Goal: Task Accomplishment & Management: Use online tool/utility

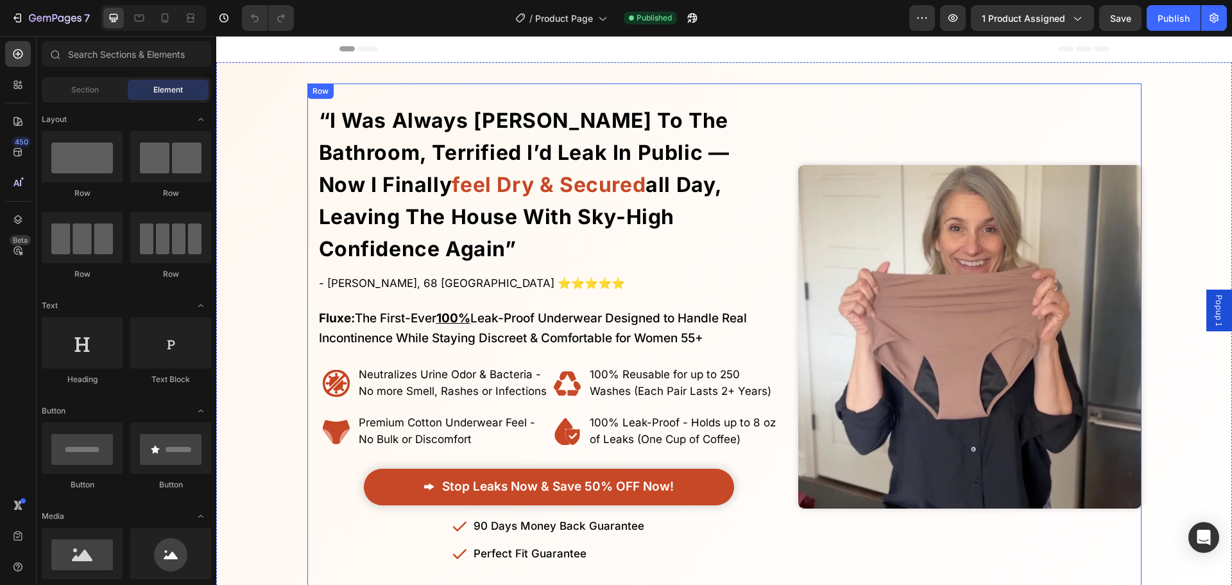
drag, startPoint x: 973, startPoint y: 144, endPoint x: 969, endPoint y: 500, distance: 356.1
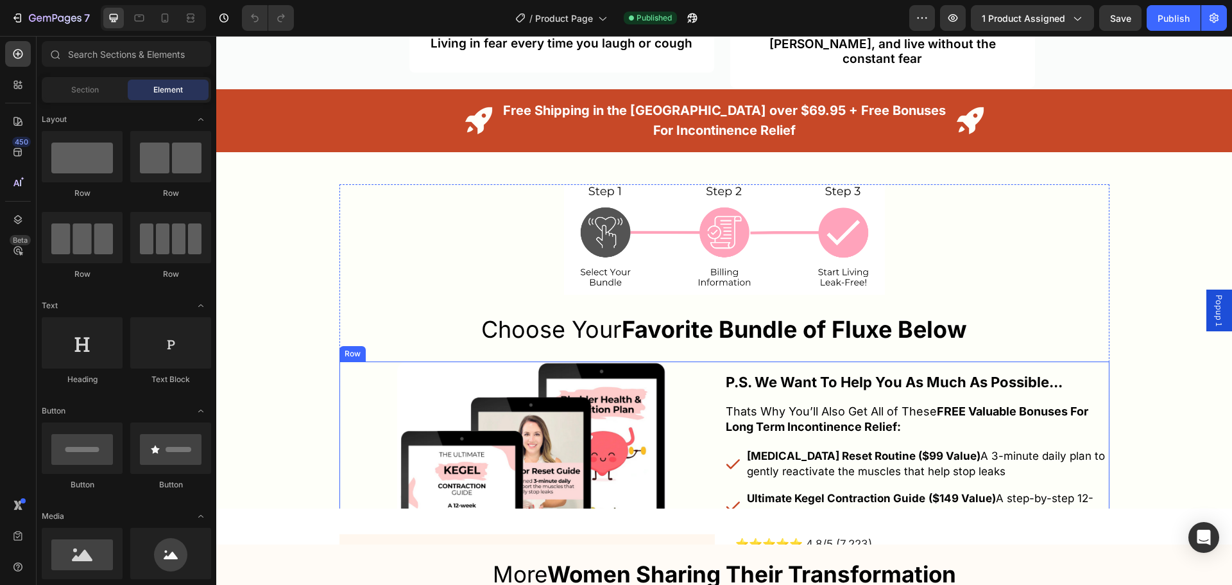
click at [1075, 392] on div "P.S. We Want To Help You As Much As Possible..." at bounding box center [916, 382] width 385 height 19
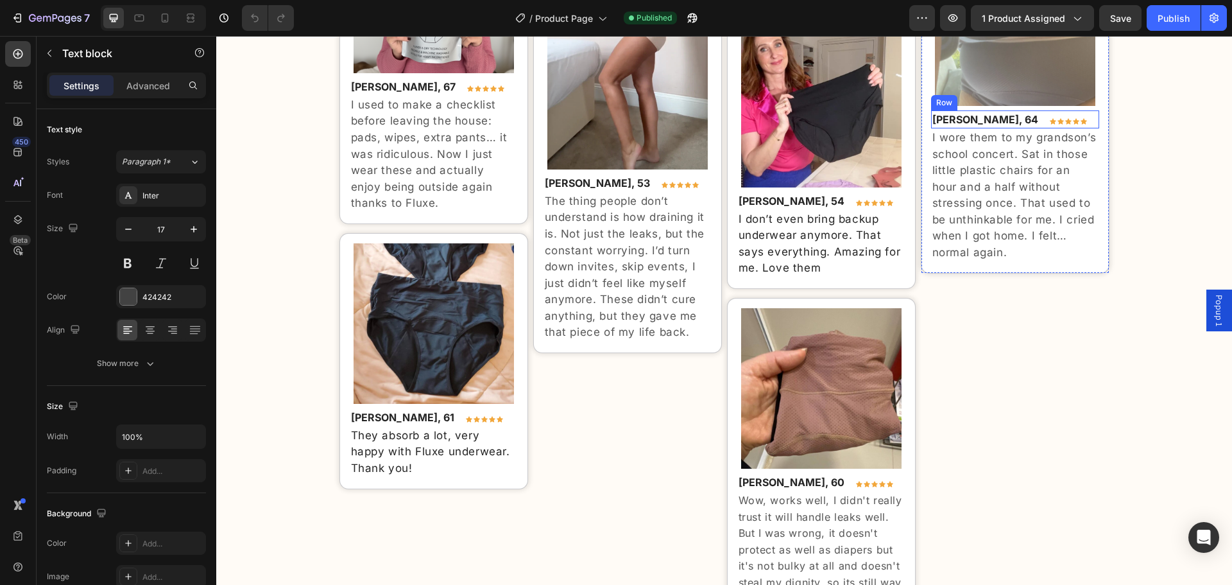
click at [1075, 393] on div "Image Kate F., 49 Text block Icon Icon Icon Icon Icon Row Row The first time I …" at bounding box center [1015, 78] width 189 height 1089
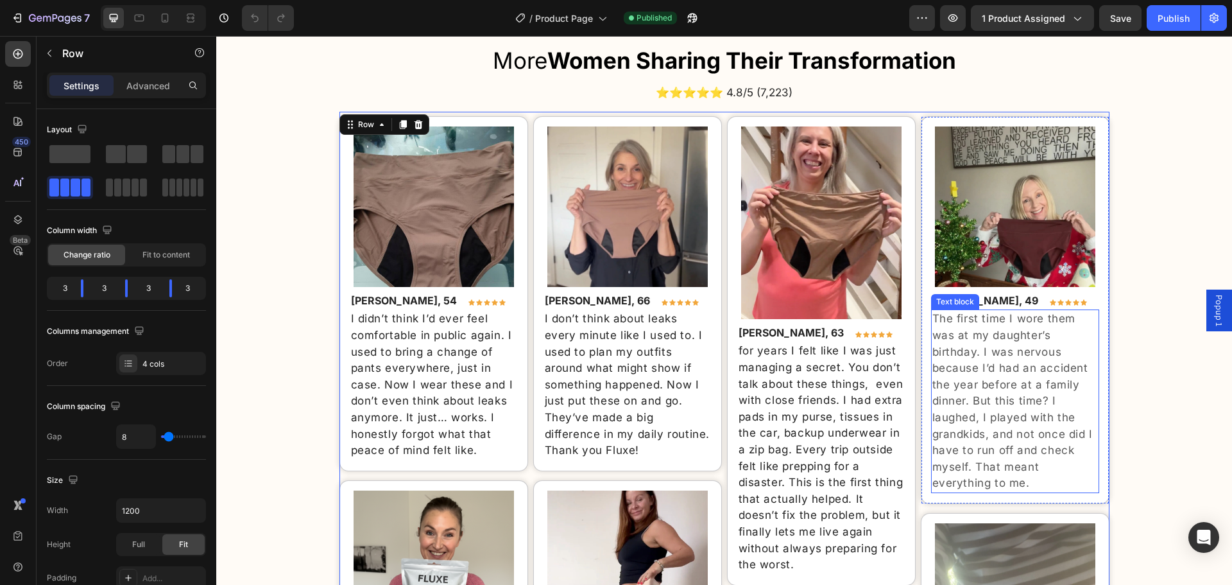
scroll to position [6611, 0]
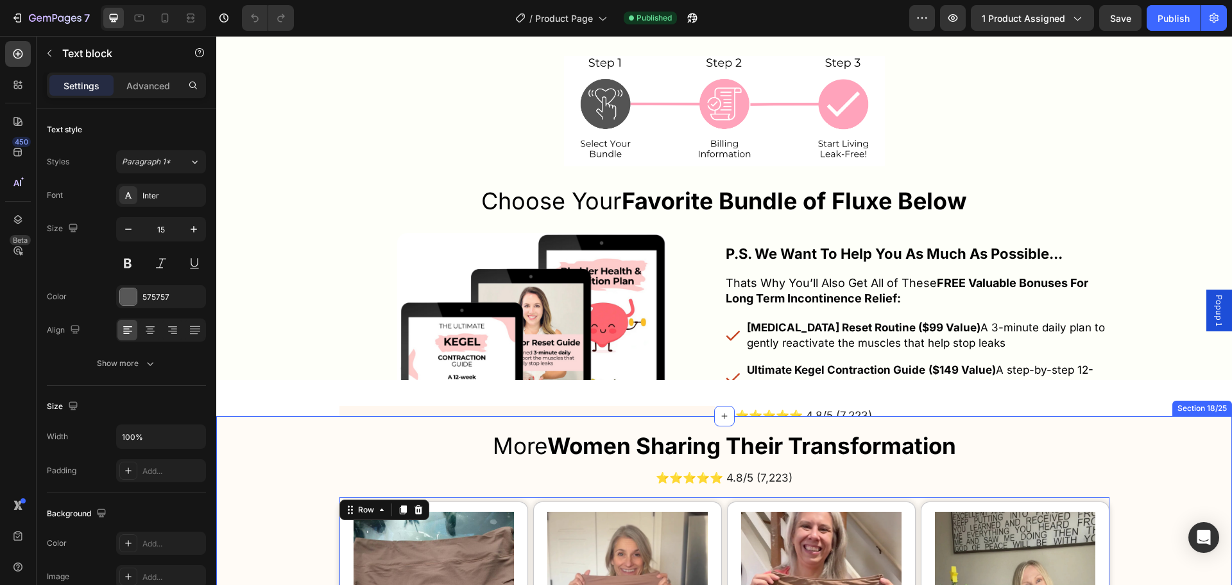
click at [926, 408] on p "⭐⭐⭐⭐⭐ 4.8/5 (7,223)" at bounding box center [921, 415] width 373 height 17
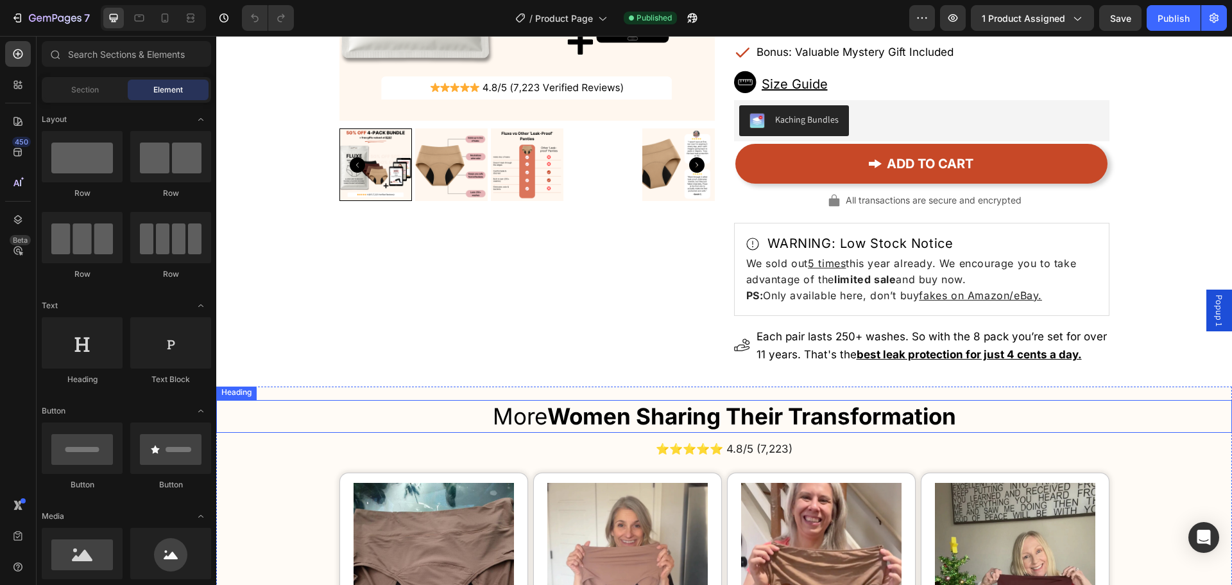
scroll to position [7509, 0]
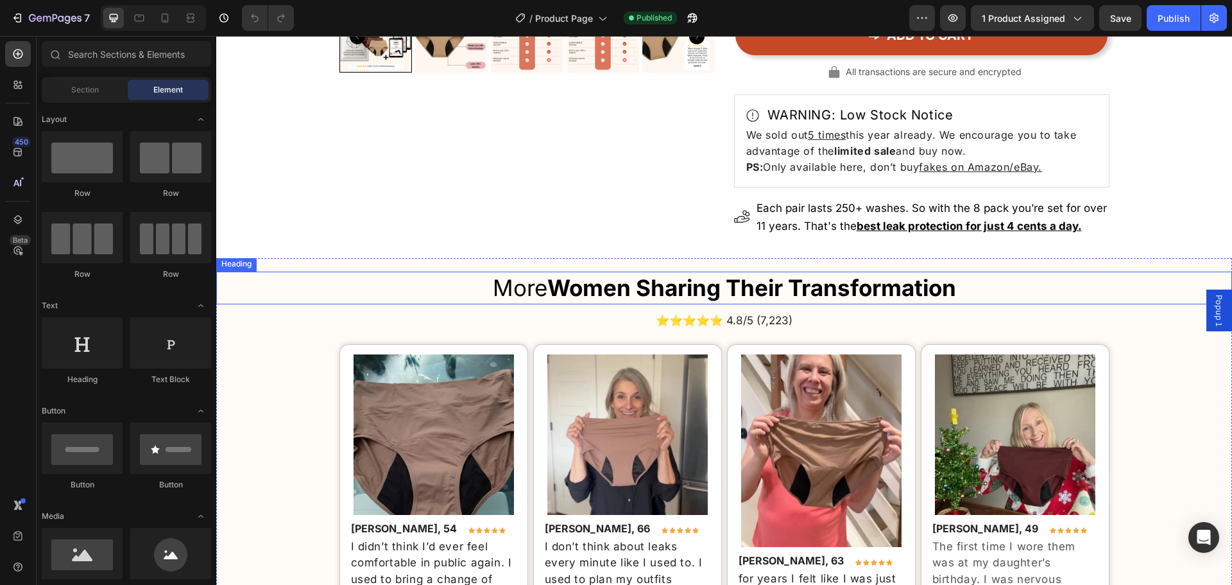
click at [796, 202] on span "Each pair lasts 250+ washes. So with the 8 pack you’re set for over 11 years. T…" at bounding box center [931, 216] width 350 height 31
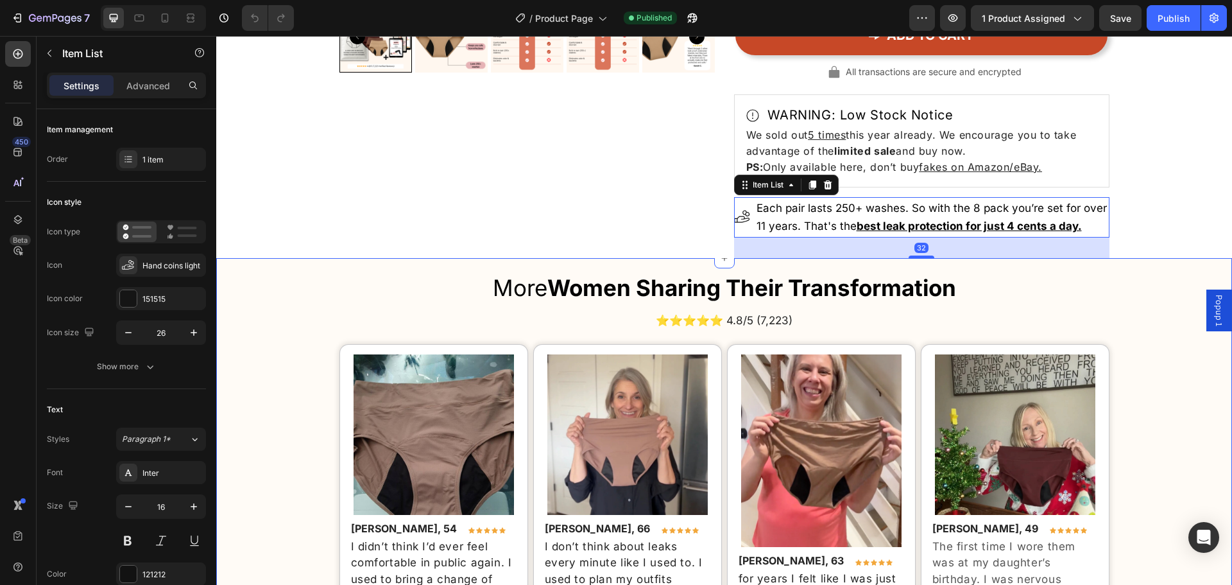
scroll to position [7253, 0]
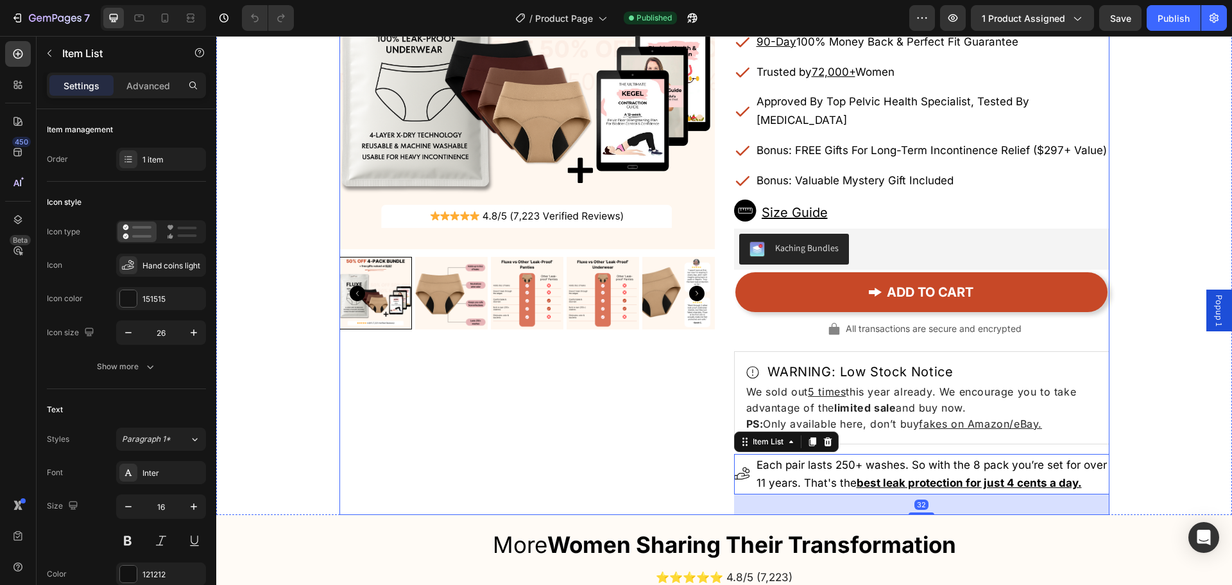
click at [651, 341] on div "Product Images" at bounding box center [526, 194] width 375 height 641
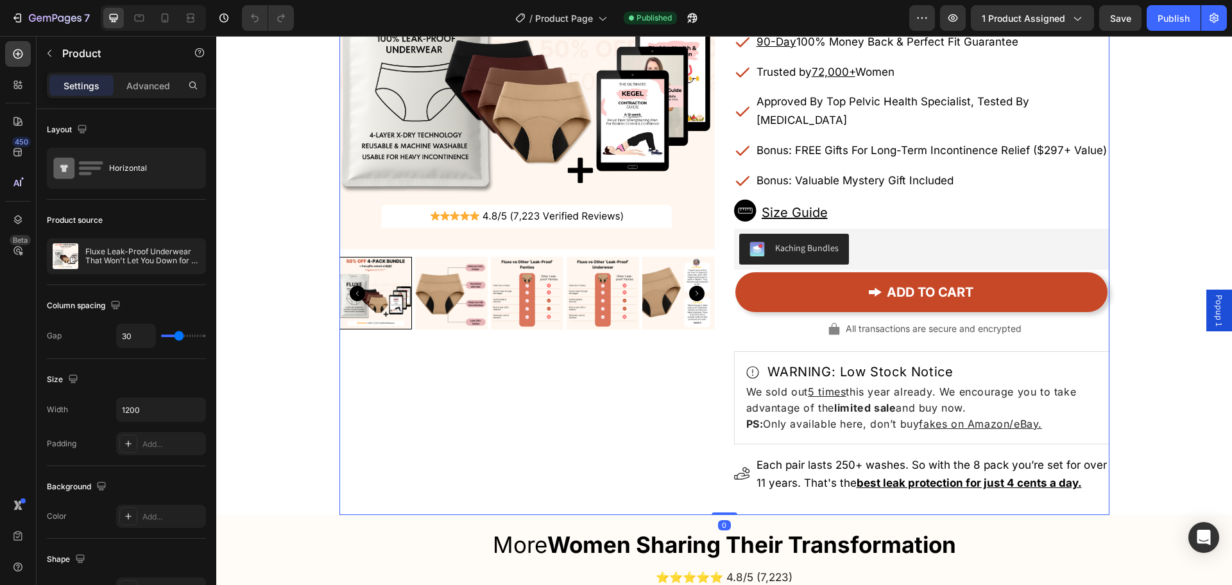
click at [656, 396] on div "Product Images" at bounding box center [526, 194] width 375 height 641
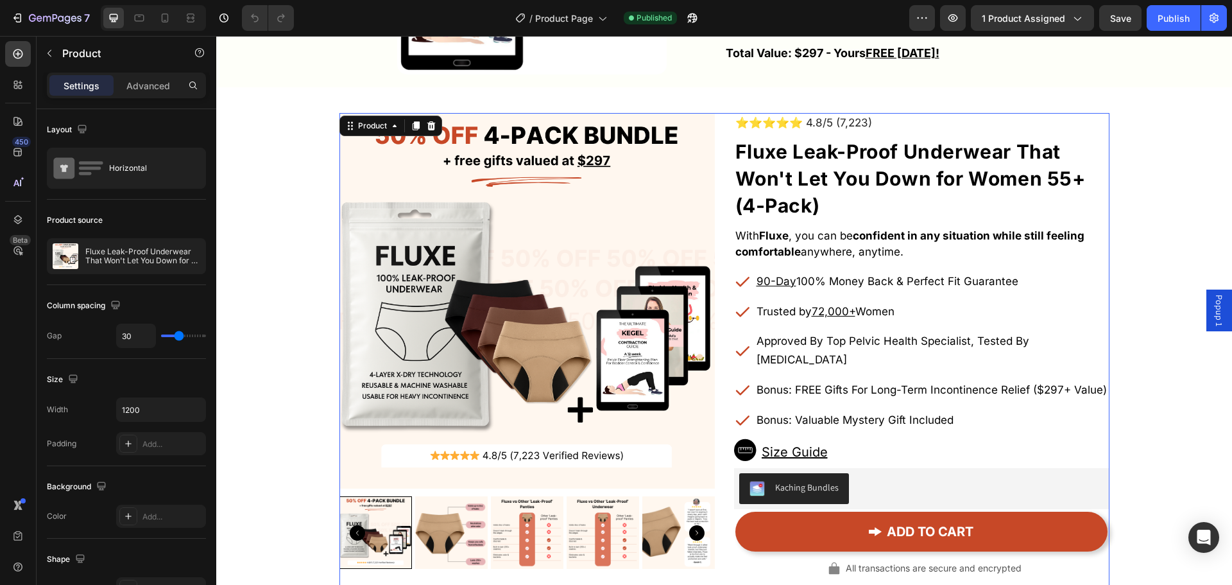
scroll to position [6996, 0]
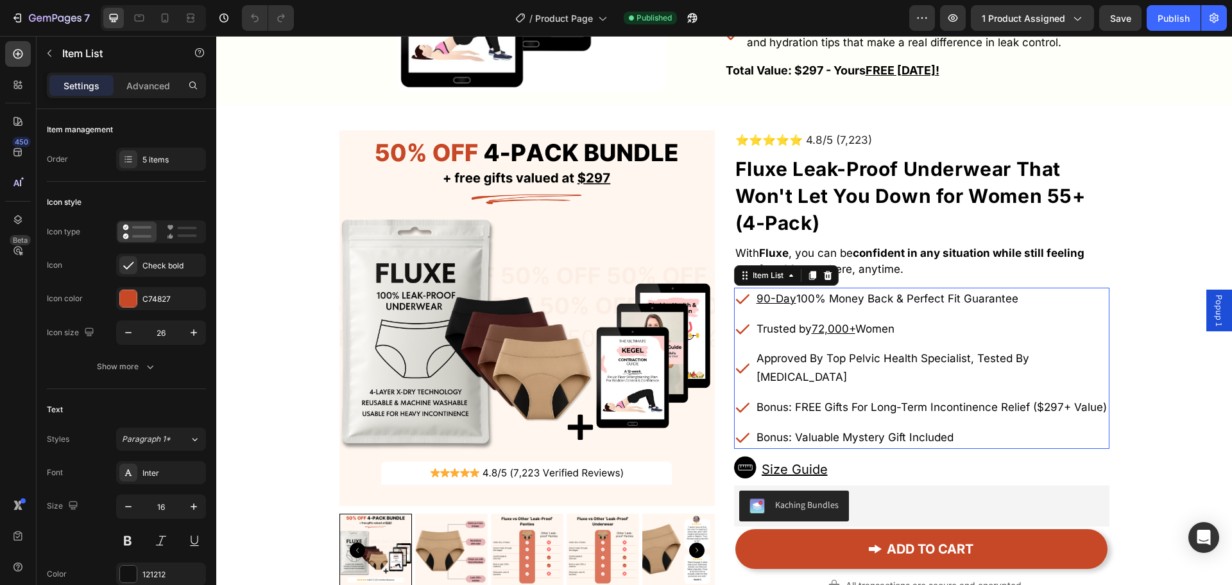
click at [901, 311] on div "90-Day 100% Money Back & Perfect Fit Guarantee Trusted by 72,000+ Women Approve…" at bounding box center [921, 367] width 375 height 161
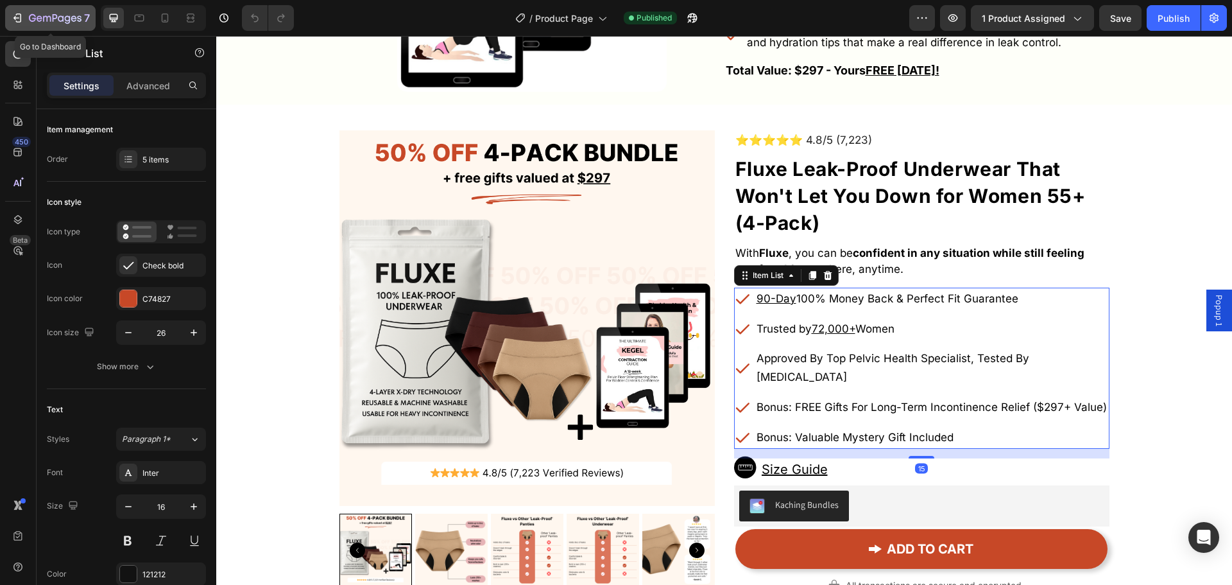
click at [24, 19] on div "7" at bounding box center [50, 17] width 79 height 15
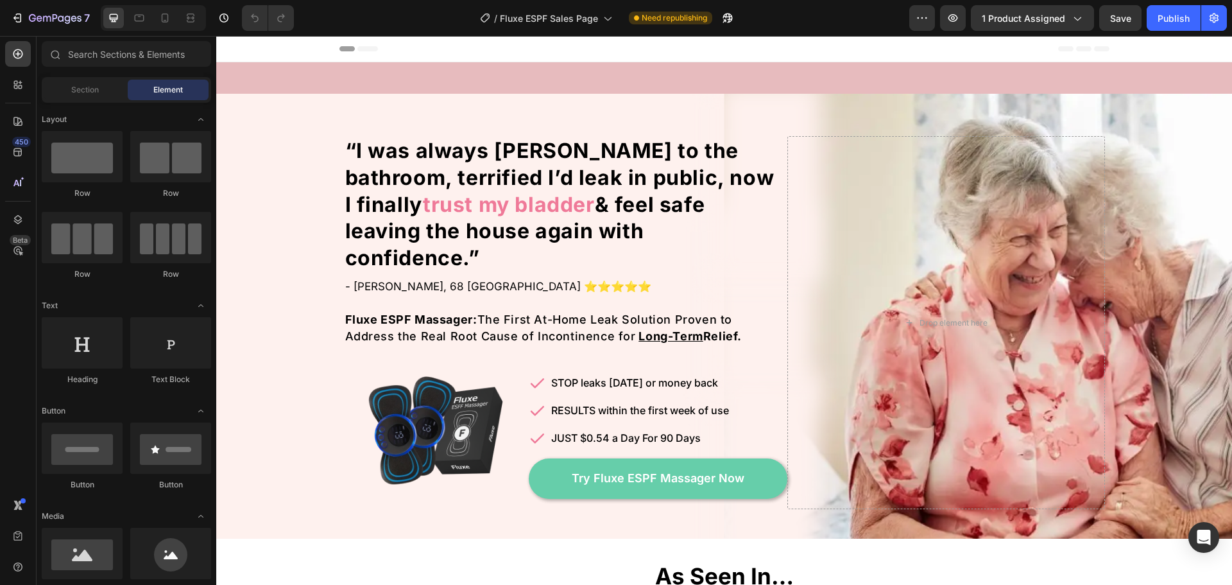
scroll to position [385, 0]
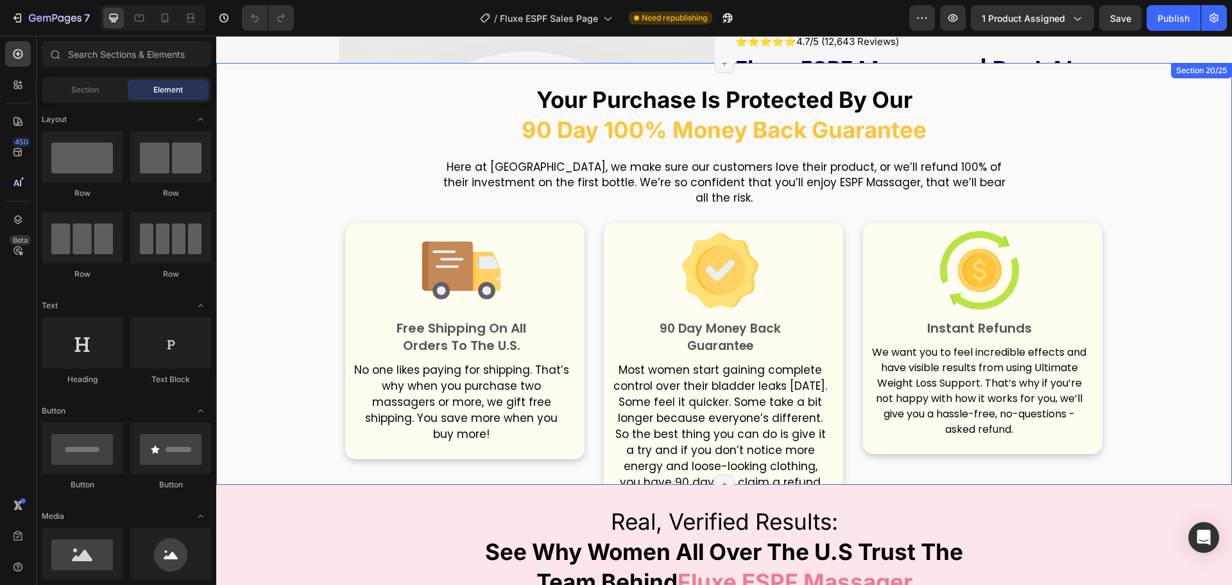
click at [1131, 306] on div "Your Purchase Is Protected By Our 90 Day 100% Money Back Guarantee Heading Here…" at bounding box center [724, 307] width 1016 height 449
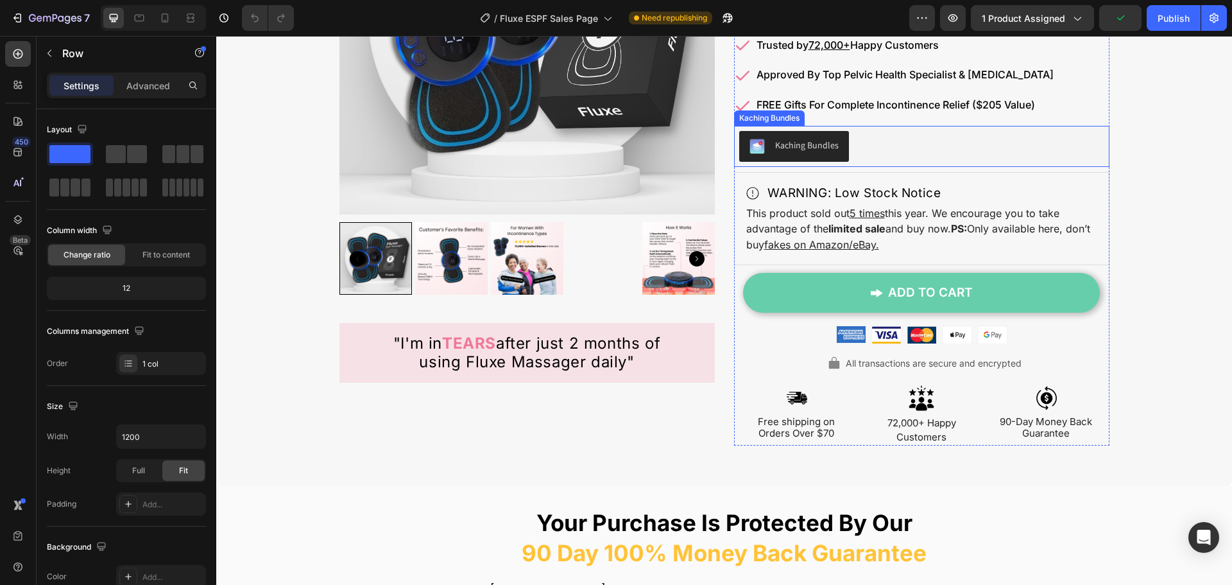
scroll to position [7226, 0]
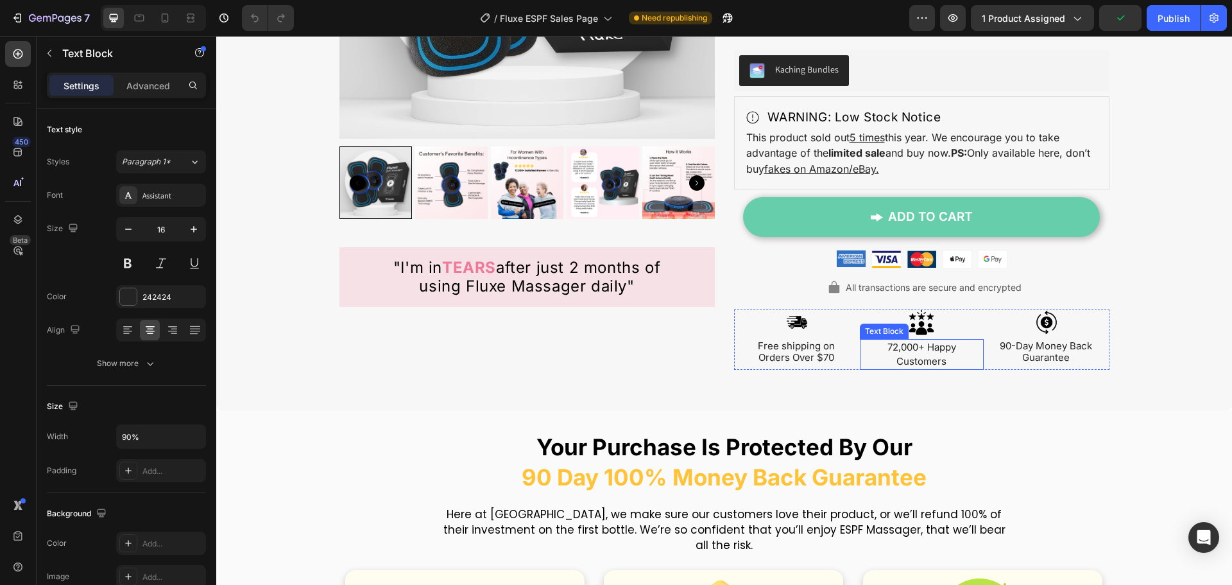
click at [979, 359] on div "Image Free shipping on Orders Over $70 Text Block Image 72,000+ Happy Customers…" at bounding box center [921, 339] width 375 height 60
click at [984, 359] on div "90-Day Money Back Guarantee" at bounding box center [1047, 352] width 126 height 26
click at [984, 363] on div "90-Day Money Back Guarantee" at bounding box center [1047, 352] width 126 height 26
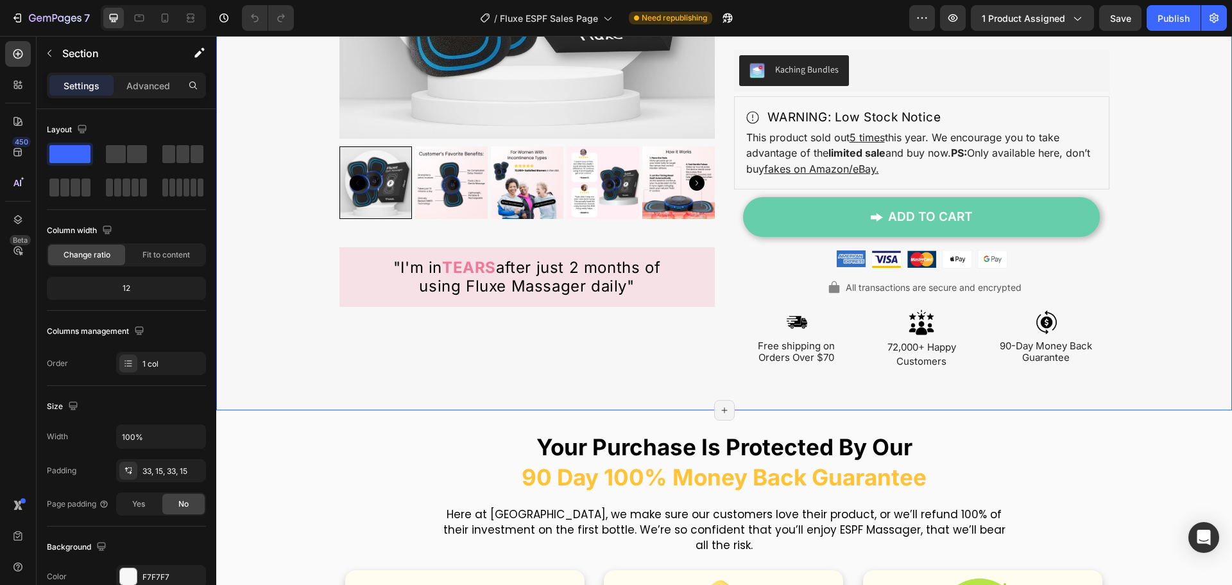
click at [984, 370] on div "Image Image Row Product Images "I'm in TEARS after just 2 months of using Fluxe…" at bounding box center [724, 32] width 996 height 714
click at [984, 364] on div "90-Day Money Back Guarantee" at bounding box center [1047, 352] width 126 height 26
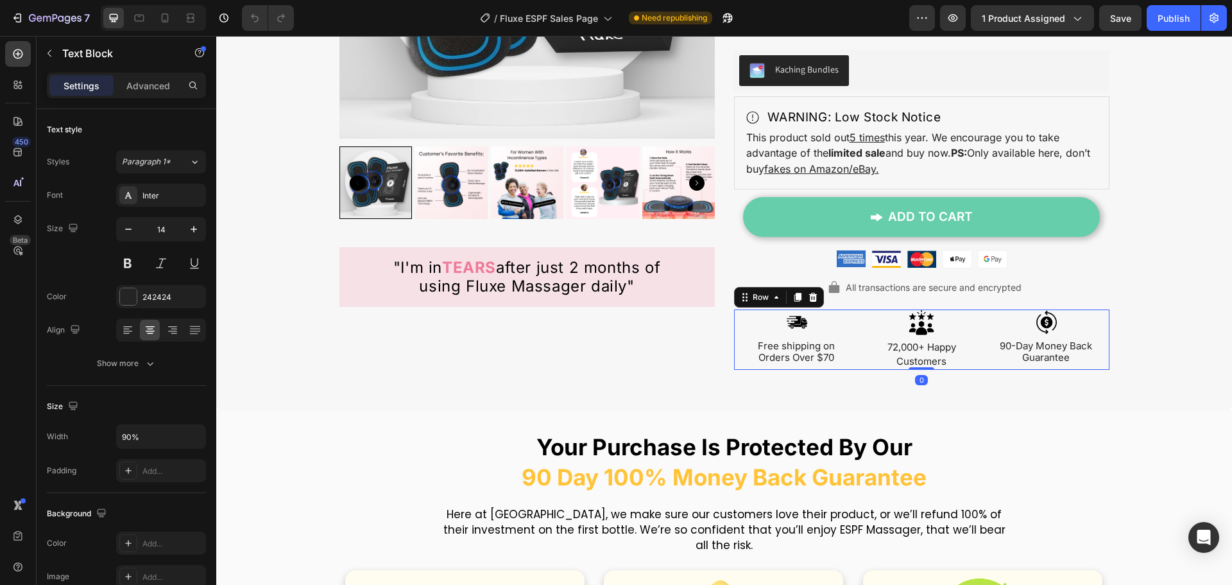
click at [984, 367] on div "Image 90-Day Money Back Guarantee Text Block" at bounding box center [1047, 339] width 126 height 60
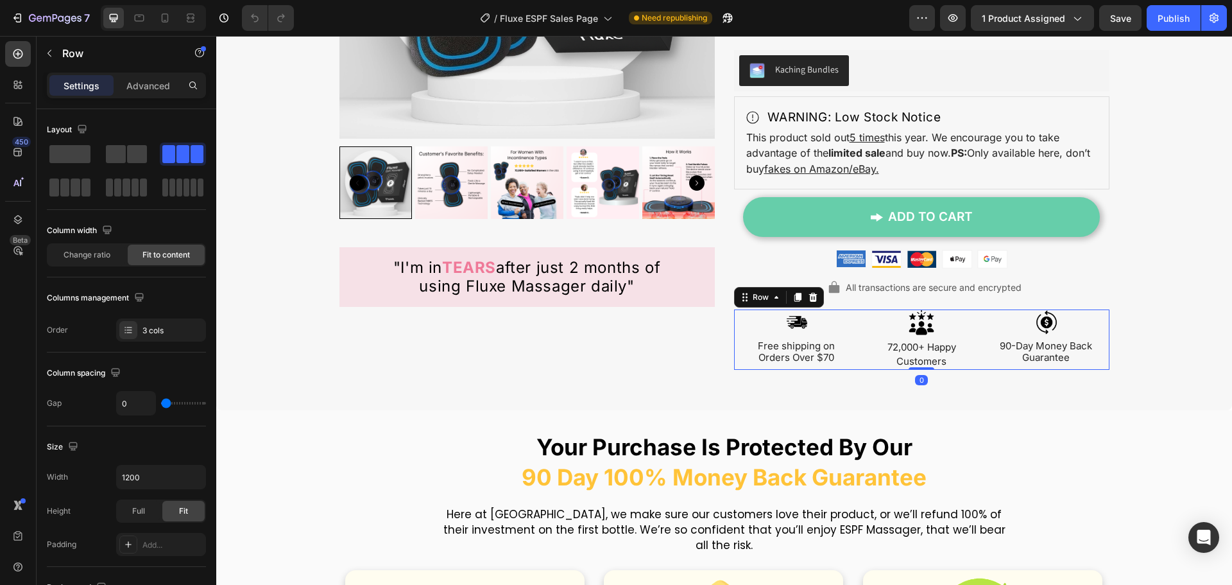
click at [984, 367] on div "Image 90-Day Money Back Guarantee Text Block" at bounding box center [1047, 339] width 126 height 60
click at [1029, 286] on div "All transactions are secure and encrypted" at bounding box center [921, 287] width 375 height 19
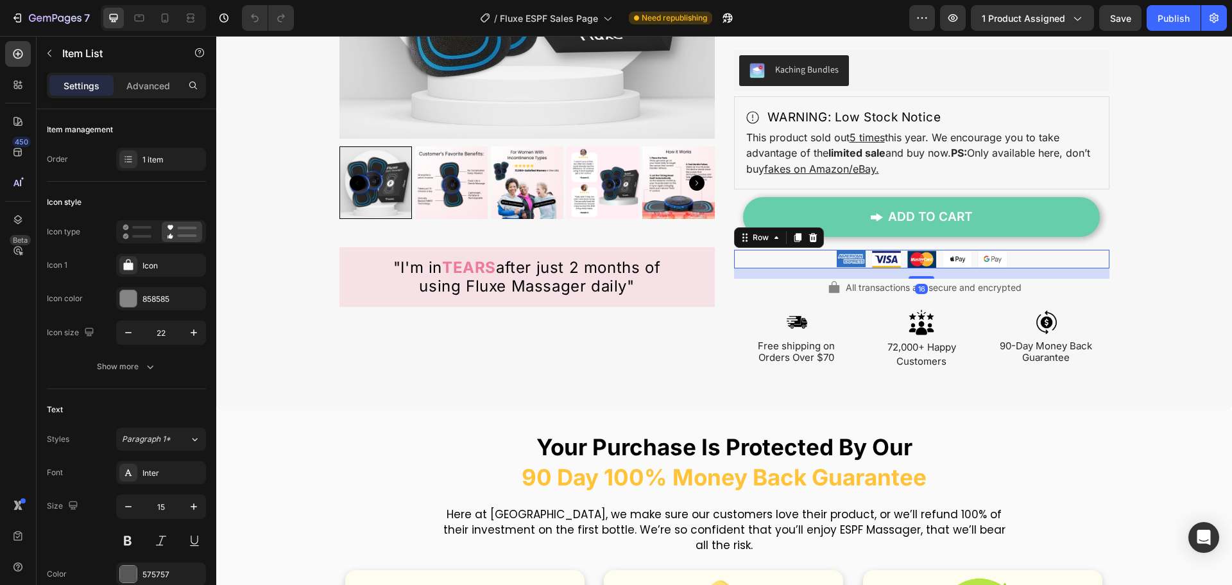
click at [1050, 259] on div "Image Image Image Image Image Row 16" at bounding box center [921, 259] width 375 height 18
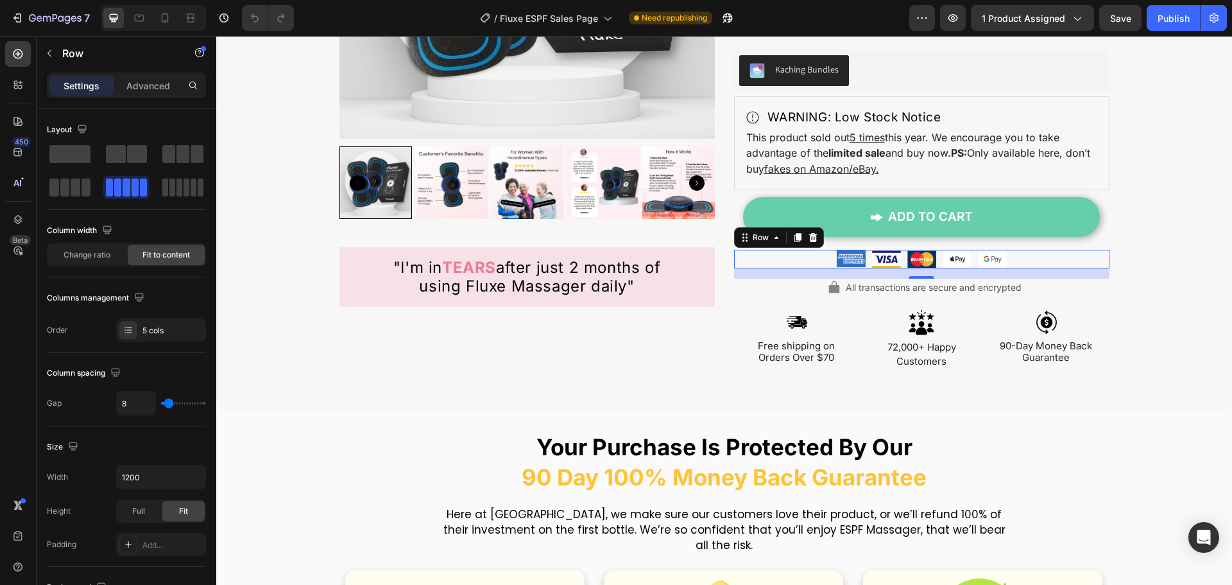
click at [1027, 261] on div "Image Image Image Image Image Row 16" at bounding box center [921, 259] width 375 height 18
click at [1020, 288] on div "All transactions are secure and encrypted" at bounding box center [921, 287] width 375 height 19
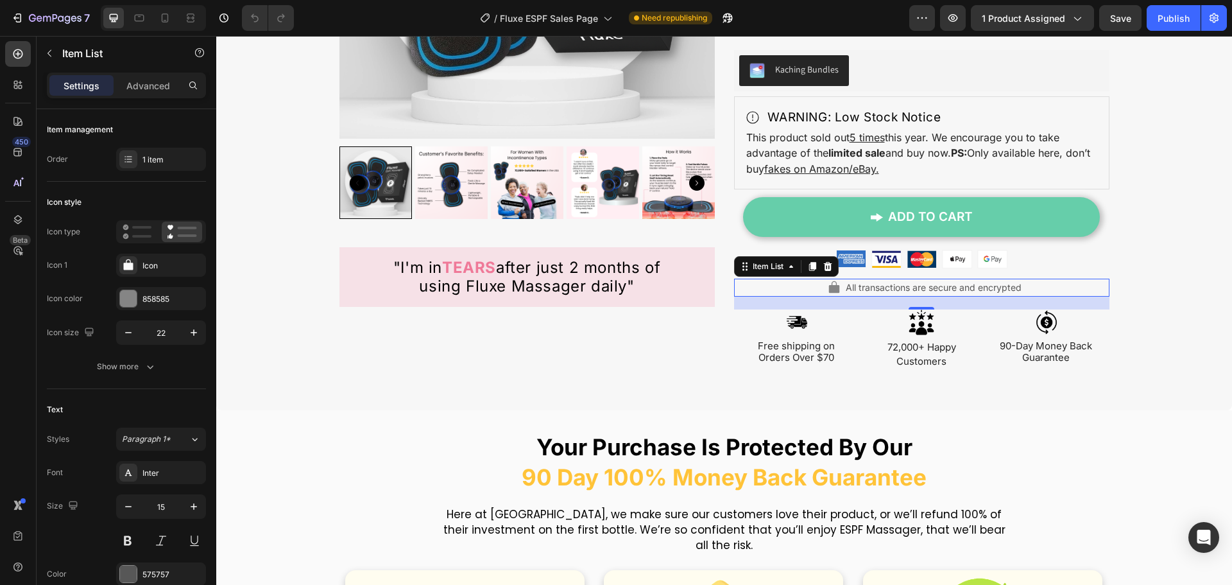
click at [1069, 280] on div "All transactions are secure and encrypted" at bounding box center [921, 287] width 375 height 19
click at [1084, 184] on div "WARNING: Low Stock Notice Item List This product sold out 5 times this year. We…" at bounding box center [921, 142] width 375 height 93
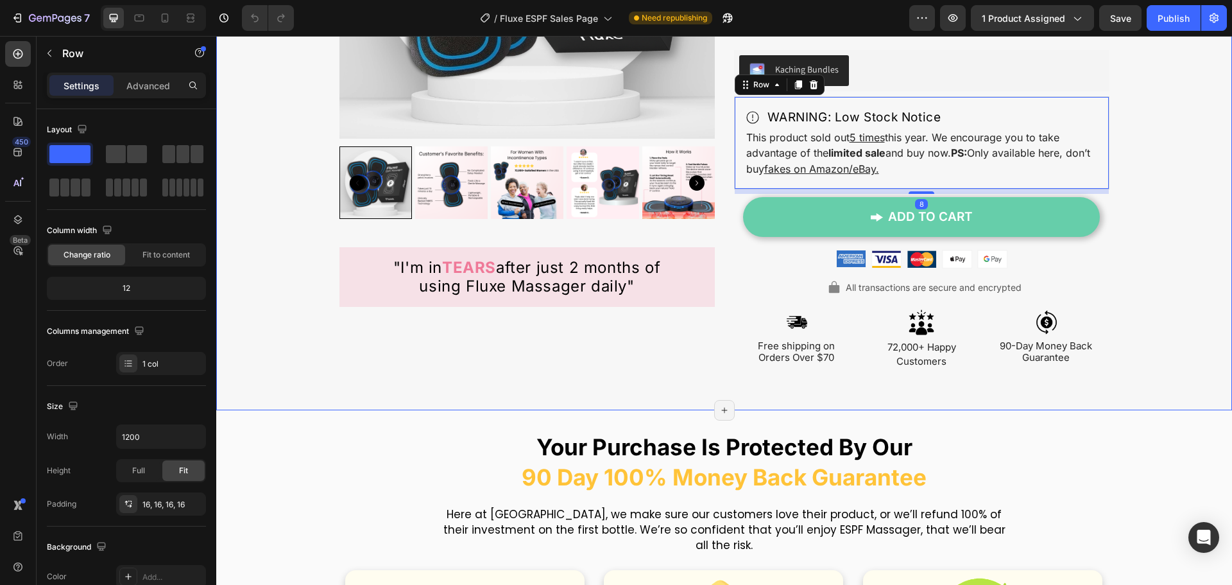
click at [1157, 198] on div "Image Image Row Product Images "I'm in TEARS after just 2 months of using Fluxe…" at bounding box center [724, 32] width 996 height 714
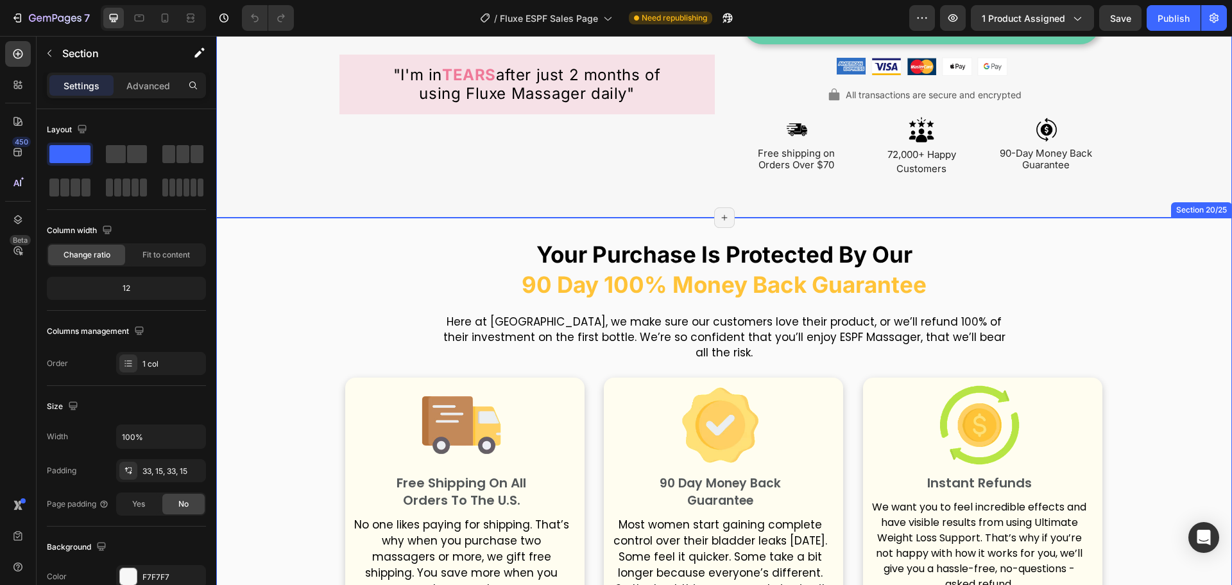
click at [1136, 240] on div "Your Purchase Is Protected By Our 90 Day 100% Money Back Guarantee Heading Here…" at bounding box center [724, 462] width 1016 height 449
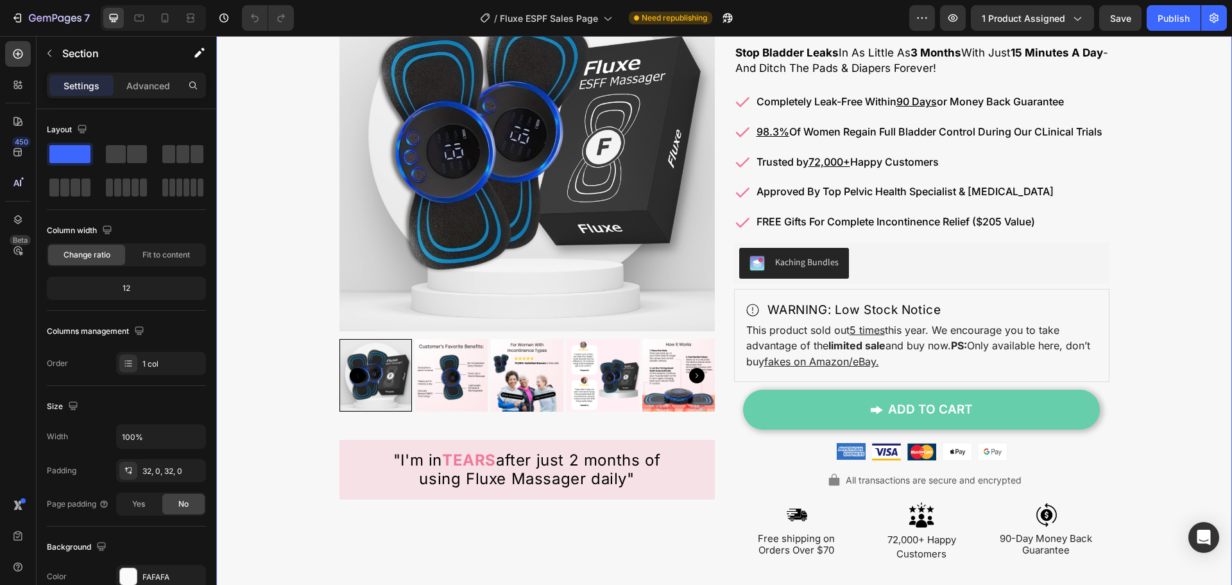
scroll to position [6841, 0]
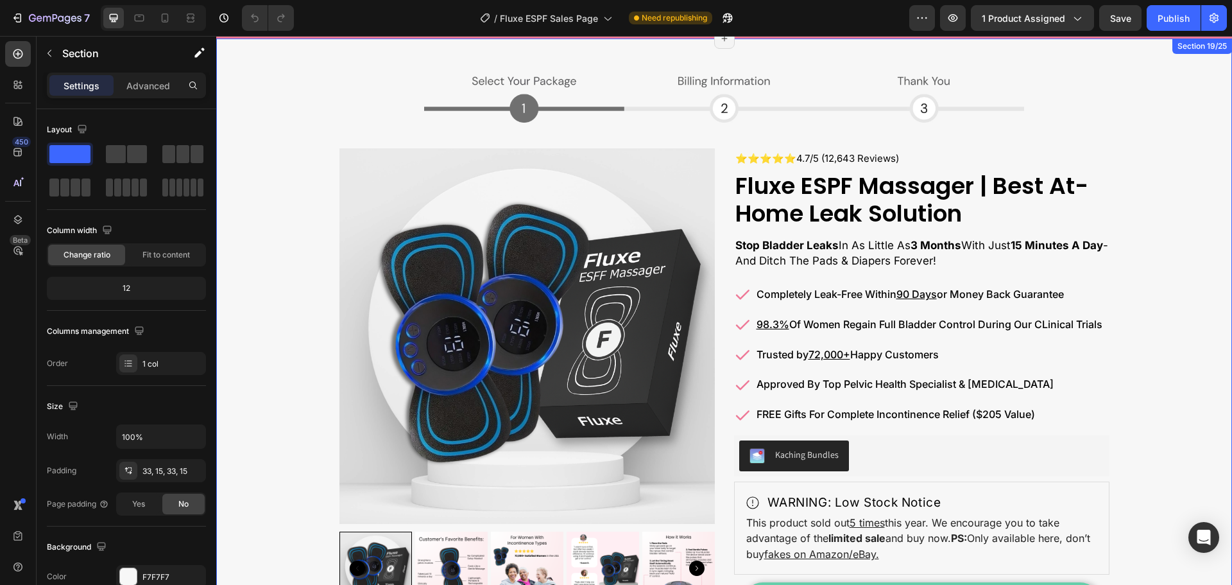
click at [1123, 325] on div "Image Image Row Product Images "I'm in TEARS after just 2 months of using Fluxe…" at bounding box center [724, 417] width 996 height 714
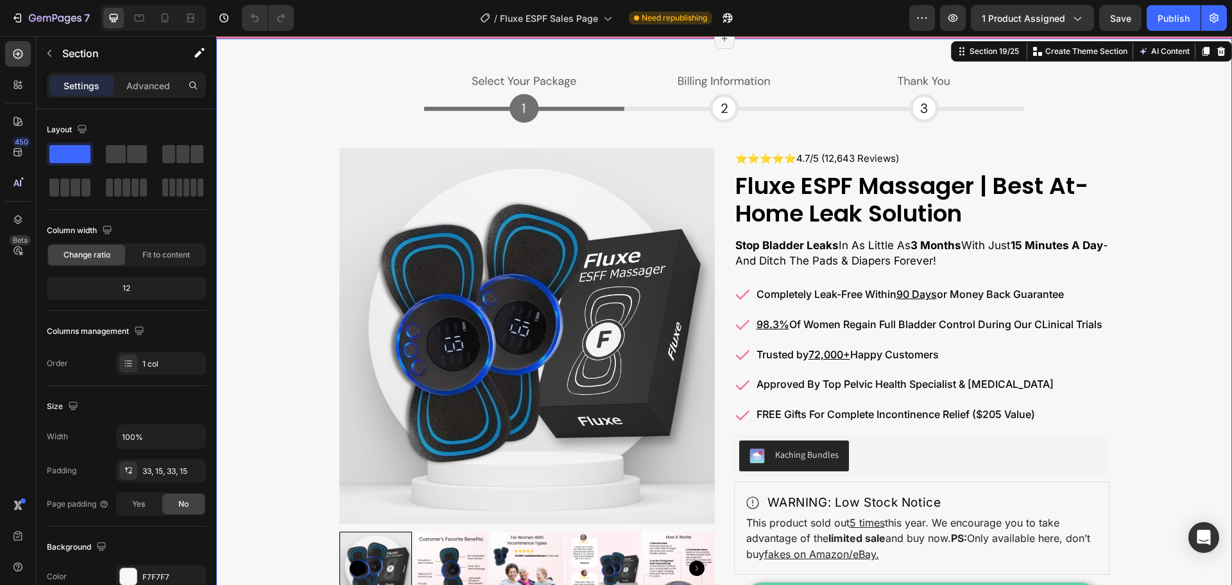
click at [954, 81] on img at bounding box center [723, 96] width 599 height 53
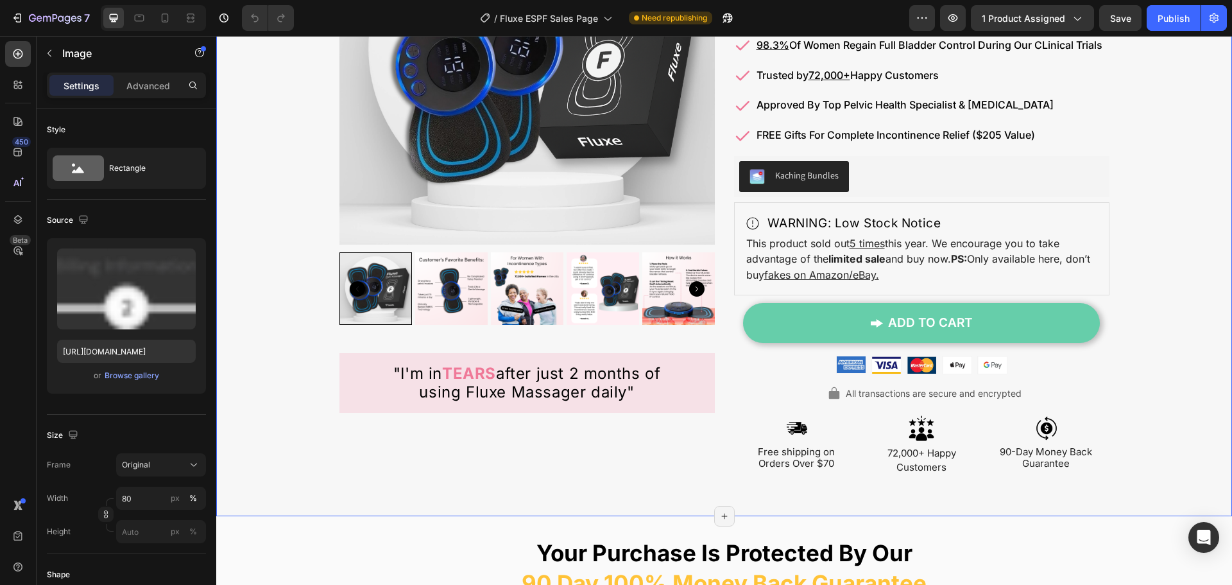
scroll to position [7097, 0]
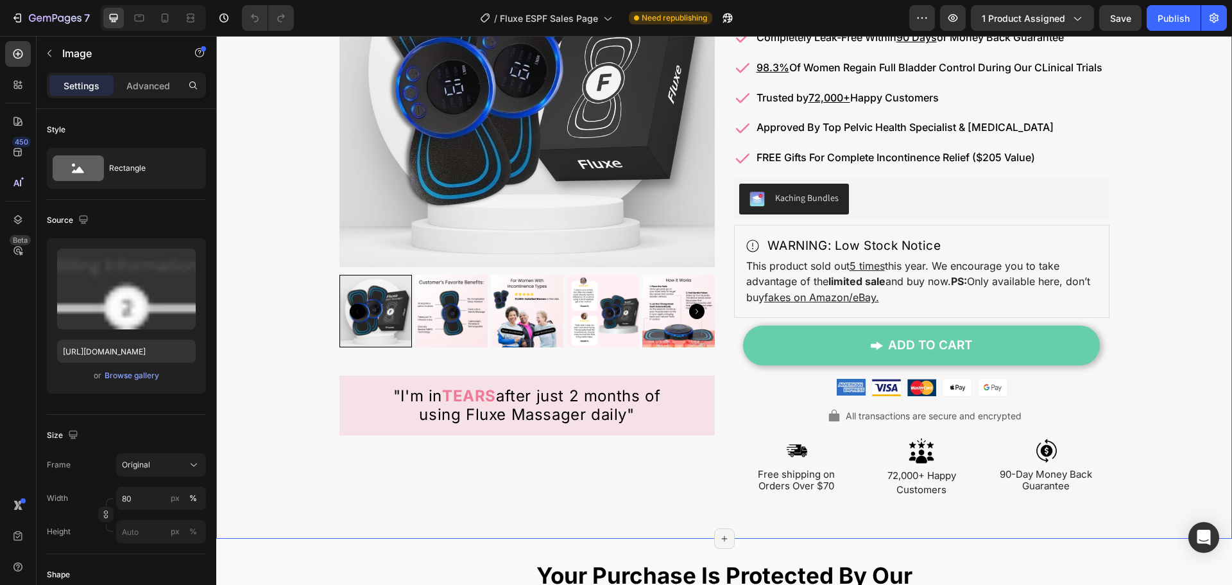
click at [1150, 305] on div "Image 0 Image Row Product Images "I'm in TEARS after just 2 months of using Flu…" at bounding box center [724, 160] width 996 height 714
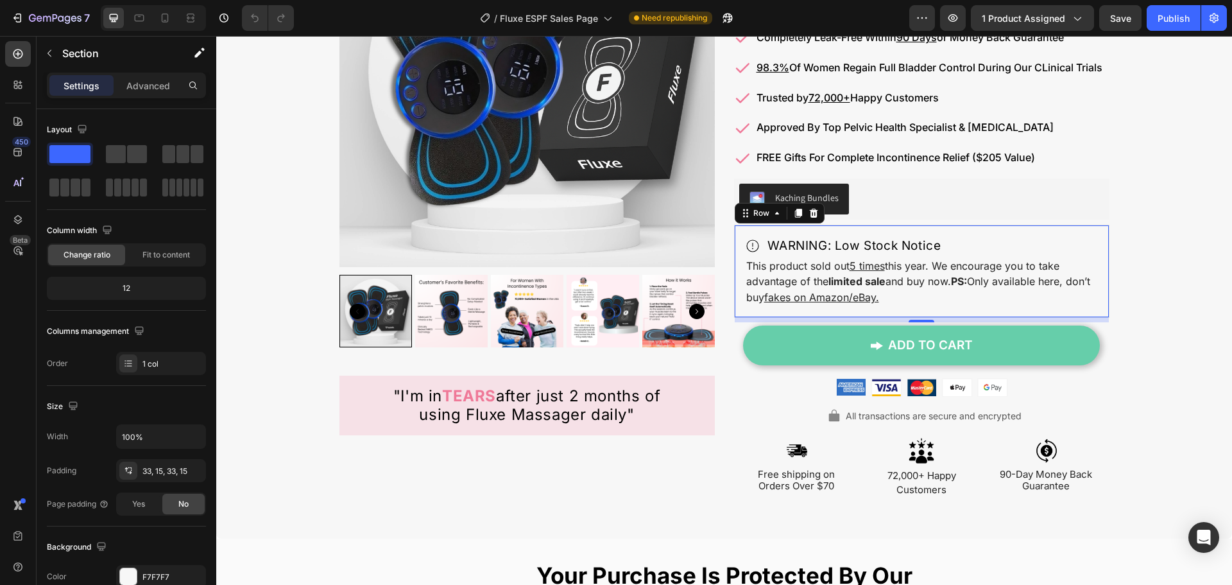
click at [1072, 314] on div "WARNING: Low Stock Notice Item List This product sold out 5 times this year. We…" at bounding box center [921, 271] width 375 height 93
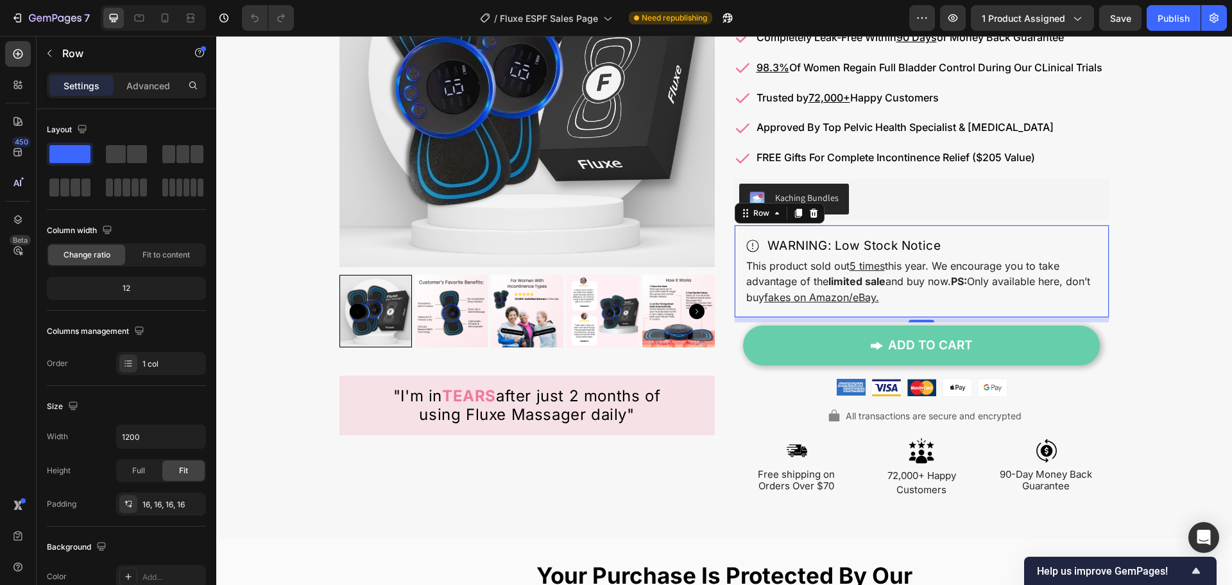
click at [1068, 416] on div "All transactions are secure and encrypted" at bounding box center [921, 416] width 375 height 19
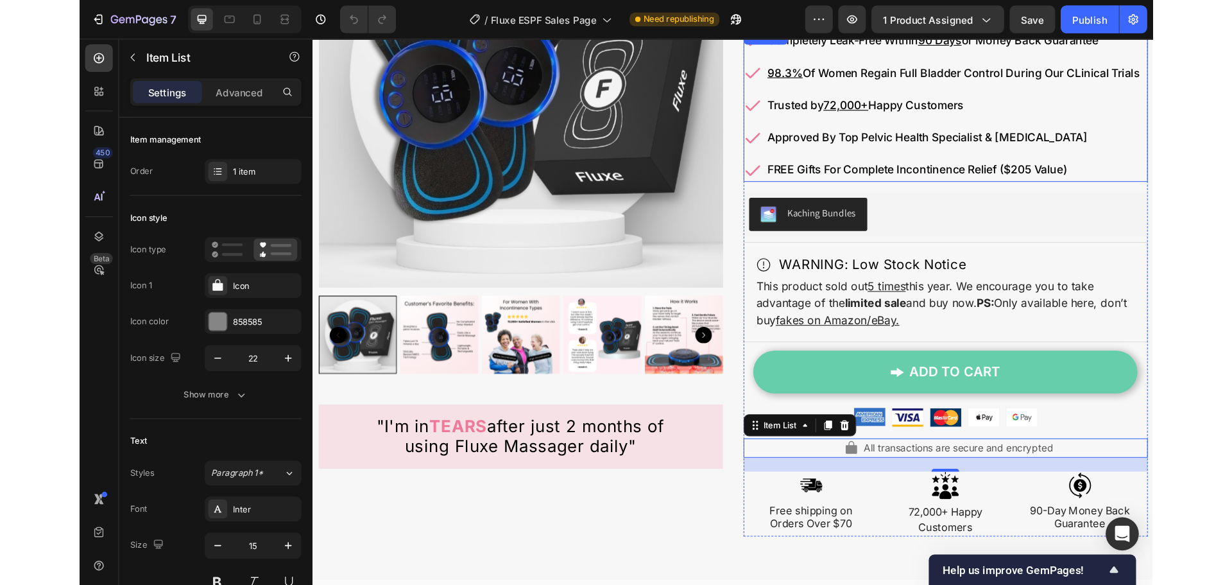
scroll to position [7099, 0]
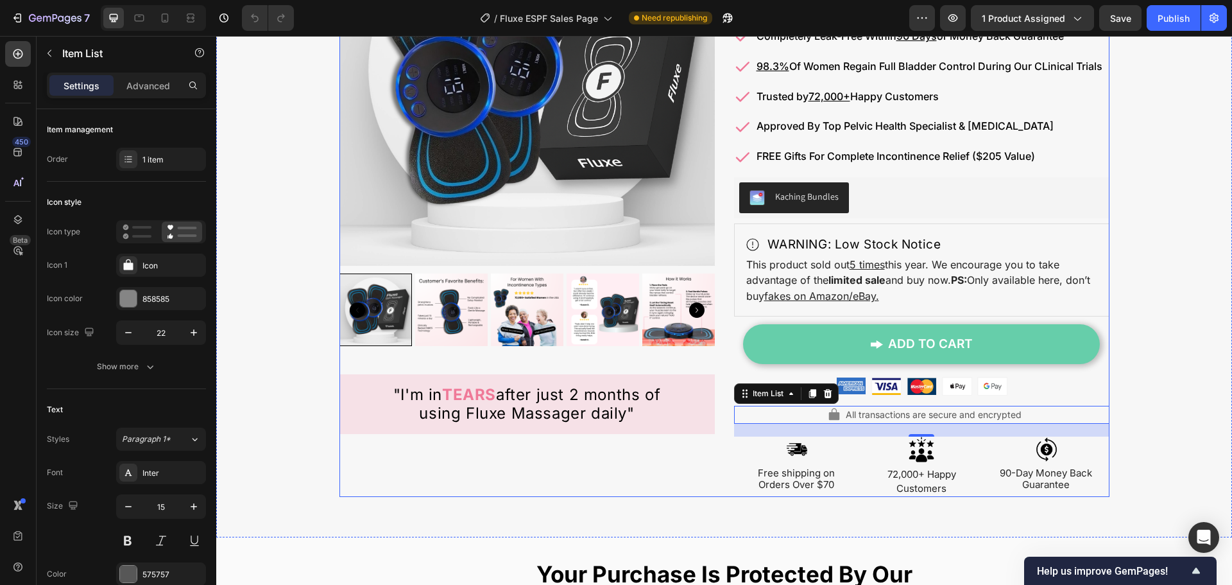
click at [424, 465] on div "Product Images "I'm in TEARS after just 2 months of using Fluxe Massager daily"…" at bounding box center [526, 193] width 375 height 606
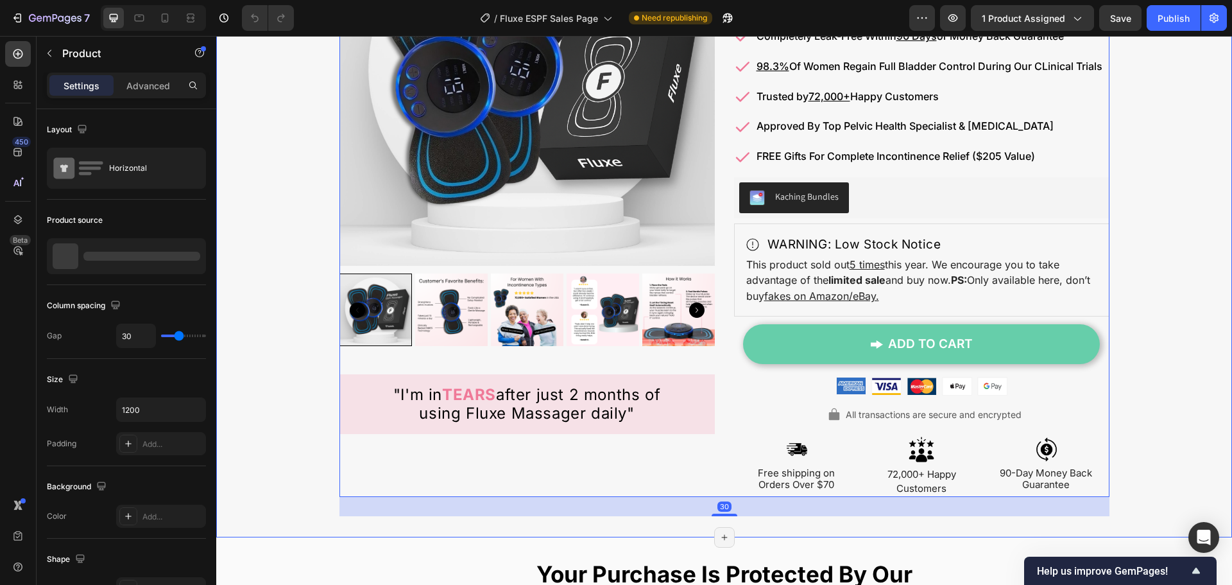
click at [316, 434] on div "Image Image Row Product Images "I'm in TEARS after just 2 months of using Fluxe…" at bounding box center [724, 159] width 996 height 714
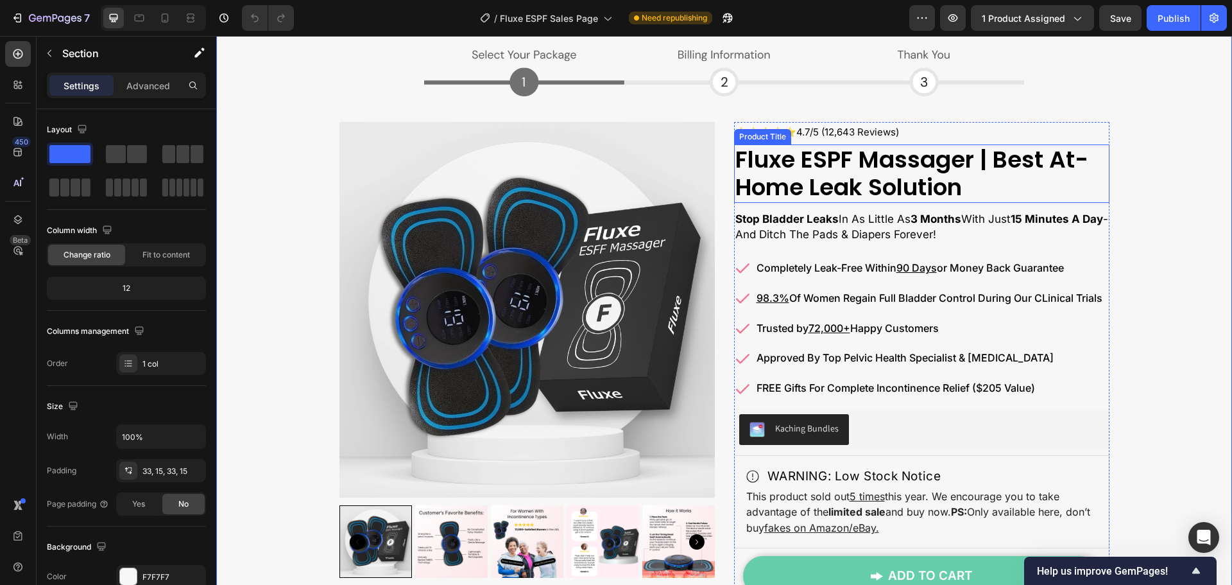
scroll to position [6778, 0]
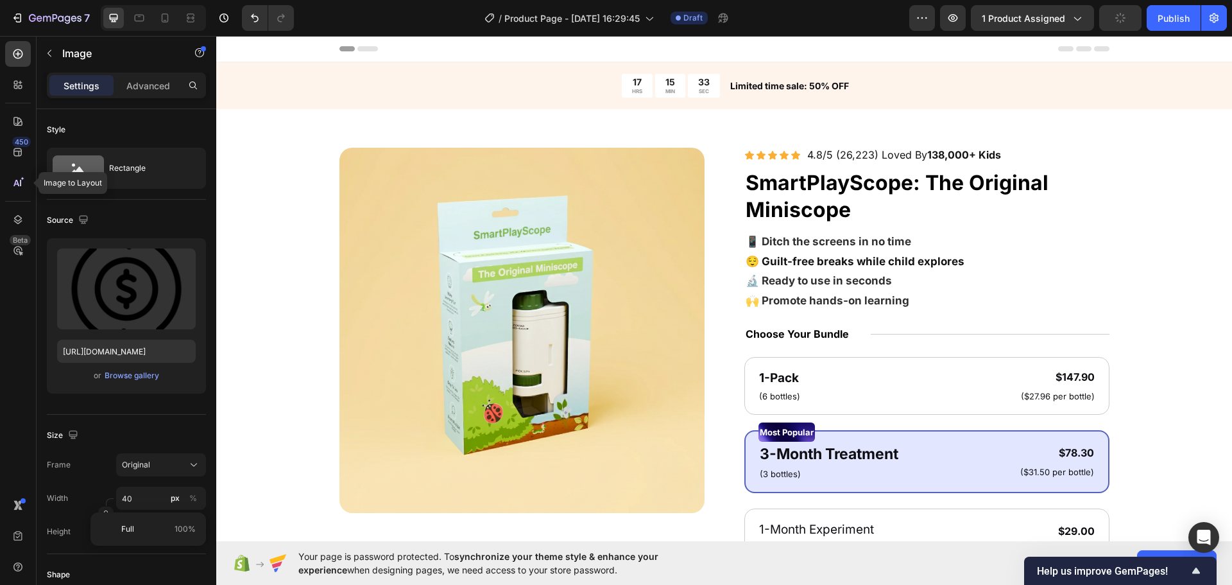
scroll to position [577, 0]
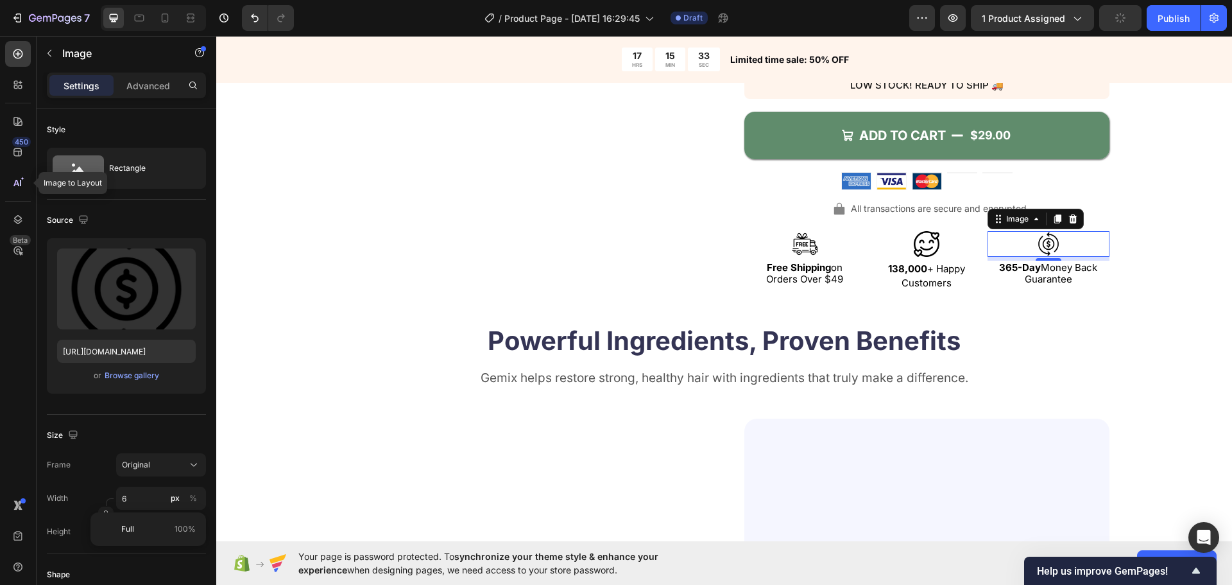
type input "60"
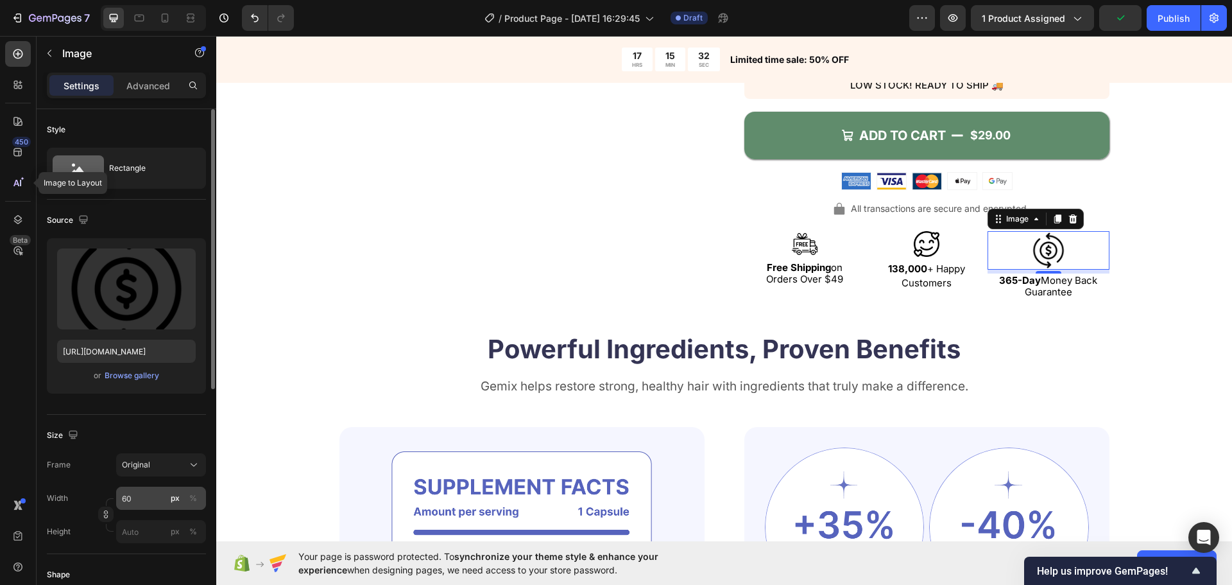
click at [148, 499] on input "60" at bounding box center [161, 497] width 90 height 23
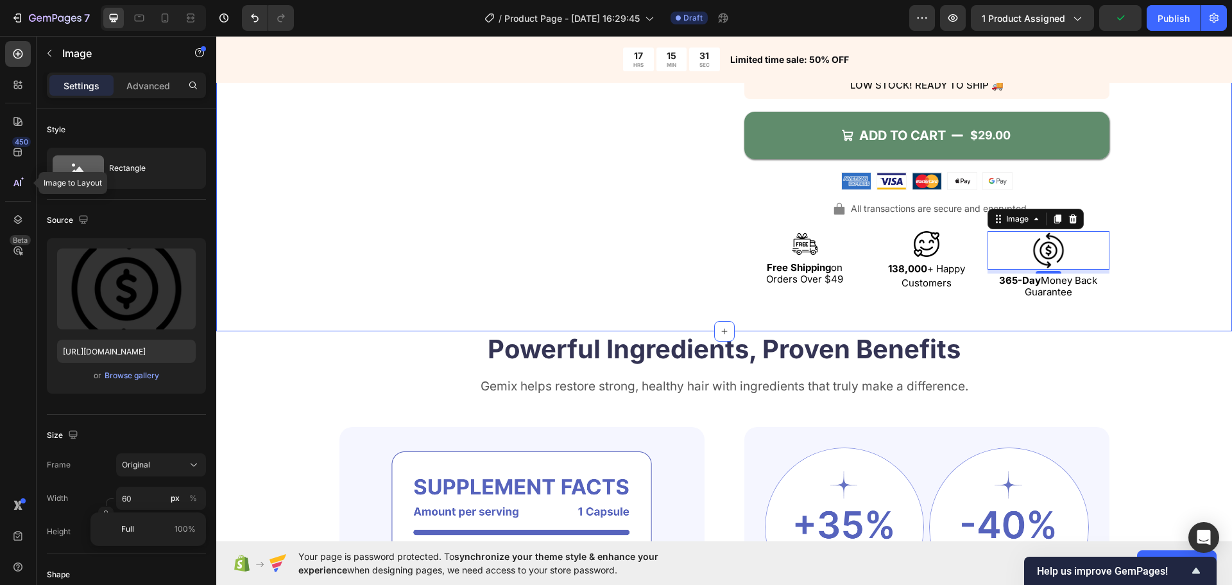
click at [903, 239] on div at bounding box center [927, 244] width 122 height 26
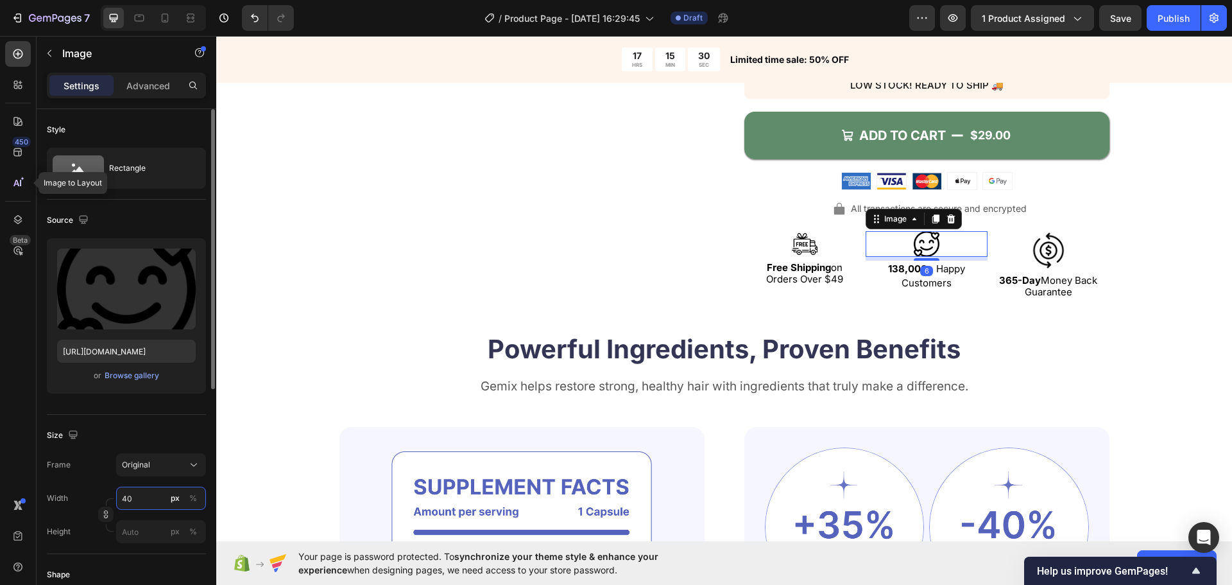
click at [153, 487] on input "40" at bounding box center [161, 497] width 90 height 23
paste input "6"
type input "60"
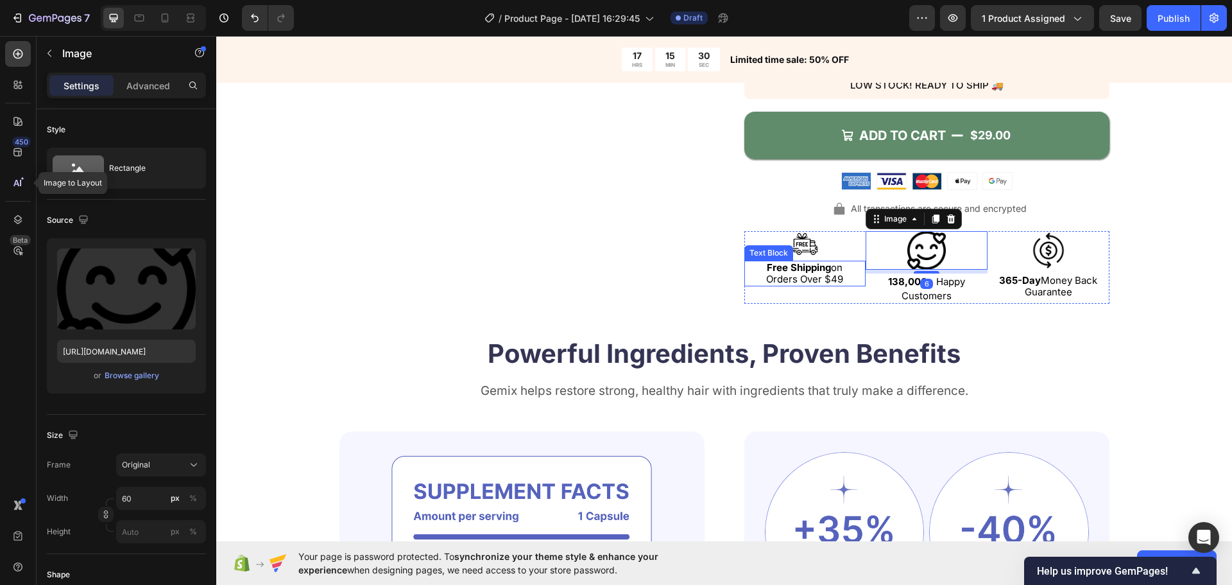
click at [792, 252] on img at bounding box center [805, 244] width 26 height 26
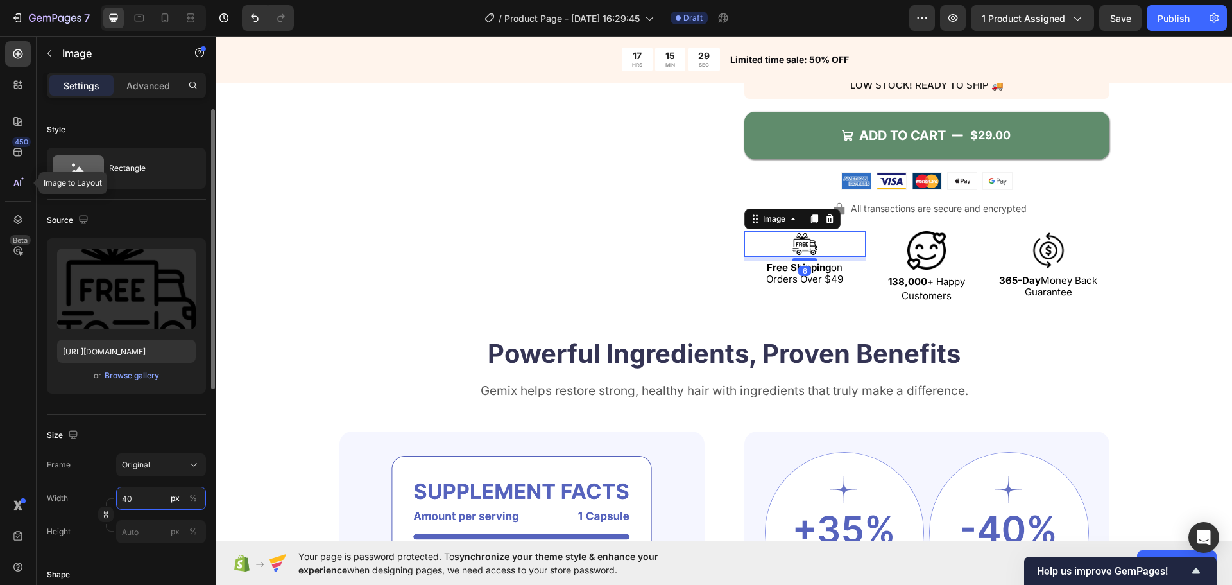
click at [158, 509] on input "40" at bounding box center [161, 497] width 90 height 23
paste input "6"
type input "60"
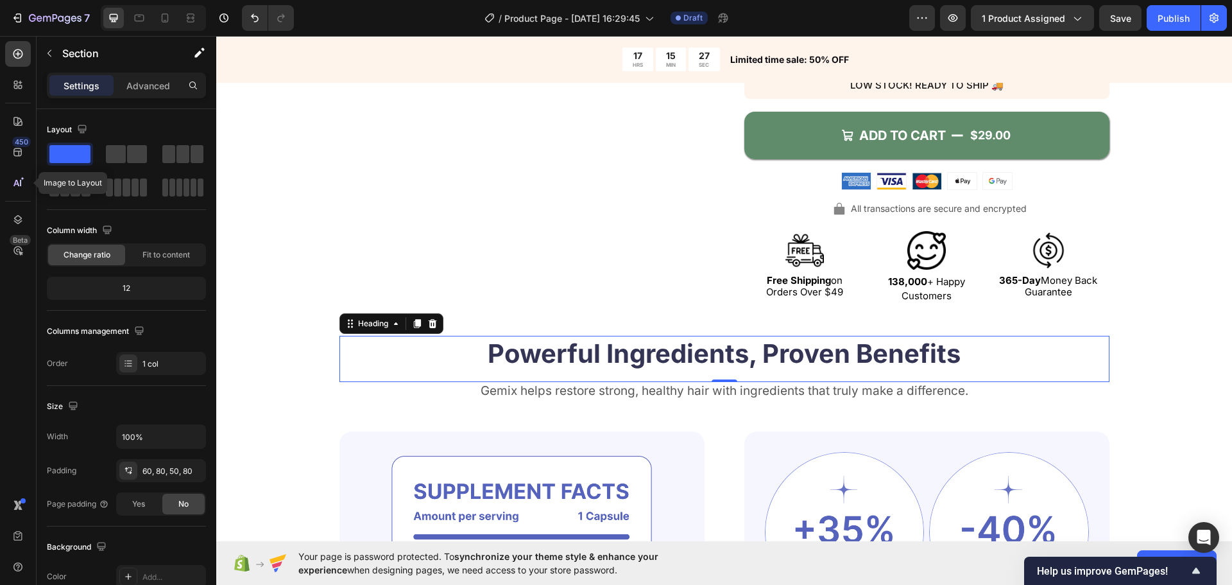
click at [347, 371] on h2 "Powerful Ingredients, Proven Benefits" at bounding box center [724, 354] width 770 height 36
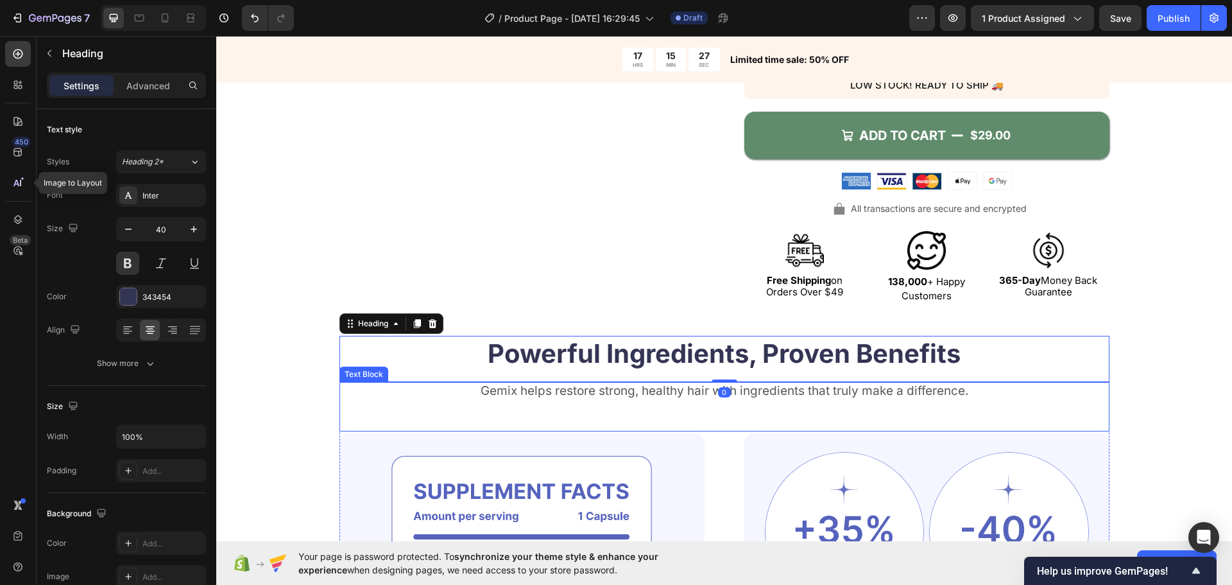
click at [354, 407] on div "Gemix helps restore strong, healthy hair with ingredients that truly make a dif…" at bounding box center [724, 406] width 770 height 49
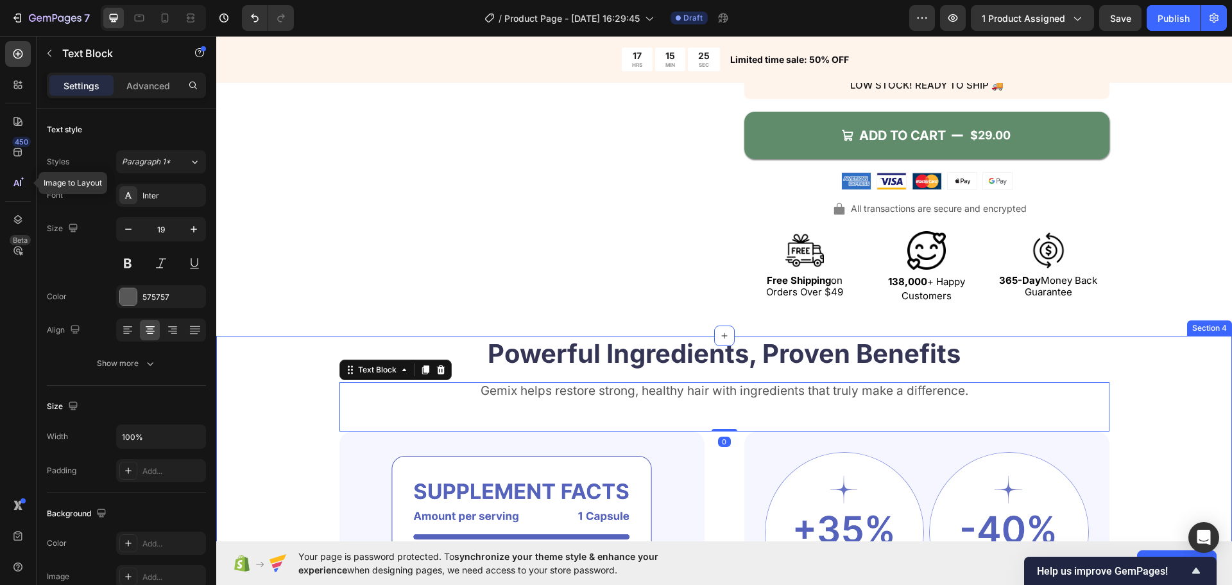
click at [1131, 344] on div "Powerful Ingredients, Proven Benefits Heading Gemix helps restore strong, healt…" at bounding box center [724, 592] width 913 height 513
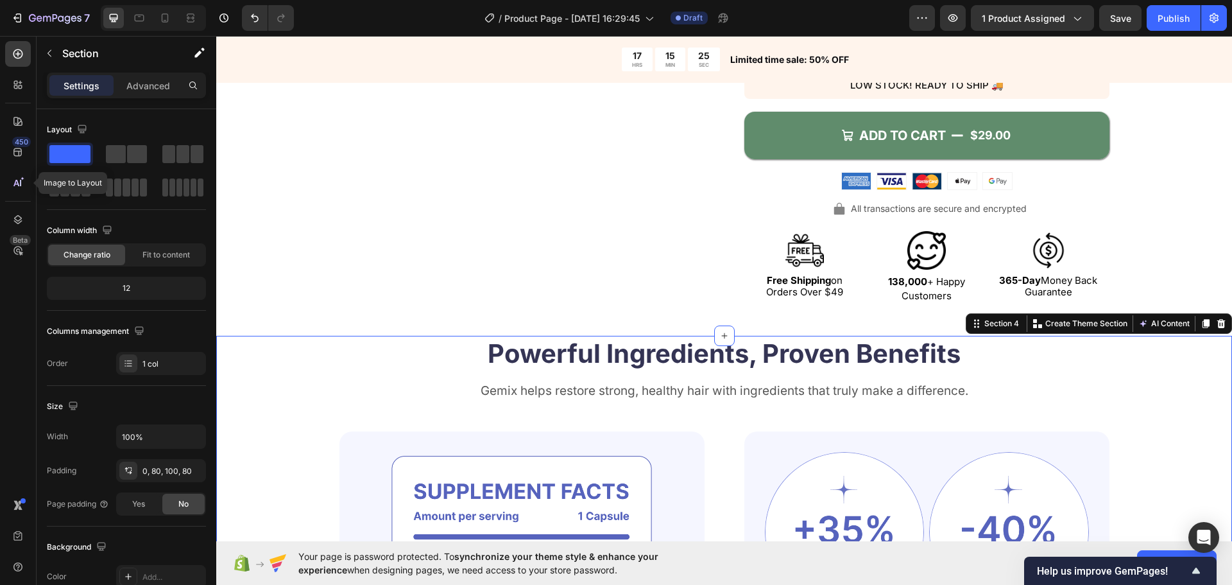
click at [1132, 379] on div "Powerful Ingredients, Proven Benefits Heading Gemix helps restore strong, healt…" at bounding box center [724, 592] width 913 height 513
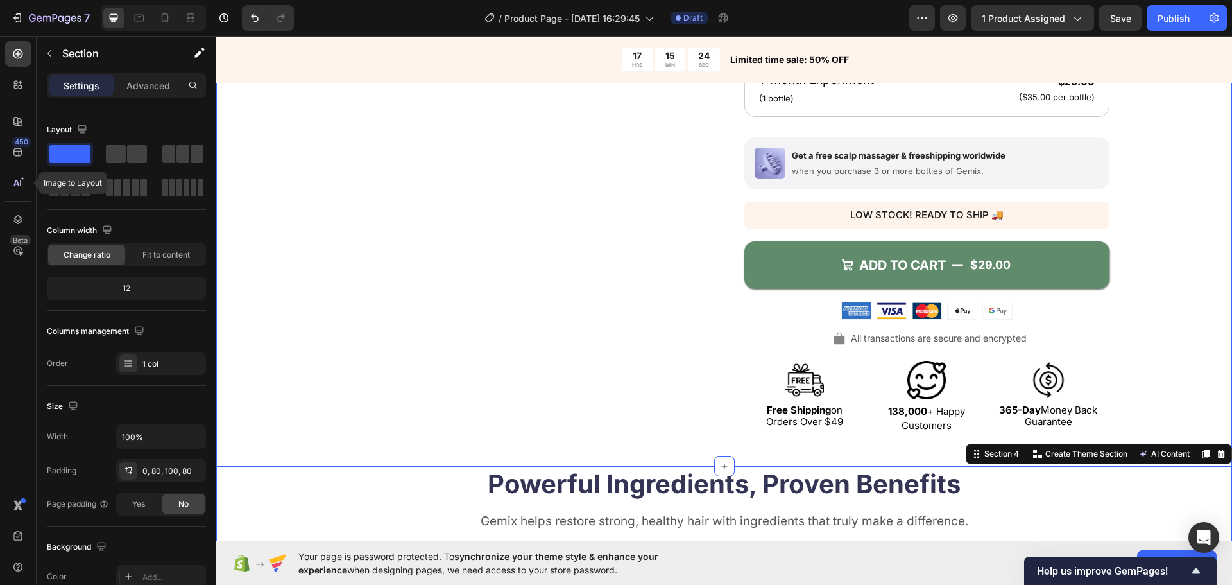
click at [1155, 318] on div "Product Images Icon Icon Icon Icon Icon Icon List 4.8/5 (26,223) Loved By 138,0…" at bounding box center [724, 65] width 913 height 735
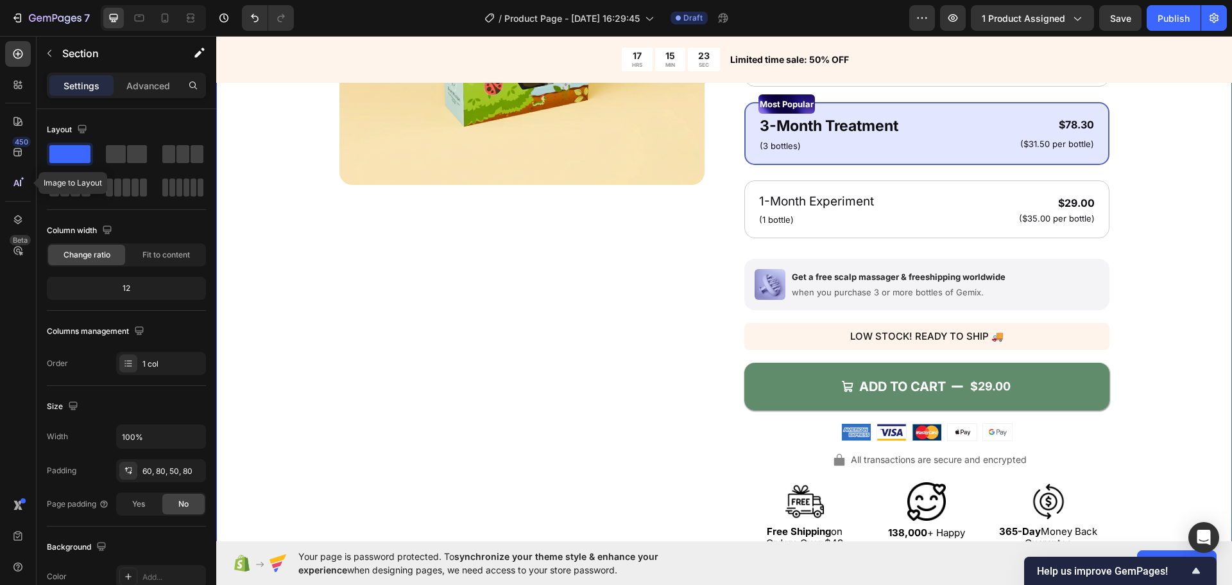
scroll to position [257, 0]
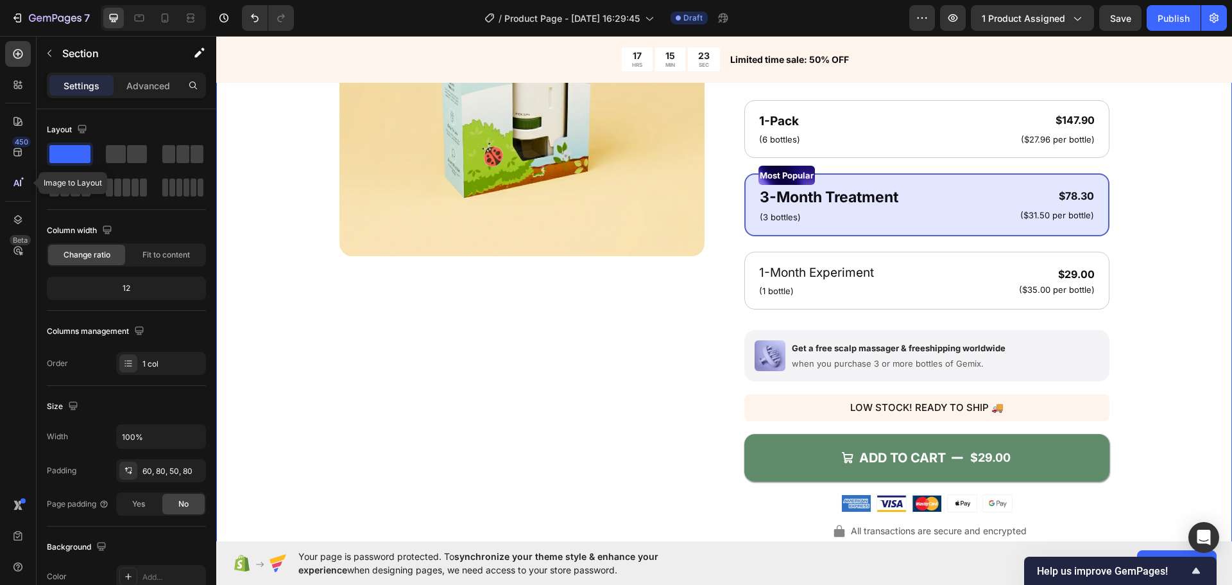
click at [1155, 318] on div "Product Images Icon Icon Icon Icon Icon Icon List 4.8/5 (26,223) Loved By 138,0…" at bounding box center [724, 258] width 913 height 735
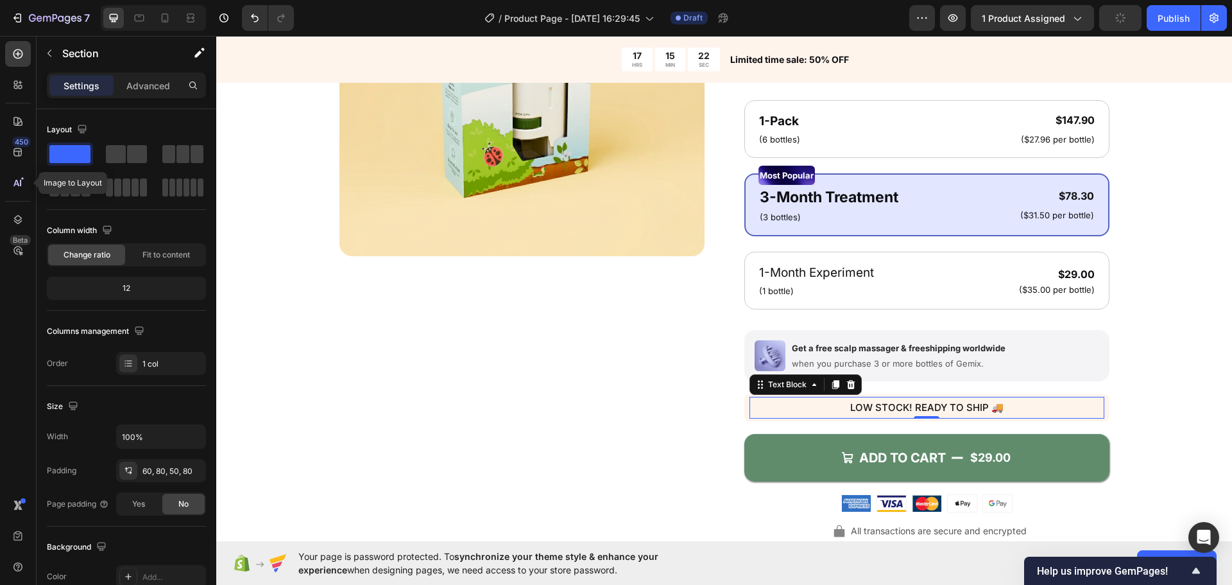
click at [934, 398] on p "LOW STOCK! READY TO SHIP 🚚" at bounding box center [927, 407] width 352 height 19
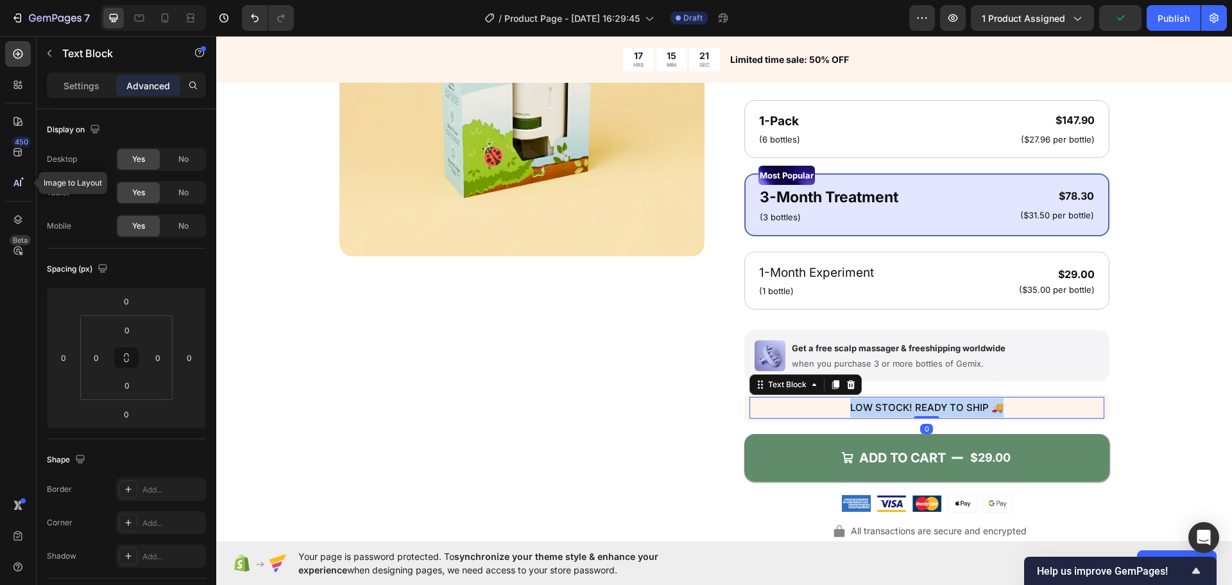
click at [933, 398] on p "LOW STOCK! READY TO SHIP 🚚" at bounding box center [927, 407] width 352 height 19
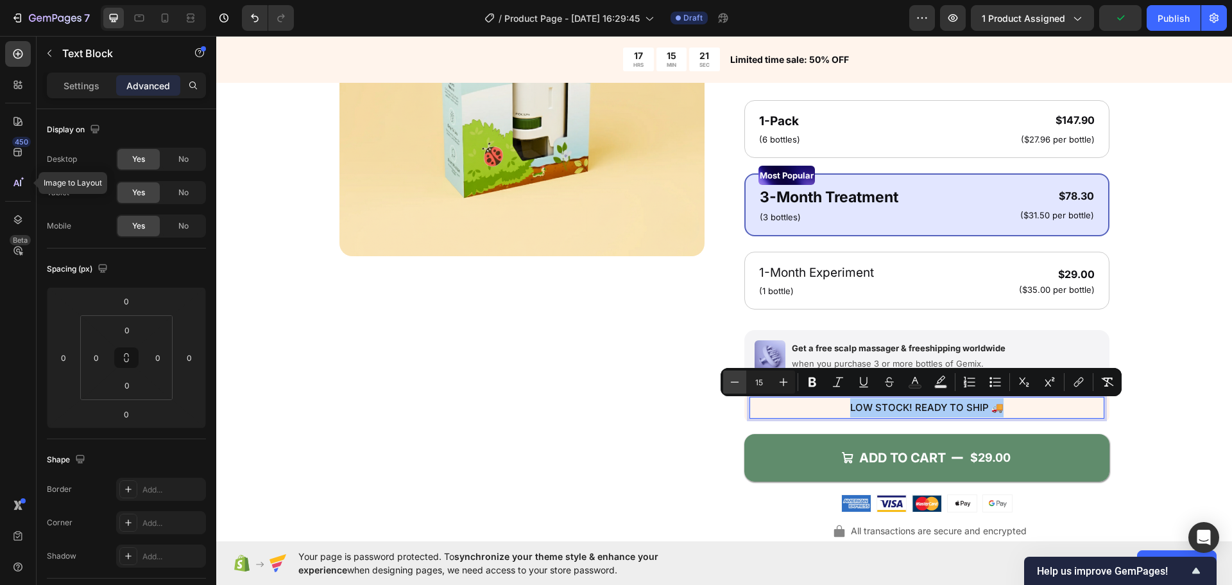
click at [736, 384] on icon "Editor contextual toolbar" at bounding box center [734, 381] width 13 height 13
type input "14"
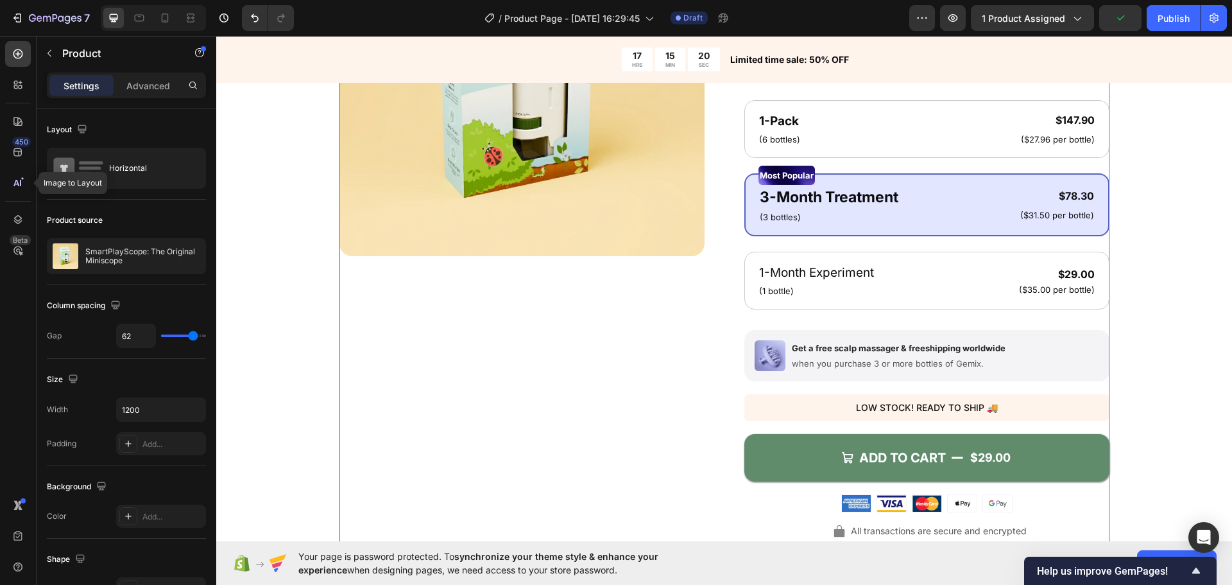
click at [630, 413] on div "Product Images" at bounding box center [521, 258] width 365 height 735
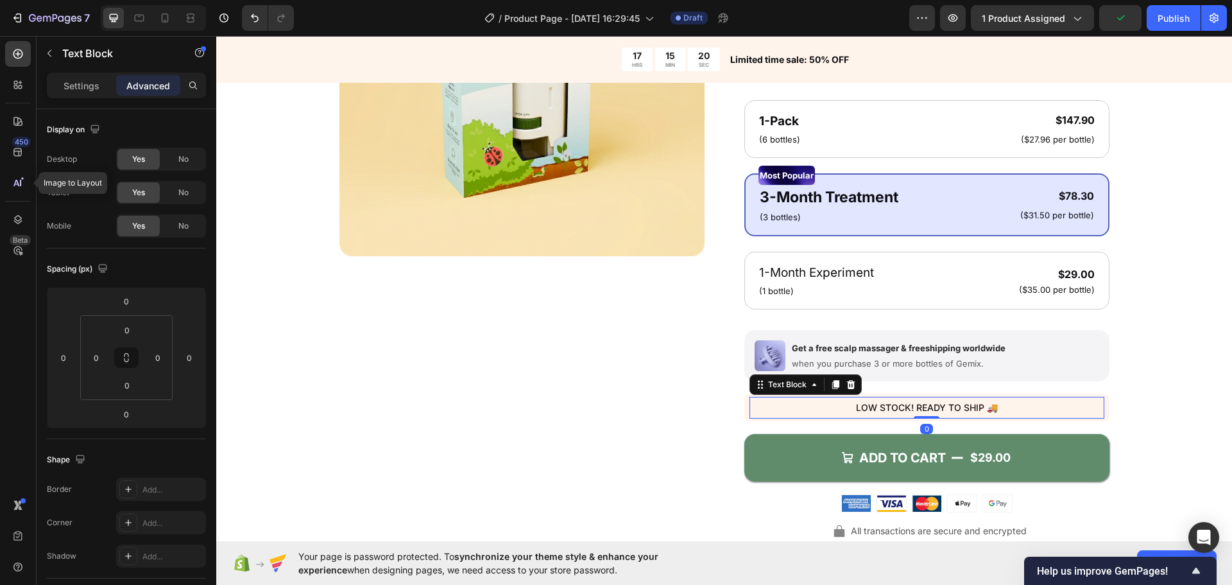
click at [758, 405] on p "LOW STOCK! READY TO SHIP 🚚" at bounding box center [927, 407] width 352 height 19
click at [744, 410] on div "LOW STOCK! READY TO SHIP 🚚 Text Block 0 Row" at bounding box center [926, 407] width 365 height 27
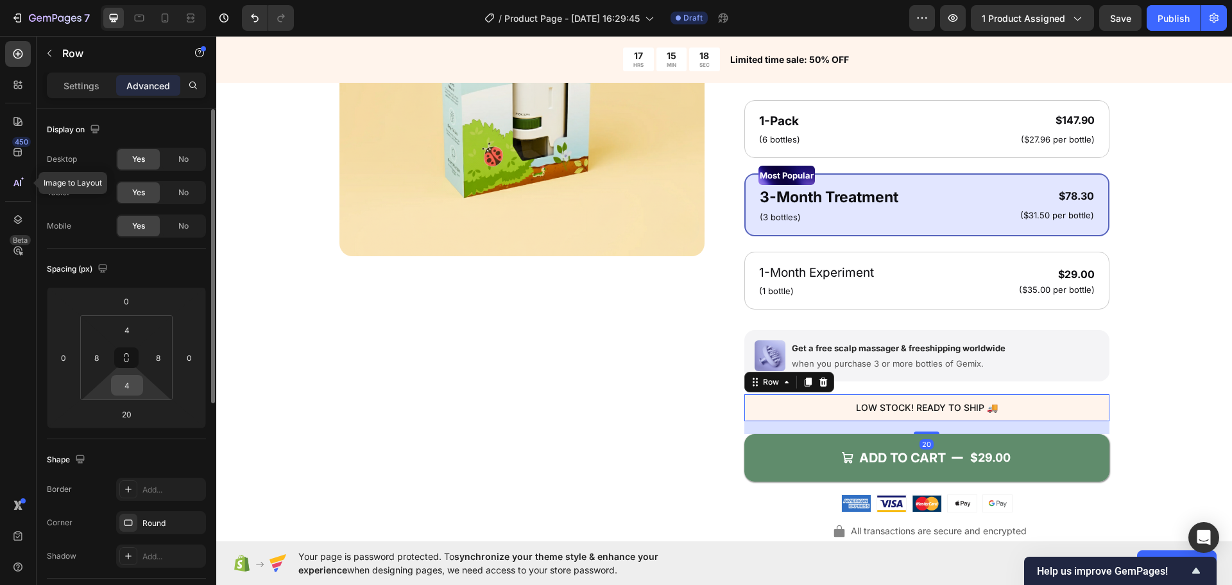
click at [137, 382] on input "4" at bounding box center [127, 384] width 26 height 19
click at [136, 382] on input "4" at bounding box center [127, 384] width 26 height 19
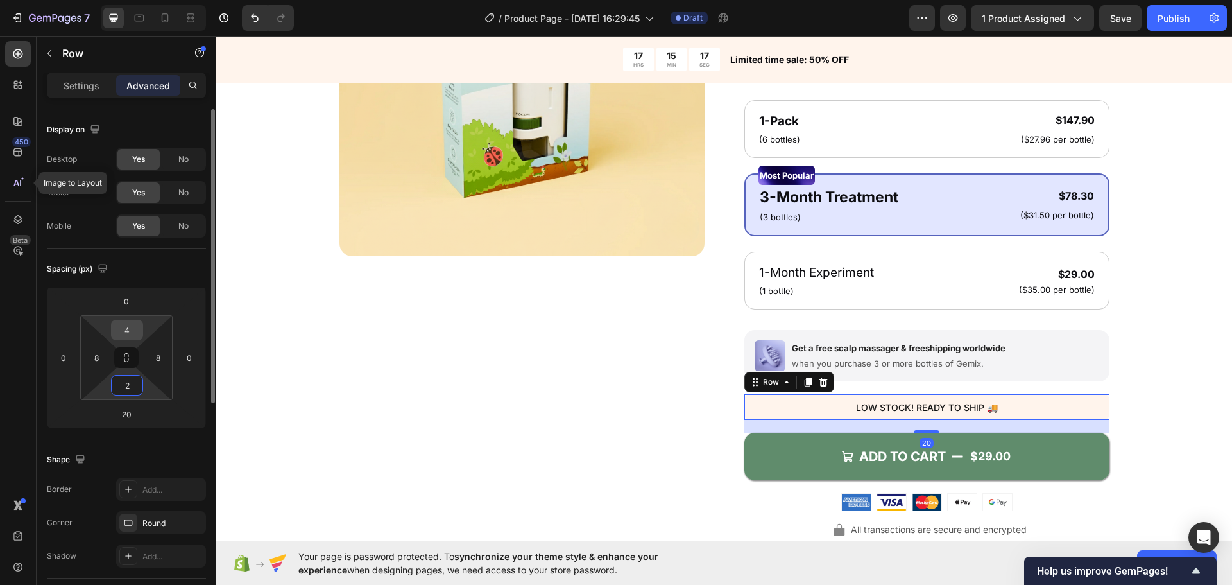
type input "2"
click at [127, 328] on input "4" at bounding box center [127, 329] width 26 height 19
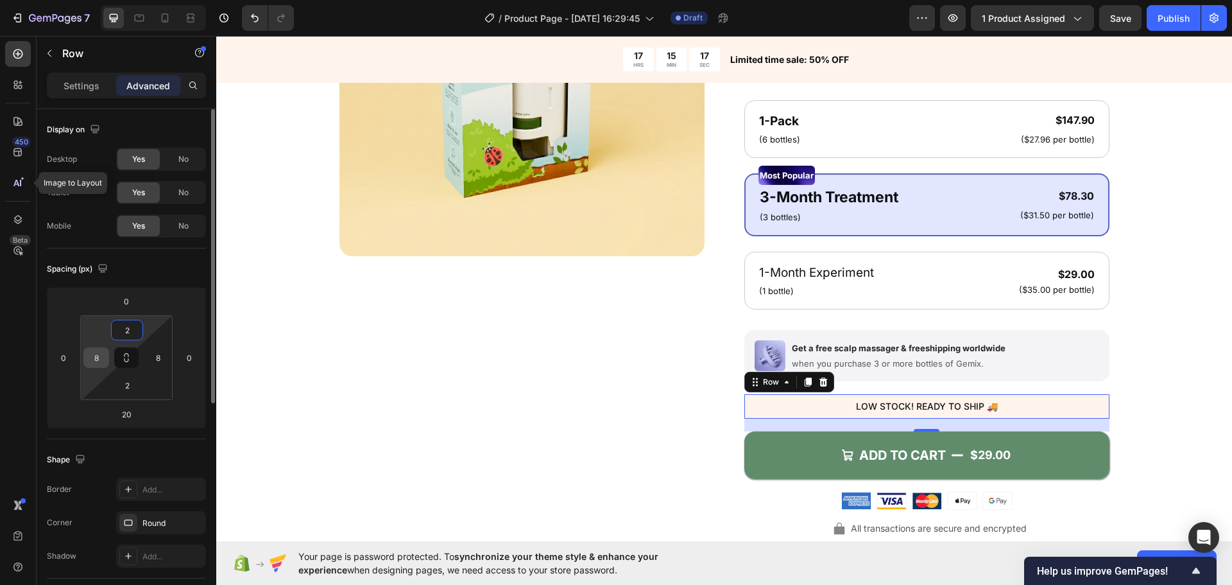
type input "2"
click at [99, 351] on input "8" at bounding box center [96, 357] width 19 height 19
type input "6"
click at [158, 357] on input "8" at bounding box center [157, 357] width 19 height 19
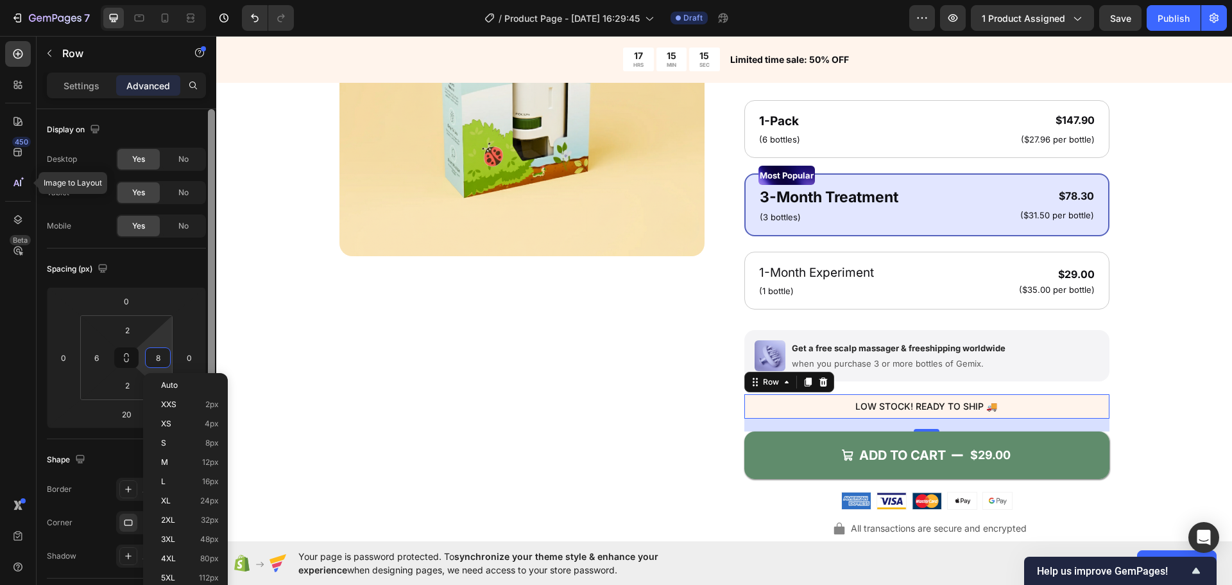
type input "6"
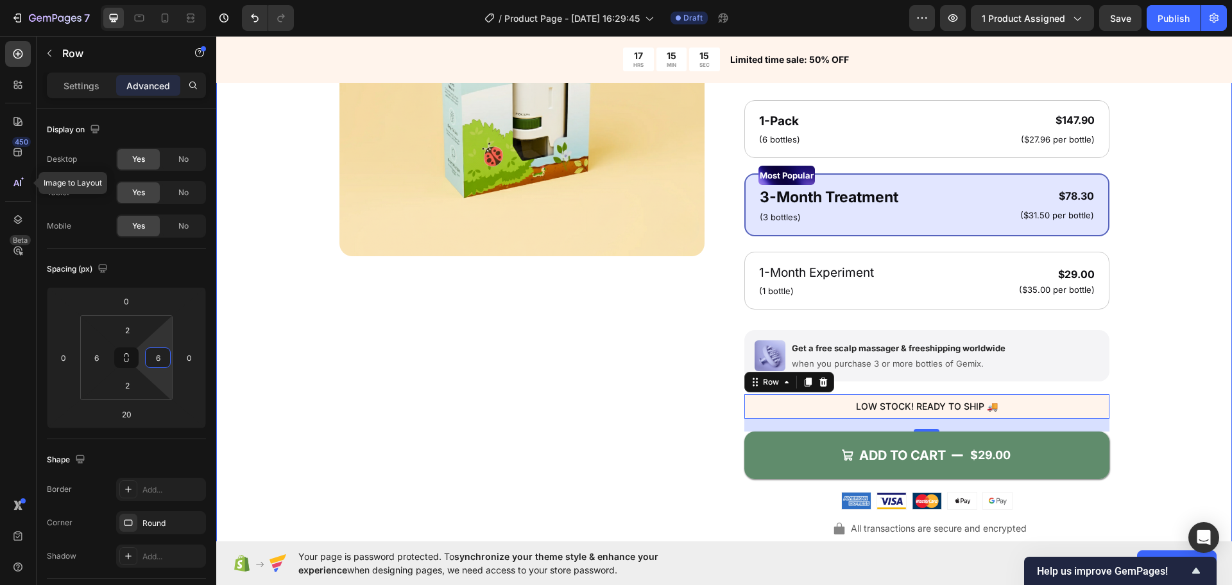
click at [332, 367] on div "Product Images Icon Icon Icon Icon Icon Icon List 4.8/5 (26,223) Loved By 138,0…" at bounding box center [724, 257] width 913 height 733
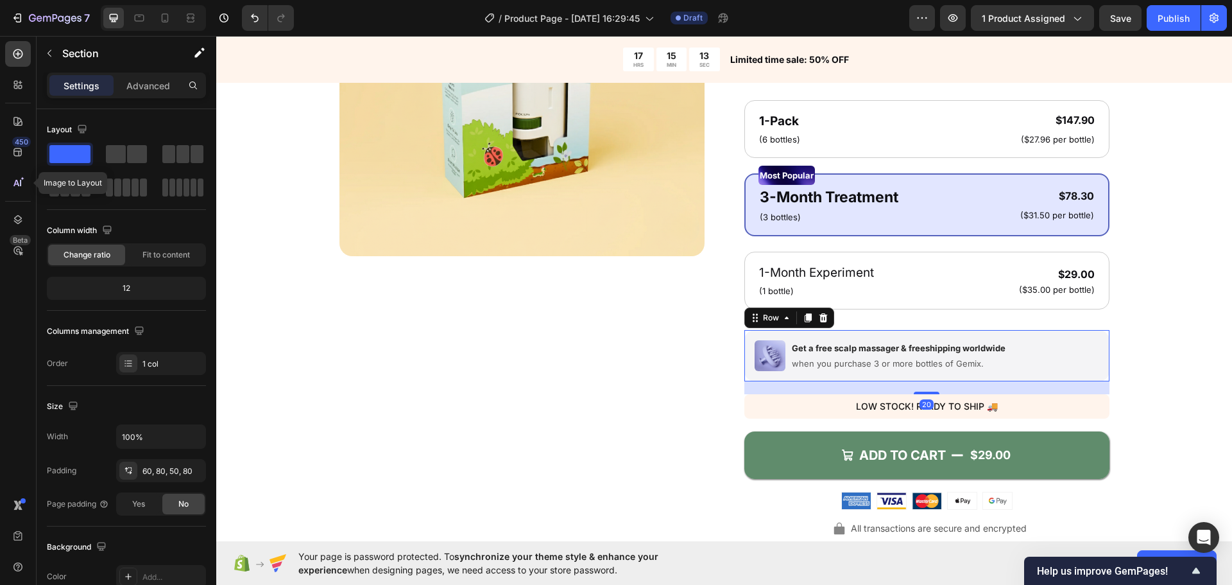
click at [1012, 358] on div "Image Get a free scalp massager & freeshipping worldwide Text Block when you pu…" at bounding box center [926, 355] width 365 height 51
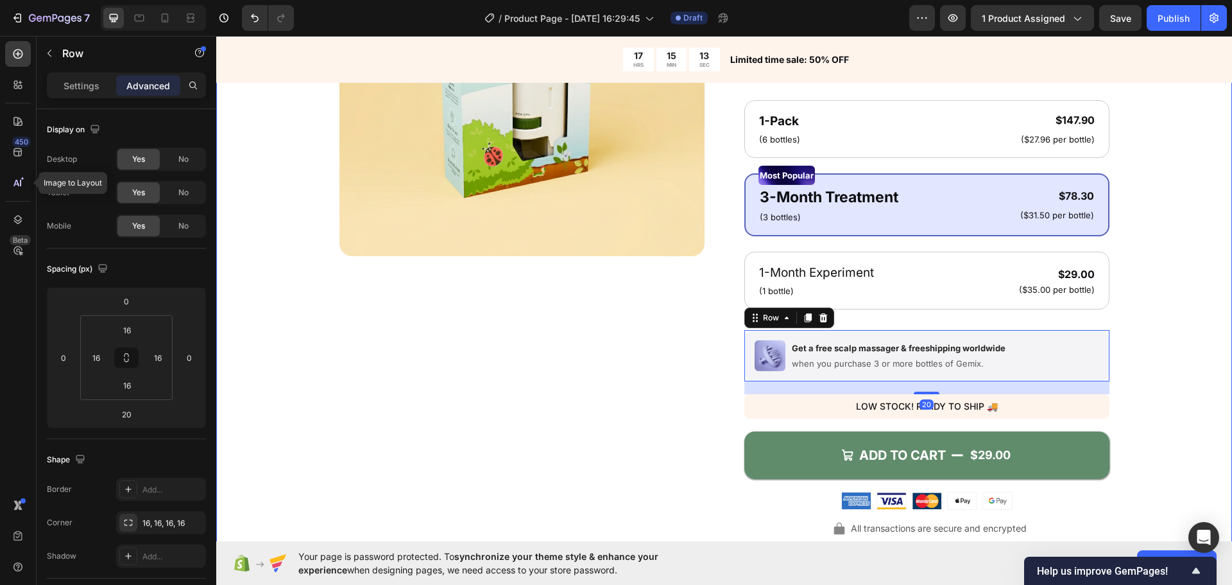
click at [1113, 372] on div "Product Images Icon Icon Icon Icon Icon Icon List 4.8/5 (26,223) Loved By 138,0…" at bounding box center [724, 257] width 913 height 733
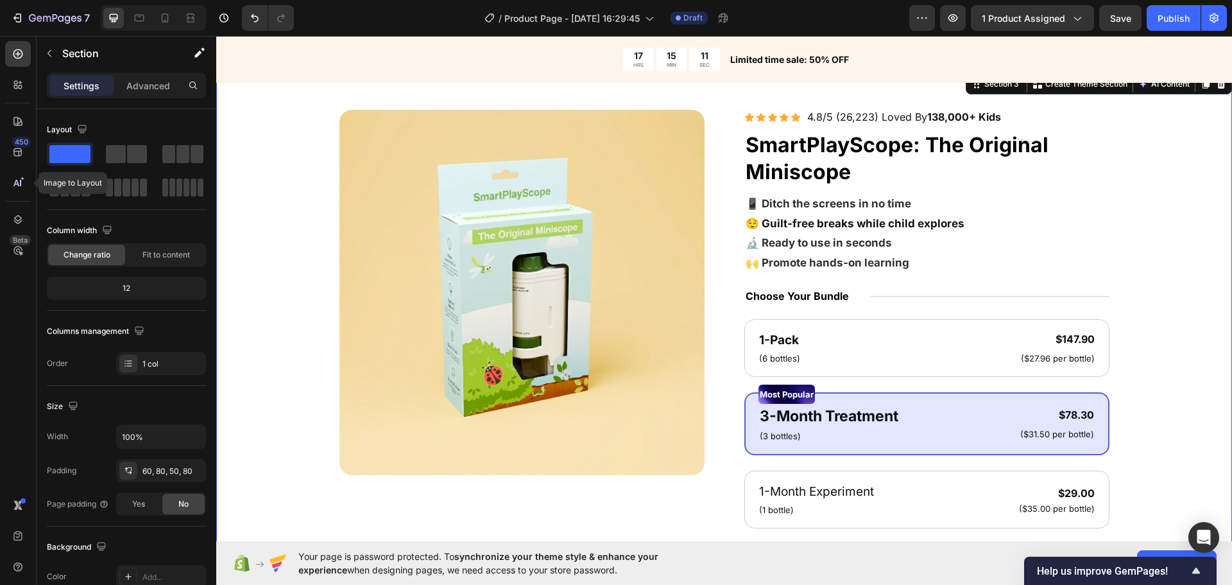
scroll to position [0, 0]
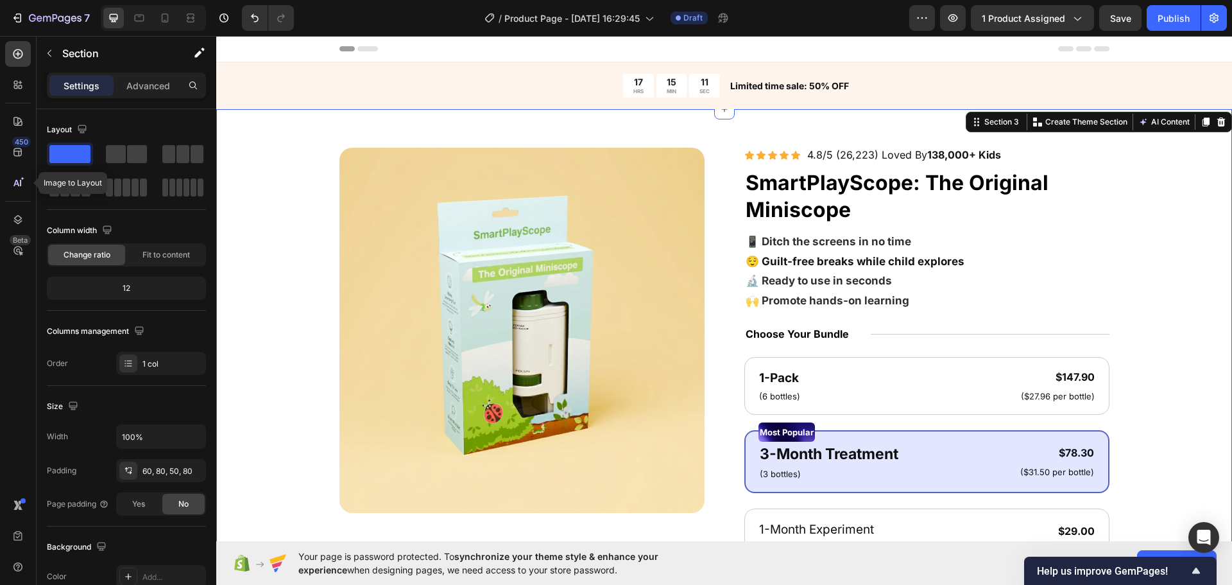
click at [1171, 343] on div "Product Images Icon Icon Icon Icon Icon Icon List 4.8/5 (26,223) Loved By 138,0…" at bounding box center [724, 510] width 1016 height 803
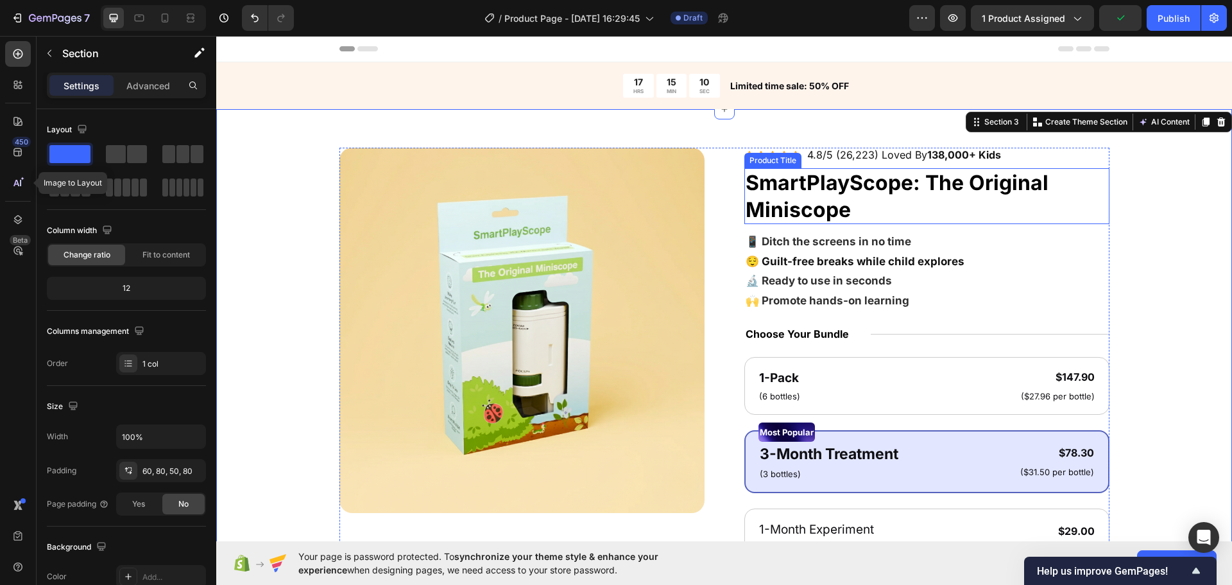
click at [889, 204] on h1 "SmartPlayScope: The Original Miniscope" at bounding box center [926, 196] width 365 height 56
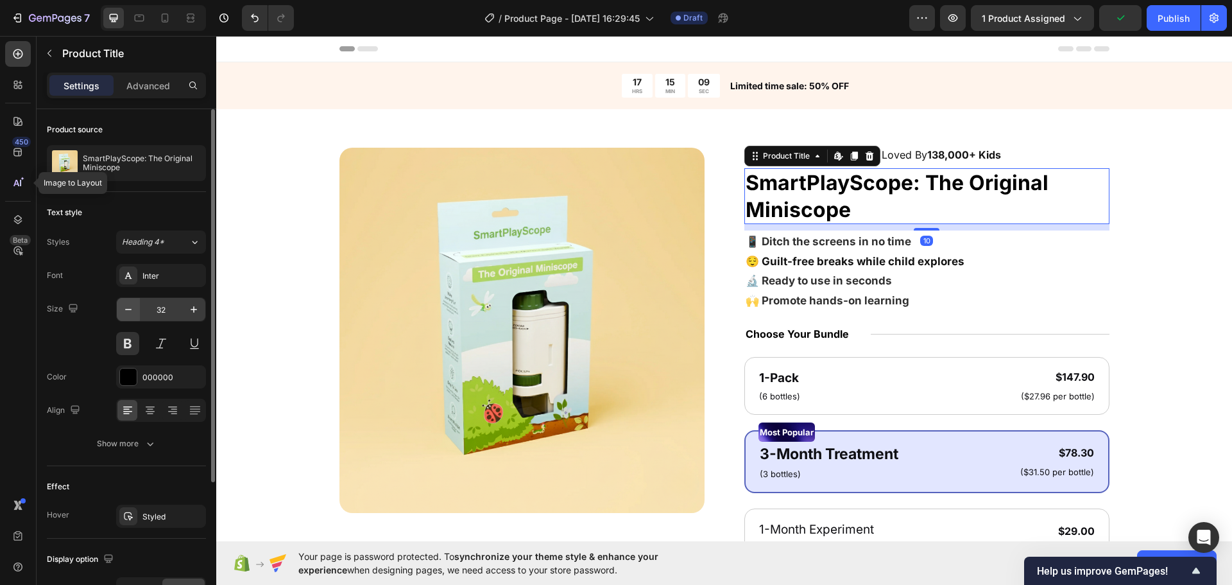
click at [136, 312] on button "button" at bounding box center [128, 309] width 23 height 23
click at [134, 312] on icon "button" at bounding box center [128, 309] width 13 height 13
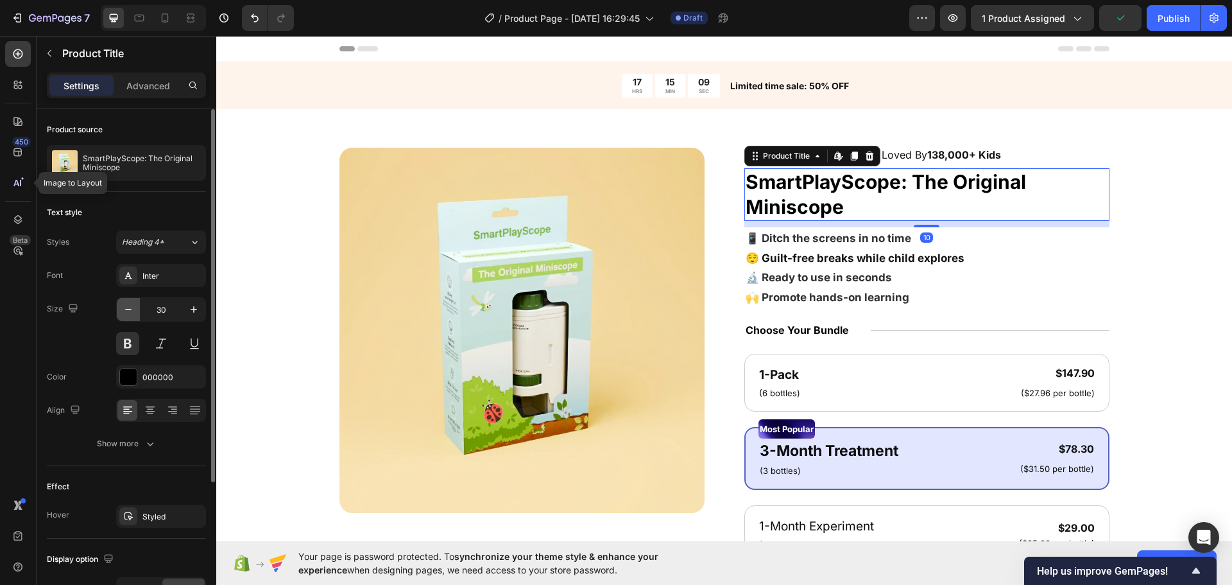
click at [134, 312] on icon "button" at bounding box center [128, 309] width 13 height 13
click at [192, 315] on icon "button" at bounding box center [193, 309] width 13 height 13
type input "30"
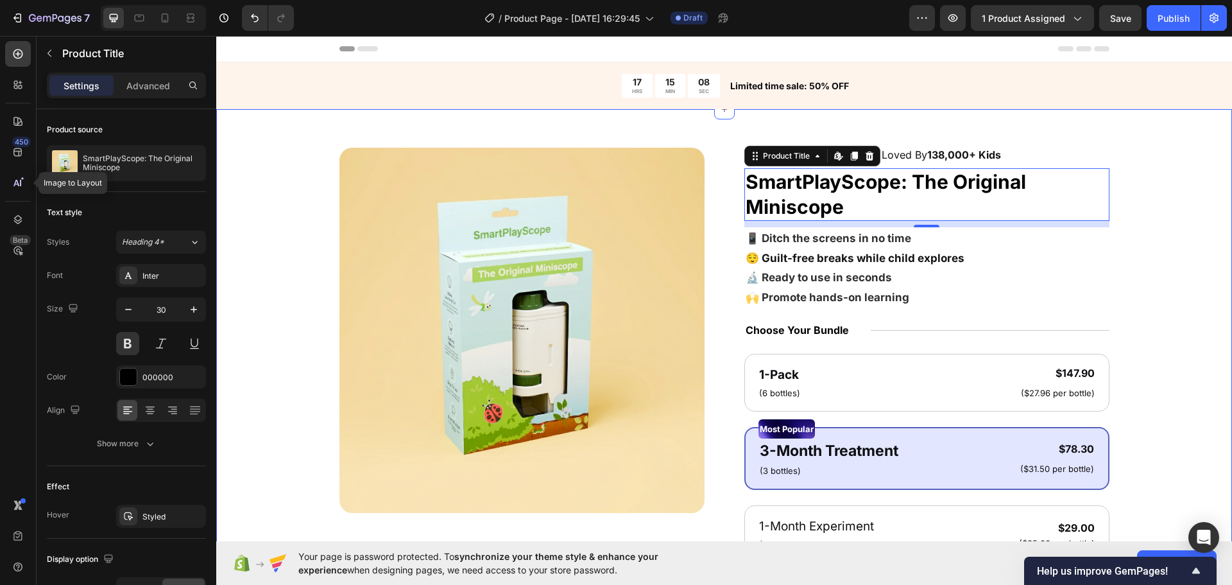
click at [235, 253] on div "Product Images Icon Icon Icon Icon Icon Icon List 4.8/5 (26,223) Loved By 138,0…" at bounding box center [724, 509] width 1016 height 800
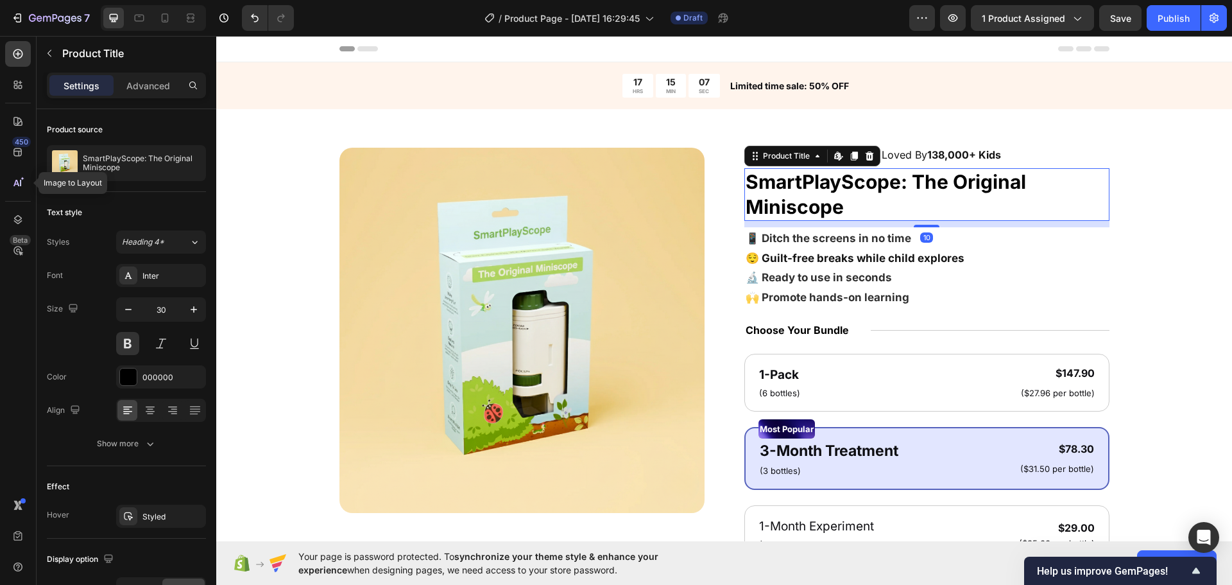
click at [841, 181] on h1 "SmartPlayScope: The Original Miniscope" at bounding box center [926, 194] width 365 height 53
click at [127, 460] on div "Text style Styles Heading 4* Font Inter Size 30 Color 000000 Align Show more" at bounding box center [126, 329] width 159 height 274
click at [128, 450] on button "Show more" at bounding box center [126, 443] width 159 height 23
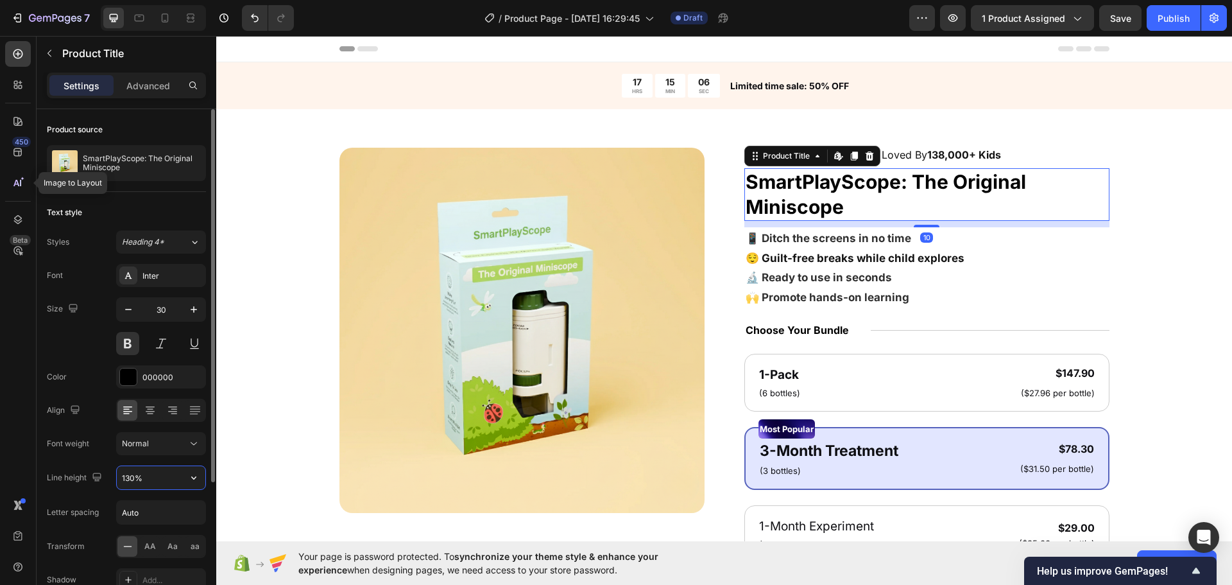
drag, startPoint x: 169, startPoint y: 481, endPoint x: 176, endPoint y: 484, distance: 7.5
click at [169, 481] on input "130%" at bounding box center [161, 477] width 89 height 23
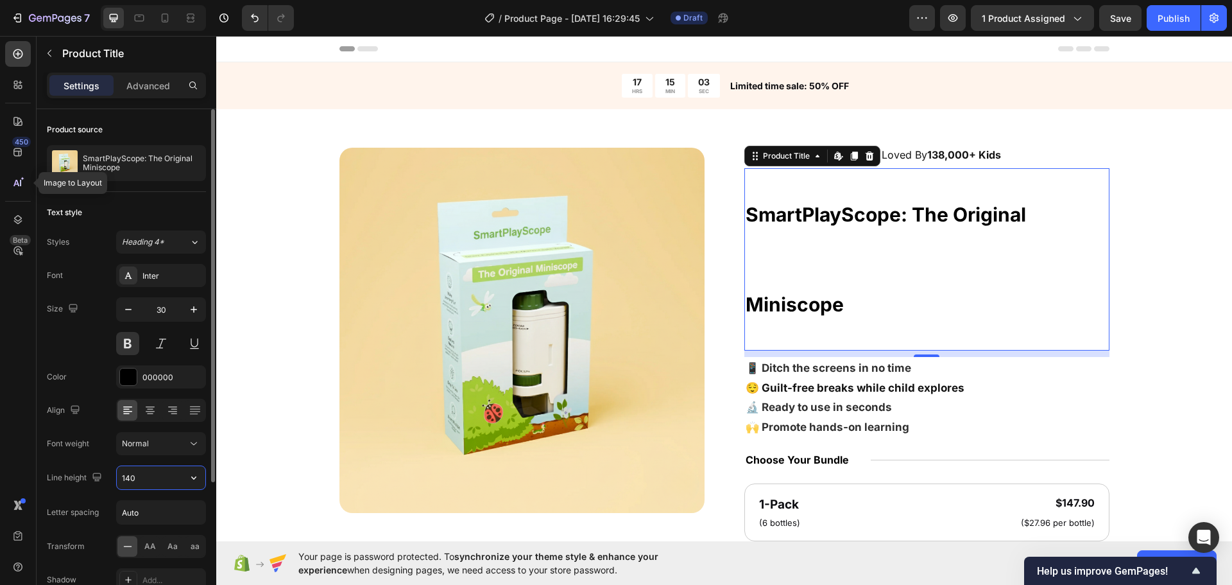
type input "140%"
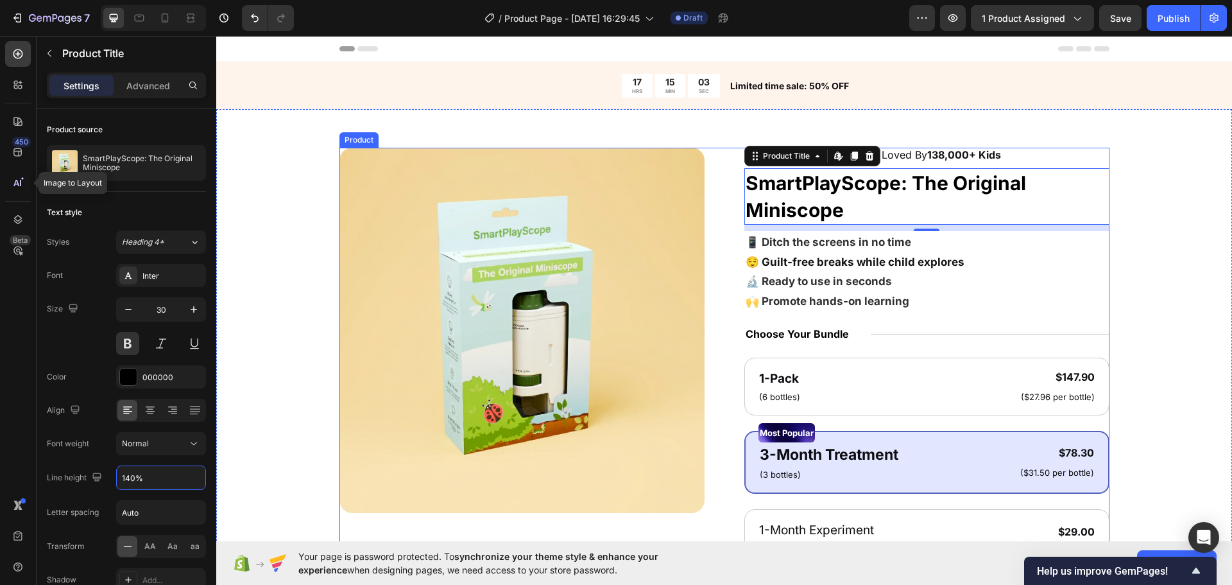
click at [1111, 329] on div "Product Images Icon Icon Icon Icon Icon Icon List 4.8/5 (26,223) Loved By 138,0…" at bounding box center [724, 514] width 913 height 733
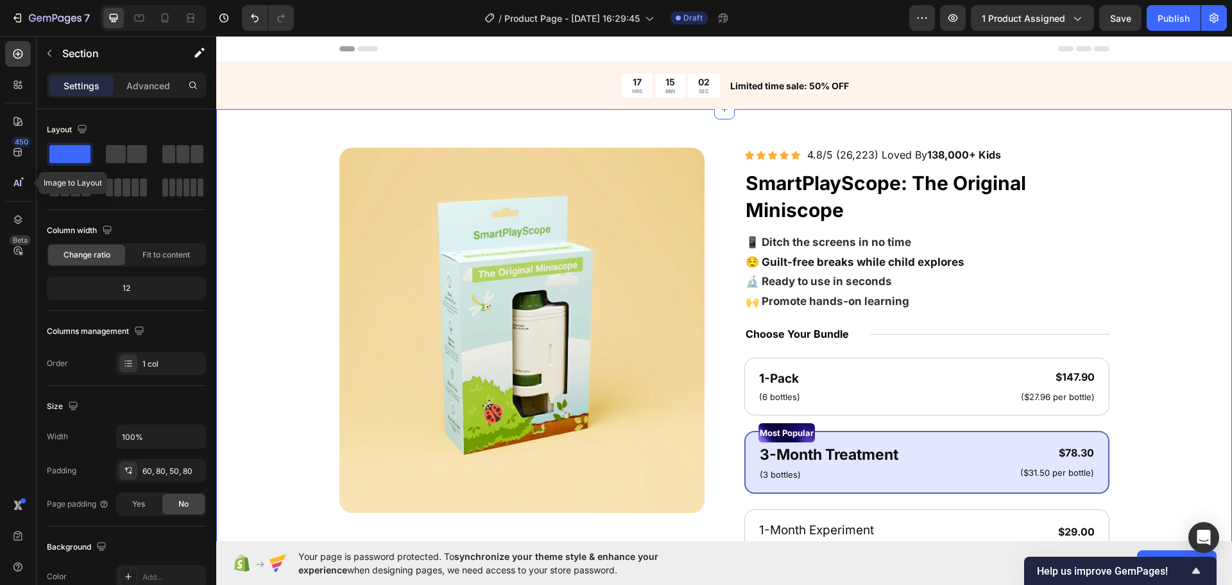
click at [1146, 329] on div "Product Images Icon Icon Icon Icon Icon Icon List 4.8/5 (26,223) Loved By 138,0…" at bounding box center [724, 514] width 913 height 733
click at [927, 156] on strong "138,000+ Kids" at bounding box center [964, 154] width 74 height 13
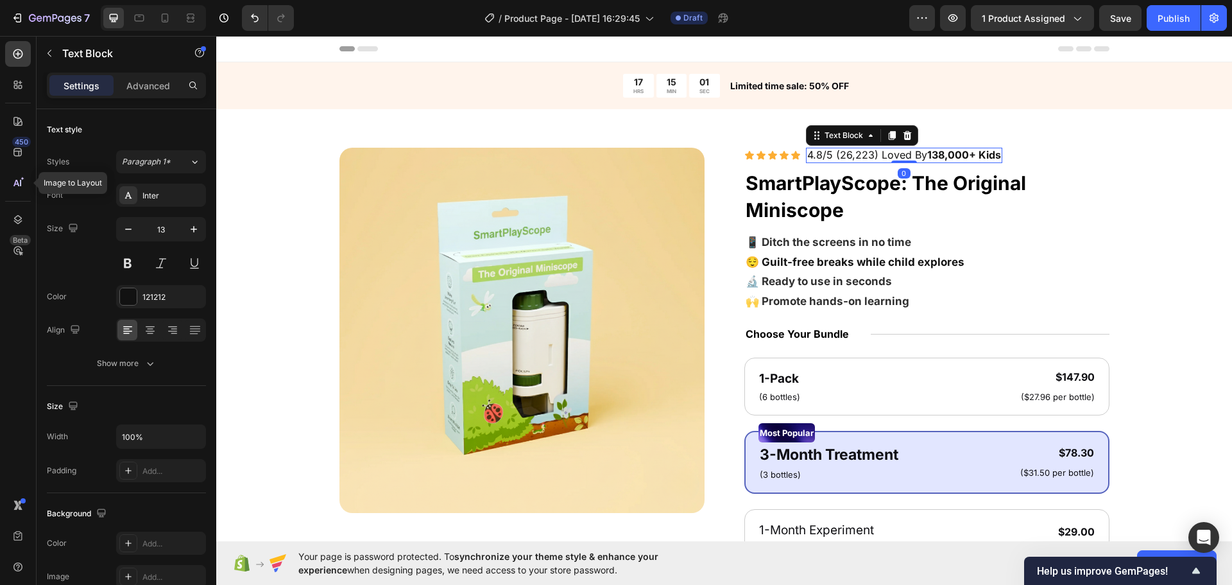
drag, startPoint x: 906, startPoint y: 157, endPoint x: 896, endPoint y: 157, distance: 10.3
click at [905, 157] on span "4.8/5 (26,223) Loved By 138,000+ Kids" at bounding box center [904, 154] width 194 height 13
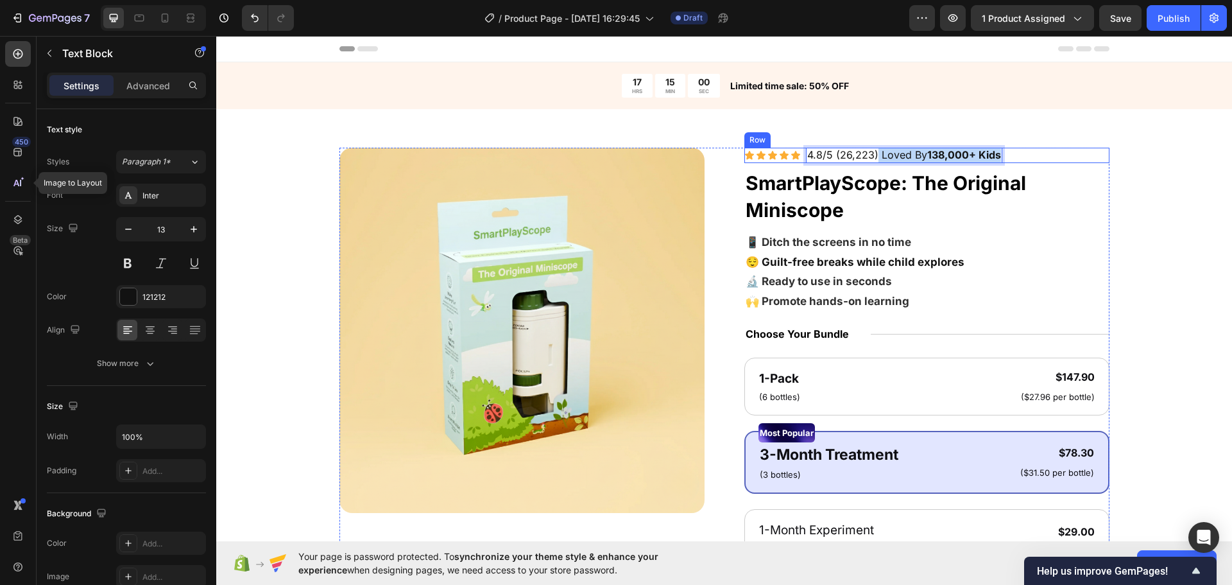
drag, startPoint x: 896, startPoint y: 155, endPoint x: 1033, endPoint y: 152, distance: 137.3
click at [1033, 152] on div "Icon Icon Icon Icon Icon Icon List 4.8/5 (26,223) Loved By 138,000+ Kids Text B…" at bounding box center [926, 156] width 365 height 16
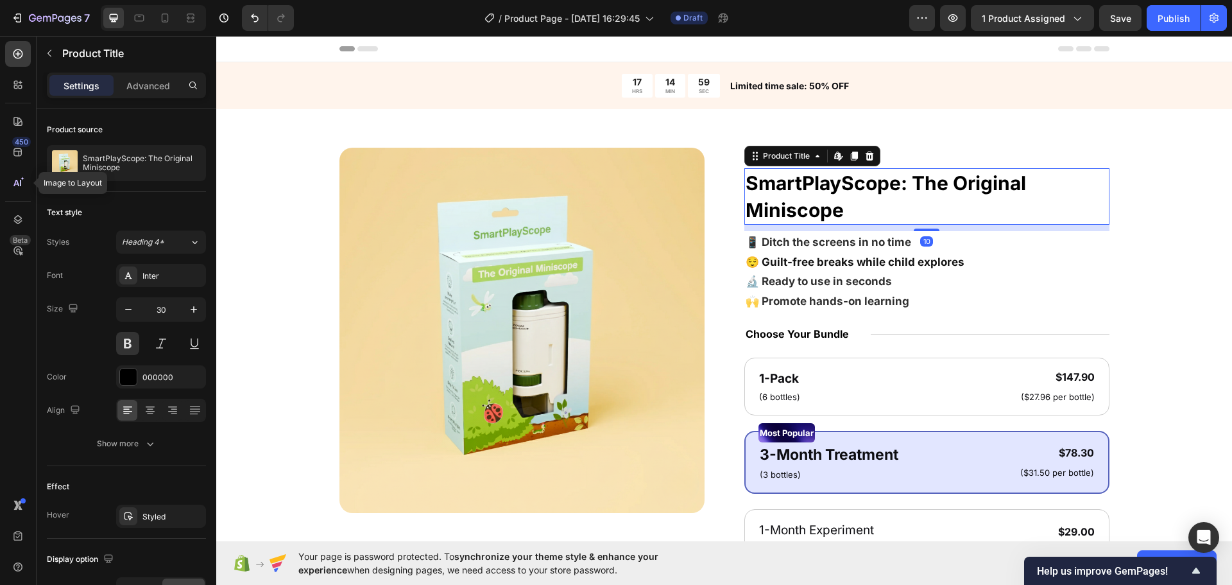
click at [1093, 219] on h1 "SmartPlayScope: The Original Miniscope" at bounding box center [926, 196] width 365 height 56
click at [1082, 173] on h1 "SmartPlayScope: The Original Miniscope" at bounding box center [926, 196] width 365 height 56
click at [930, 146] on div "Product Images Icon Icon Icon Icon Icon Icon List 4.8/5 (26,223) Text Block Row…" at bounding box center [724, 511] width 1016 height 804
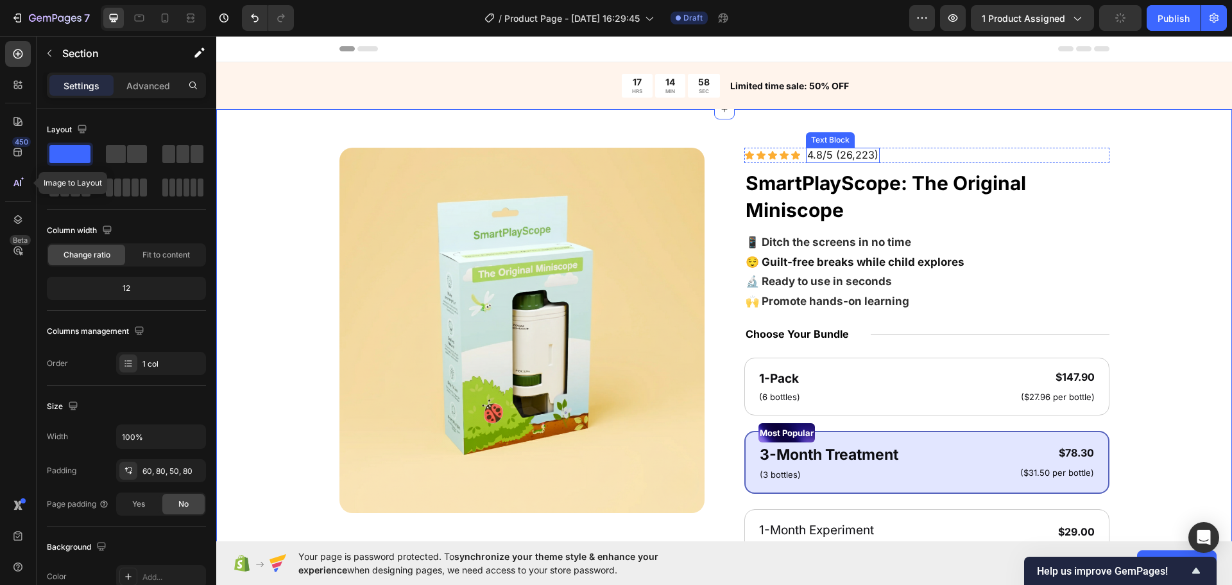
click at [864, 162] on p "4.8/5 (26,223)" at bounding box center [842, 155] width 71 height 13
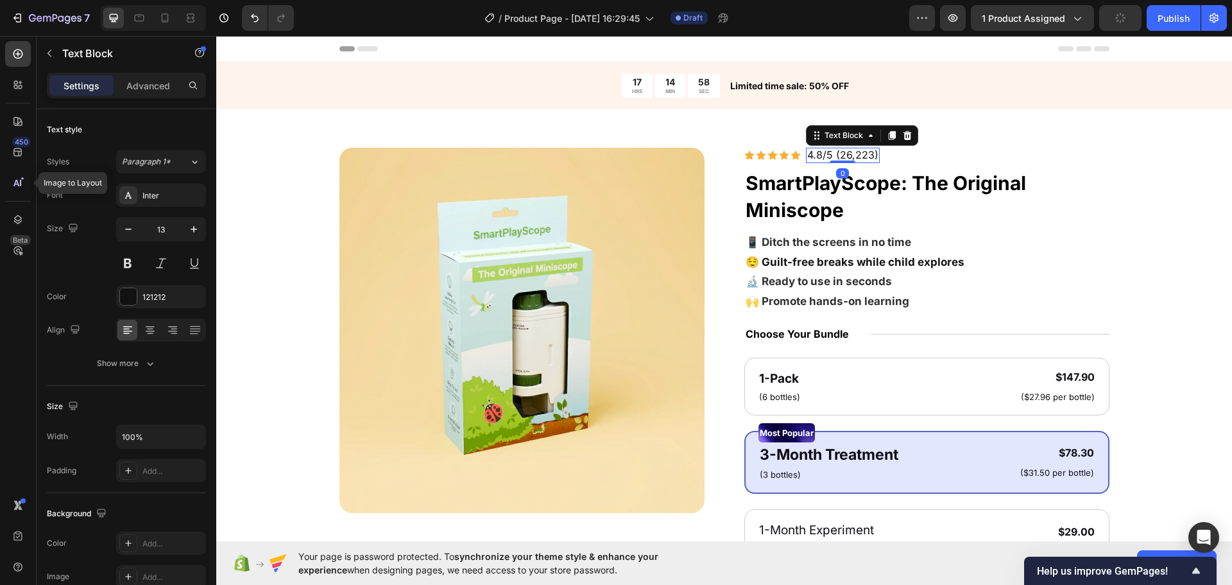
click at [869, 158] on span "4.8/5 (26,223)" at bounding box center [842, 154] width 71 height 13
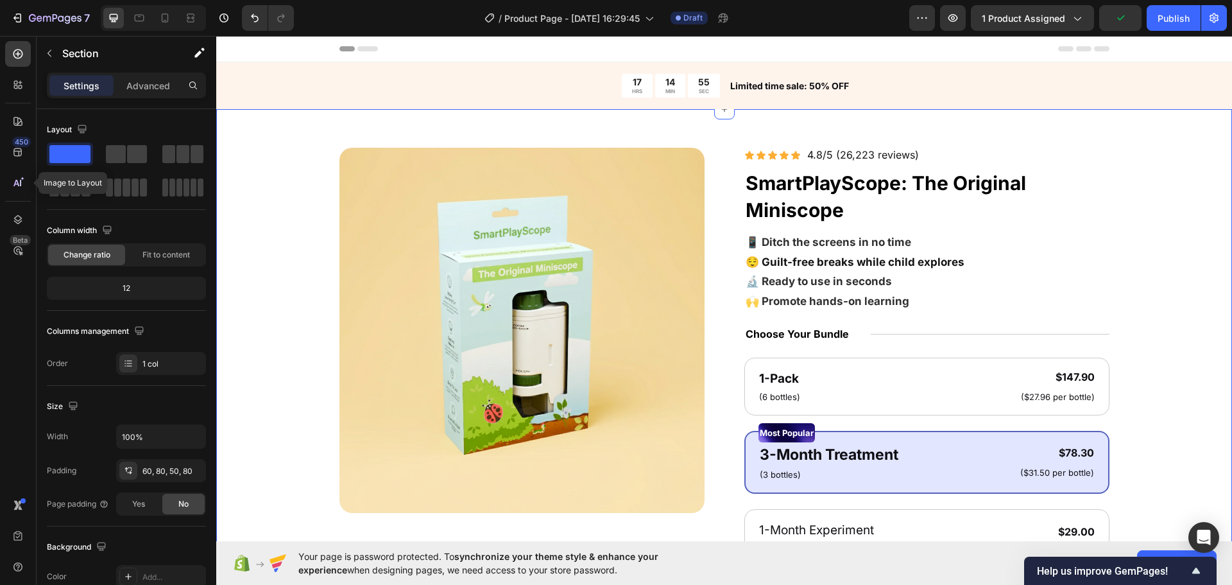
click at [1213, 313] on div "Product Images Icon Icon Icon Icon Icon Icon List 4.8/5 (26,223 reviews) Text B…" at bounding box center [724, 511] width 1016 height 804
click at [829, 148] on span "4.8/5 (26,223 reviews)" at bounding box center [863, 154] width 112 height 13
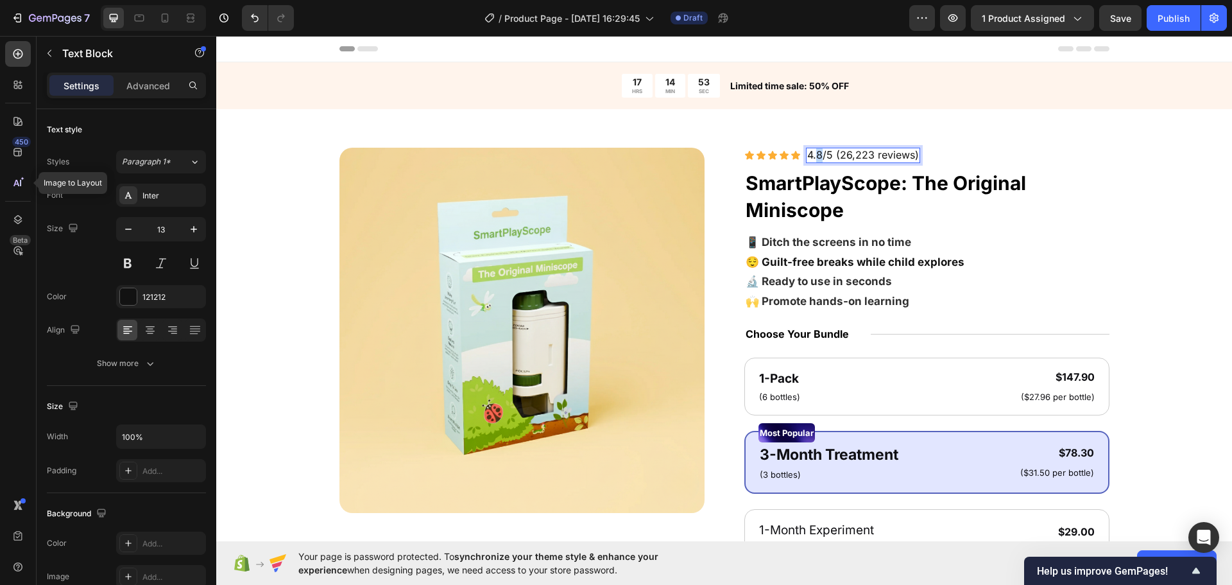
click at [815, 154] on span "4.8/5 (26,223 reviews)" at bounding box center [863, 154] width 112 height 13
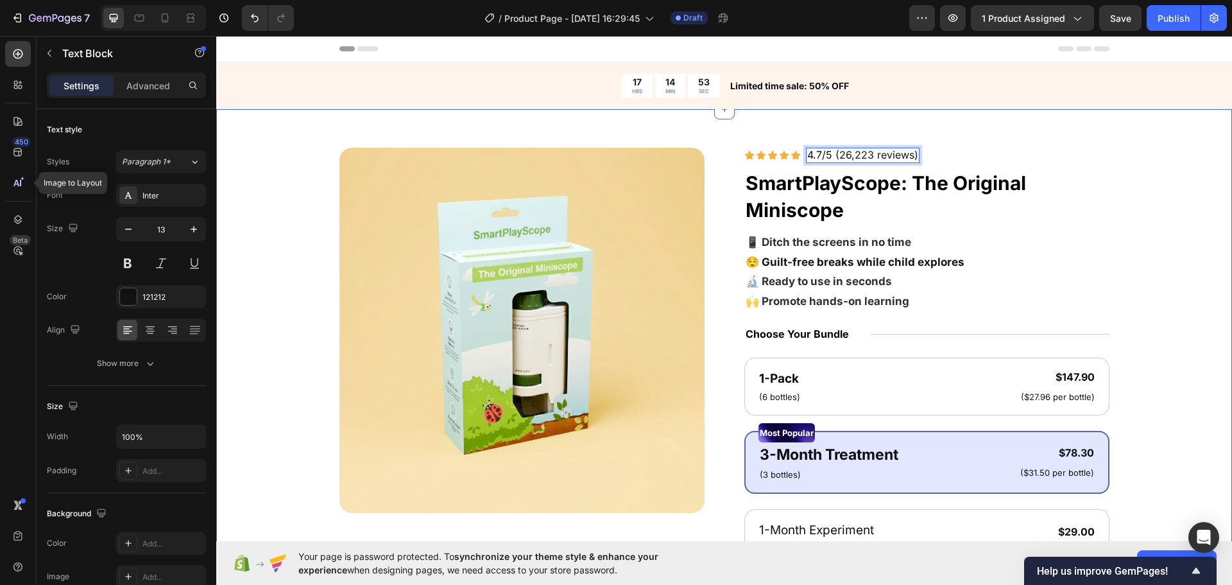
click at [1184, 257] on div "Product Images Icon Icon Icon Icon Icon Icon List 4.7/5 (26,223 reviews) Text B…" at bounding box center [724, 511] width 1016 height 804
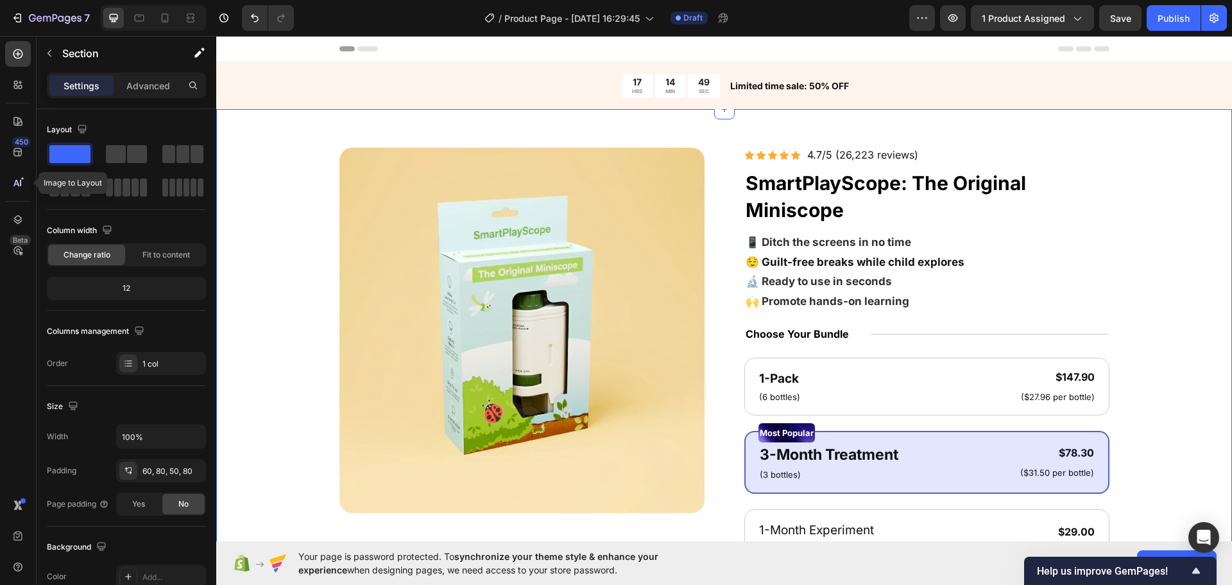
click at [1179, 246] on div "Product Images Icon Icon Icon Icon Icon Icon List 4.7/5 (26,223 reviews) Text B…" at bounding box center [724, 511] width 1016 height 804
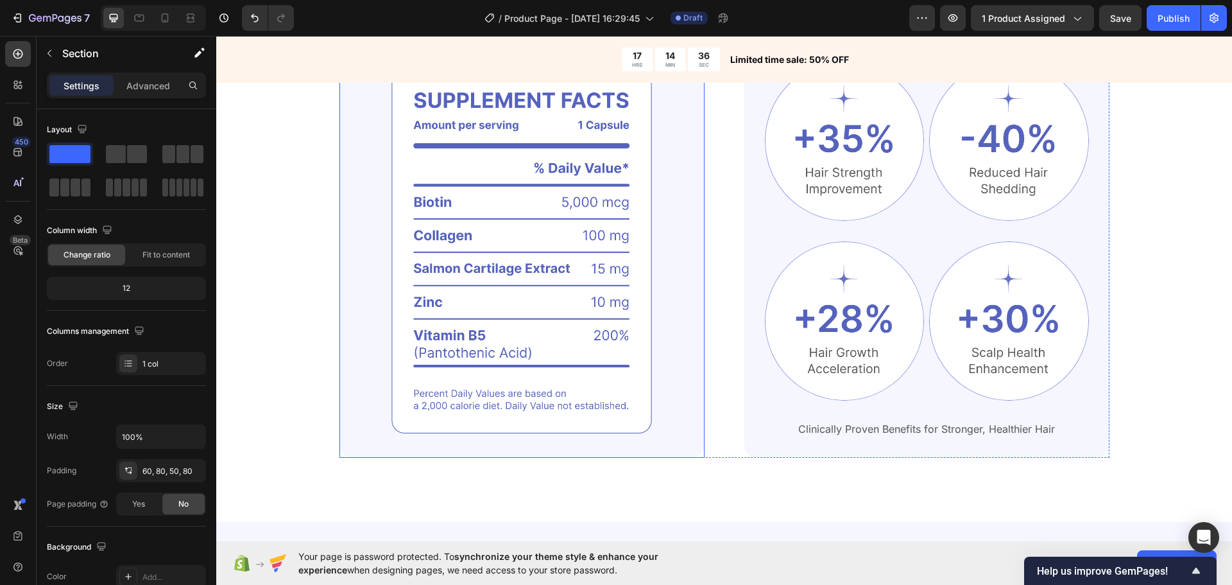
scroll to position [770, 0]
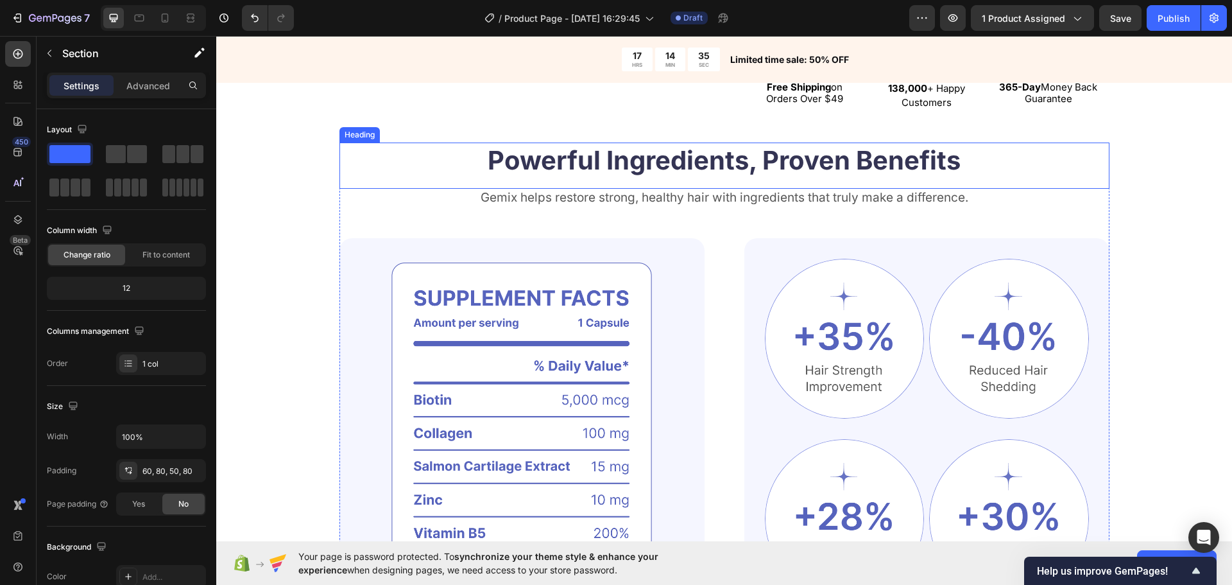
click at [617, 157] on h2 "Powerful Ingredients, Proven Benefits" at bounding box center [724, 160] width 770 height 36
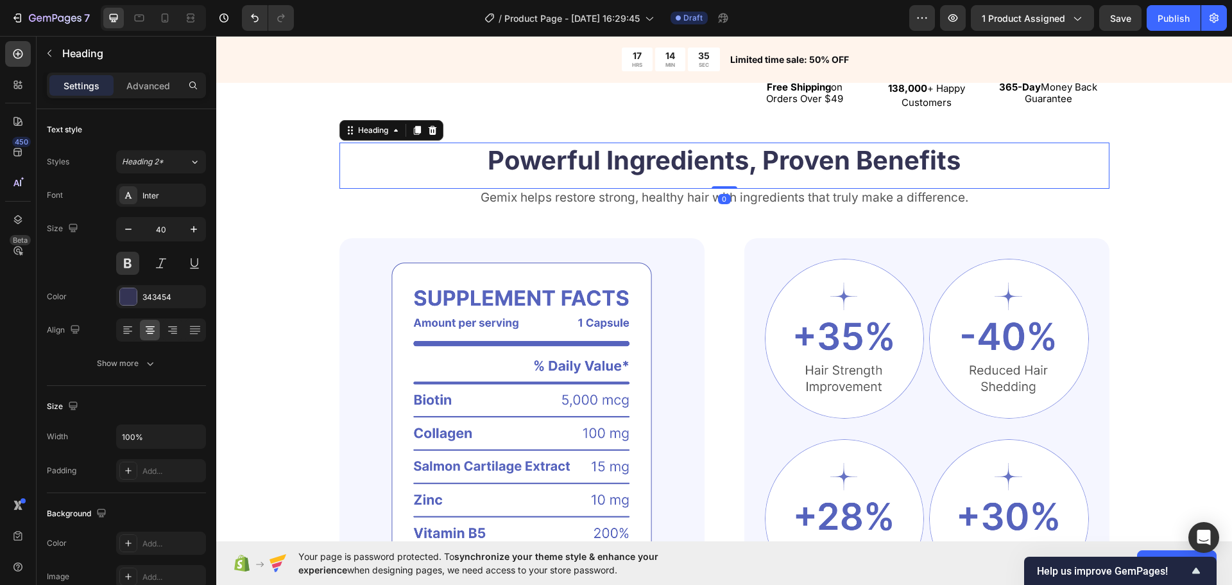
click at [617, 157] on h2 "Powerful Ingredients, Proven Benefits" at bounding box center [724, 160] width 770 height 36
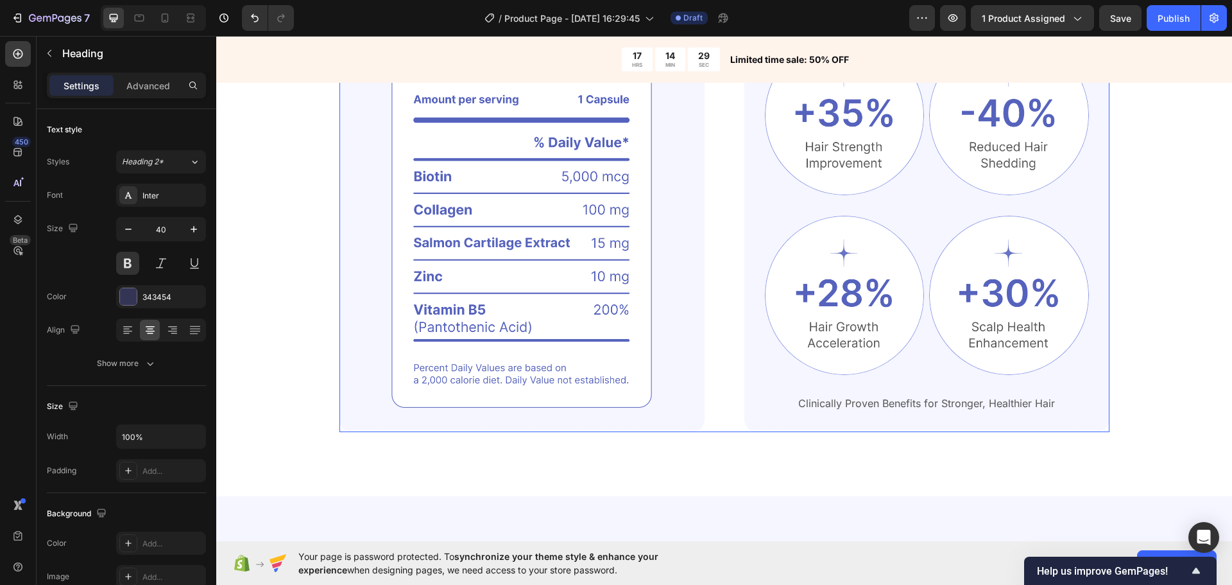
click at [715, 282] on div "Image Image Image Row Image Image Row Clinically Proven Benefits for Stronger, …" at bounding box center [724, 223] width 770 height 417
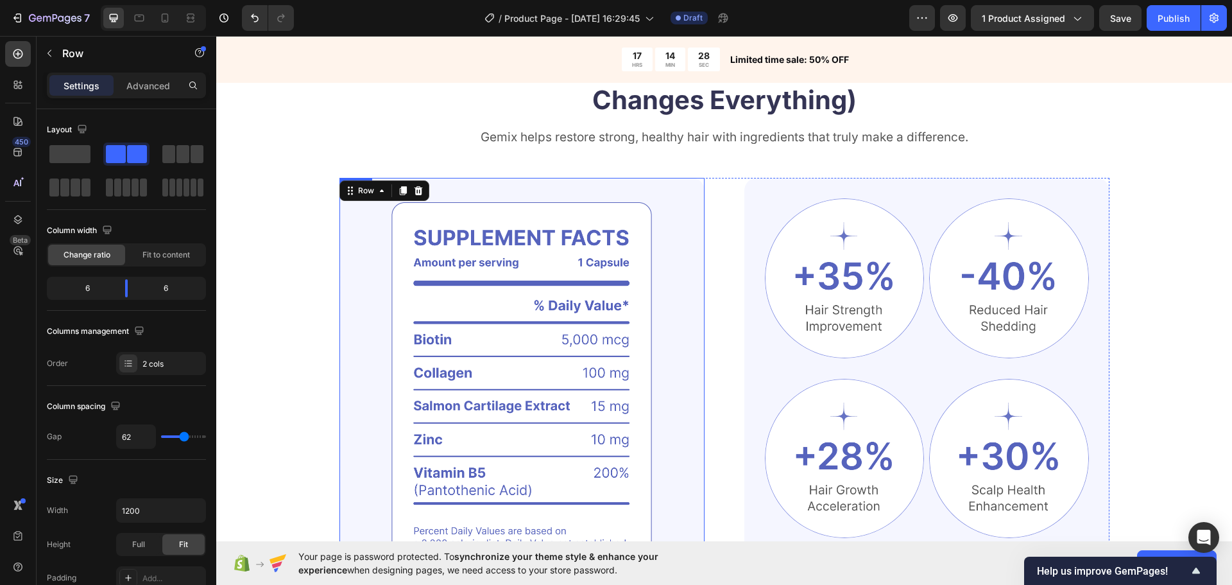
scroll to position [706, 0]
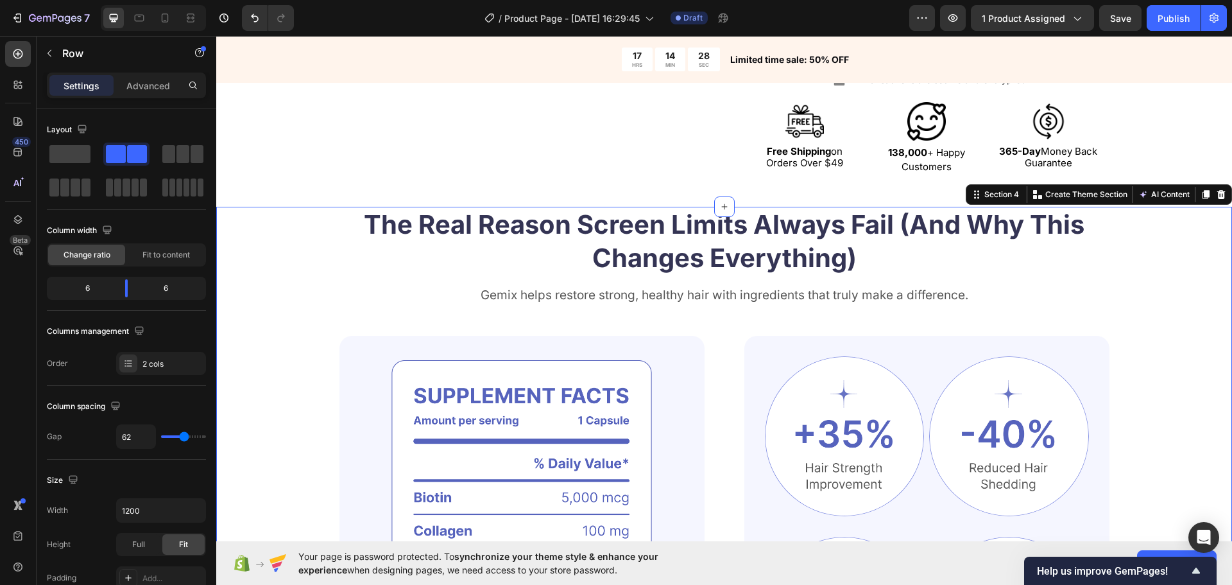
click at [266, 296] on div "The Real Reason Screen Limits Always Fail (And Why This Changes Everything) Hea…" at bounding box center [724, 512] width 1016 height 610
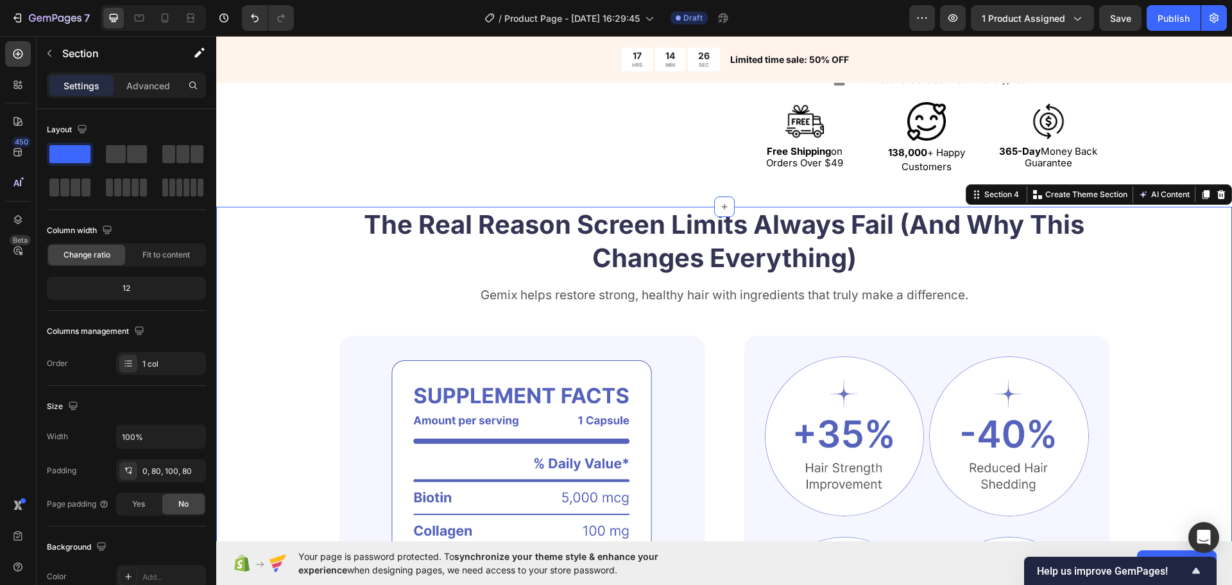
click at [1217, 192] on icon at bounding box center [1221, 194] width 8 height 9
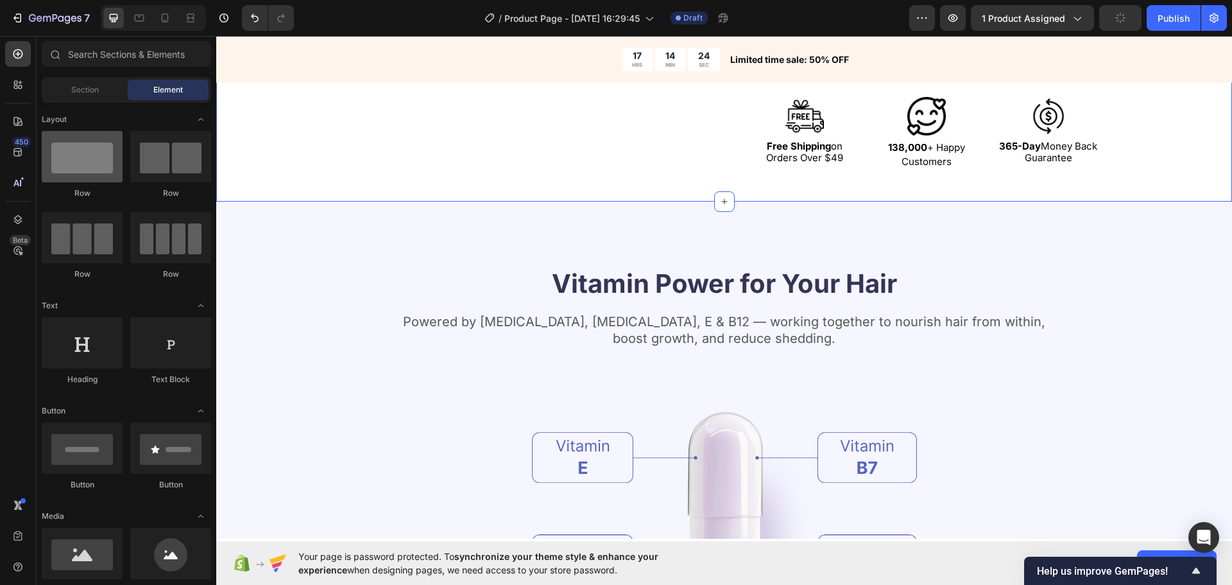
scroll to position [577, 0]
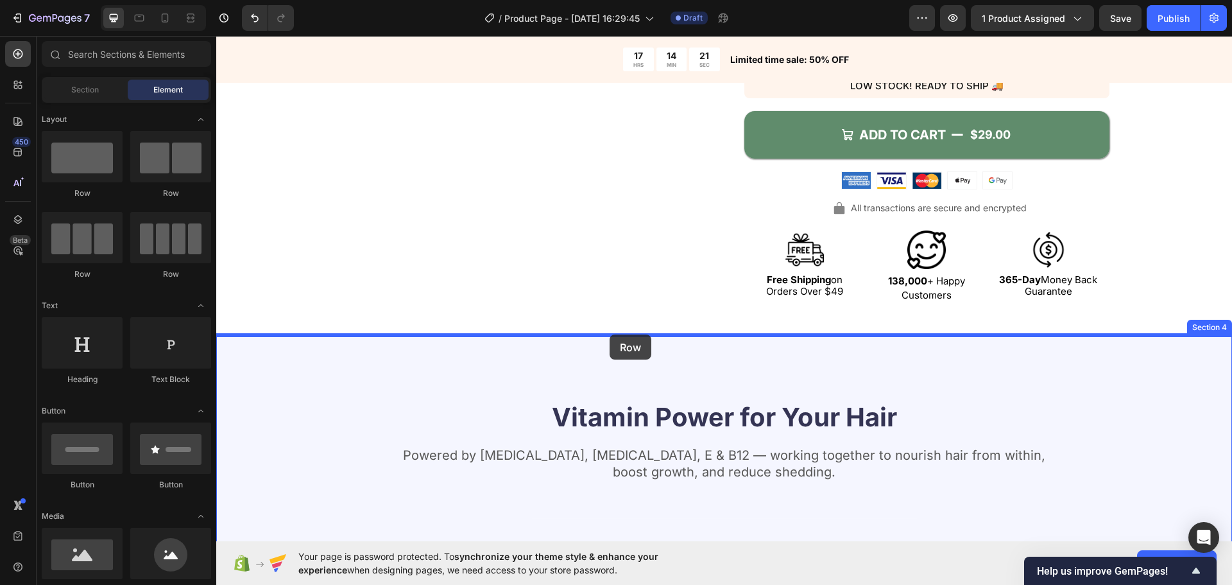
drag, startPoint x: 299, startPoint y: 203, endPoint x: 612, endPoint y: 336, distance: 339.9
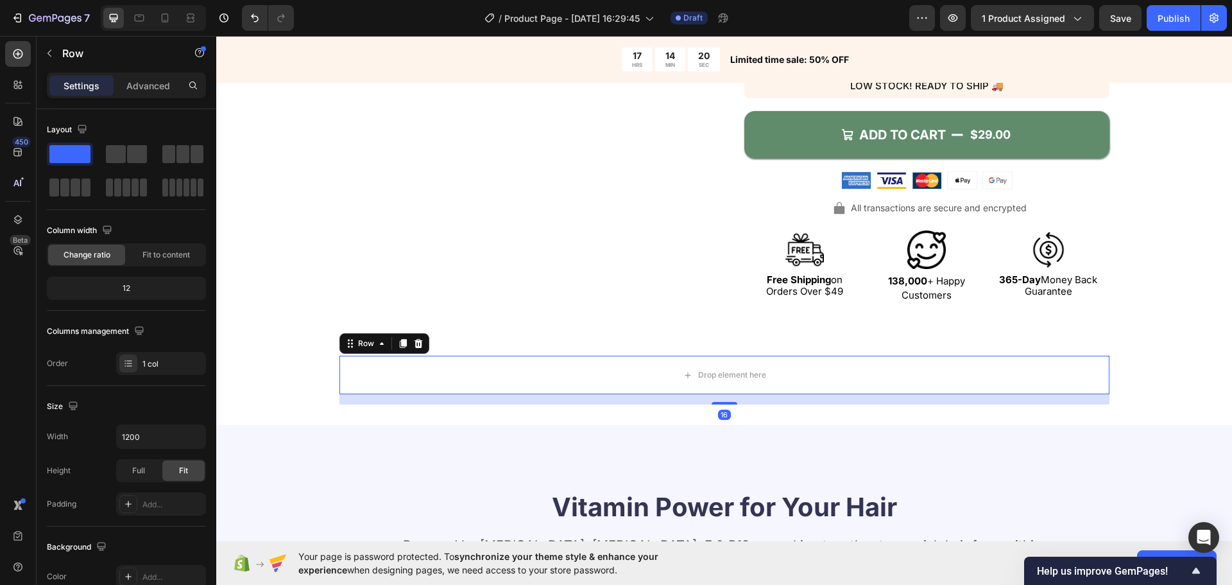
click at [554, 370] on div "Drop element here" at bounding box center [724, 374] width 770 height 38
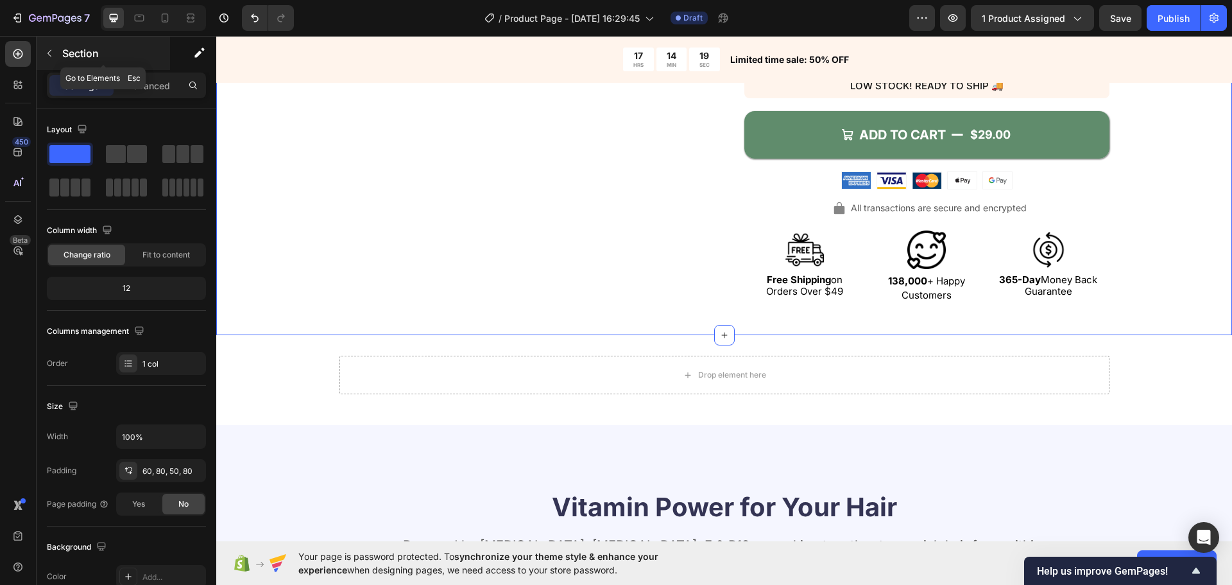
click at [47, 55] on icon "button" at bounding box center [49, 53] width 10 height 10
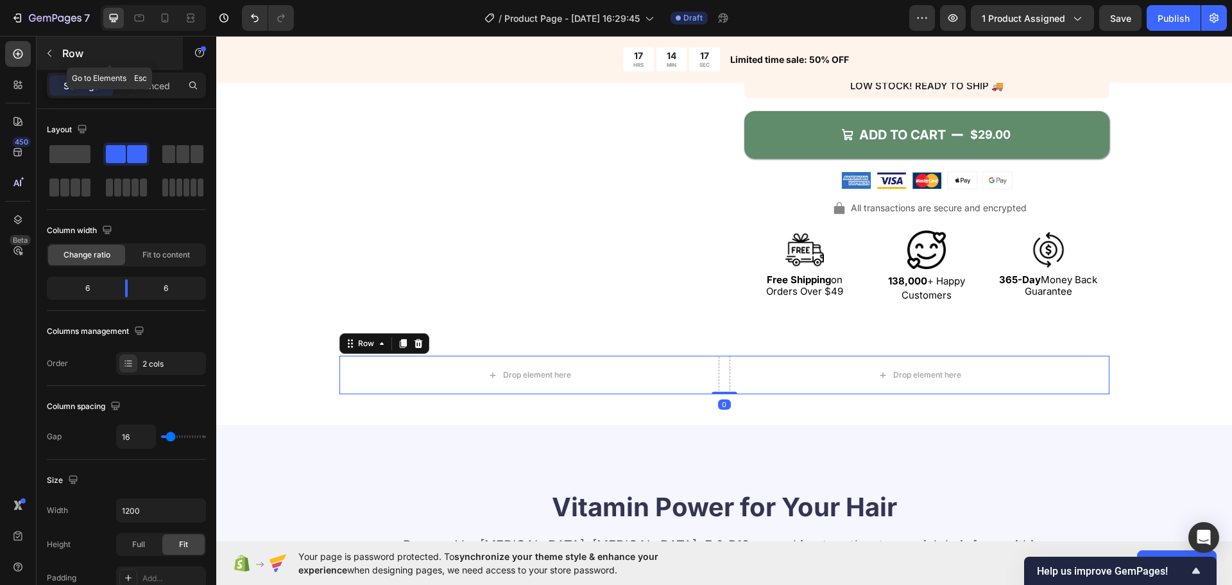
click at [50, 50] on icon "button" at bounding box center [49, 53] width 10 height 10
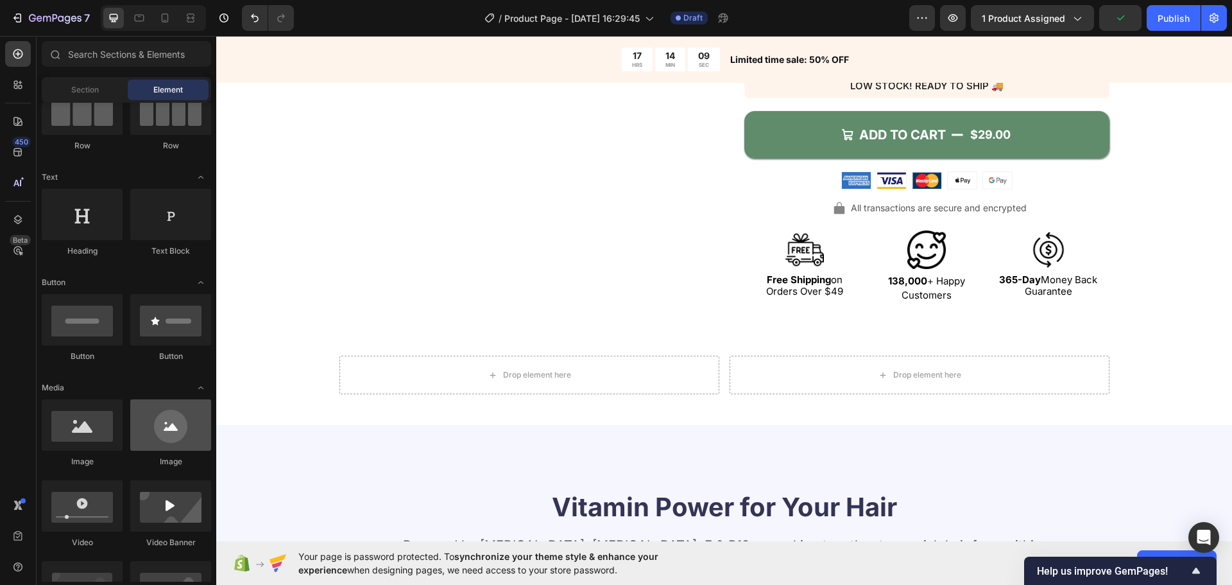
scroll to position [192, 0]
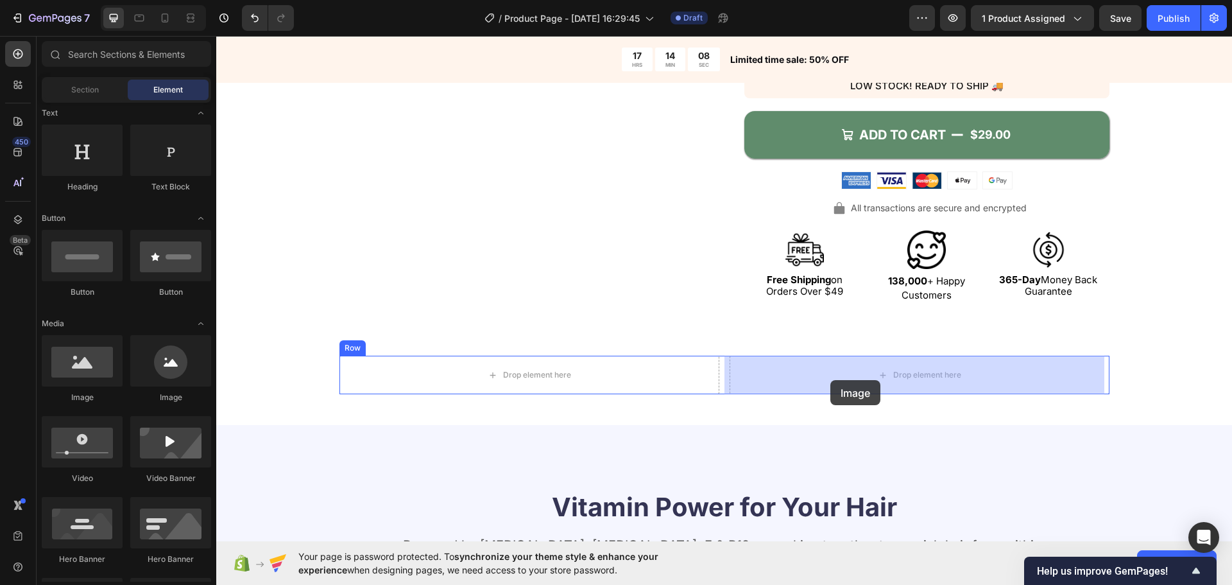
drag, startPoint x: 380, startPoint y: 413, endPoint x: 830, endPoint y: 380, distance: 451.6
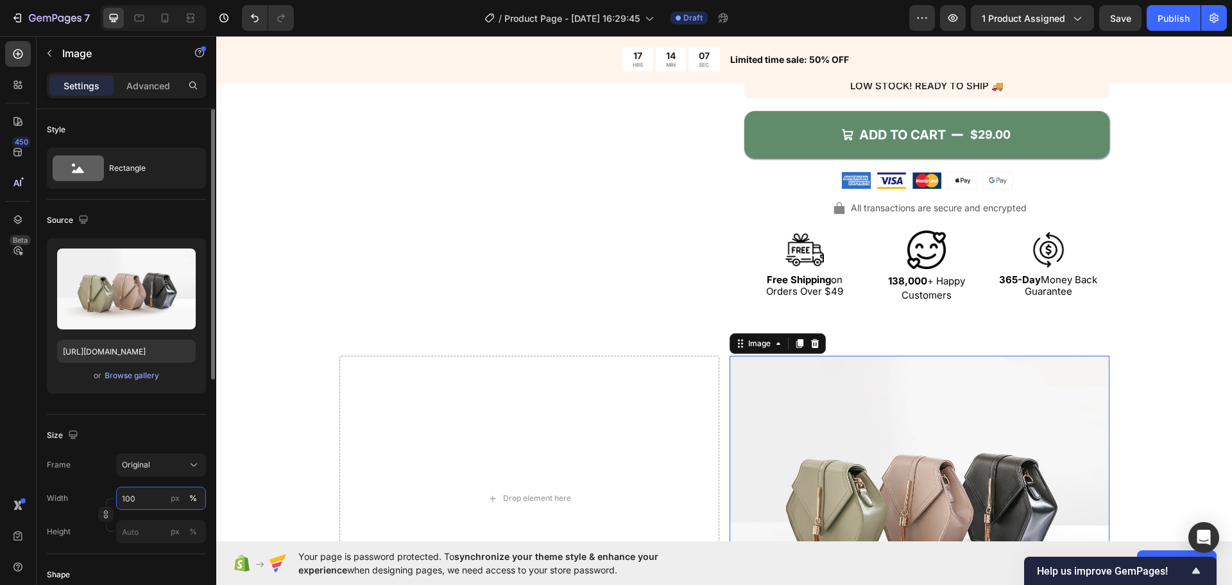
click at [130, 496] on input "100" at bounding box center [161, 497] width 90 height 23
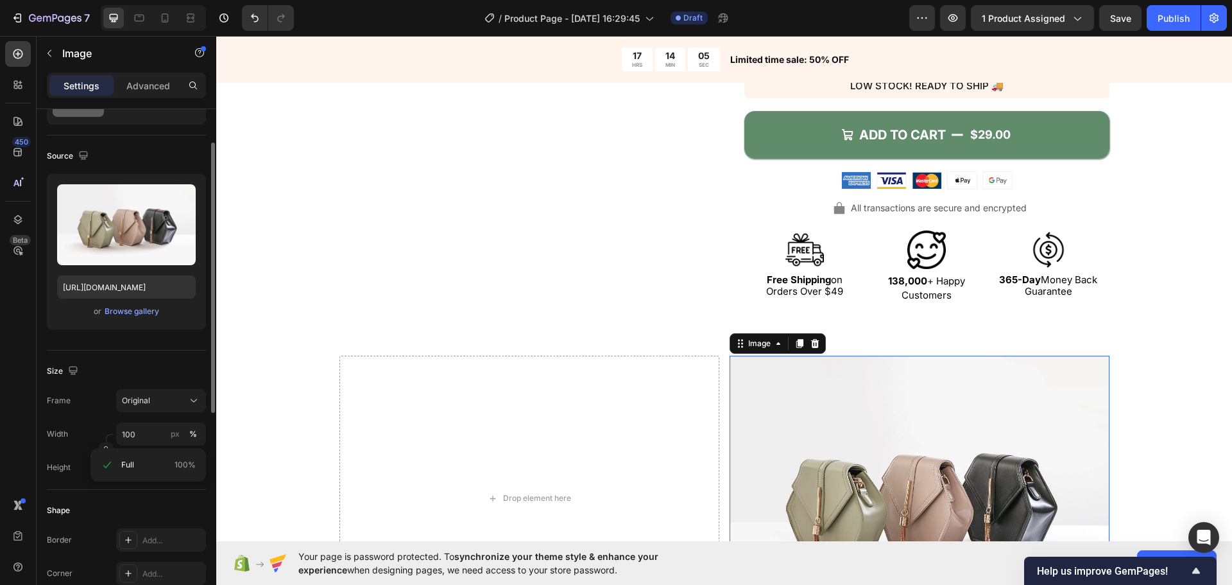
click at [163, 513] on div "Shape" at bounding box center [126, 510] width 159 height 21
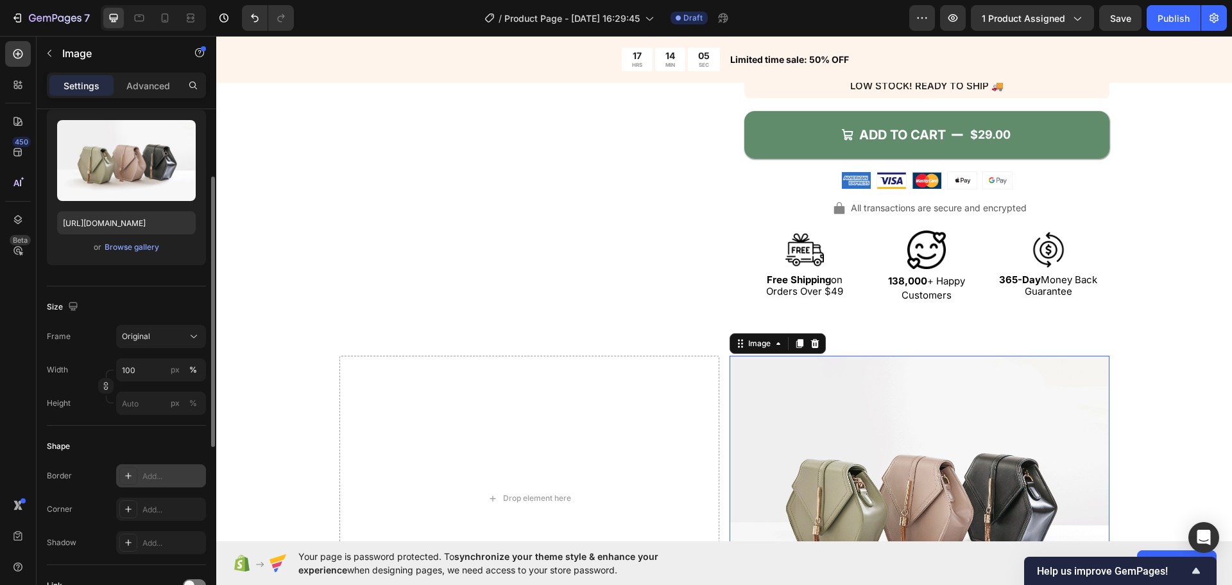
click at [162, 467] on div "Add..." at bounding box center [161, 475] width 90 height 23
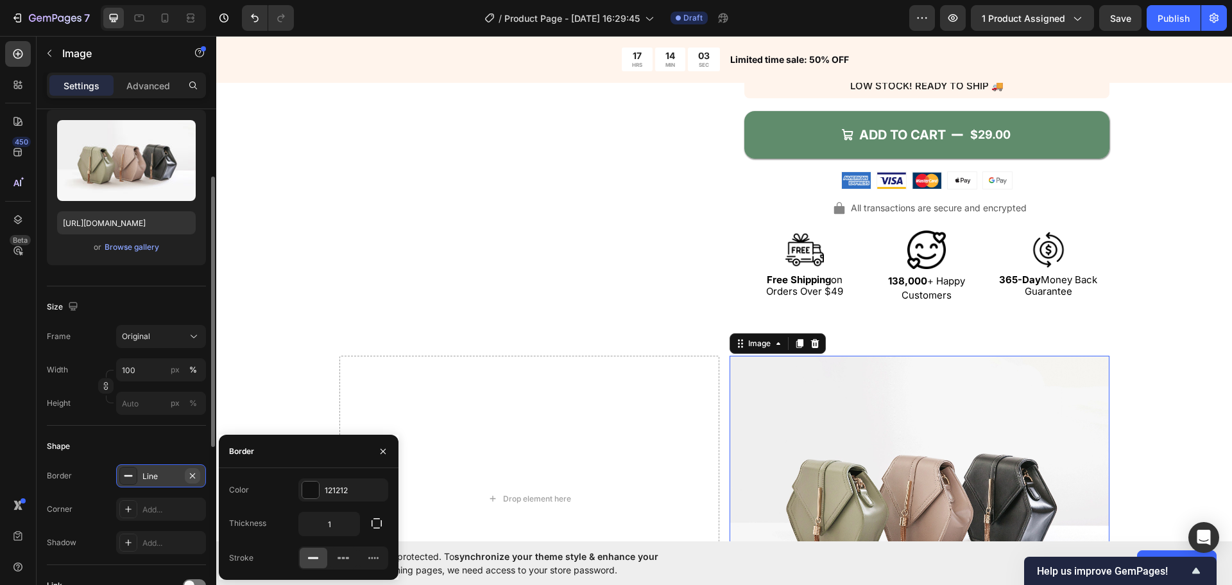
click at [191, 477] on icon "button" at bounding box center [192, 474] width 5 height 5
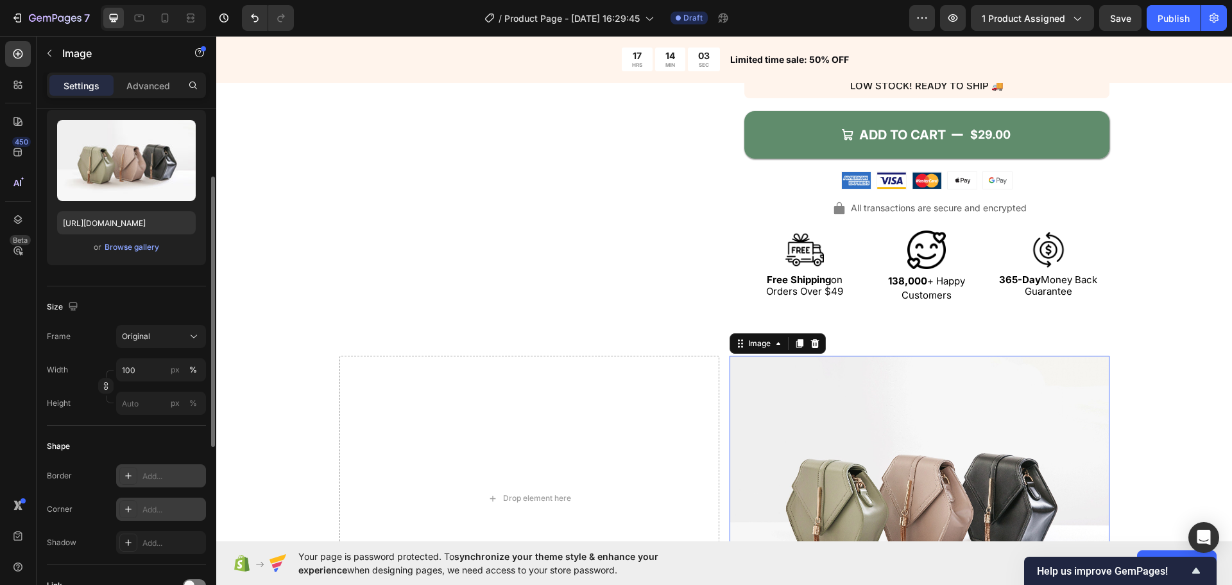
click at [142, 513] on div "Add..." at bounding box center [161, 508] width 90 height 23
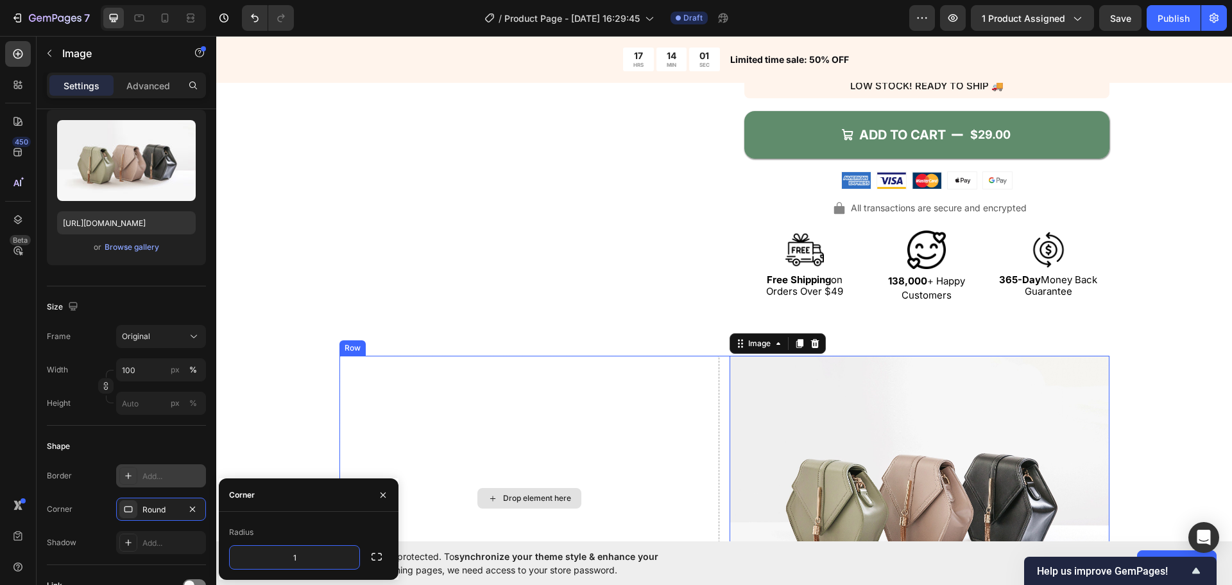
type input "12"
click at [477, 368] on div "Drop element here" at bounding box center [529, 497] width 380 height 285
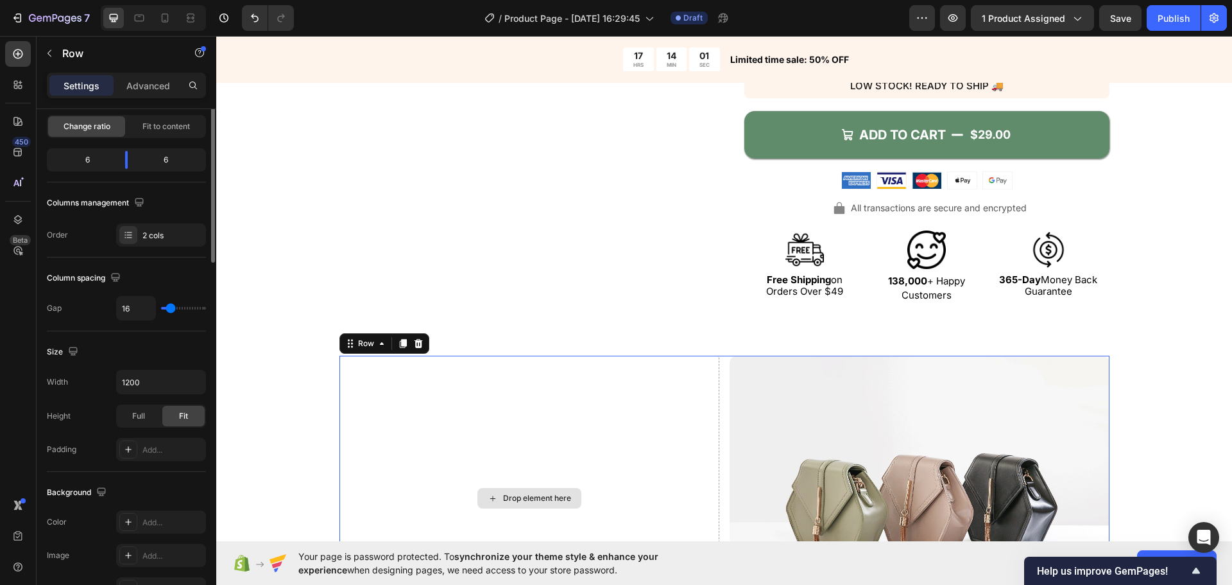
scroll to position [0, 0]
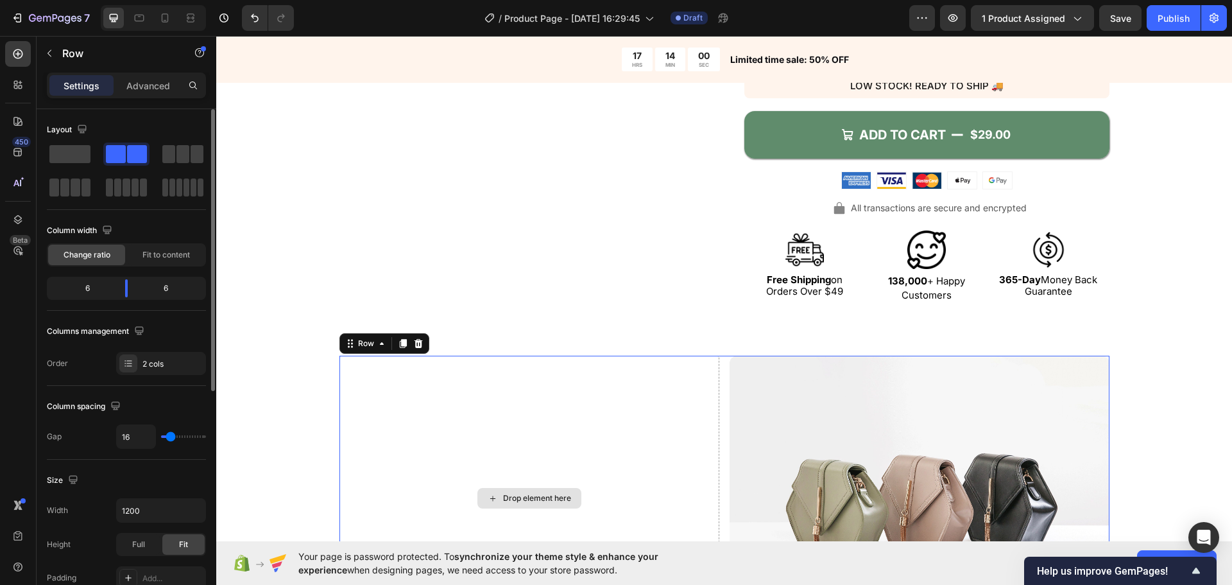
click at [463, 420] on div "Drop element here" at bounding box center [529, 497] width 380 height 285
drag, startPoint x: 58, startPoint y: 70, endPoint x: 49, endPoint y: 61, distance: 13.2
click at [58, 69] on div "Row" at bounding box center [110, 54] width 146 height 37
click at [49, 60] on button "button" at bounding box center [49, 53] width 21 height 21
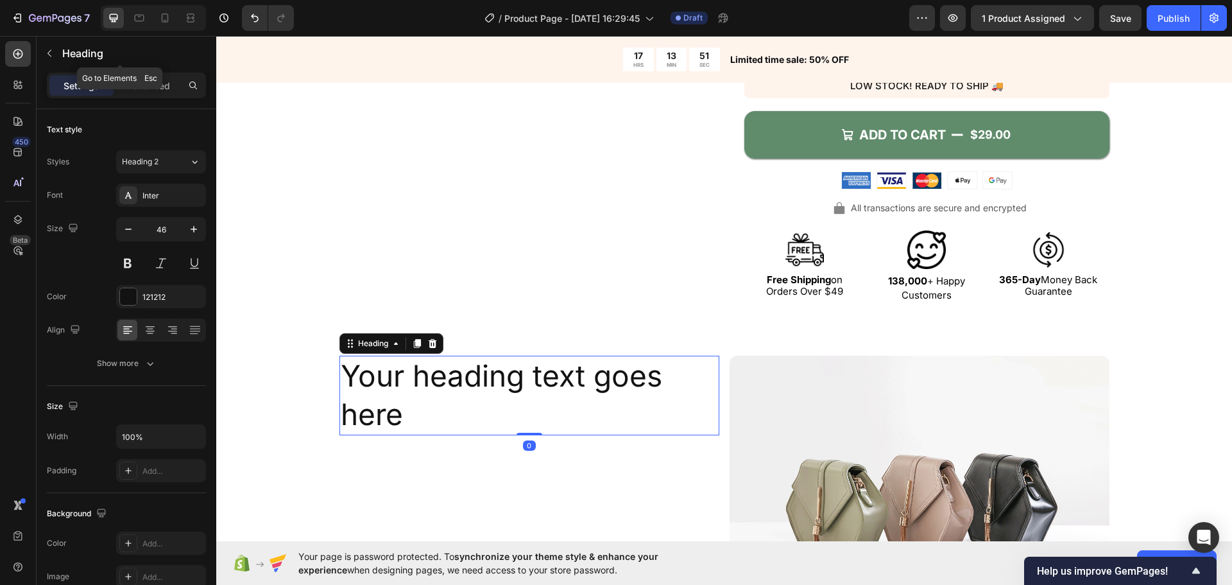
click at [53, 47] on button "button" at bounding box center [49, 53] width 21 height 21
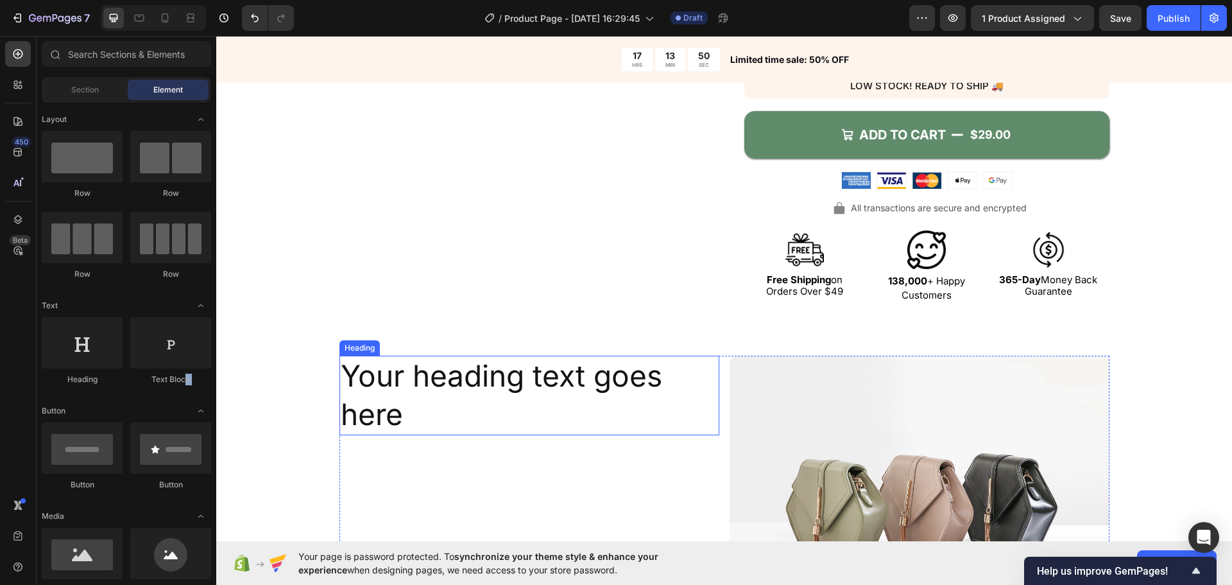
drag, startPoint x: 404, startPoint y: 426, endPoint x: 458, endPoint y: 428, distance: 54.6
drag, startPoint x: 95, startPoint y: 168, endPoint x: 98, endPoint y: 122, distance: 46.3
click at [119, 186] on div "Row" at bounding box center [82, 165] width 81 height 68
click at [84, 94] on div "Section" at bounding box center [84, 90] width 81 height 21
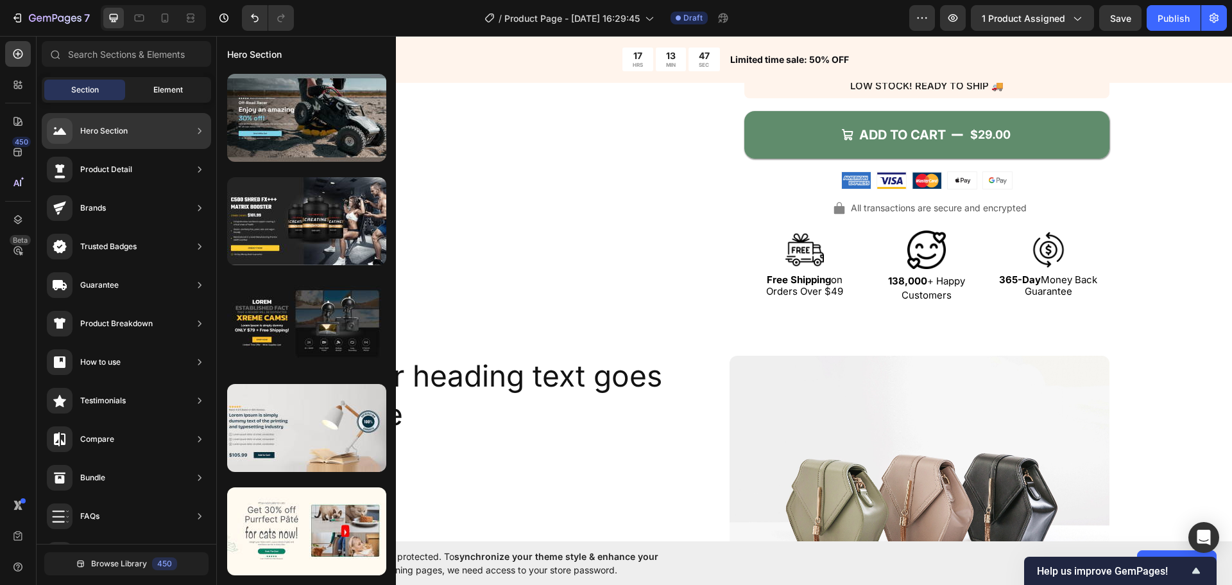
click at [146, 98] on div "Element" at bounding box center [168, 90] width 81 height 21
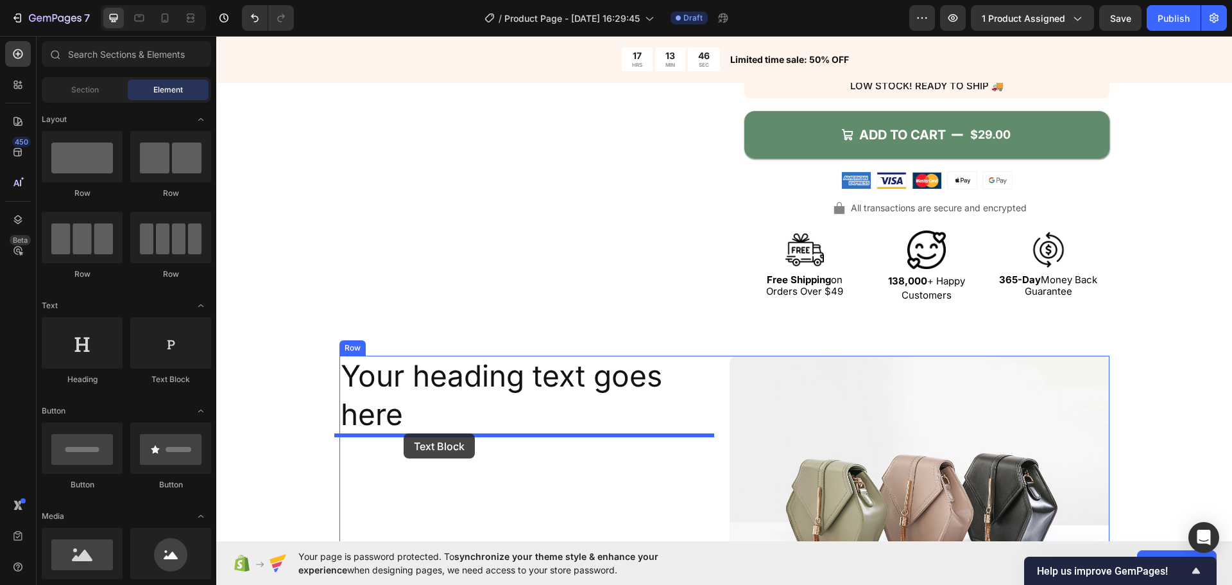
drag, startPoint x: 431, startPoint y: 405, endPoint x: 404, endPoint y: 433, distance: 39.0
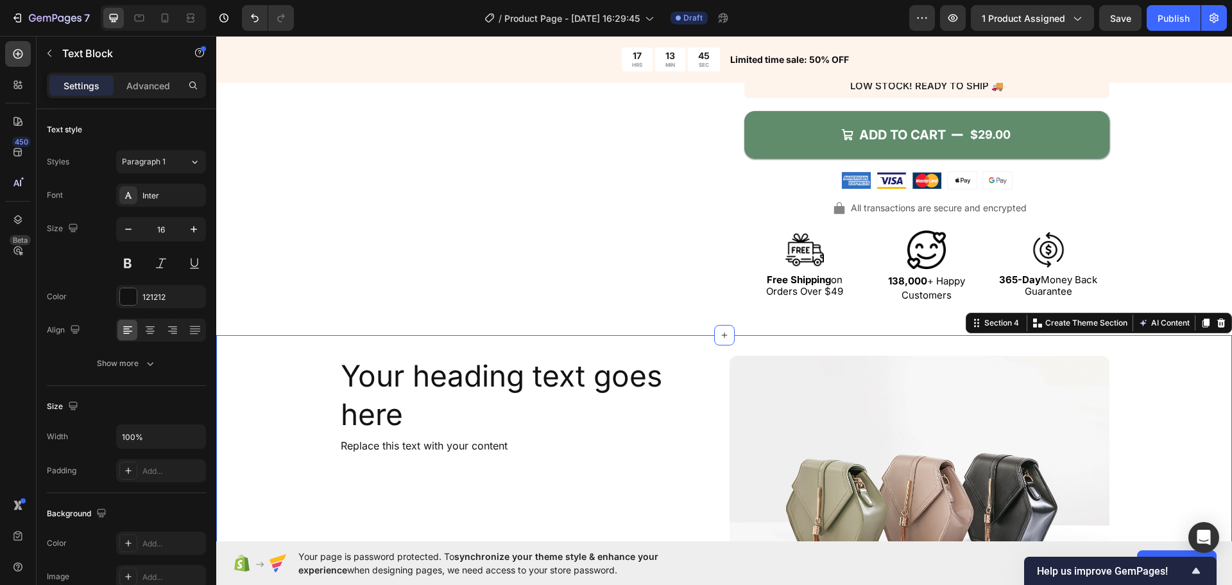
click at [309, 448] on div "Your heading text goes here Heading Replace this text with your content Text Bl…" at bounding box center [724, 502] width 1016 height 295
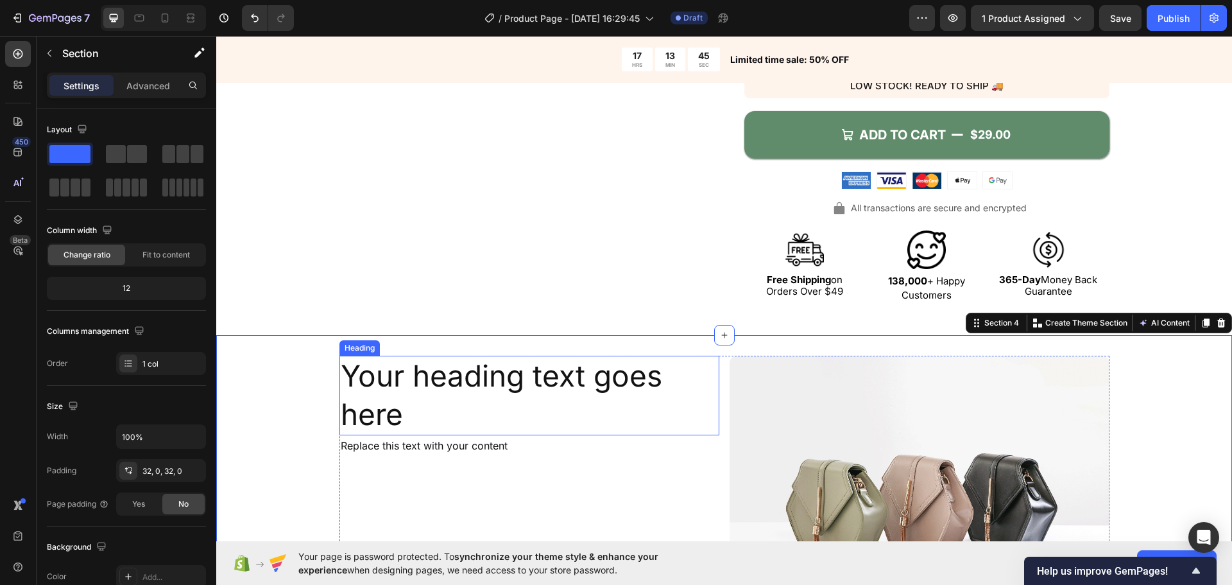
click at [436, 402] on h2 "Your heading text goes here" at bounding box center [529, 395] width 380 height 80
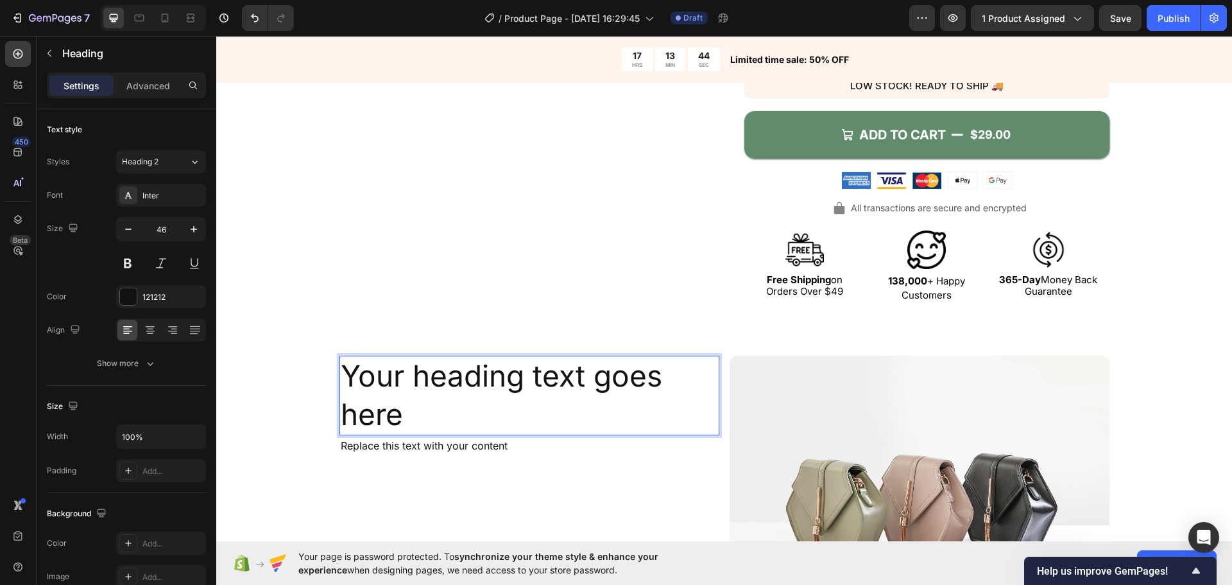
click at [513, 431] on h2 "Your heading text goes here" at bounding box center [529, 395] width 380 height 80
click at [285, 423] on div "Your heading text goes here Heading 0 Replace this text with your content Text …" at bounding box center [724, 502] width 1016 height 295
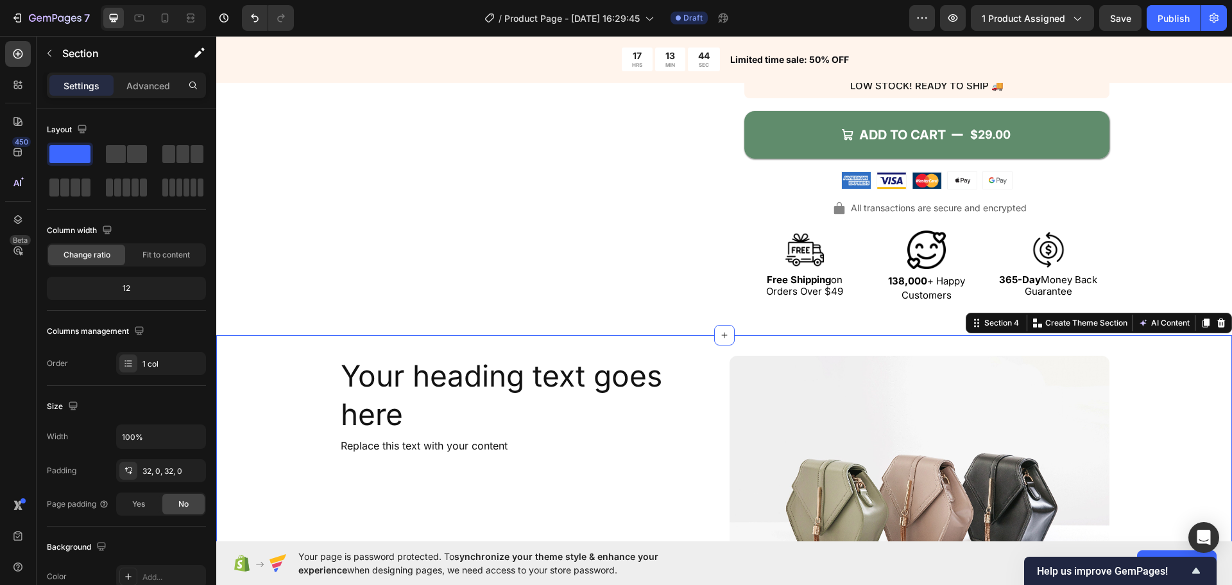
click at [389, 405] on p "Your heading text goes here" at bounding box center [529, 395] width 377 height 77
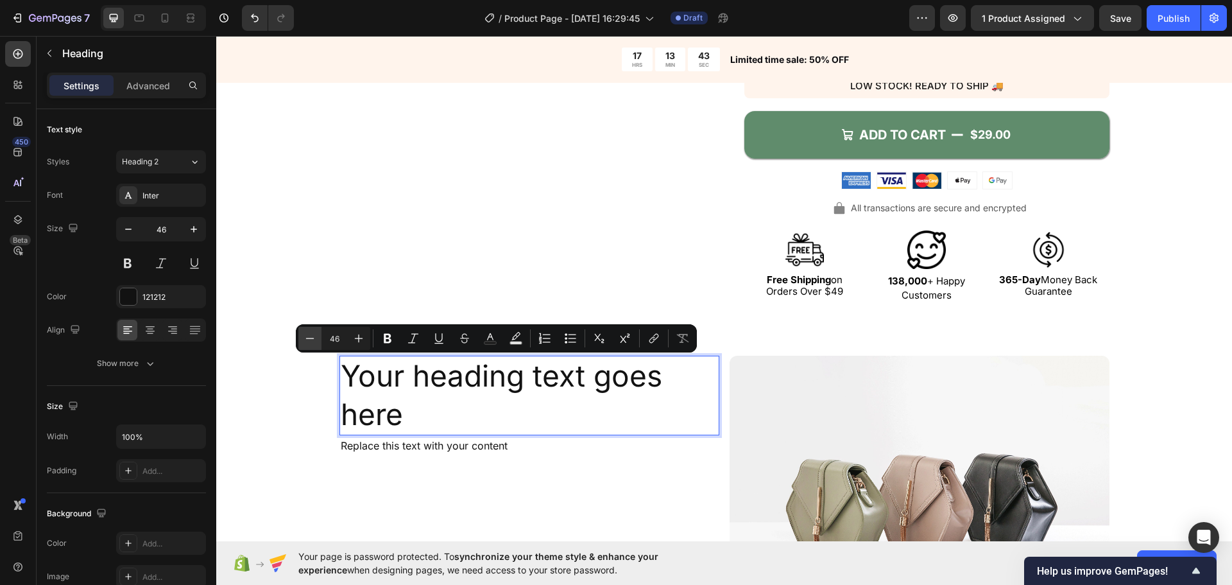
click at [299, 330] on button "Minus" at bounding box center [309, 338] width 23 height 23
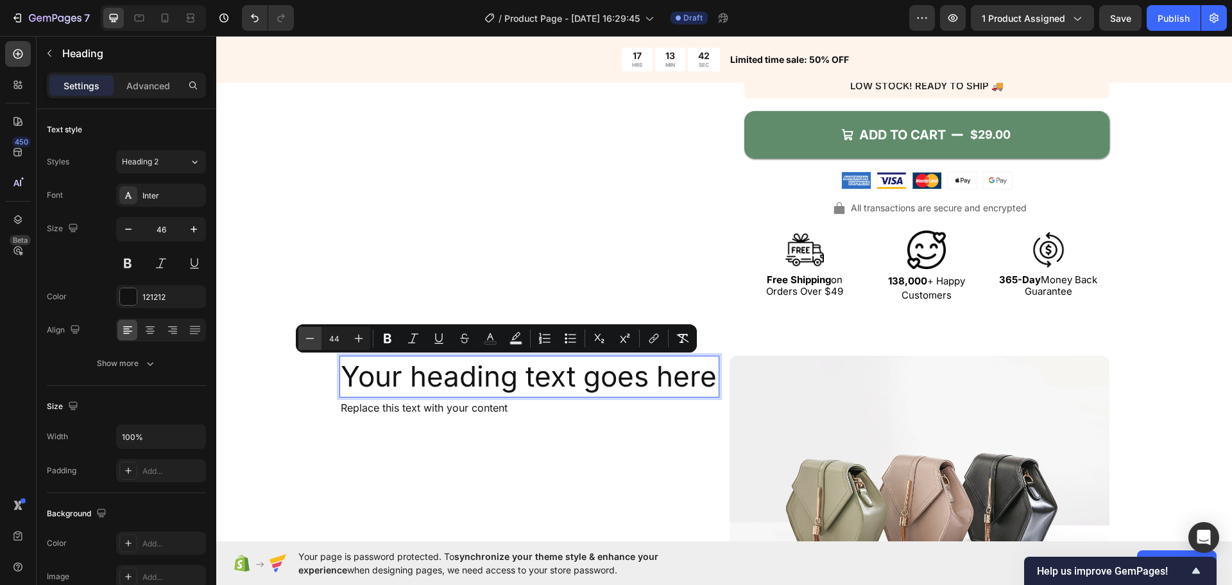
click at [300, 331] on button "Minus" at bounding box center [309, 338] width 23 height 23
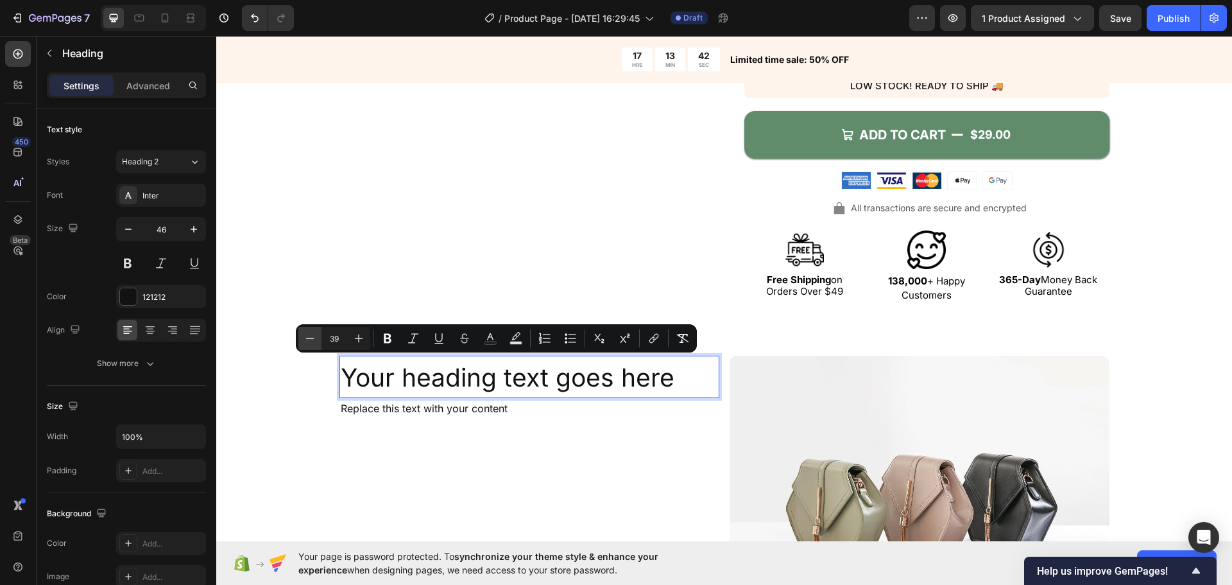
click at [300, 331] on button "Minus" at bounding box center [309, 338] width 23 height 23
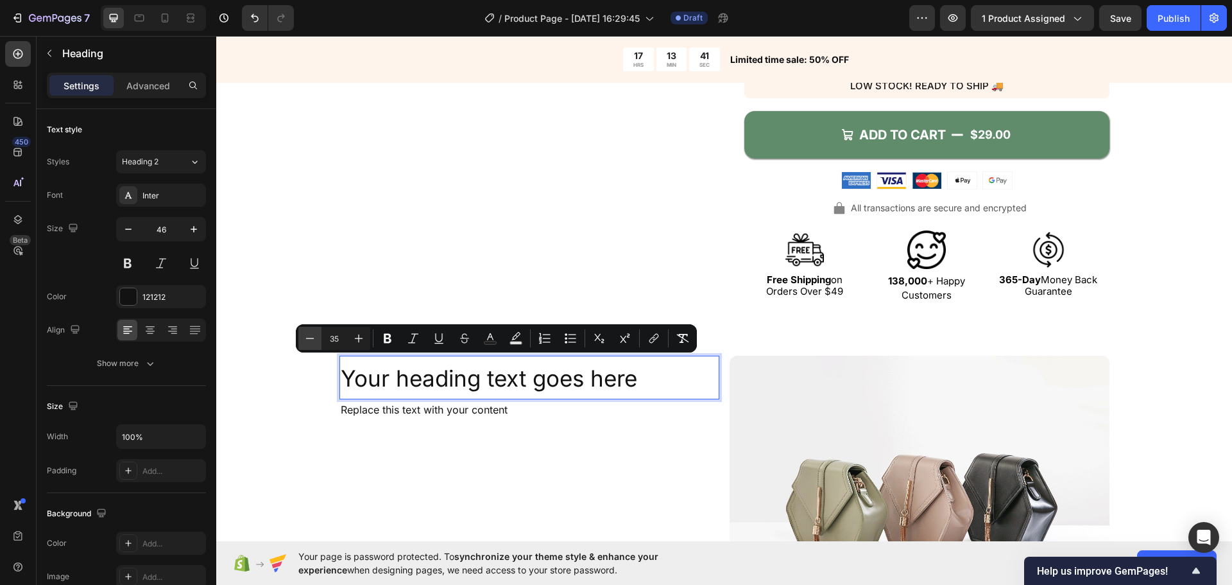
type input "34"
click at [386, 337] on icon "Editor contextual toolbar" at bounding box center [388, 339] width 8 height 10
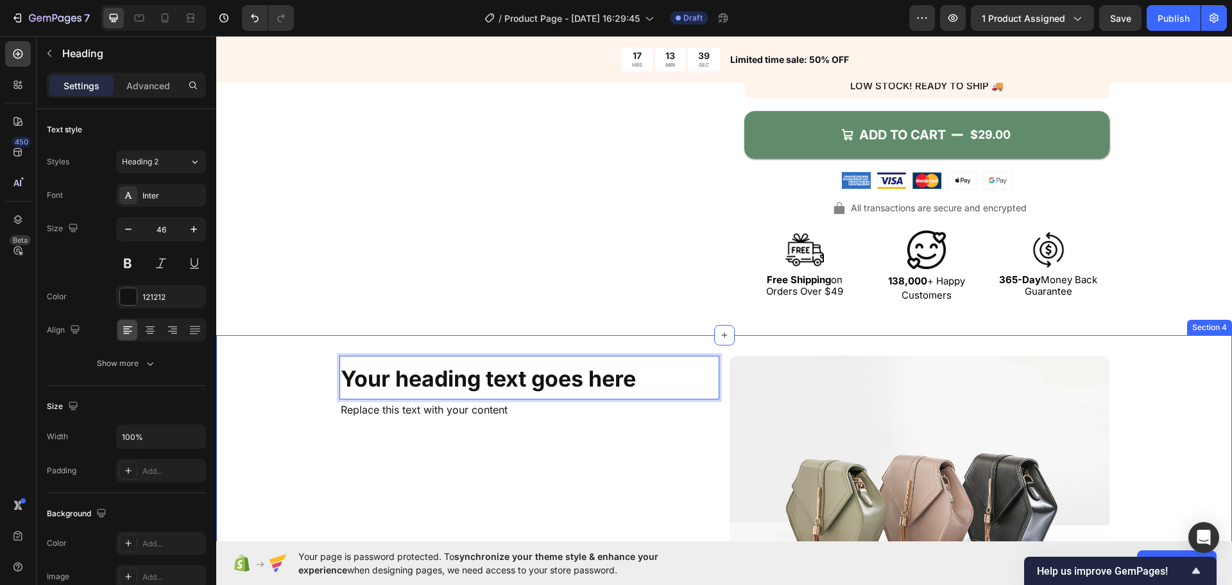
click at [374, 363] on p "Your heading text goes here" at bounding box center [529, 377] width 377 height 41
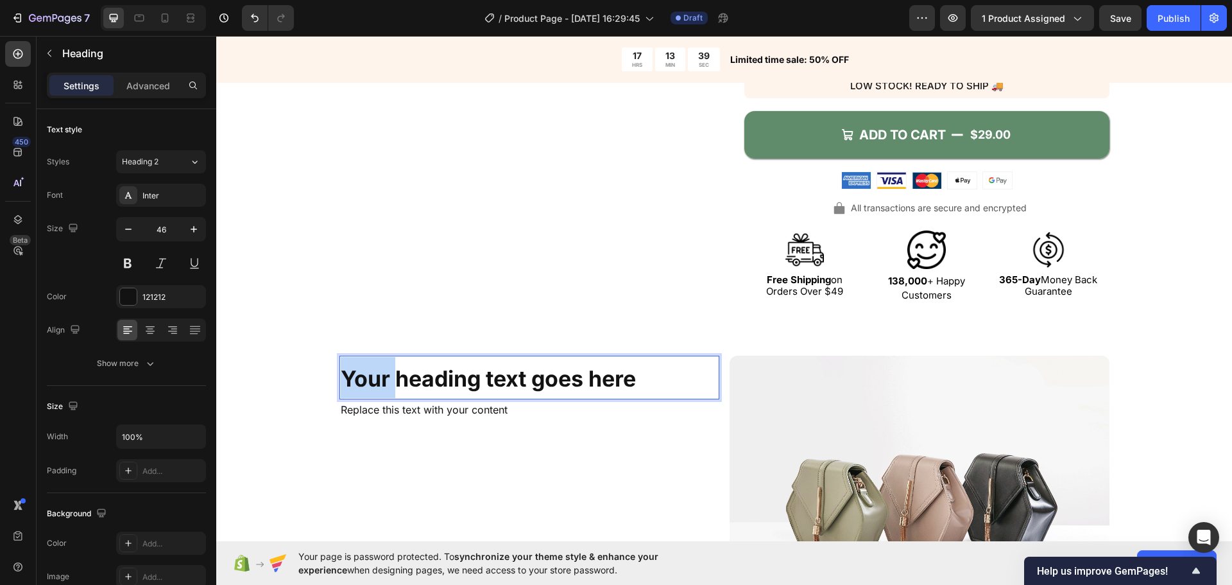
click at [374, 363] on p "Your heading text goes here" at bounding box center [529, 377] width 377 height 41
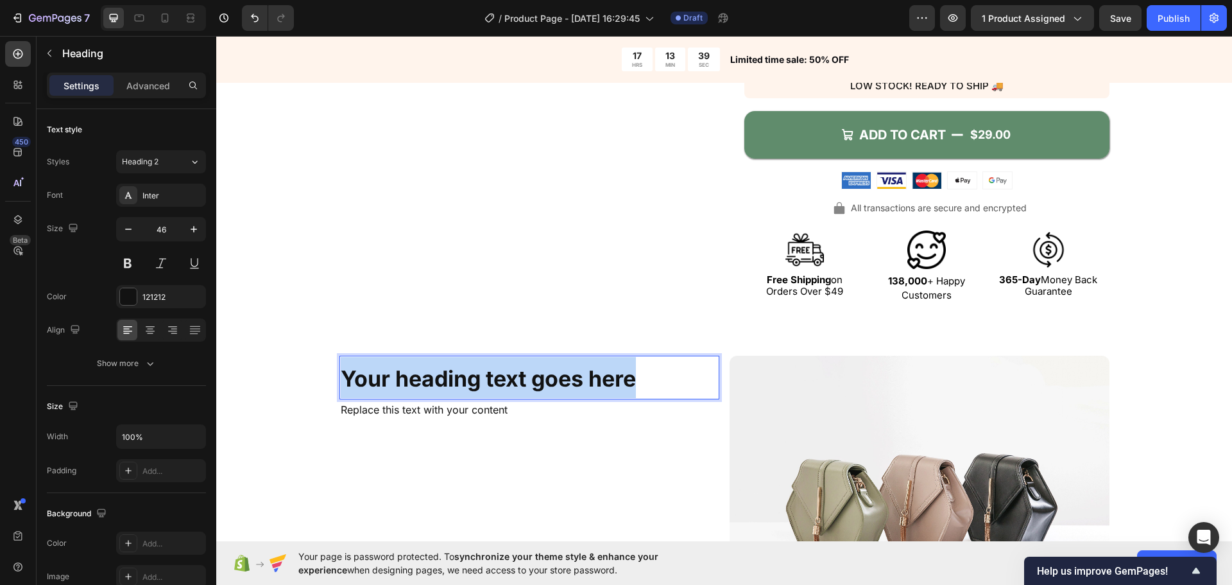
click at [374, 363] on p "Your heading text goes here" at bounding box center [529, 377] width 377 height 41
click at [282, 407] on div "Your heading text goes here Heading 0 Replace this text with your content Text …" at bounding box center [724, 502] width 1016 height 295
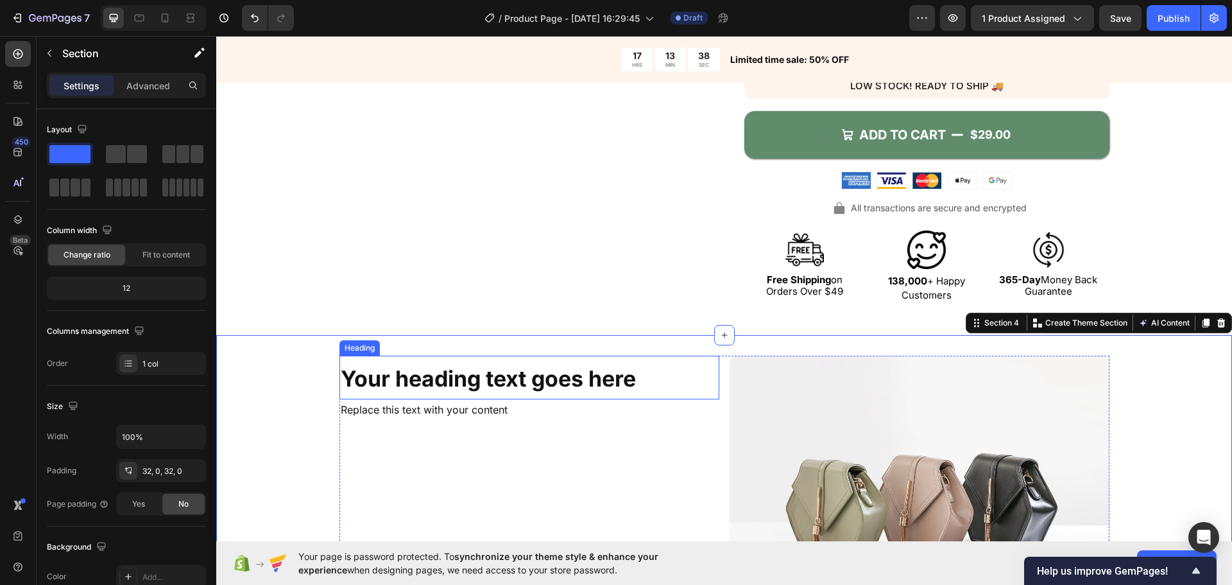
click at [420, 372] on strong "Your heading text goes here" at bounding box center [488, 378] width 295 height 26
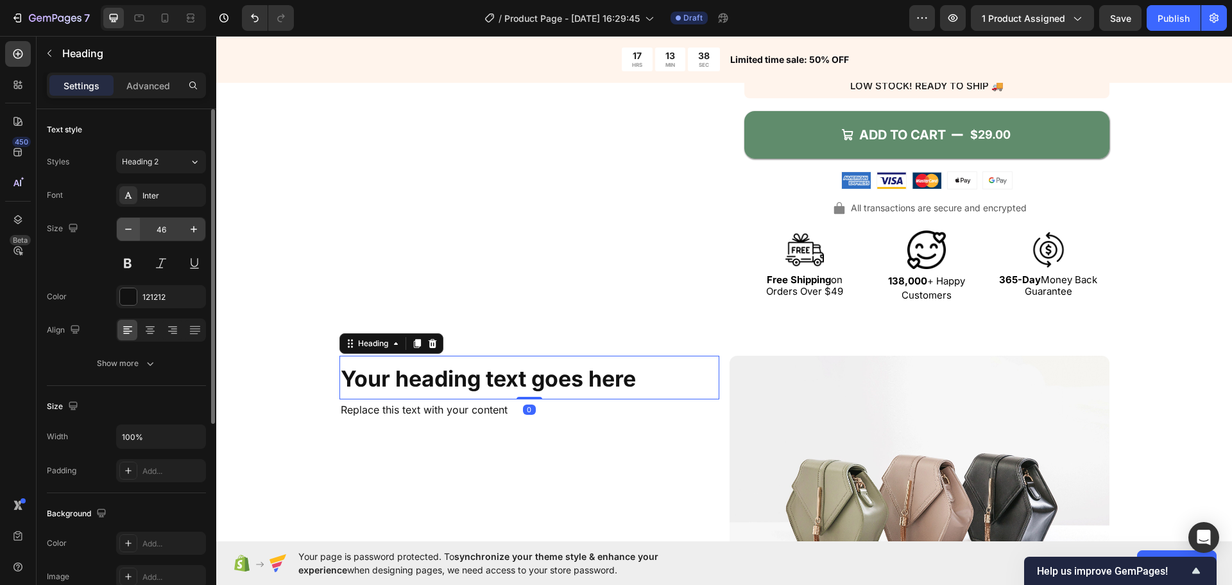
click at [133, 226] on icon "button" at bounding box center [128, 229] width 13 height 13
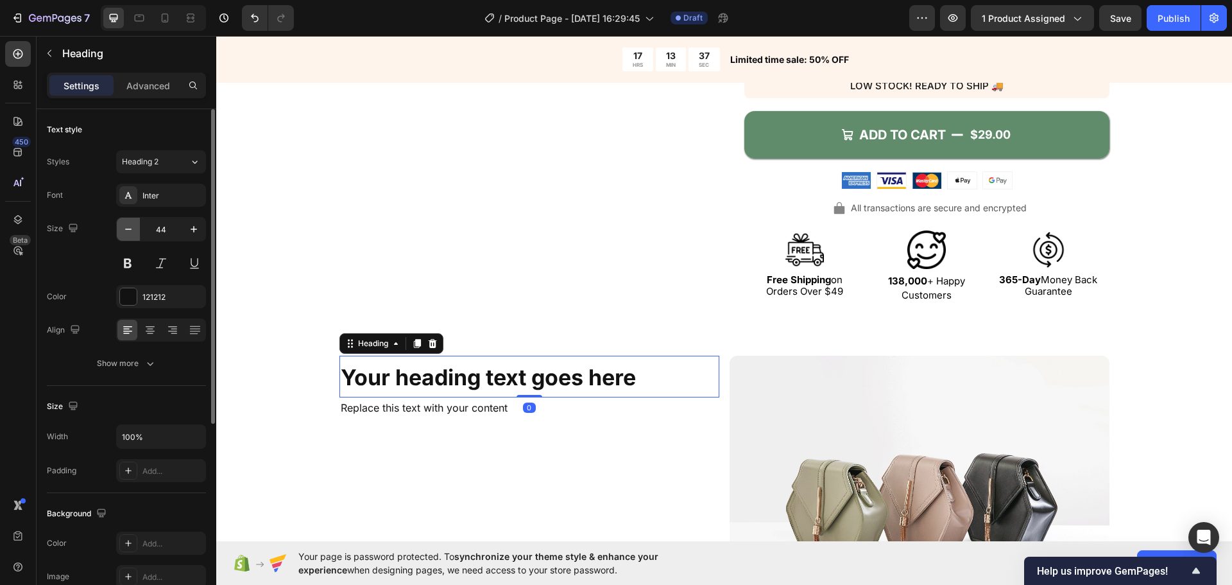
click at [132, 226] on icon "button" at bounding box center [128, 229] width 13 height 13
click at [131, 226] on icon "button" at bounding box center [128, 229] width 13 height 13
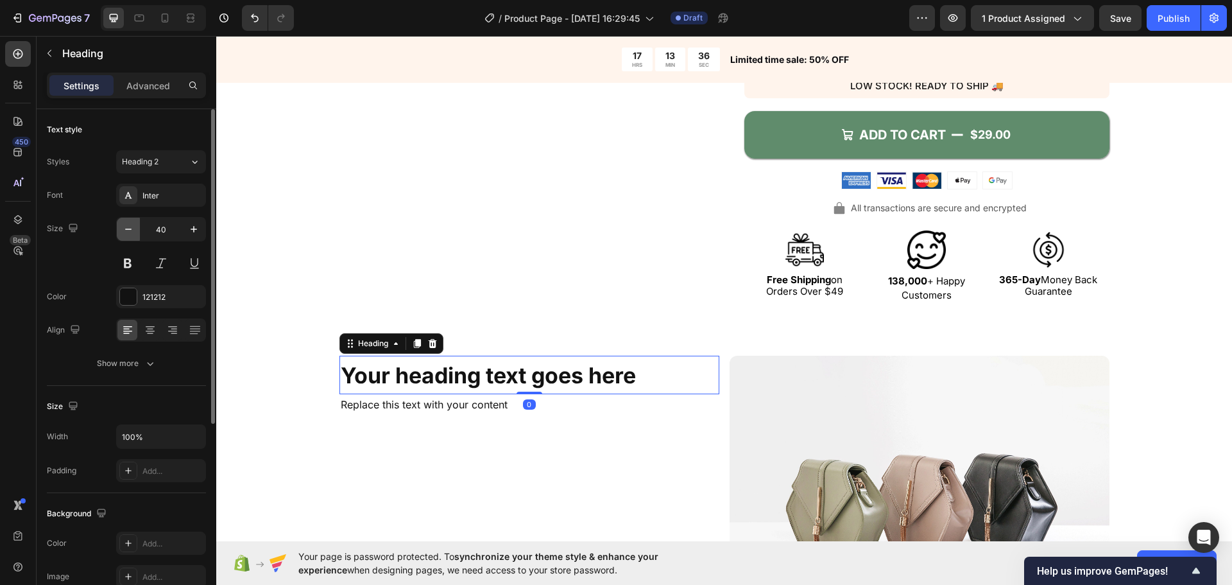
click at [131, 226] on icon "button" at bounding box center [128, 229] width 13 height 13
type input "38"
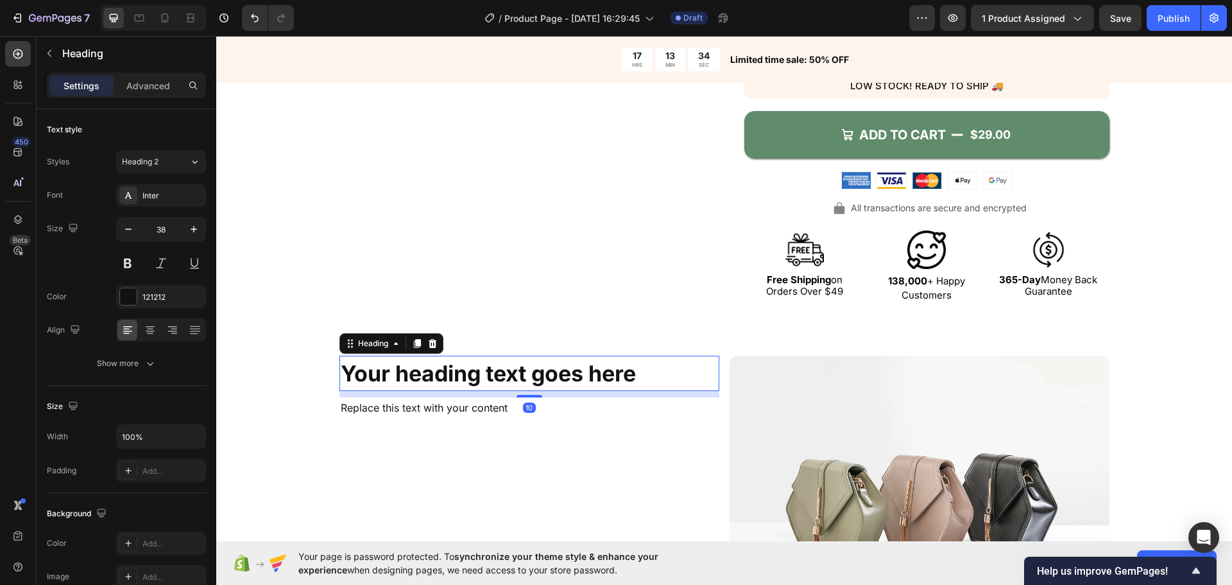
drag, startPoint x: 524, startPoint y: 390, endPoint x: 524, endPoint y: 397, distance: 6.4
click at [524, 397] on div at bounding box center [529, 396] width 26 height 3
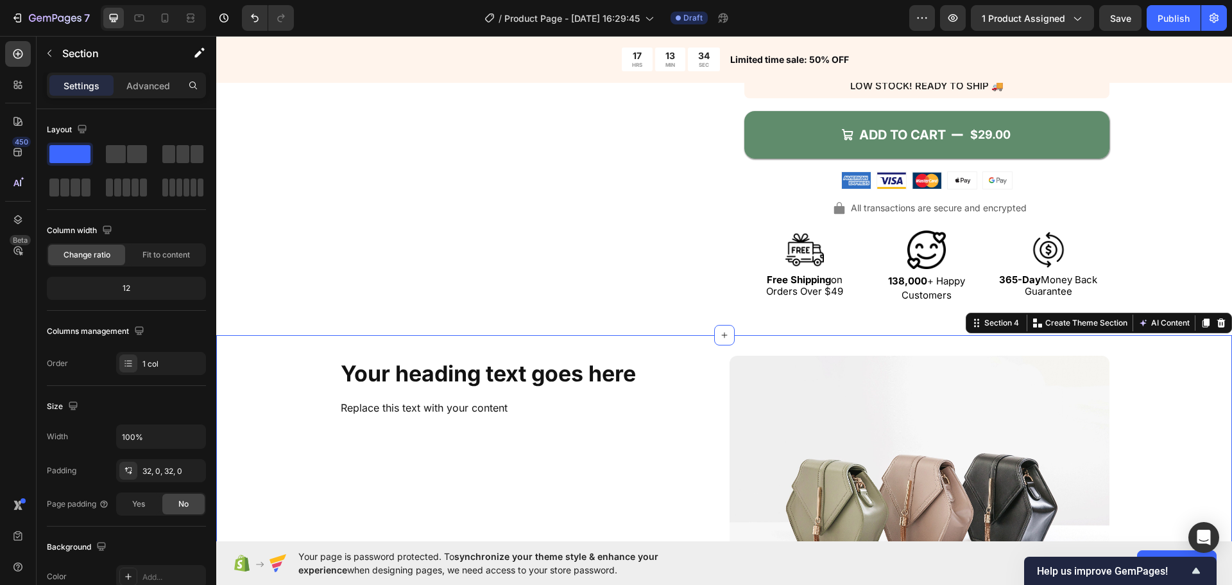
click at [312, 405] on div "⁠⁠⁠⁠⁠⁠⁠ Your heading text goes here Heading Replace this text with your content…" at bounding box center [724, 502] width 1016 height 295
click at [339, 438] on div "⁠⁠⁠⁠⁠⁠⁠ Your heading text goes here Heading Replace this text with your content…" at bounding box center [529, 497] width 380 height 285
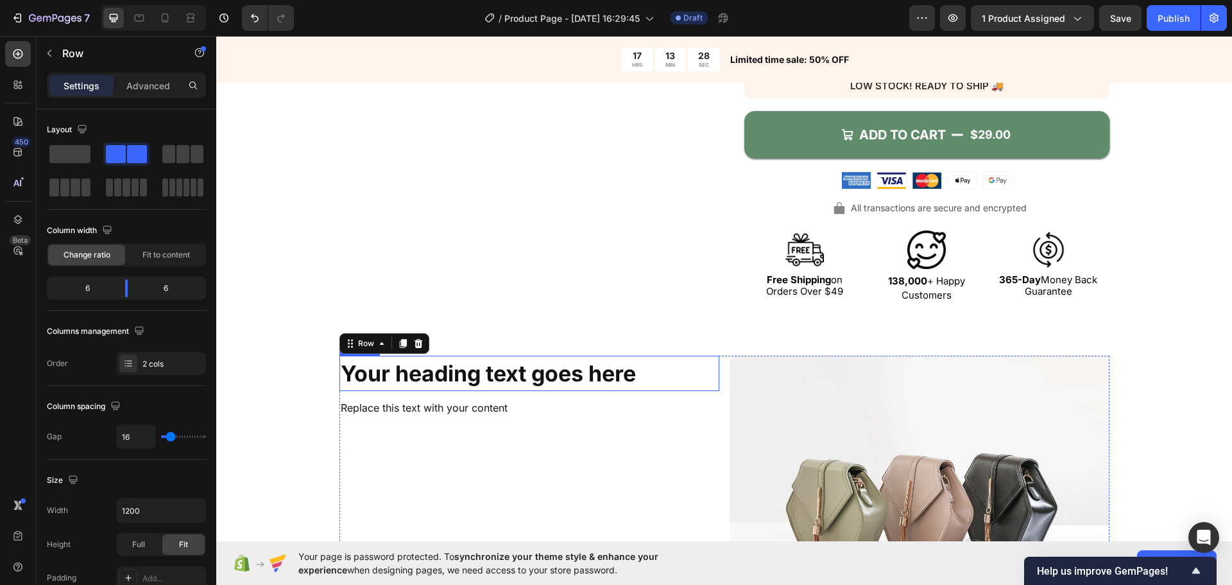
click at [524, 377] on strong "Your heading text goes here" at bounding box center [488, 373] width 295 height 26
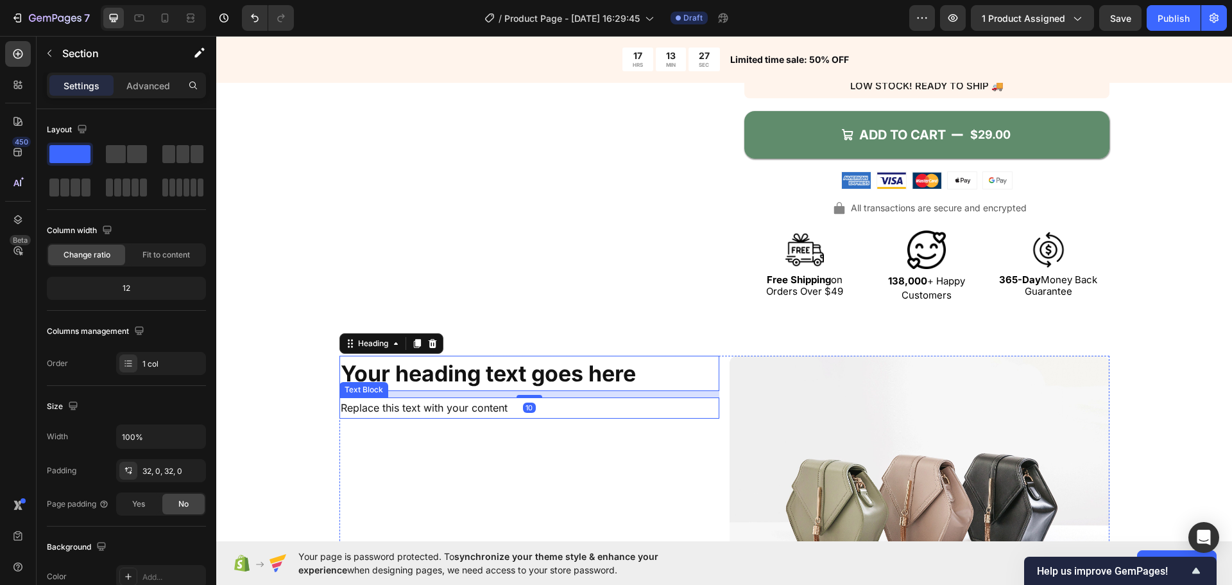
click at [329, 426] on div "⁠⁠⁠⁠⁠⁠⁠ Your heading text goes here Heading 10 Replace this text with your cont…" at bounding box center [724, 502] width 1016 height 295
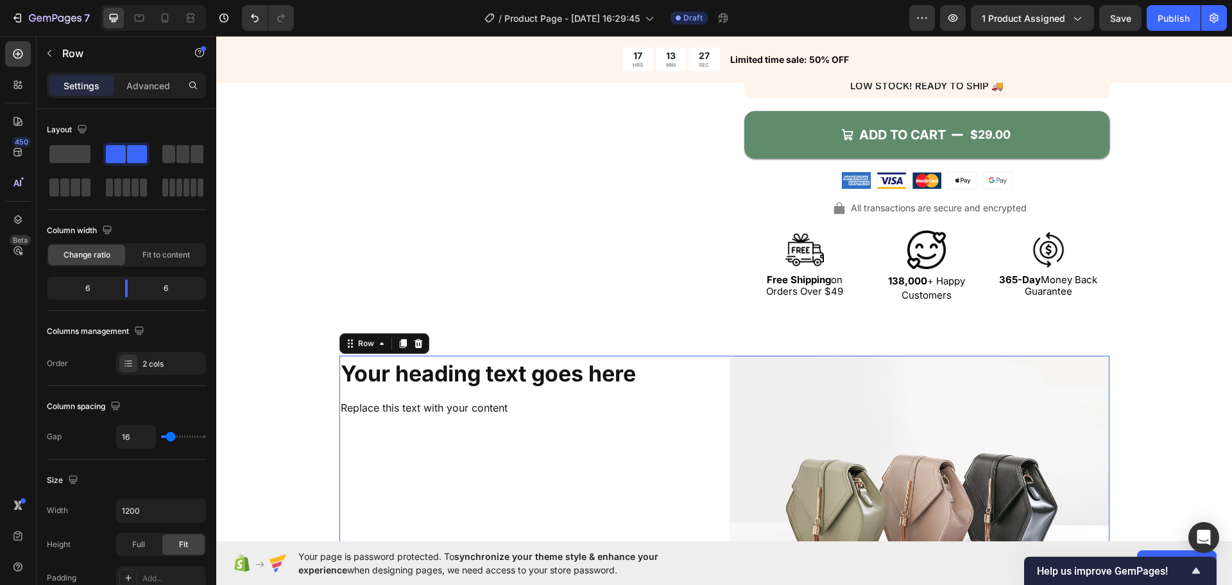
click at [698, 438] on div "⁠⁠⁠⁠⁠⁠⁠ Your heading text goes here Heading Replace this text with your content…" at bounding box center [529, 497] width 380 height 285
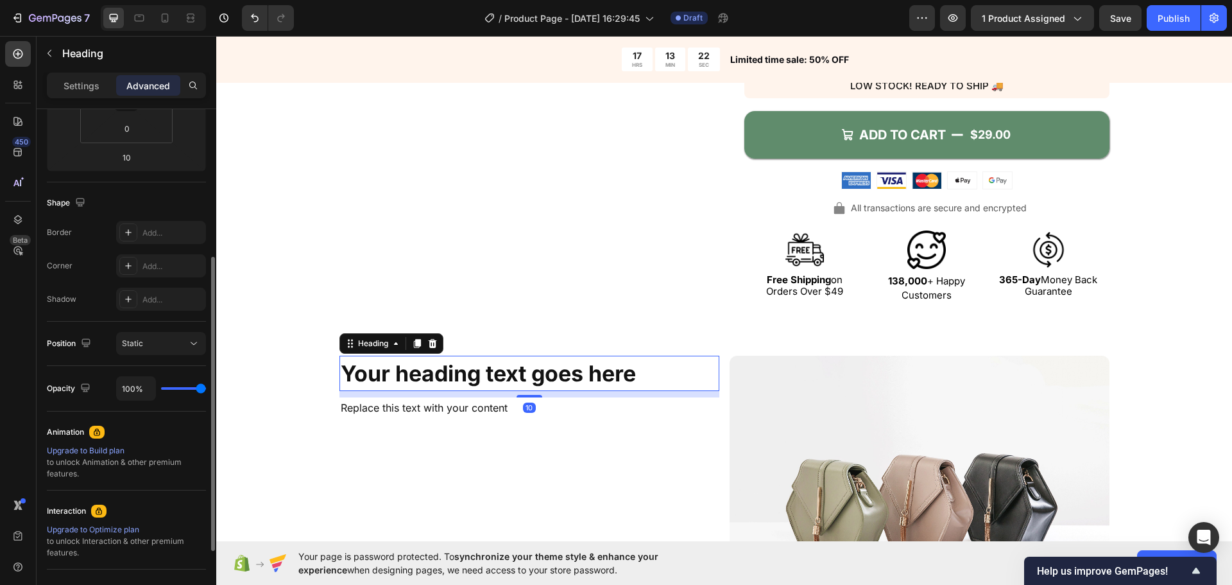
click at [401, 368] on strong "Your heading text goes here" at bounding box center [488, 373] width 295 height 26
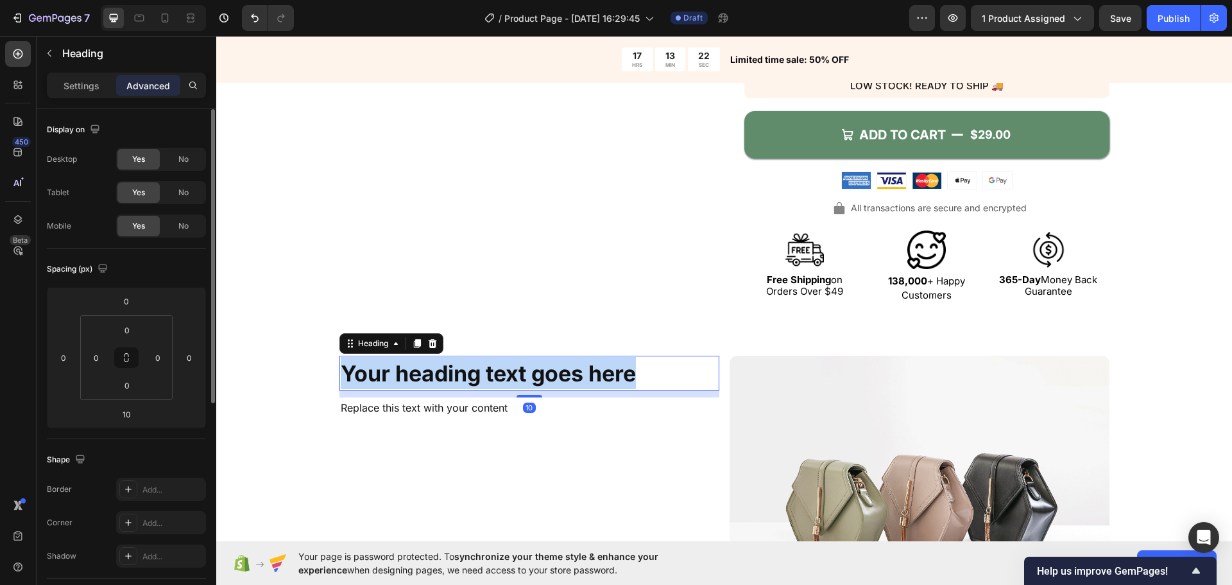
click at [401, 368] on strong "Your heading text goes here" at bounding box center [488, 373] width 295 height 26
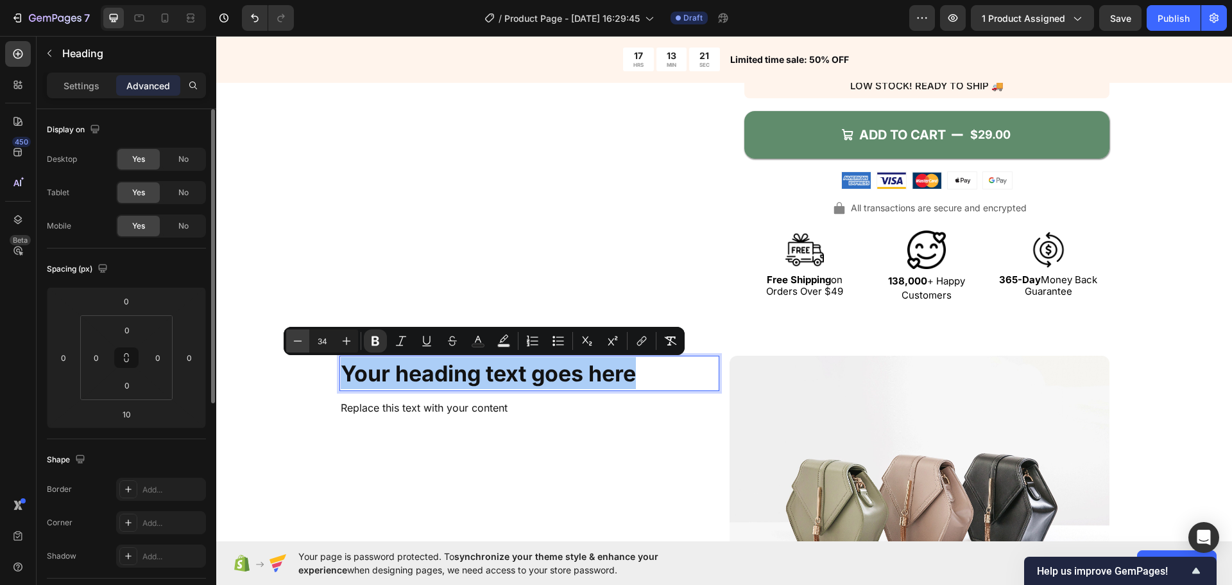
click at [303, 343] on icon "Editor contextual toolbar" at bounding box center [297, 340] width 13 height 13
type input "33"
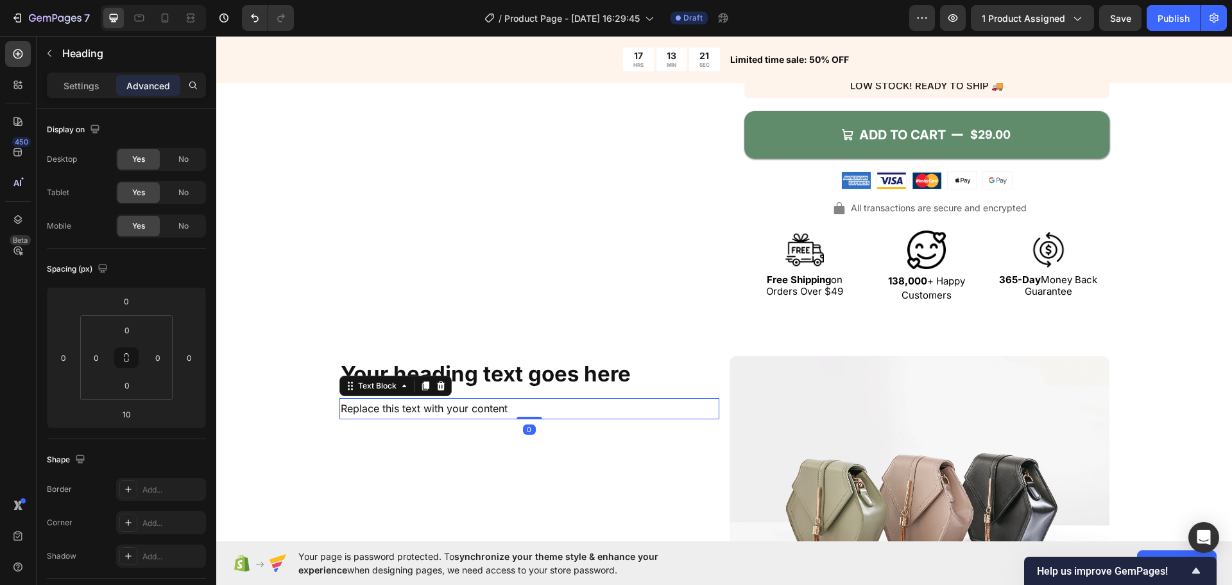
click at [398, 408] on div "Replace this text with your content" at bounding box center [529, 408] width 380 height 21
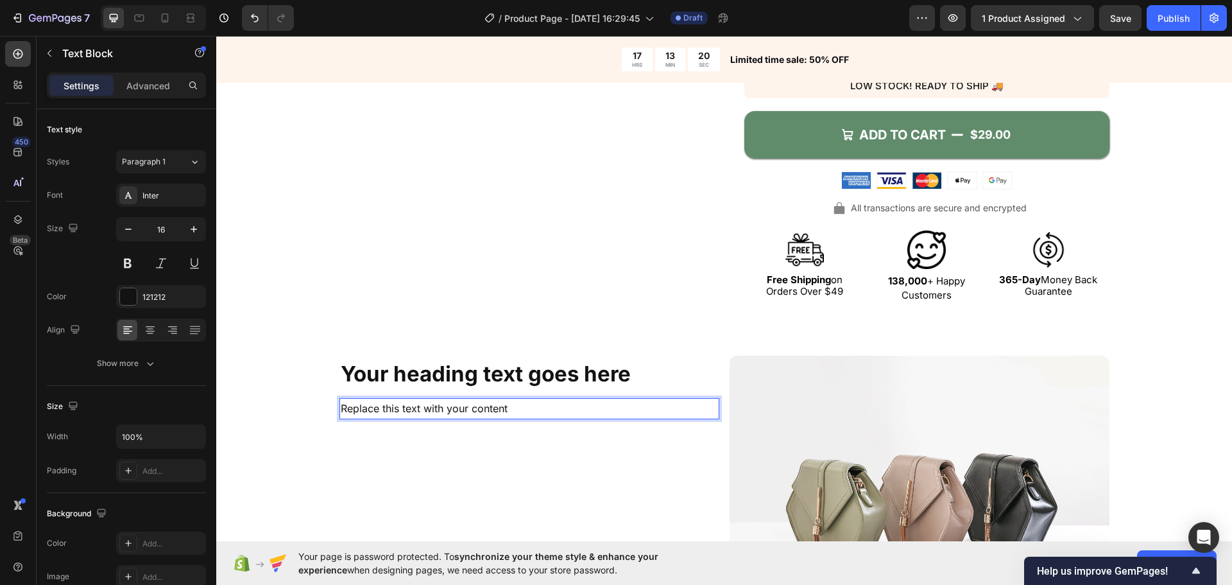
click at [398, 407] on div "Replace this text with your content" at bounding box center [529, 408] width 380 height 21
click at [397, 407] on p "Replace this text with your content" at bounding box center [529, 408] width 377 height 19
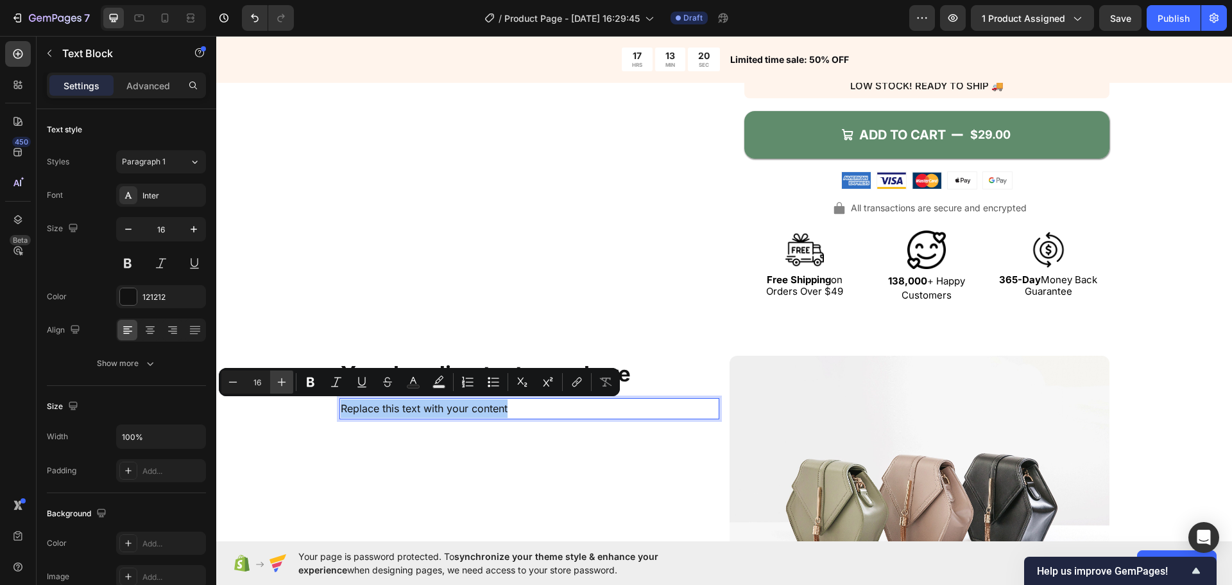
click at [281, 385] on icon "Editor contextual toolbar" at bounding box center [281, 381] width 13 height 13
type input "17"
click at [270, 414] on div "⁠⁠⁠⁠⁠⁠⁠ Your heading text goes here Heading Replace this text with your content…" at bounding box center [724, 502] width 1016 height 295
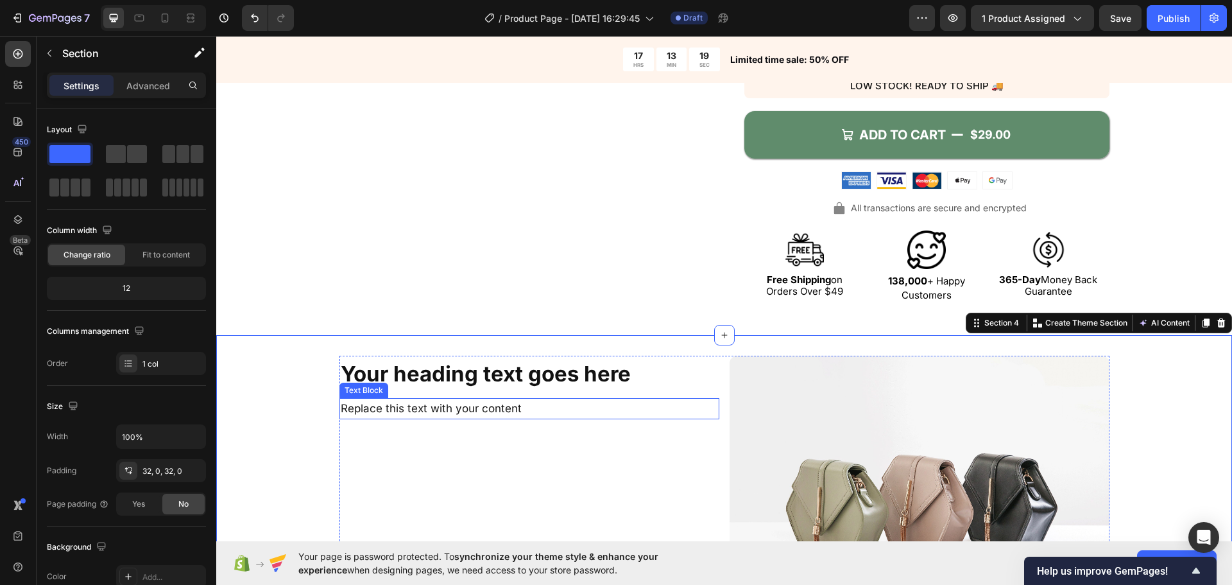
click at [481, 415] on p "Replace this text with your content" at bounding box center [529, 408] width 377 height 19
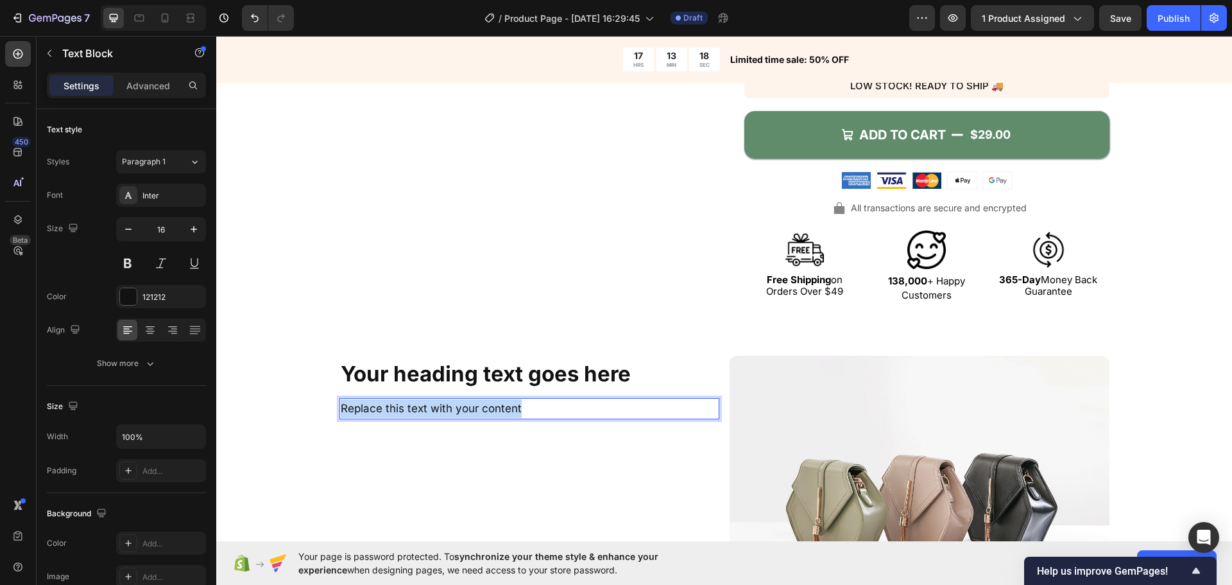
click at [481, 415] on p "Replace this text with your content" at bounding box center [529, 408] width 377 height 19
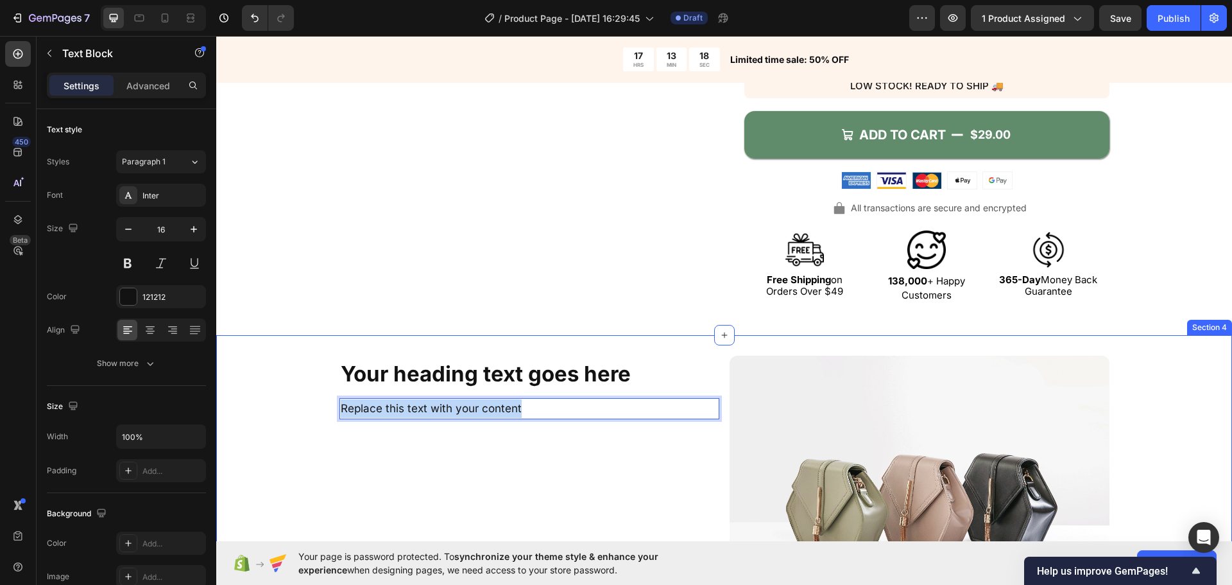
click at [327, 427] on div "⁠⁠⁠⁠⁠⁠⁠ Your heading text goes here Heading Replace this text with your content…" at bounding box center [724, 502] width 1016 height 295
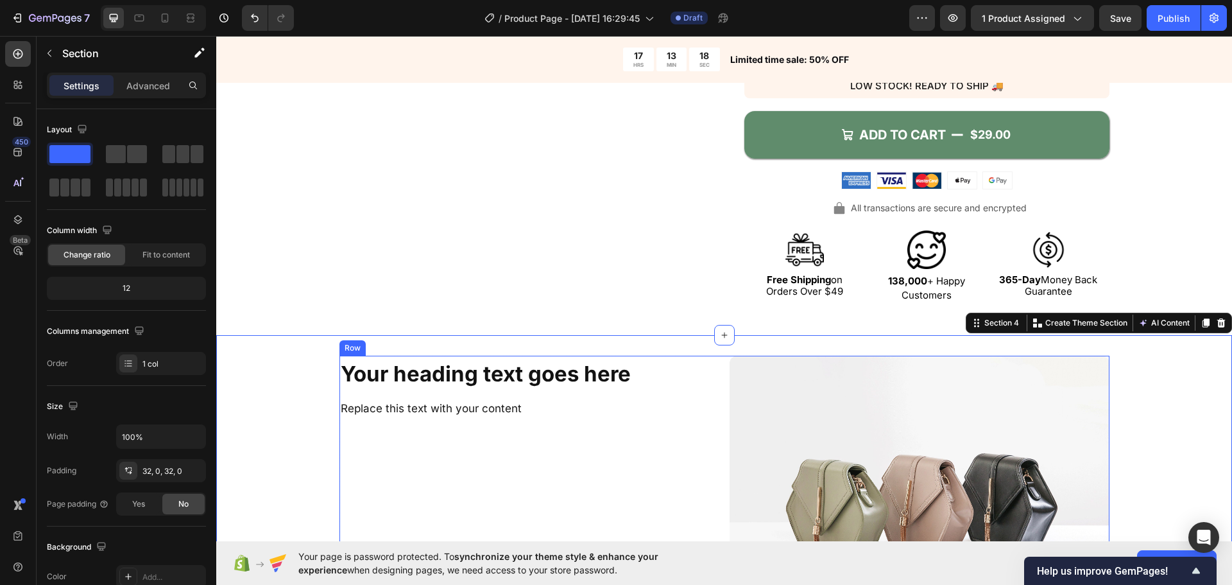
click at [711, 429] on div "⁠⁠⁠⁠⁠⁠⁠ Your heading text goes here Heading Replace this text with your content…" at bounding box center [529, 497] width 380 height 285
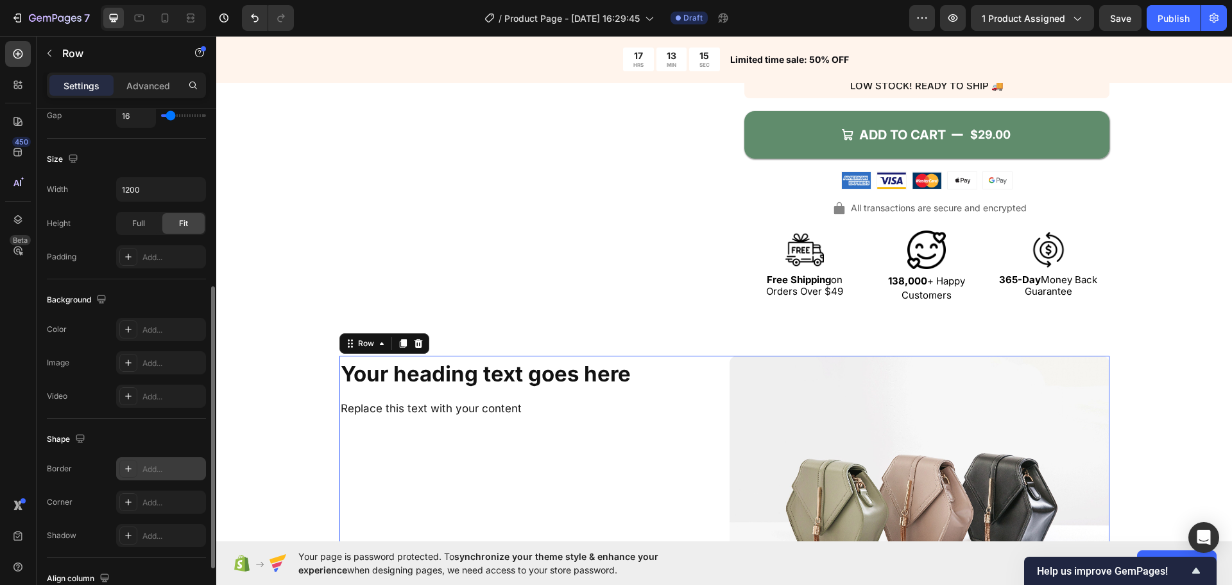
scroll to position [417, 0]
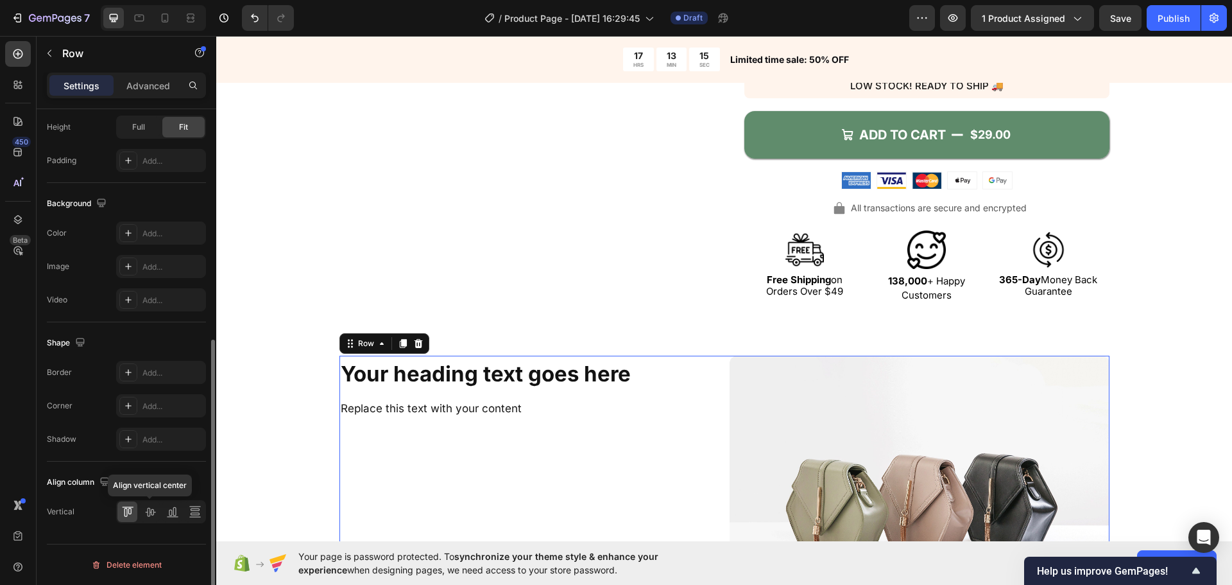
drag, startPoint x: 155, startPoint y: 511, endPoint x: 203, endPoint y: 474, distance: 60.4
click at [155, 511] on icon at bounding box center [150, 511] width 13 height 13
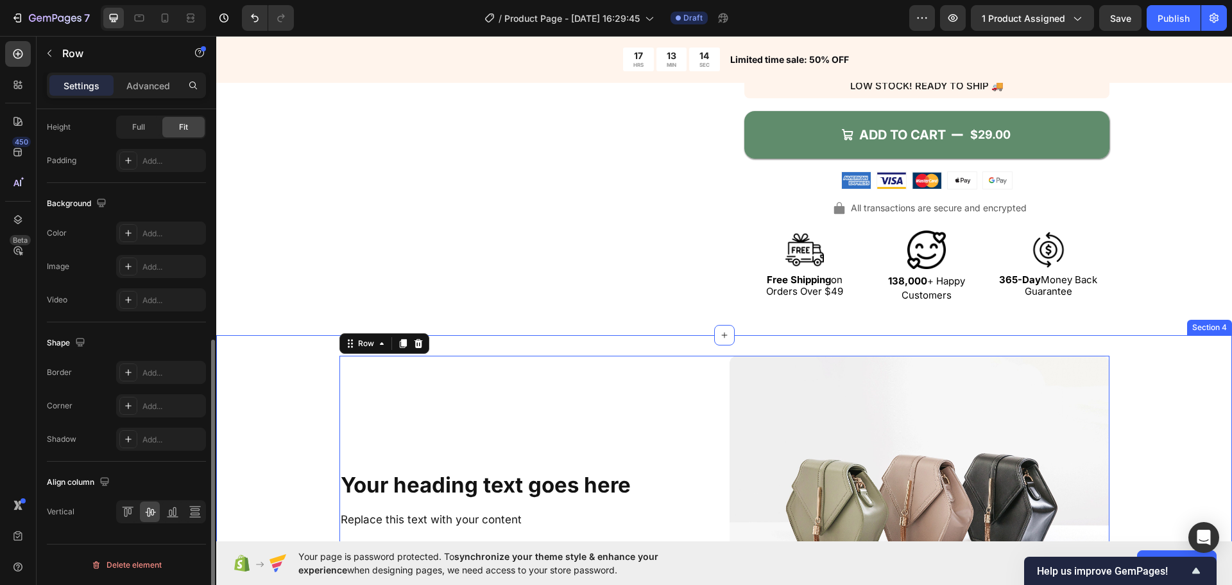
click at [258, 450] on div "⁠⁠⁠⁠⁠⁠⁠ Your heading text goes here Heading Replace this text with your content…" at bounding box center [724, 502] width 1016 height 295
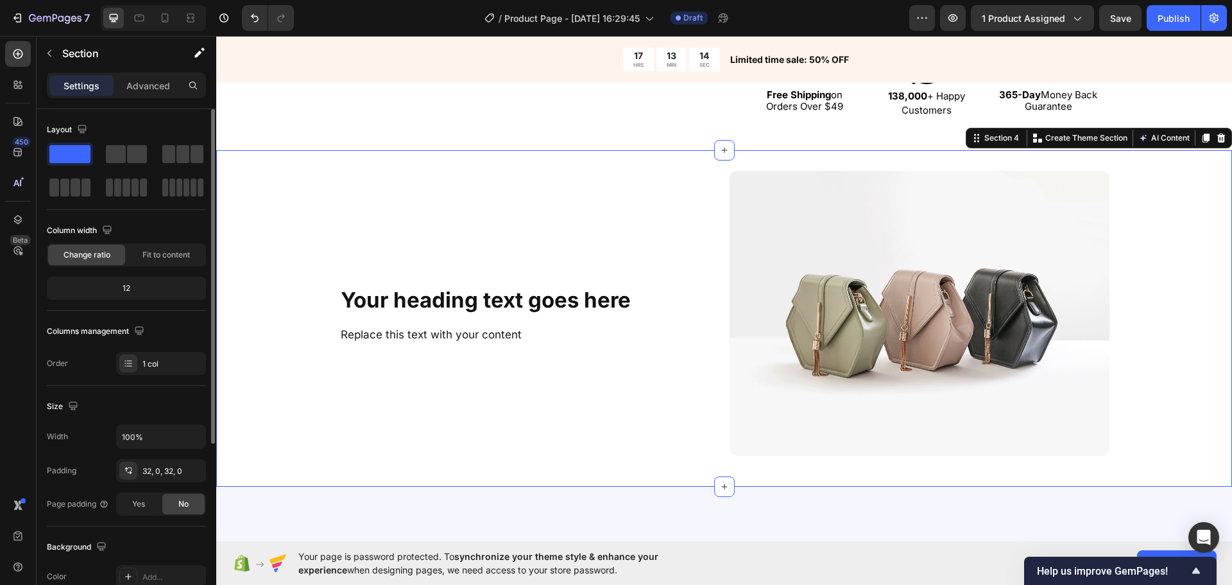
scroll to position [770, 0]
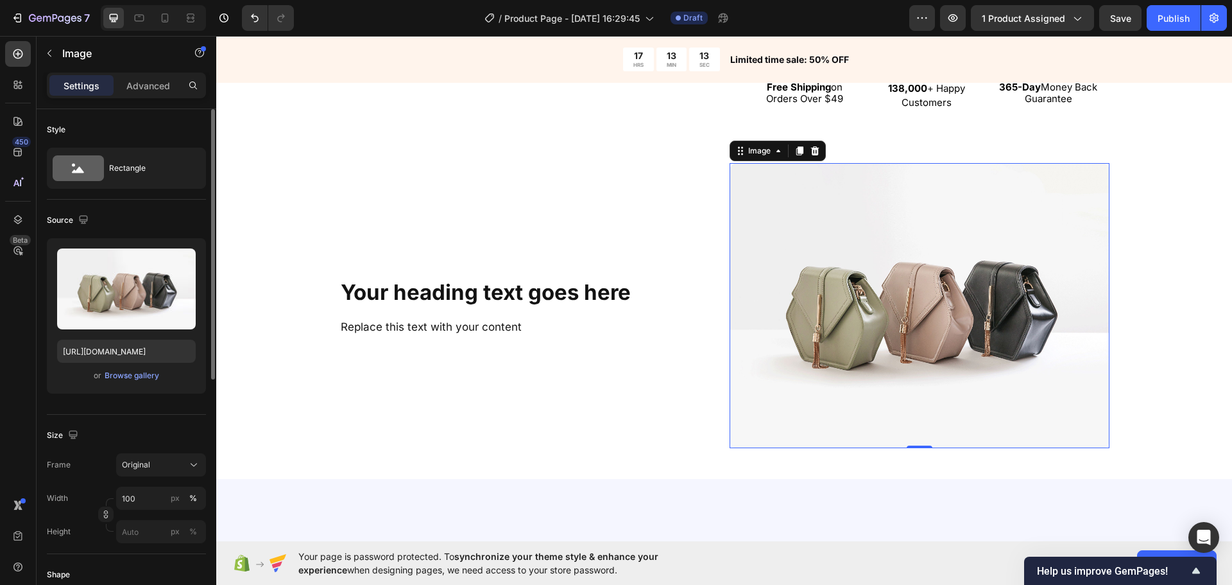
click at [730, 409] on img at bounding box center [920, 305] width 380 height 285
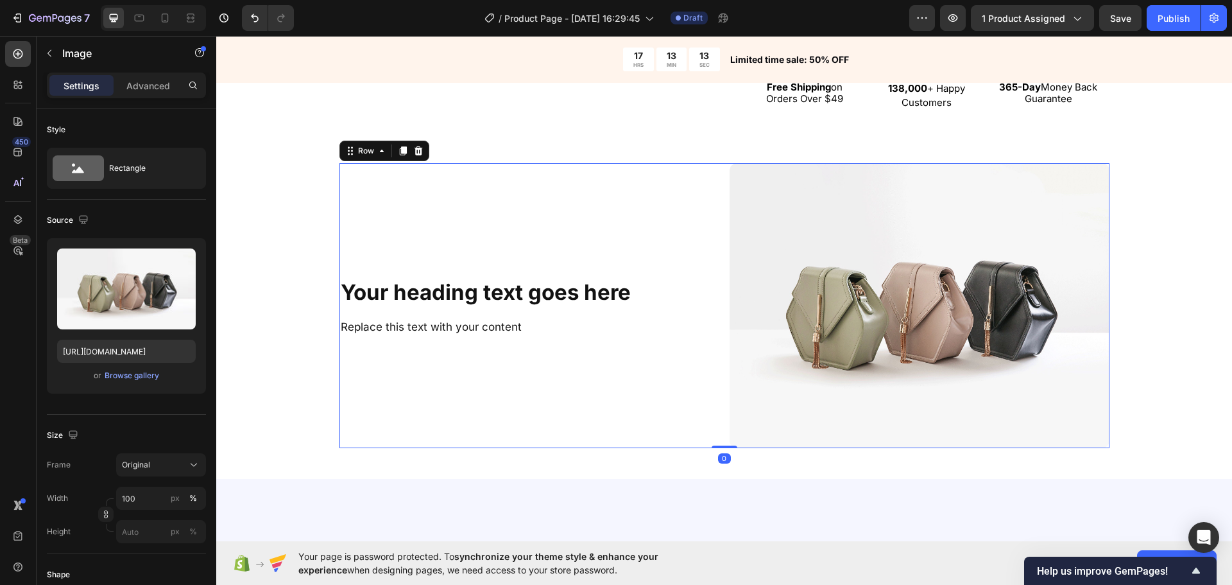
click at [717, 409] on div "⁠⁠⁠⁠⁠⁠⁠ Your heading text goes here Heading Replace this text with your content…" at bounding box center [724, 305] width 770 height 285
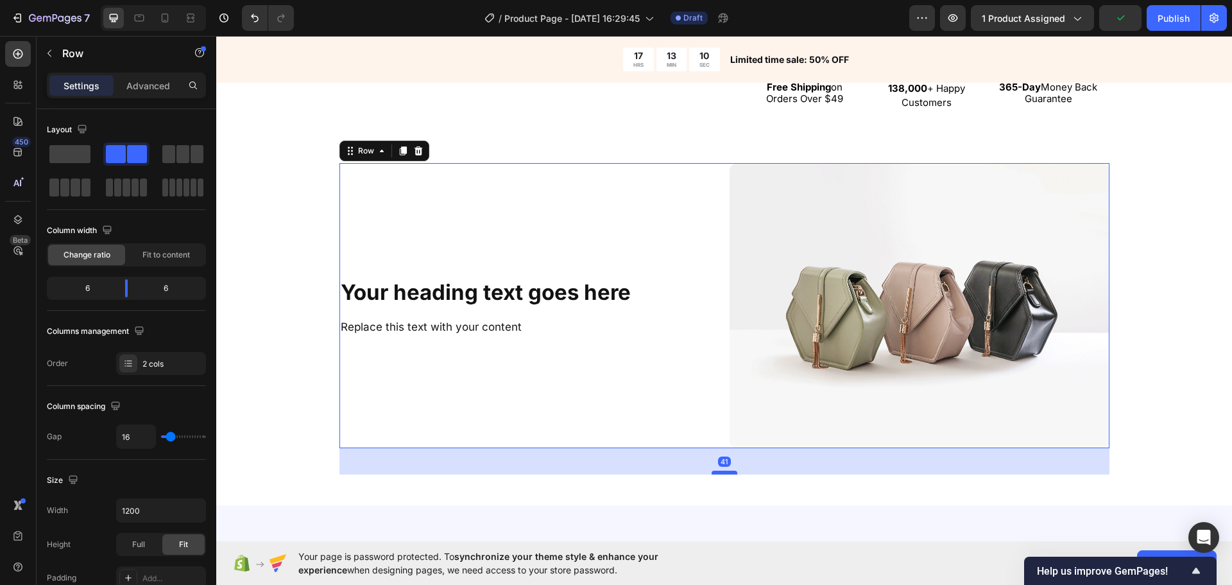
drag, startPoint x: 722, startPoint y: 447, endPoint x: 731, endPoint y: 474, distance: 27.8
click at [731, 474] on div at bounding box center [725, 472] width 26 height 4
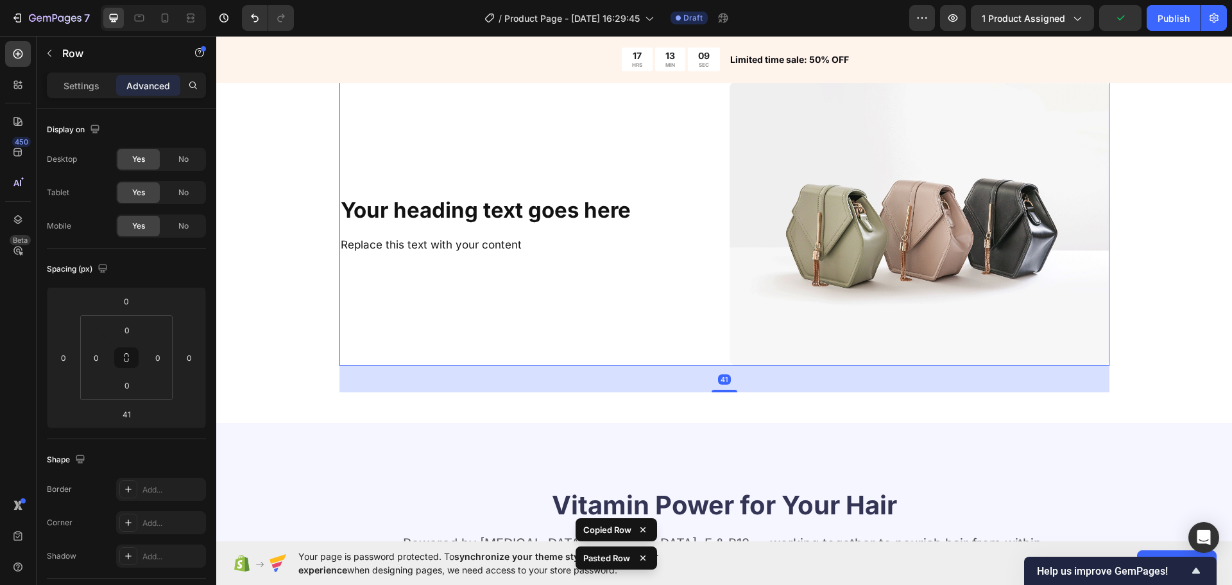
scroll to position [842, 0]
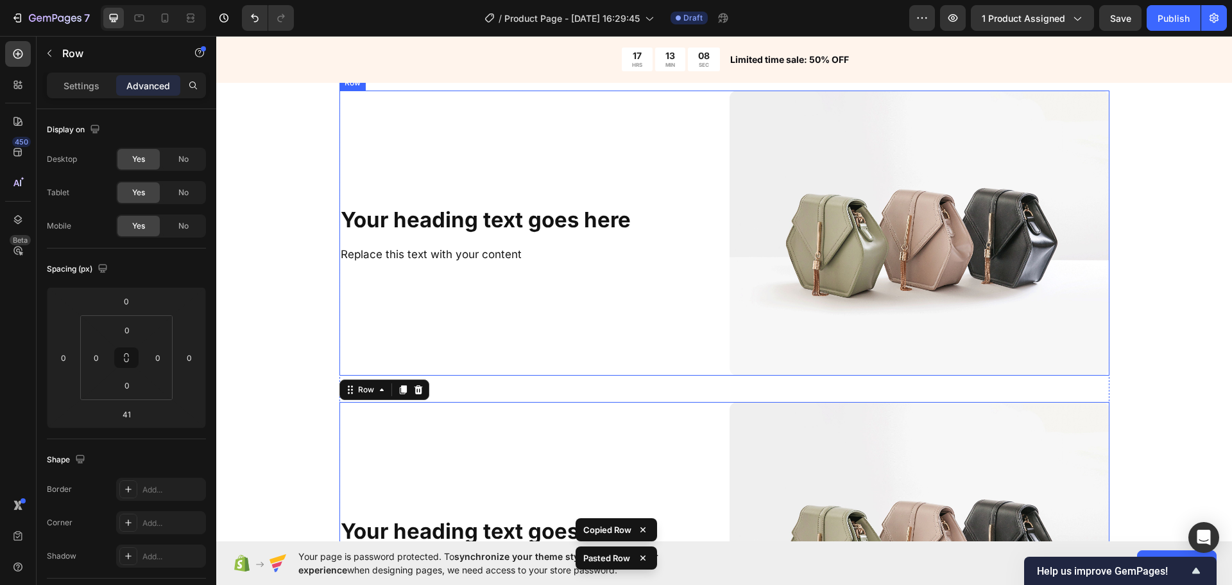
click at [715, 357] on div "⁠⁠⁠⁠⁠⁠⁠ Your heading text goes here Heading Replace this text with your content…" at bounding box center [724, 232] width 770 height 285
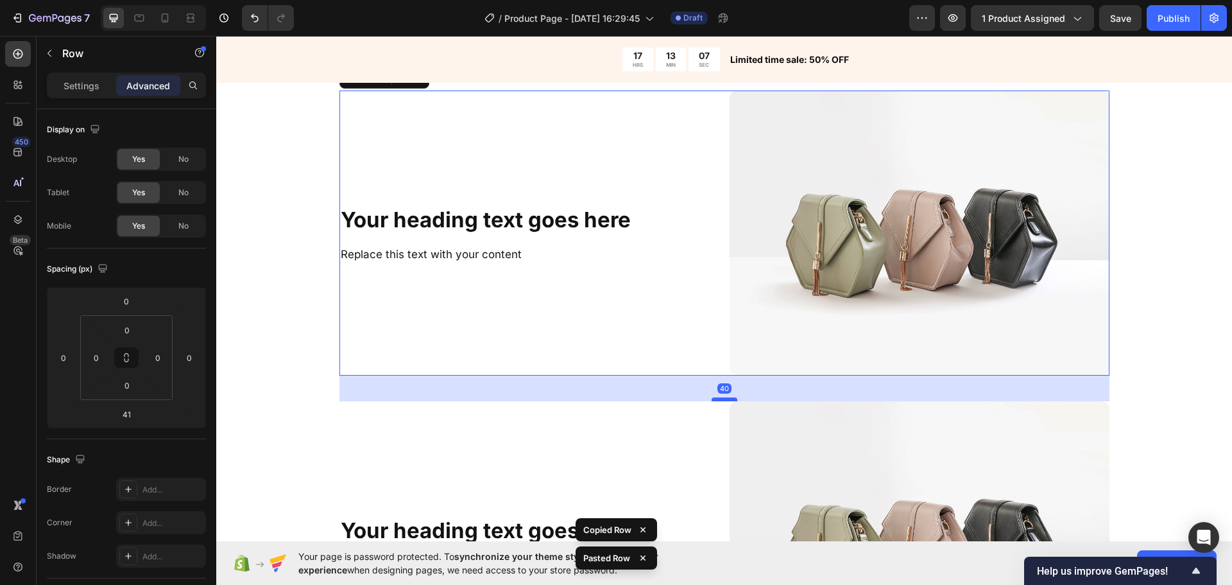
click at [722, 401] on div at bounding box center [725, 399] width 26 height 4
type input "40"
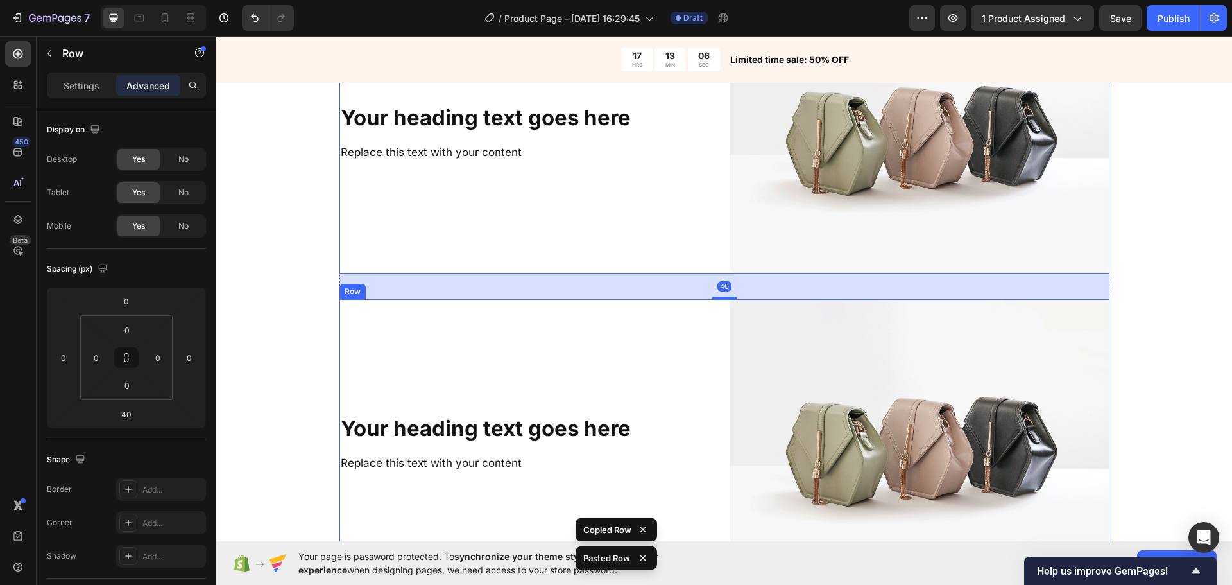
scroll to position [1035, 0]
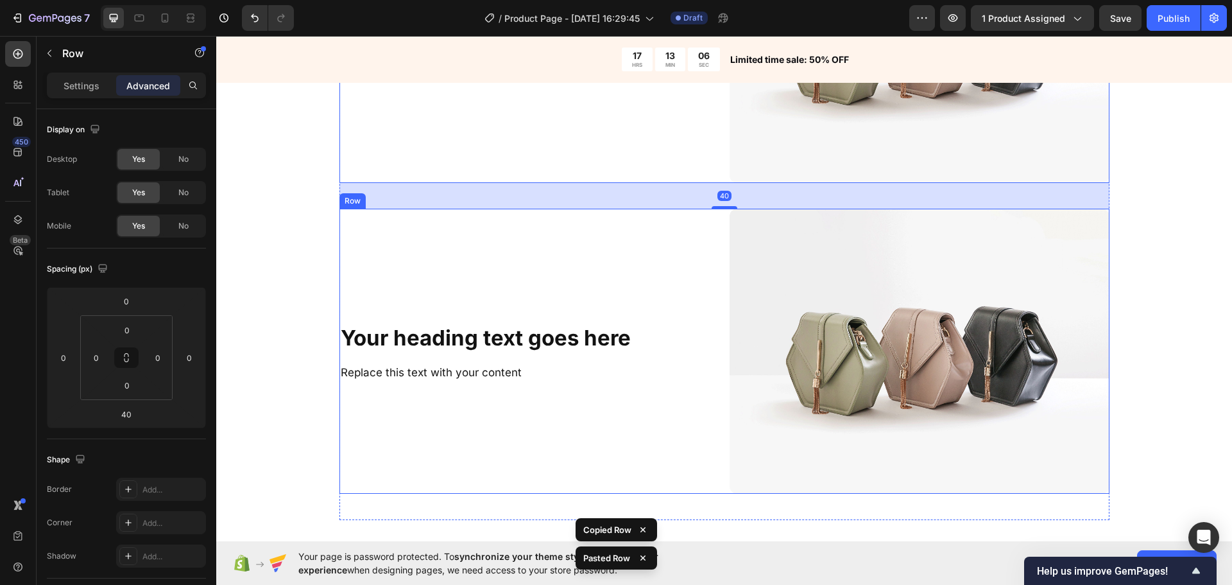
click at [719, 429] on div "Your heading text goes here Heading Replace this text with your content Text Bl…" at bounding box center [724, 351] width 770 height 285
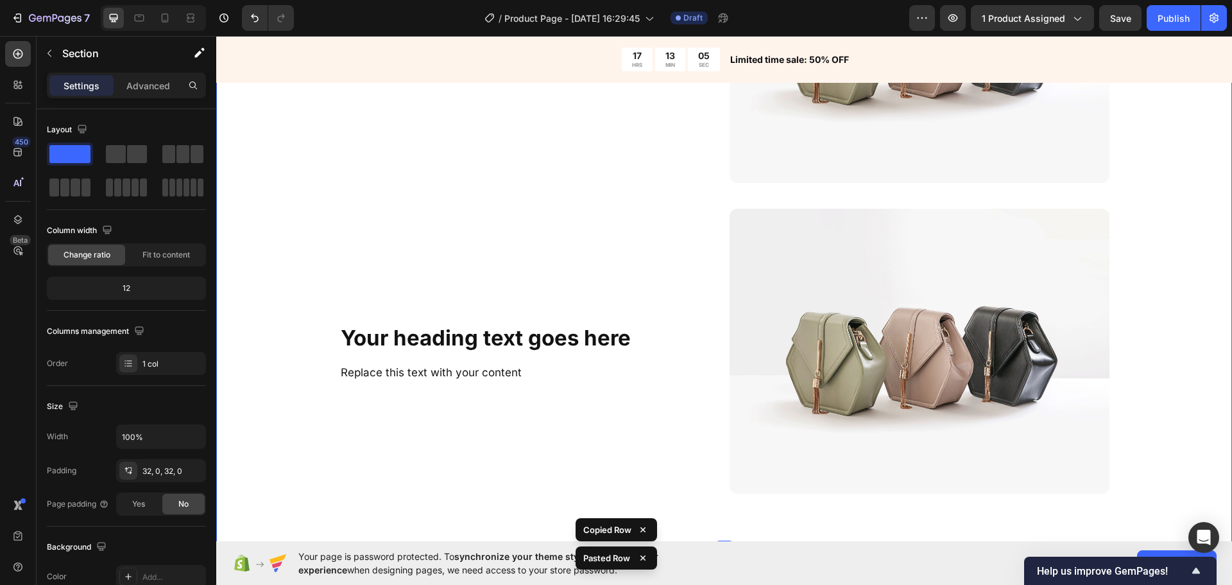
click at [723, 520] on div "⁠⁠⁠⁠⁠⁠⁠ Your heading text goes here Heading Replace this text with your content…" at bounding box center [724, 214] width 1016 height 632
click at [721, 497] on div "⁠⁠⁠⁠⁠⁠⁠ Your heading text goes here Heading Replace this text with your content…" at bounding box center [724, 209] width 770 height 622
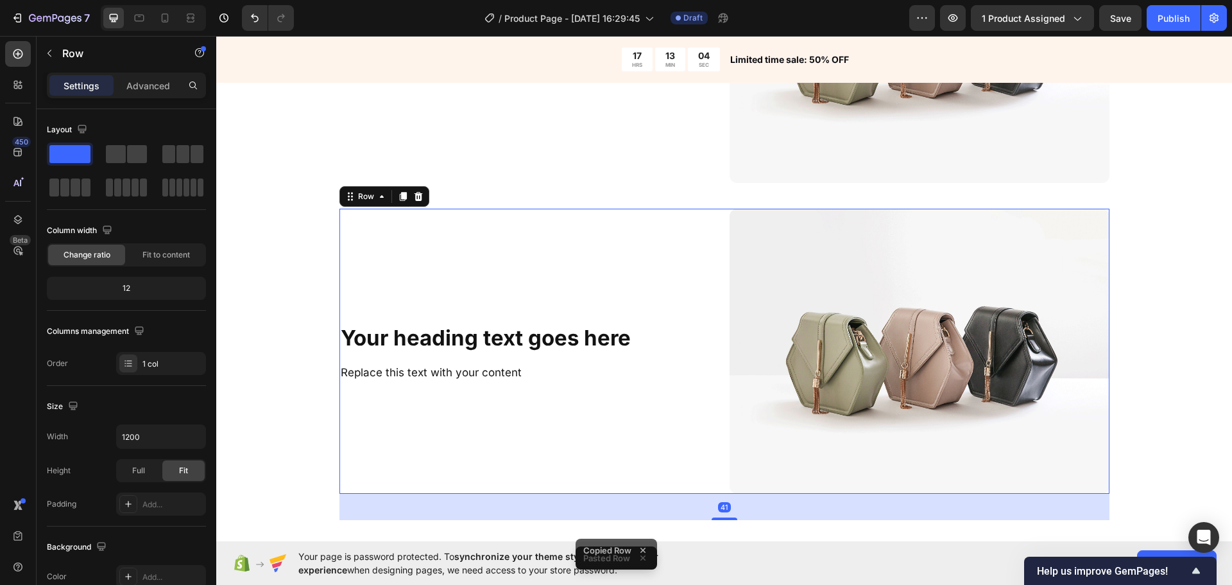
click at [721, 487] on div "Your heading text goes here Heading Replace this text with your content Text Bl…" at bounding box center [724, 351] width 770 height 285
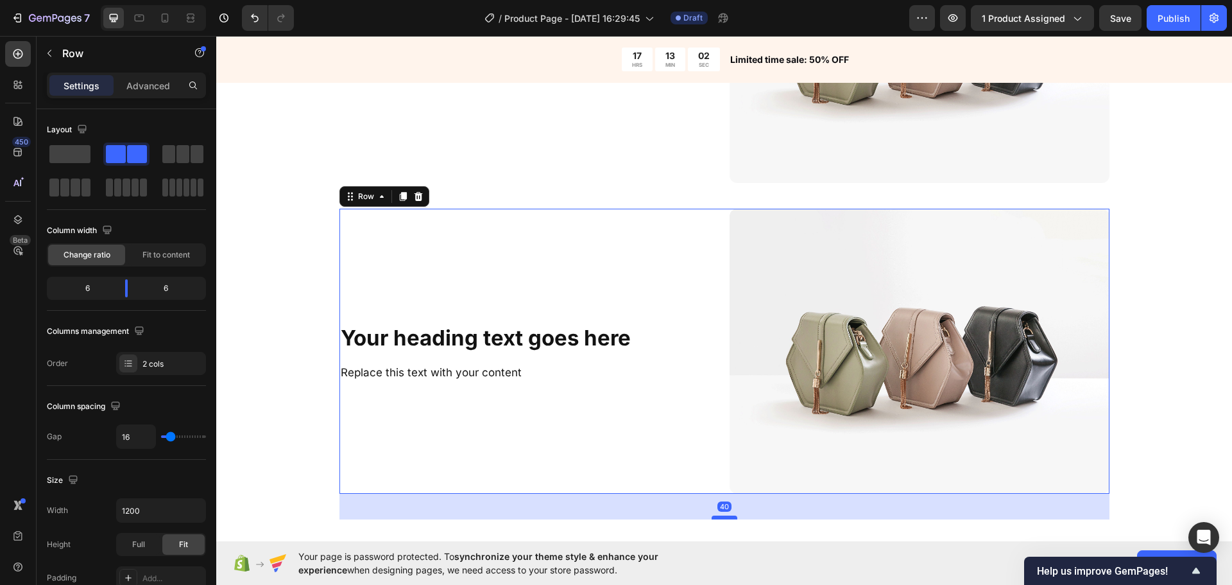
click at [721, 519] on div at bounding box center [725, 517] width 26 height 4
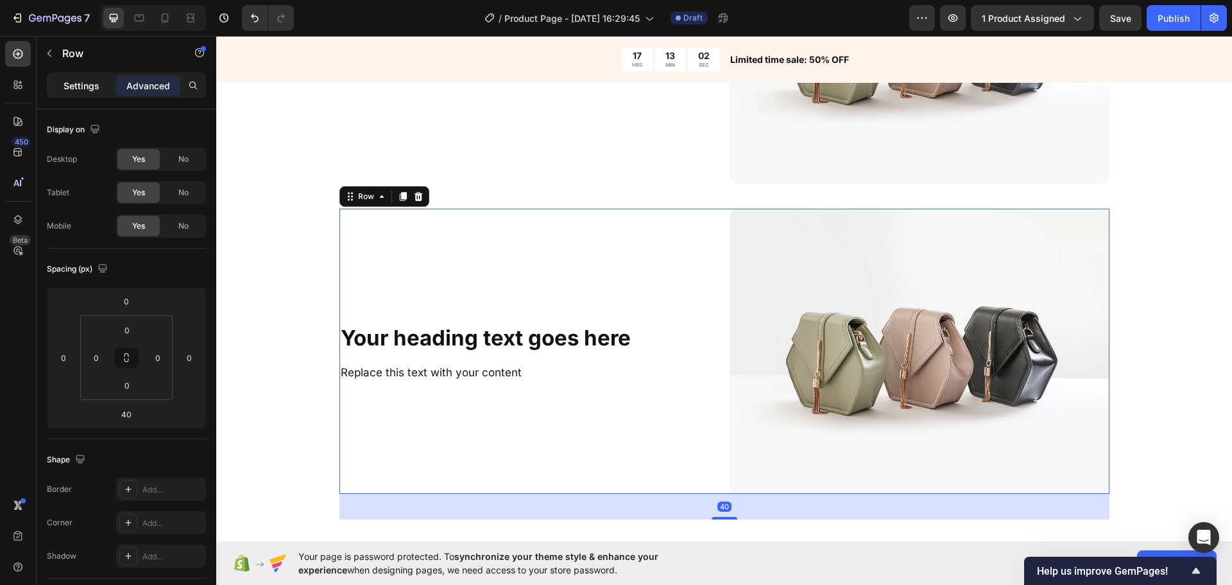
click at [85, 78] on div "Settings" at bounding box center [81, 85] width 64 height 21
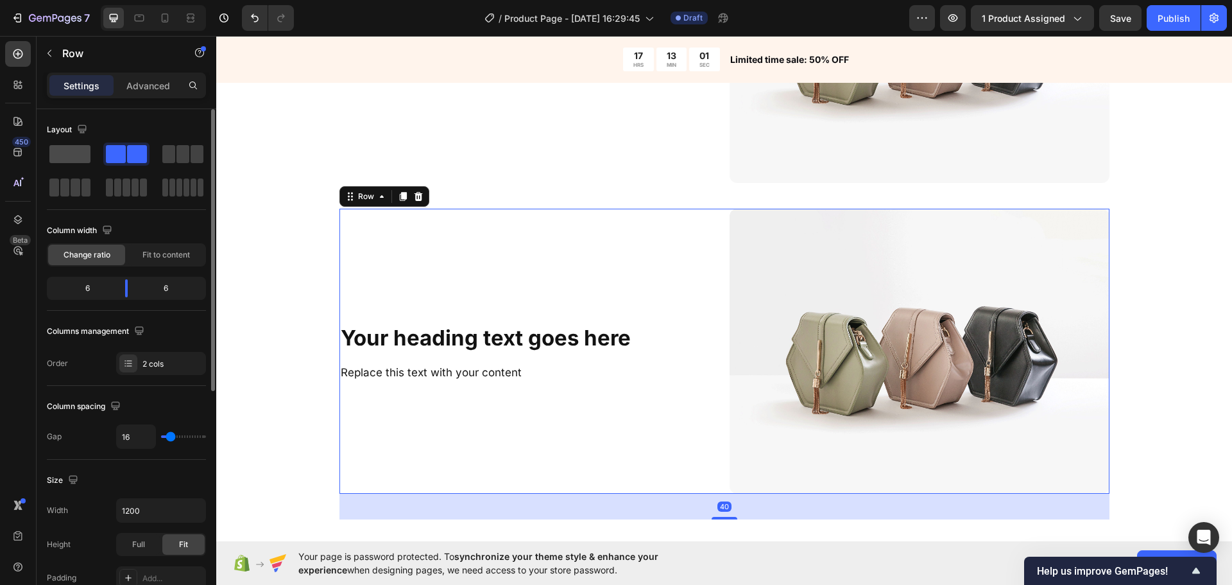
click at [75, 157] on span at bounding box center [69, 154] width 41 height 18
click at [148, 364] on div "2 cols" at bounding box center [172, 364] width 60 height 12
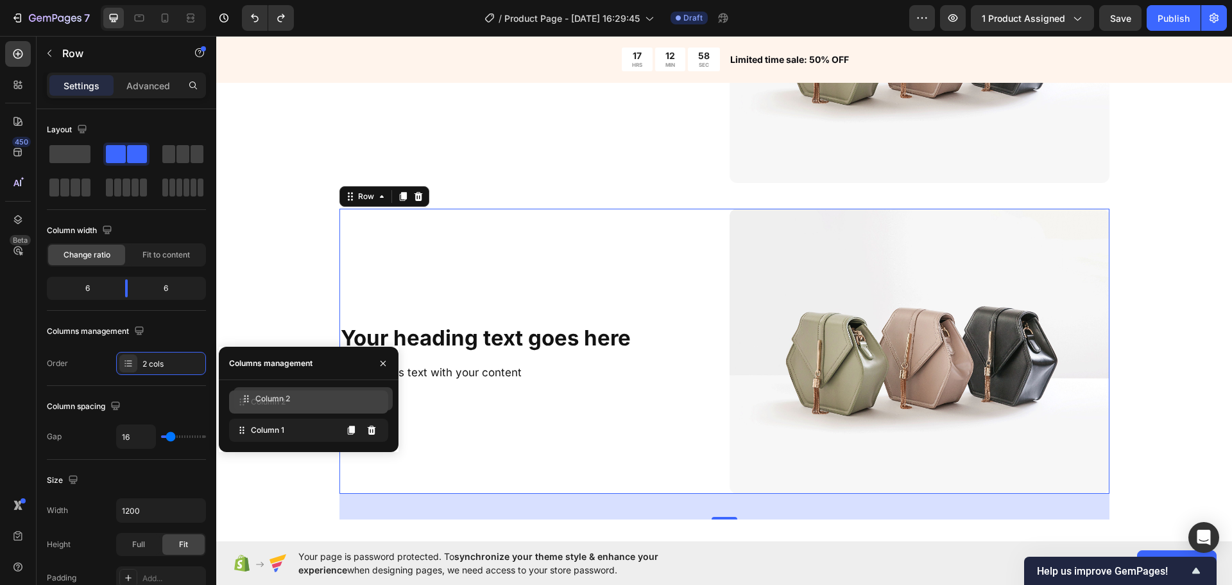
drag, startPoint x: 253, startPoint y: 437, endPoint x: 257, endPoint y: 405, distance: 31.8
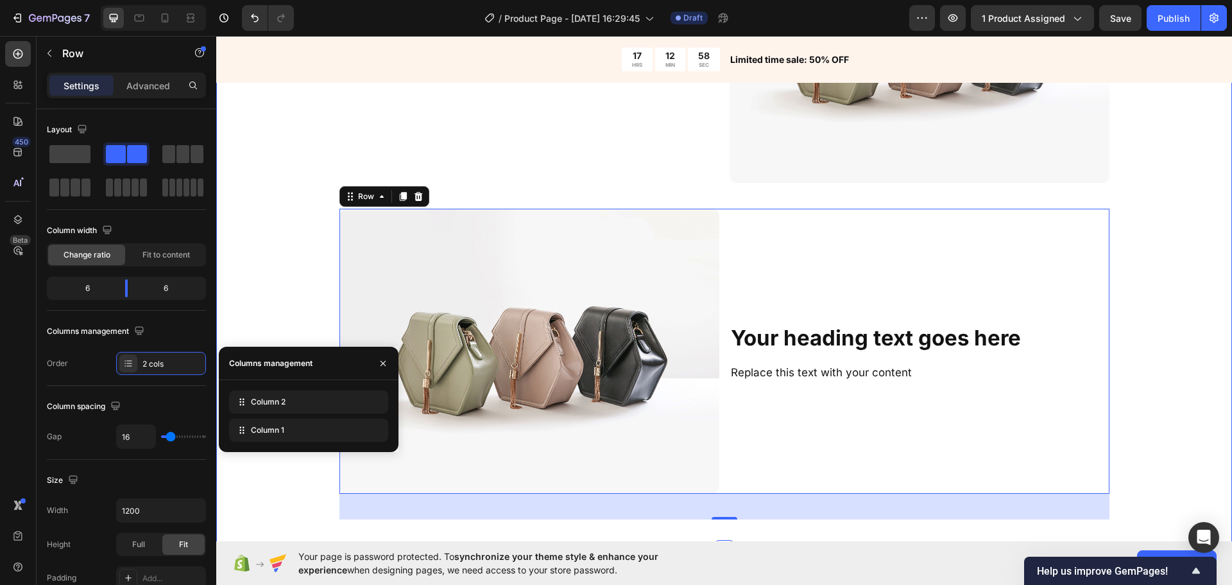
click at [273, 259] on div "⁠⁠⁠⁠⁠⁠⁠ Your heading text goes here Heading Replace this text with your content…" at bounding box center [724, 213] width 1016 height 631
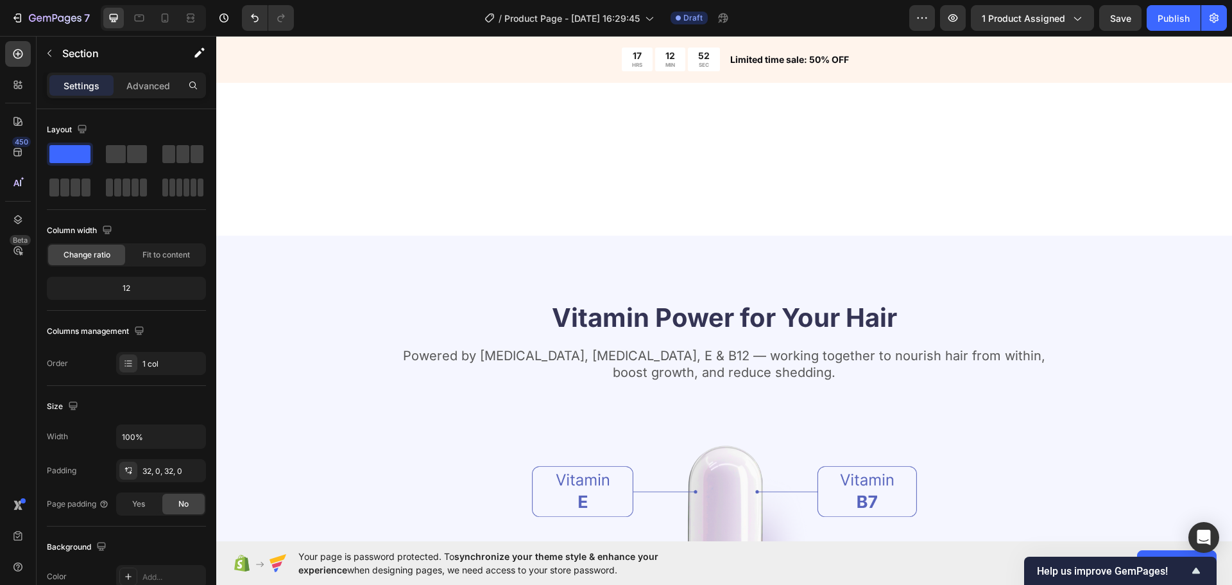
scroll to position [1292, 0]
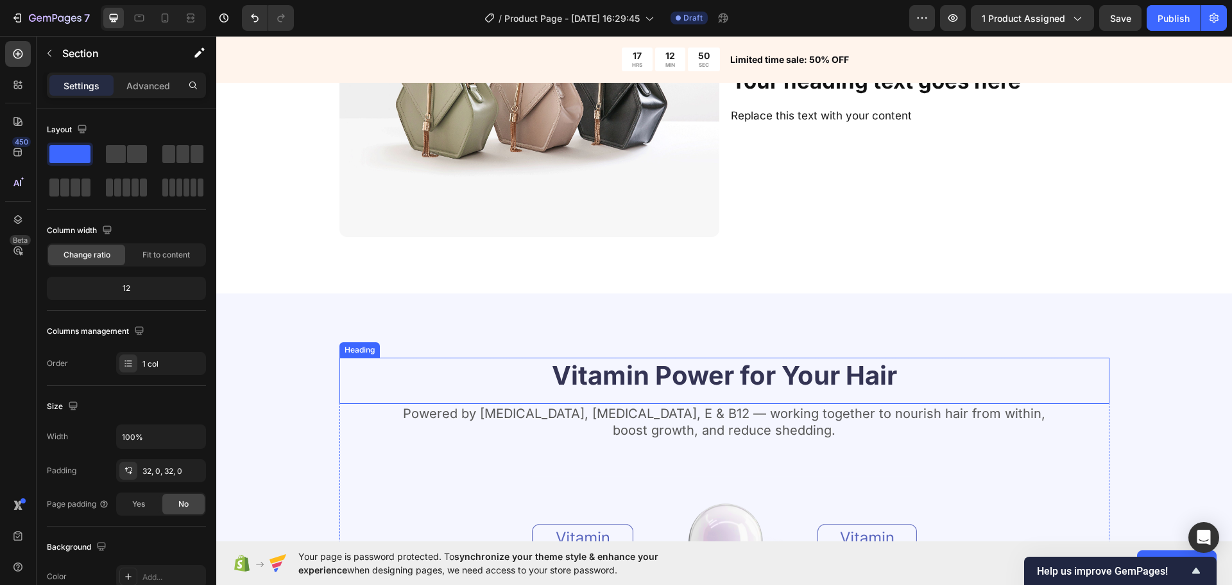
click at [707, 368] on h2 "Vitamin Power for Your Hair" at bounding box center [724, 375] width 770 height 36
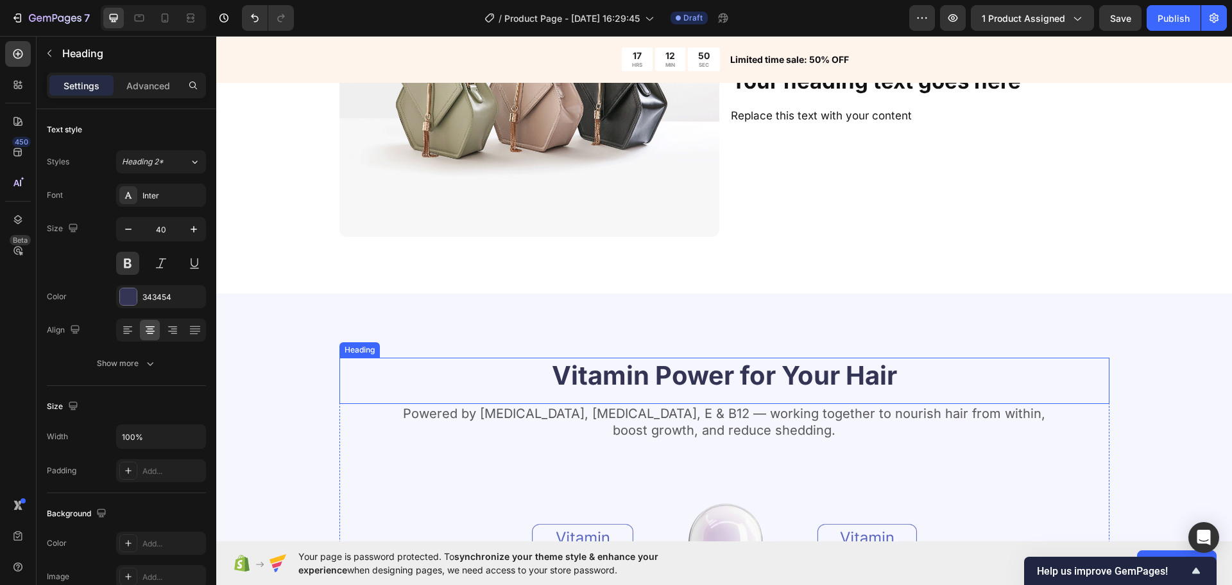
click at [707, 368] on h2 "Vitamin Power for Your Hair" at bounding box center [724, 375] width 770 height 36
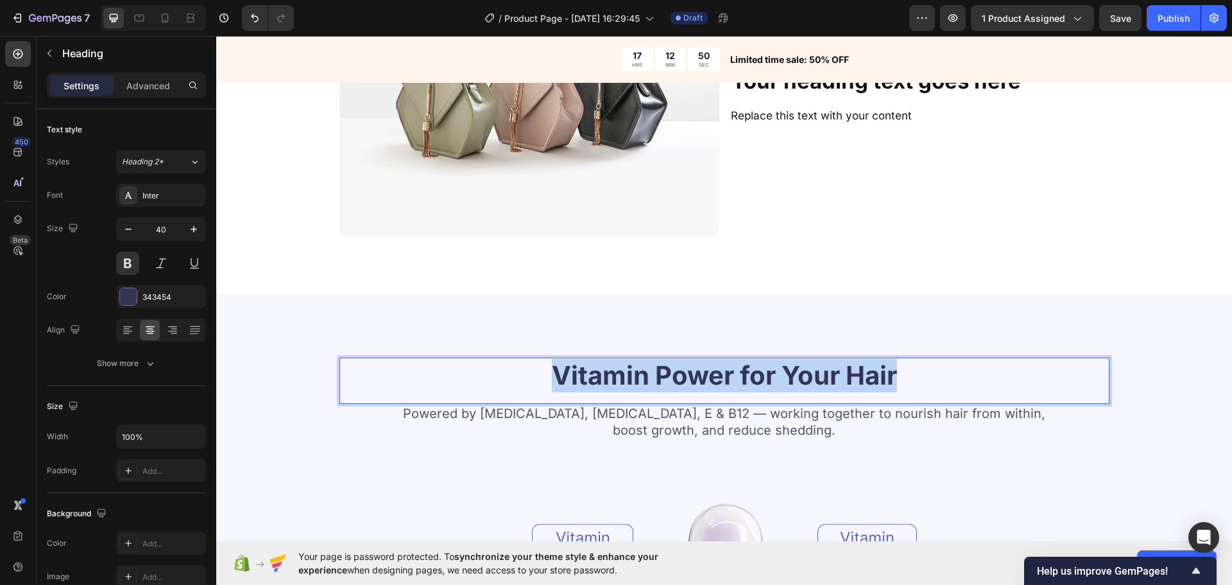
click at [707, 368] on p "Vitamin Power for Your Hair" at bounding box center [724, 375] width 767 height 33
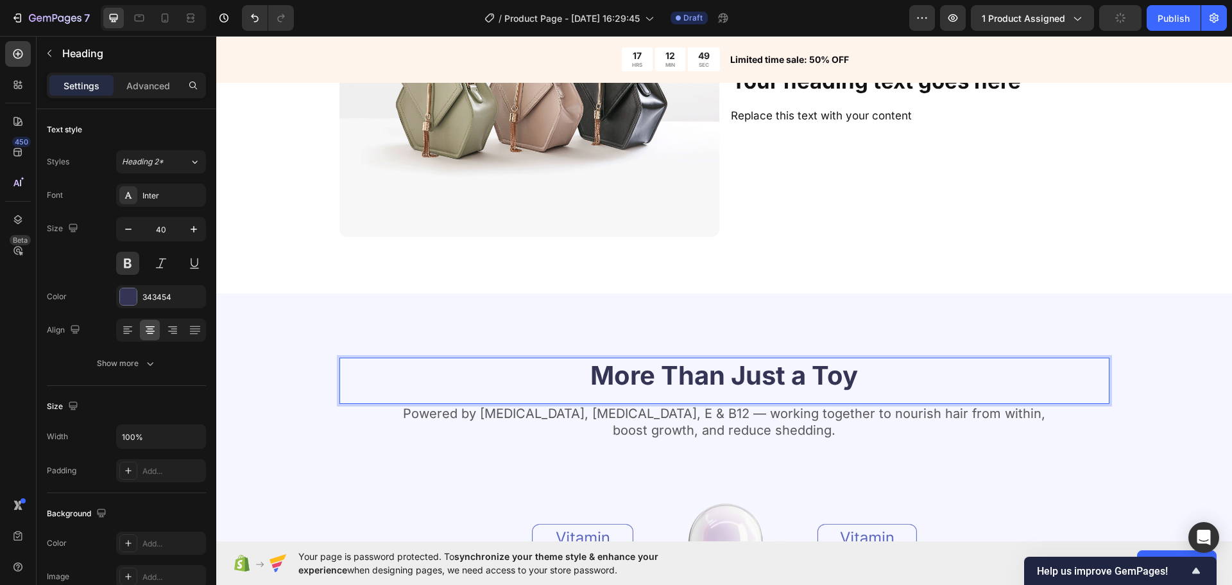
click at [792, 366] on p "More Than Just a Toy" at bounding box center [724, 375] width 767 height 33
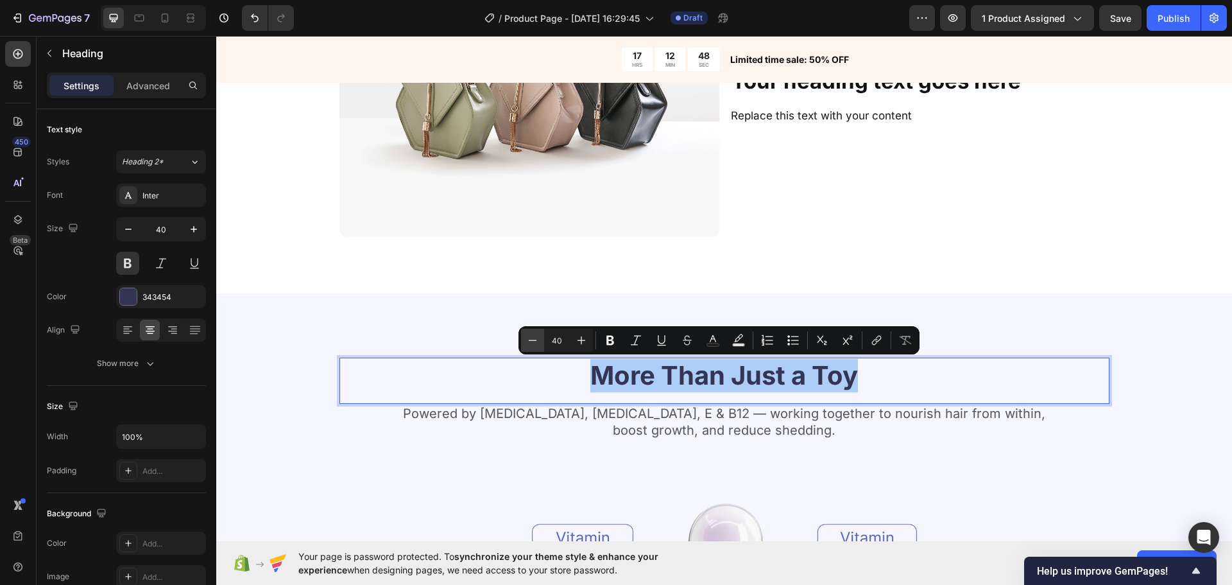
click at [529, 339] on icon "Editor contextual toolbar" at bounding box center [532, 340] width 13 height 13
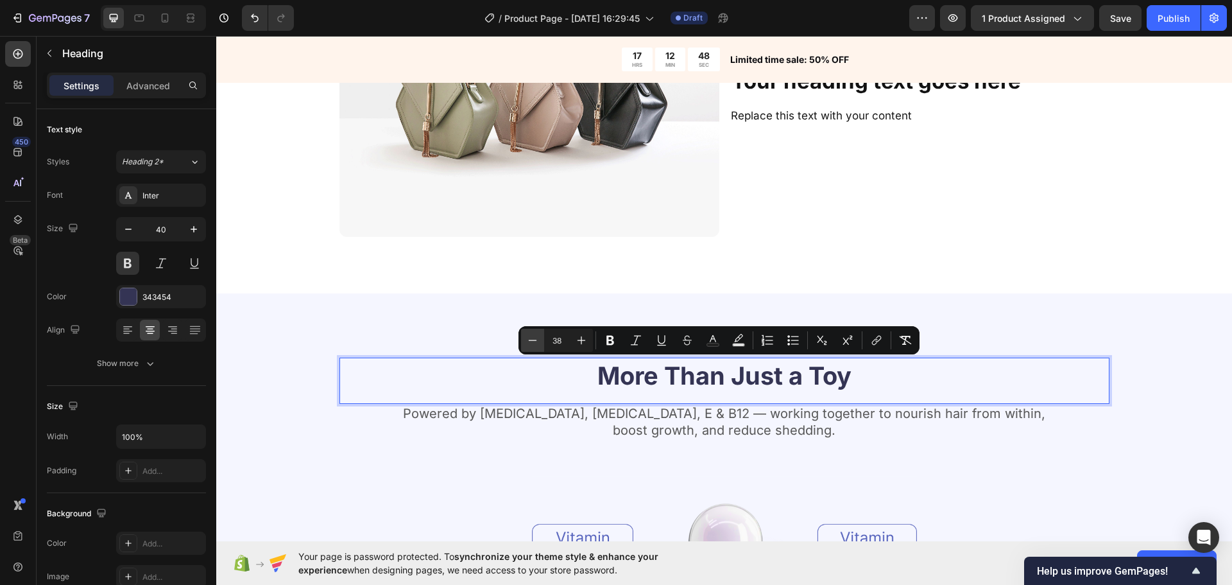
click at [529, 339] on icon "Editor contextual toolbar" at bounding box center [532, 340] width 13 height 13
click at [529, 341] on icon "Editor contextual toolbar" at bounding box center [532, 340] width 13 height 13
type input "34"
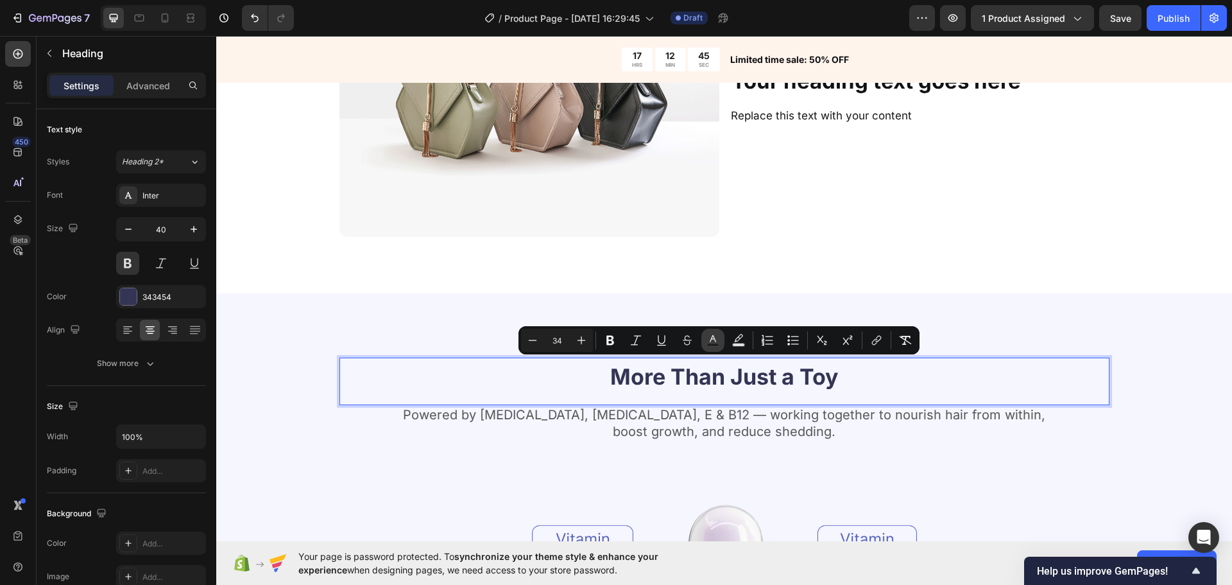
drag, startPoint x: 730, startPoint y: 344, endPoint x: 719, endPoint y: 343, distance: 11.0
click at [730, 344] on button "Text Background Color" at bounding box center [738, 340] width 23 height 23
type input "000000"
type input "77"
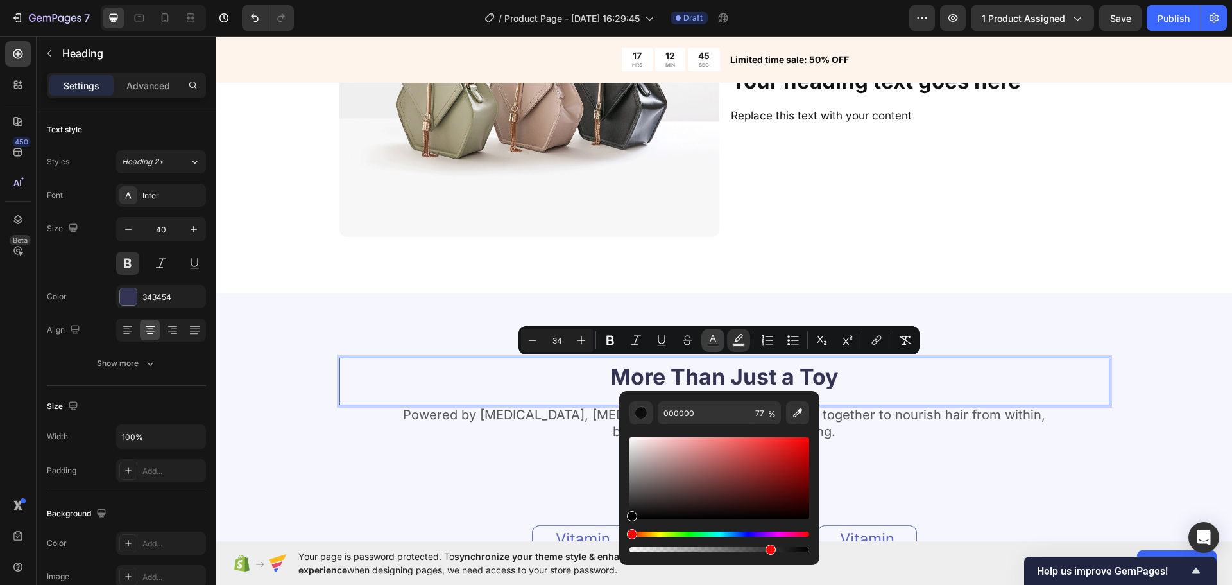
click at [719, 342] on icon "Editor contextual toolbar" at bounding box center [712, 340] width 13 height 13
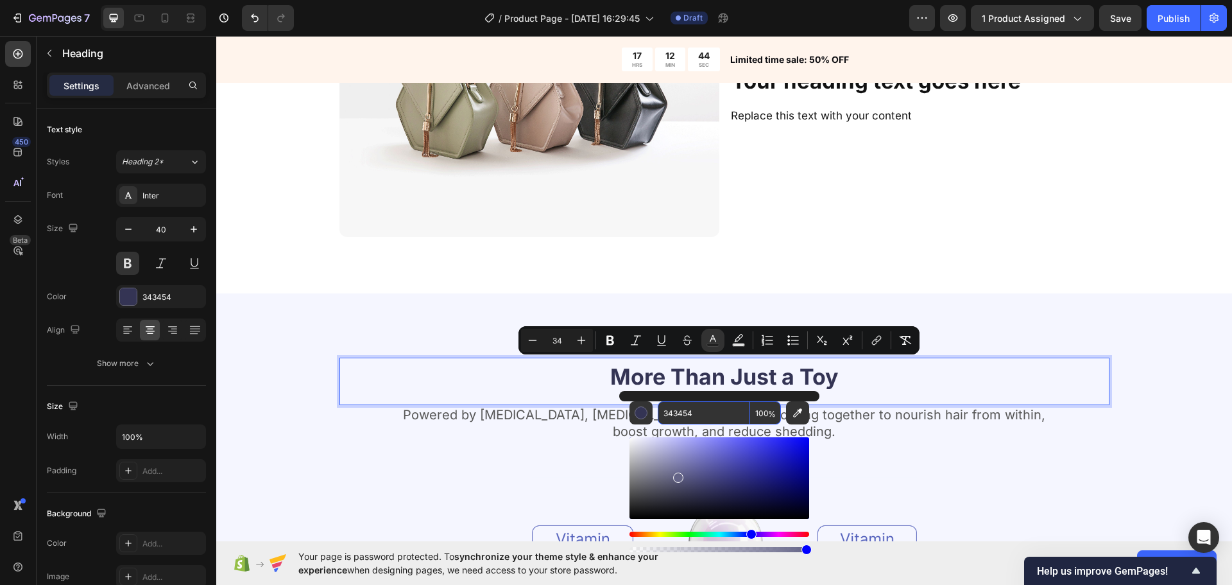
drag, startPoint x: 688, startPoint y: 459, endPoint x: 656, endPoint y: 497, distance: 49.1
click at [656, 497] on div "Editor contextual toolbar" at bounding box center [719, 477] width 180 height 81
click at [656, 497] on div "Editor contextual toolbar" at bounding box center [657, 499] width 10 height 10
drag, startPoint x: 667, startPoint y: 494, endPoint x: 6, endPoint y: 482, distance: 660.3
click at [457, 0] on body "7 / Product Page - [DATE] 16:29:45 Draft Preview 1 product assigned Save Publis…" at bounding box center [616, 0] width 1232 height 0
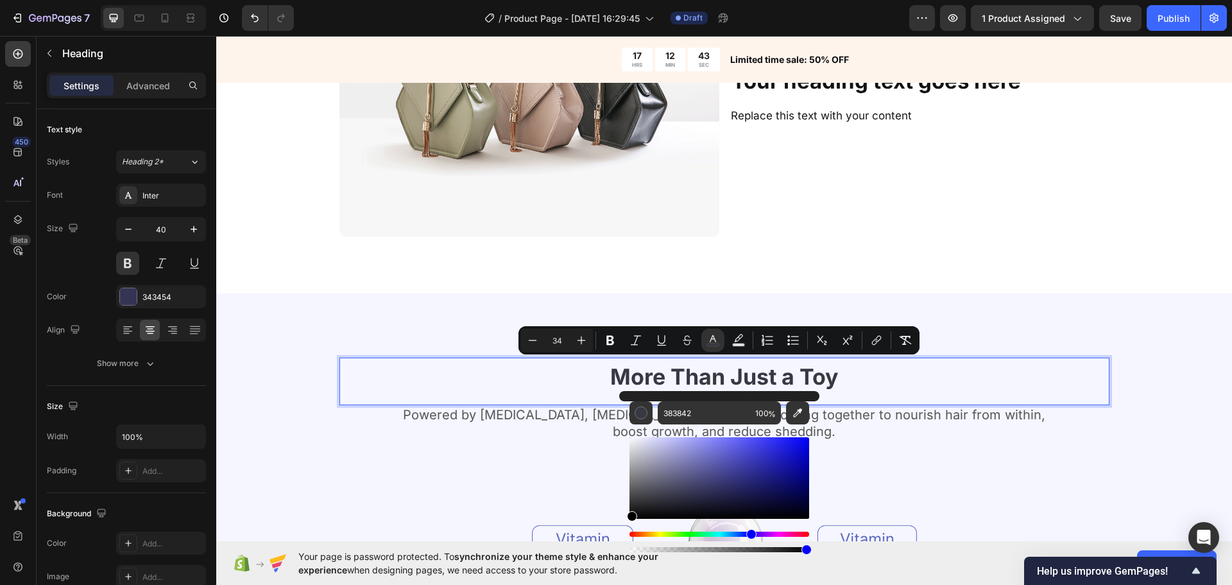
type input "000000"
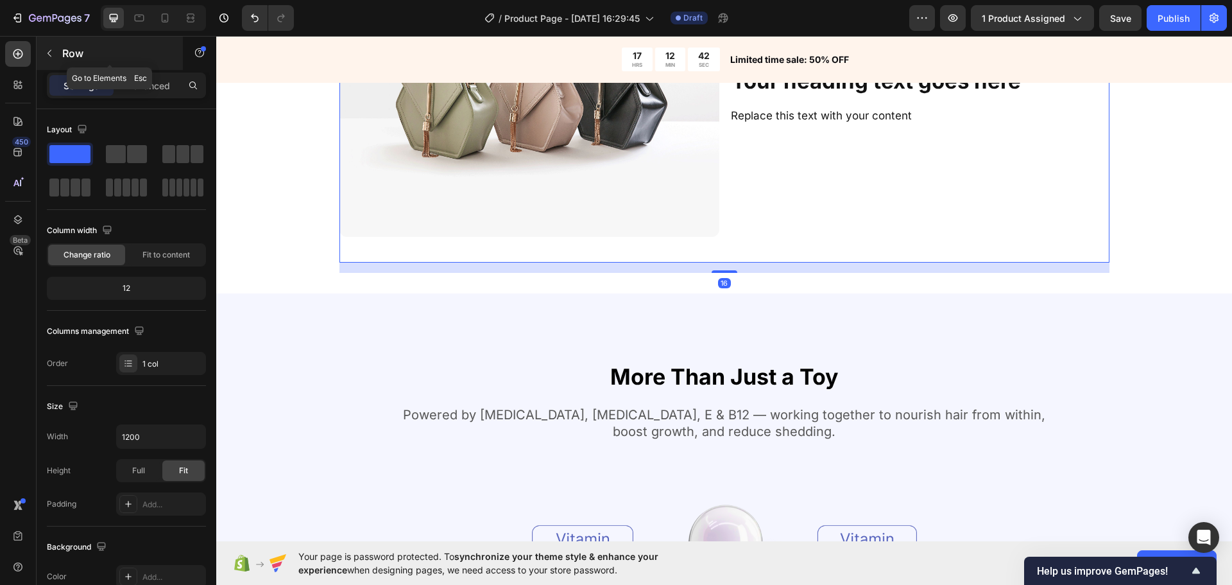
click at [59, 58] on button "button" at bounding box center [49, 53] width 21 height 21
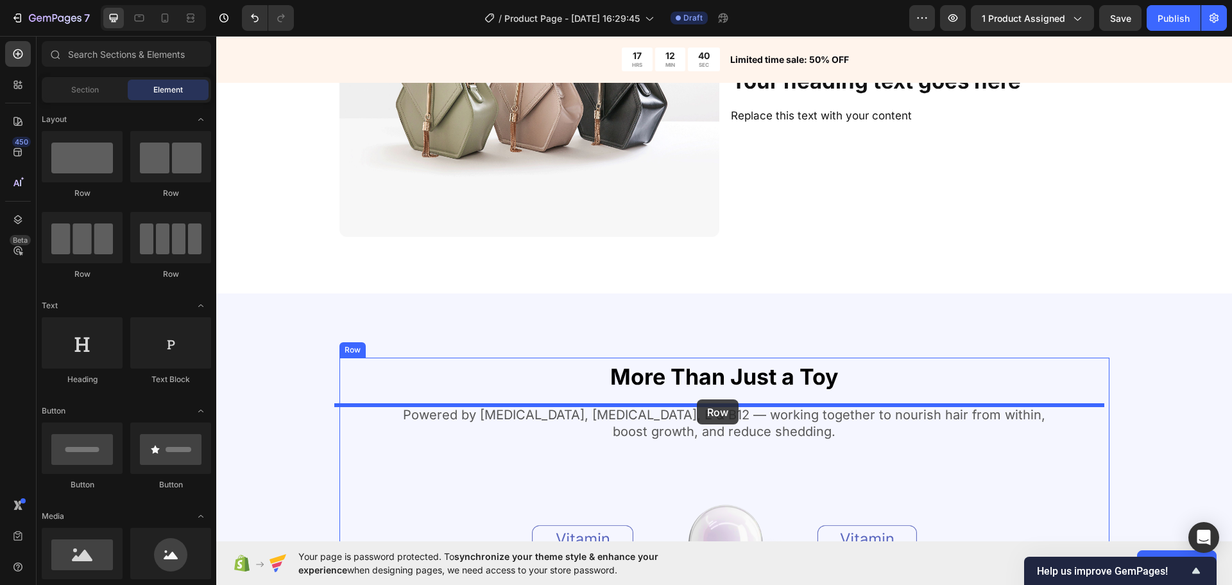
drag, startPoint x: 425, startPoint y: 292, endPoint x: 696, endPoint y: 398, distance: 291.0
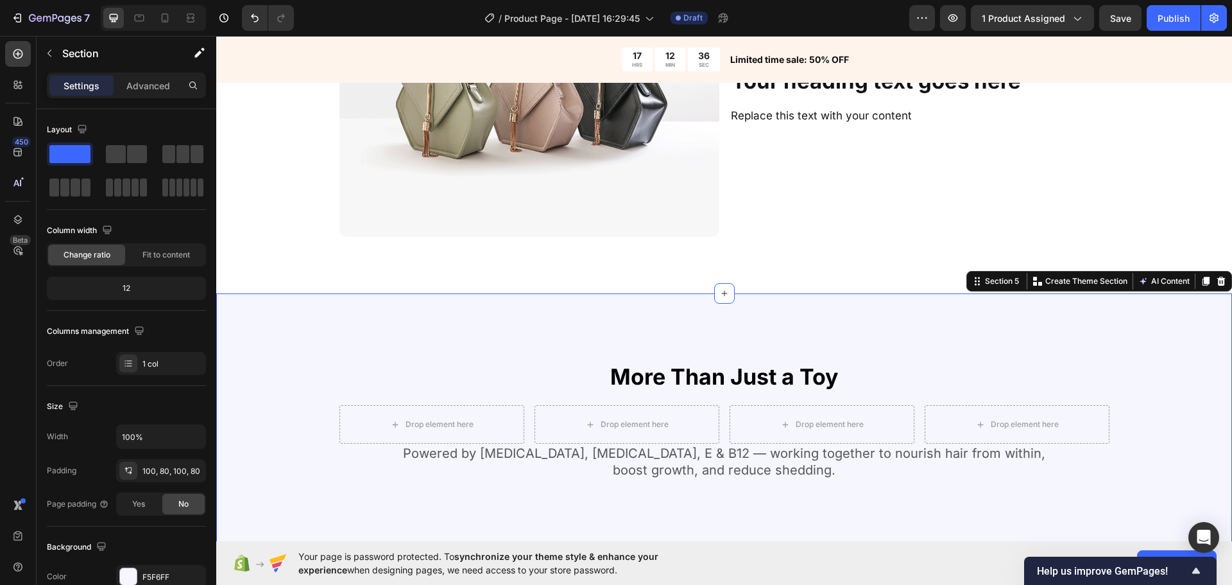
click at [670, 368] on span "More Than Just a Toy" at bounding box center [724, 376] width 228 height 26
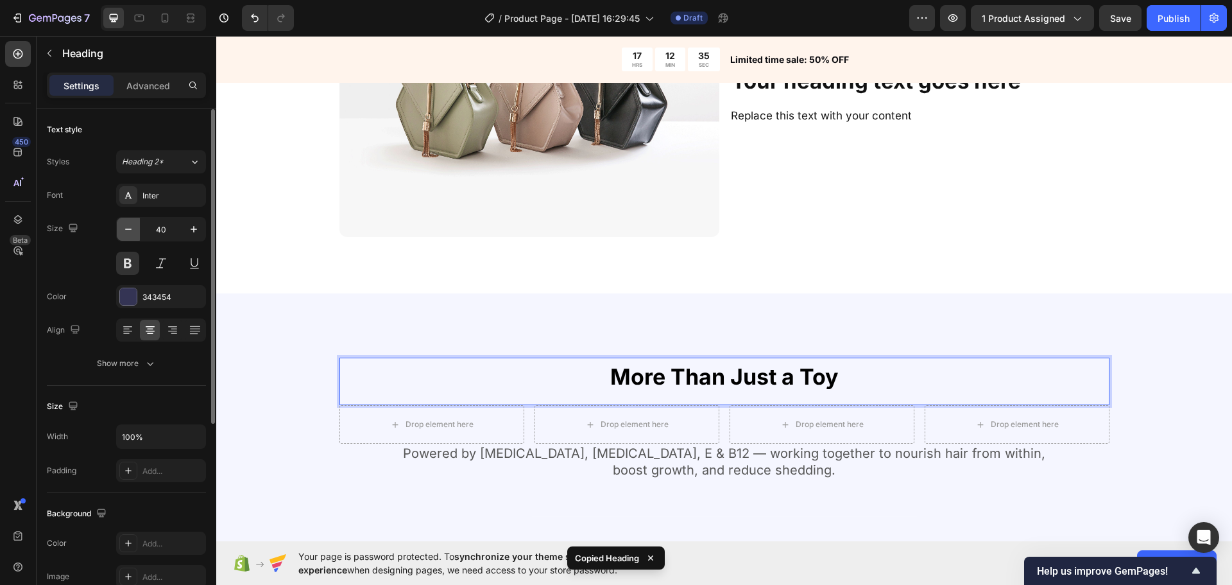
click at [125, 225] on icon "button" at bounding box center [128, 229] width 13 height 13
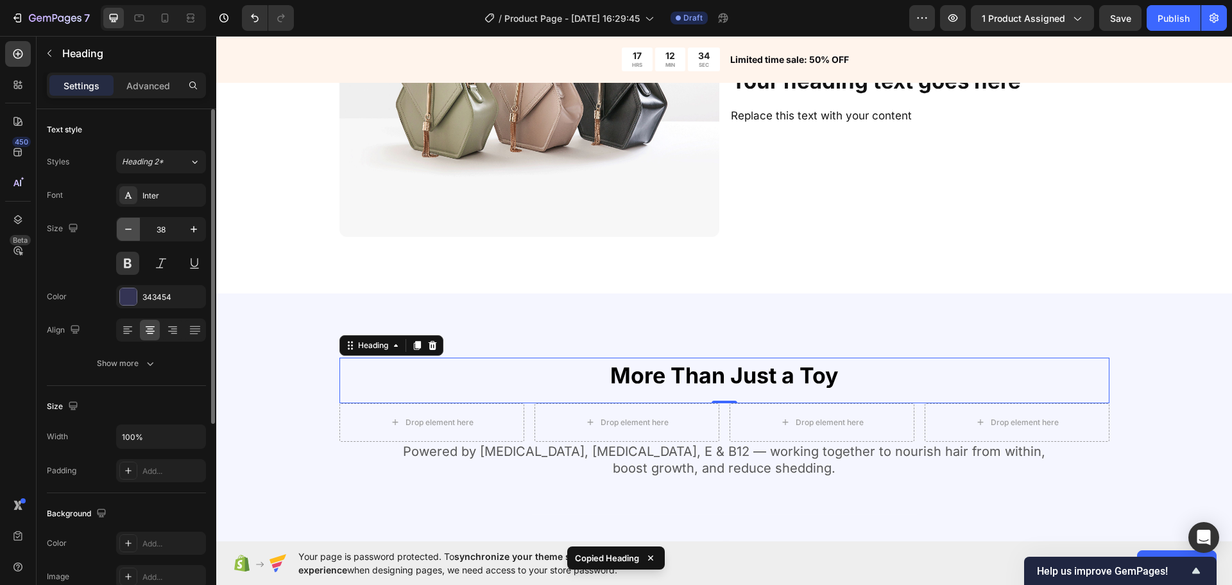
click at [125, 225] on icon "button" at bounding box center [128, 229] width 13 height 13
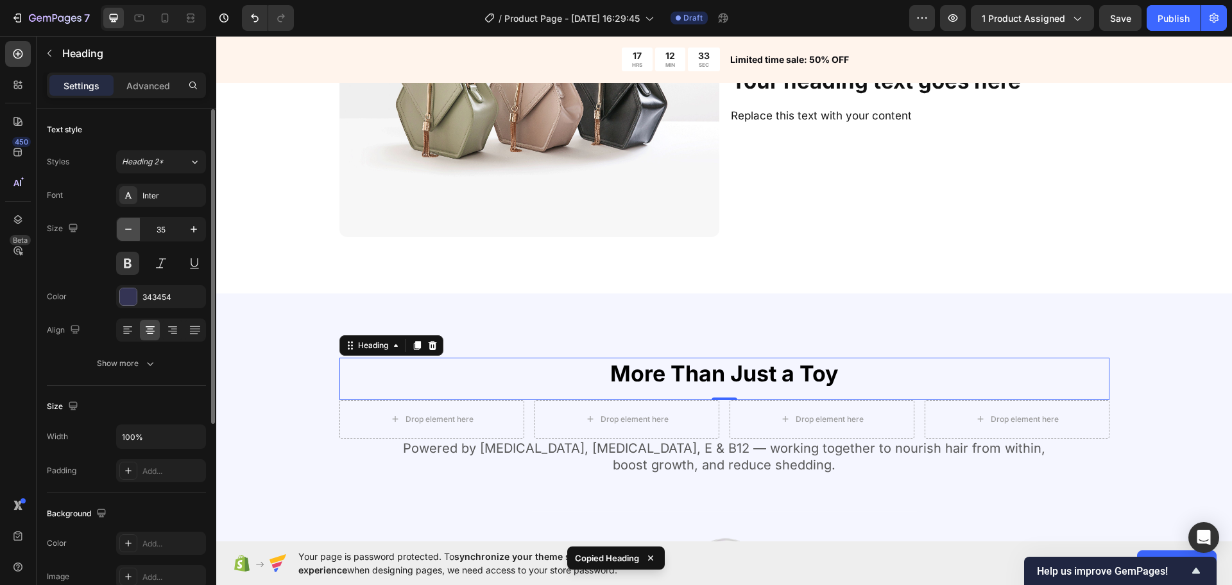
type input "34"
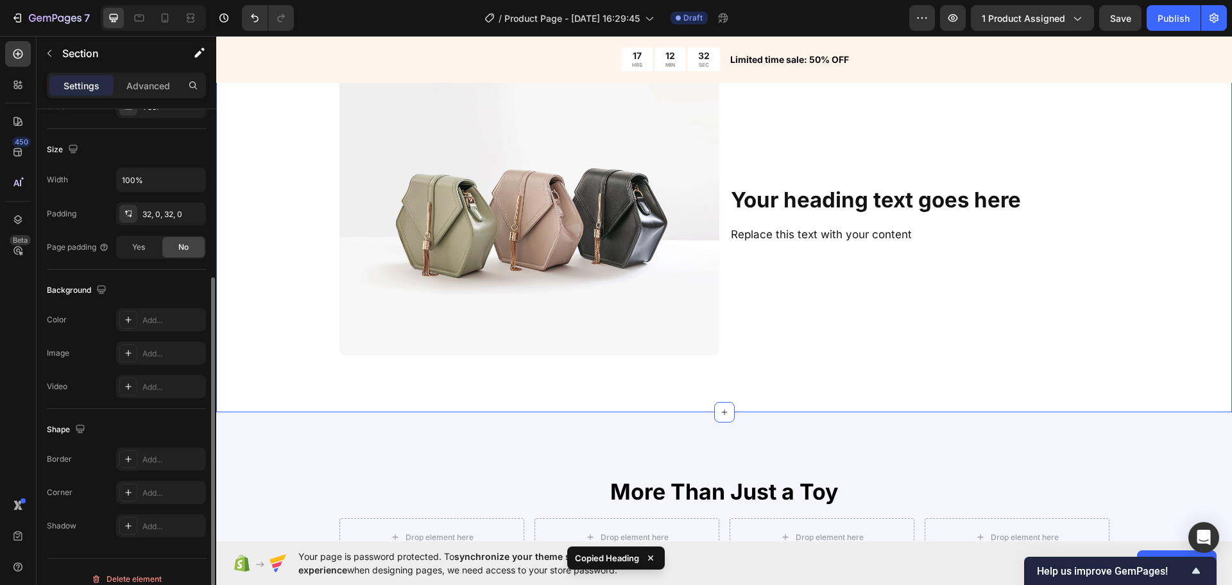
scroll to position [1163, 0]
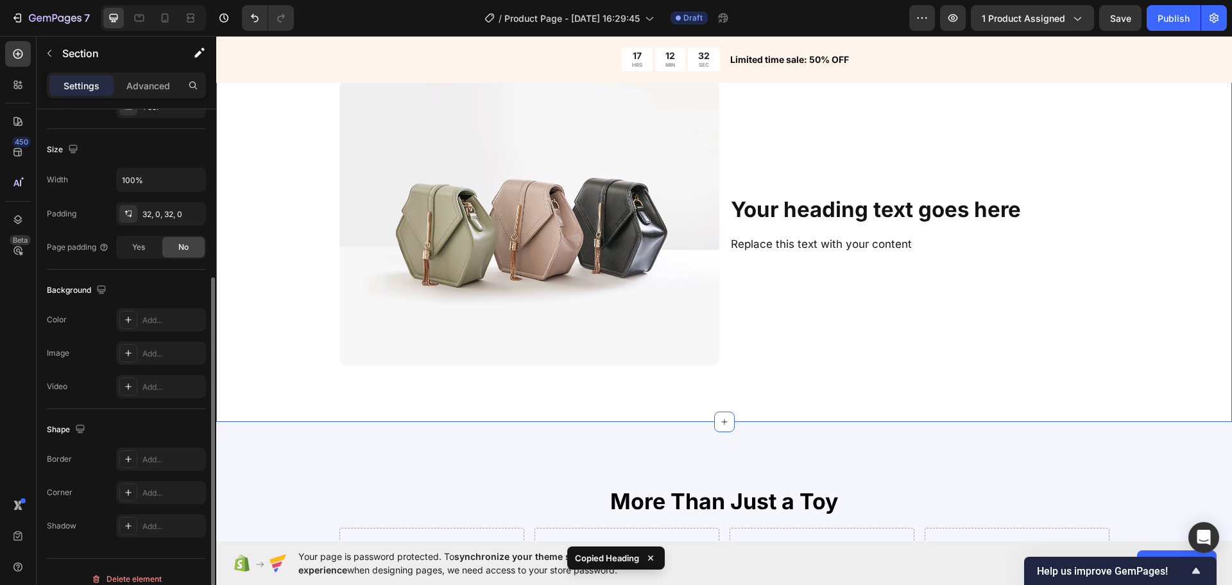
drag, startPoint x: 686, startPoint y: 420, endPoint x: 728, endPoint y: 520, distance: 109.0
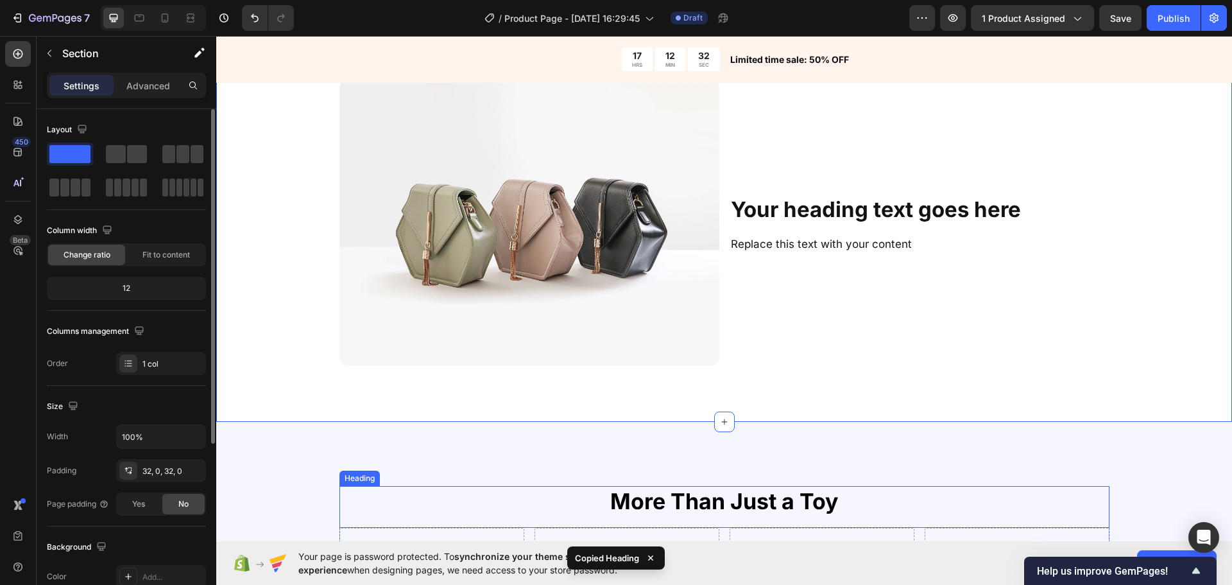
click at [739, 506] on span "More Than Just a Toy" at bounding box center [724, 501] width 228 height 26
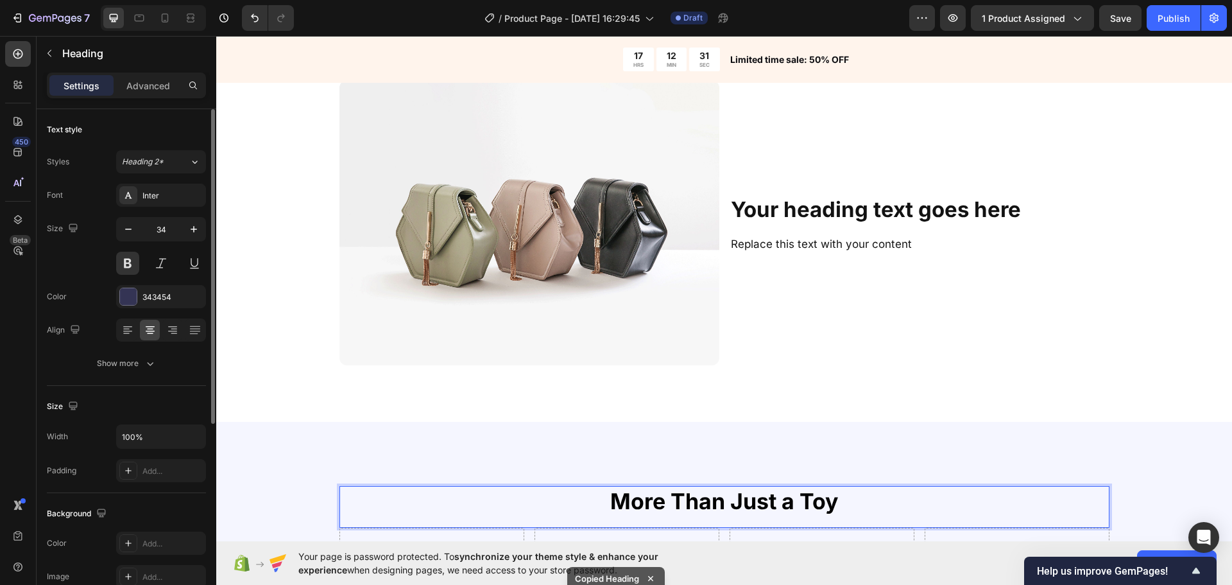
click at [162, 348] on div "Font Inter Size 34 Color 343454 Align Show more" at bounding box center [126, 278] width 159 height 191
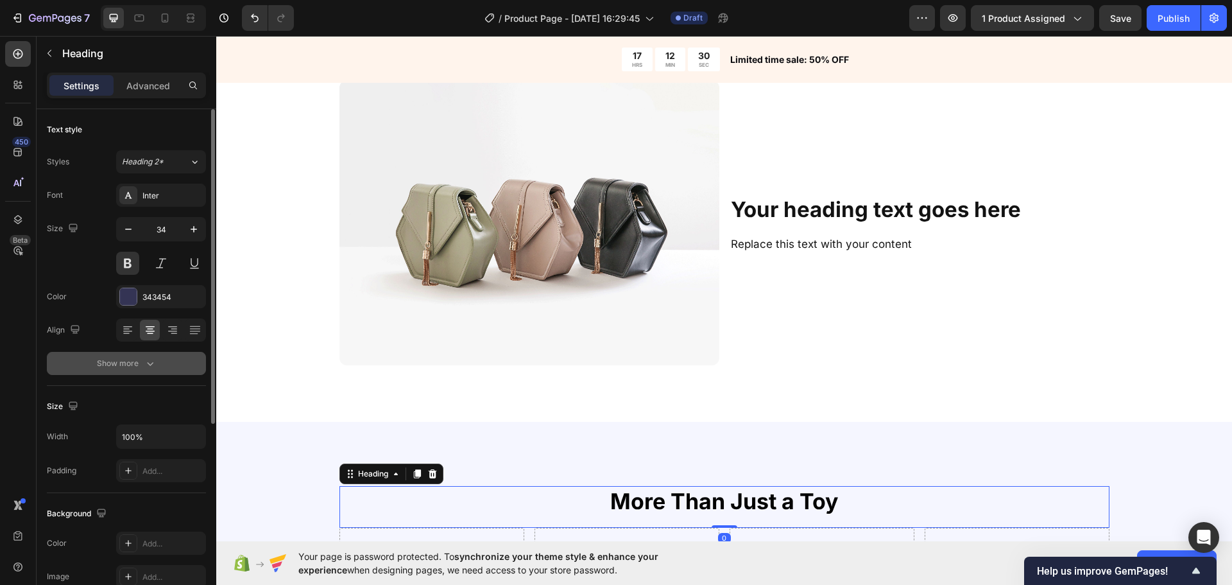
click at [164, 362] on button "Show more" at bounding box center [126, 363] width 159 height 23
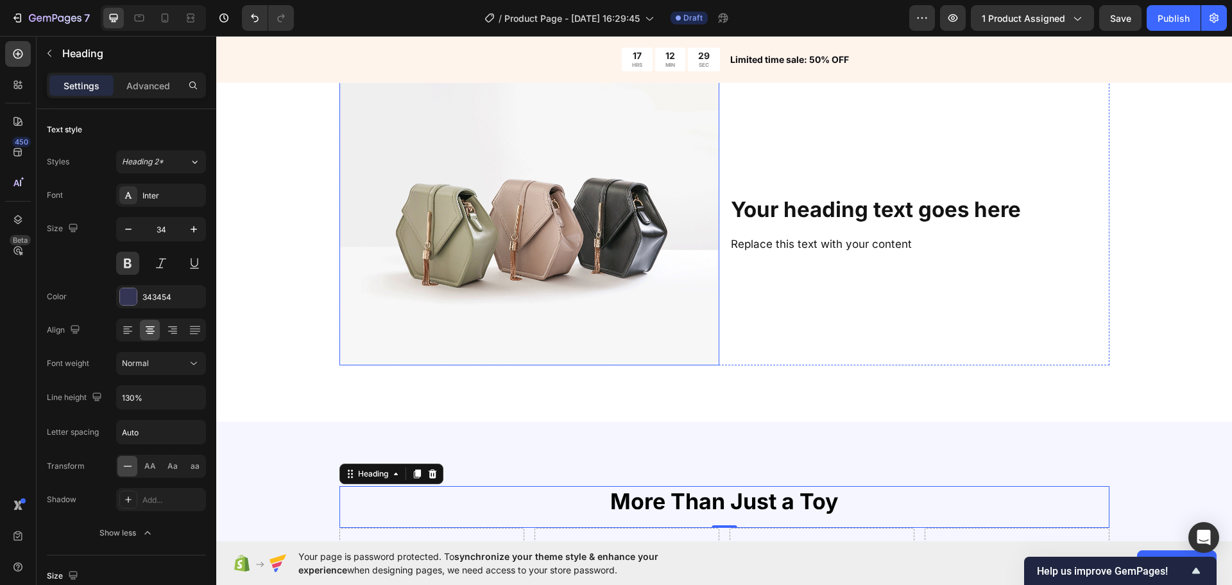
click at [443, 329] on img at bounding box center [529, 222] width 380 height 285
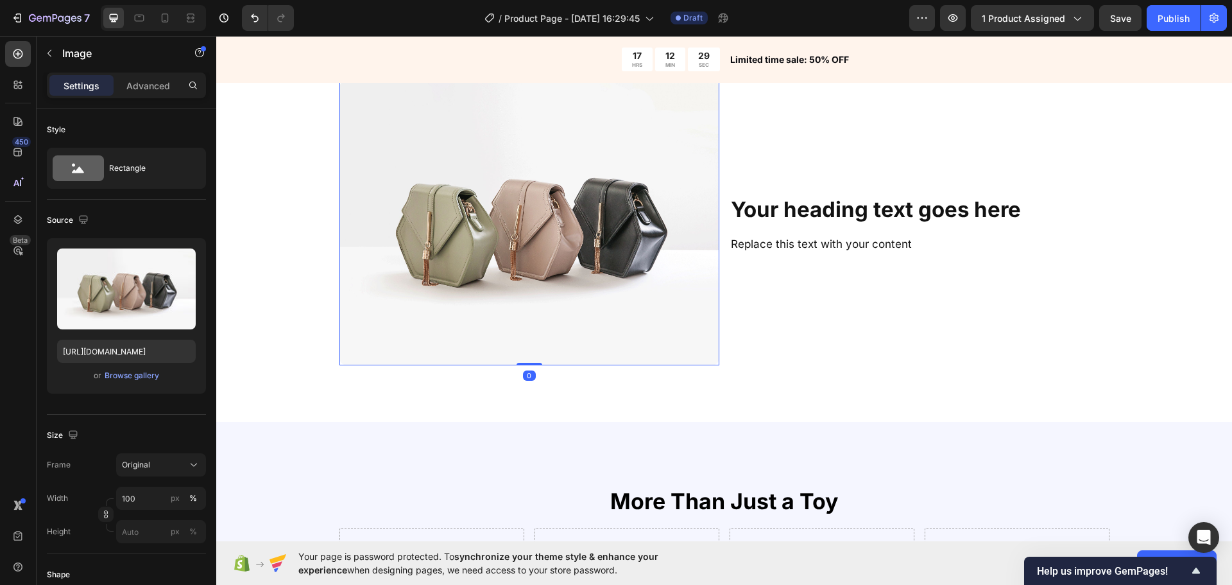
scroll to position [1292, 0]
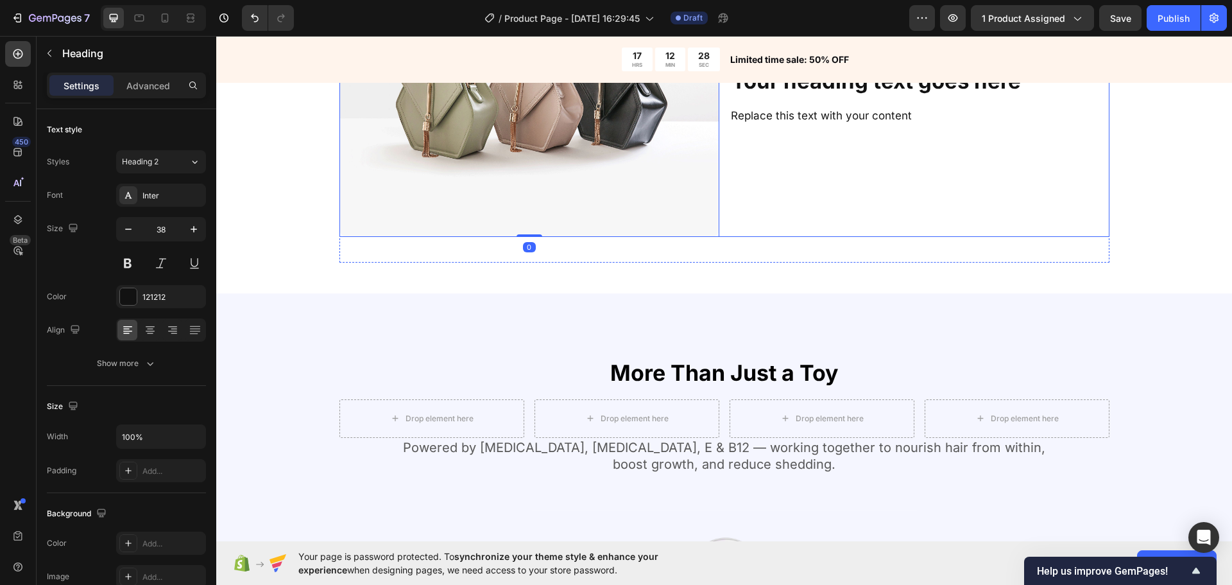
click at [866, 94] on strong "Your heading text goes here" at bounding box center [876, 81] width 290 height 26
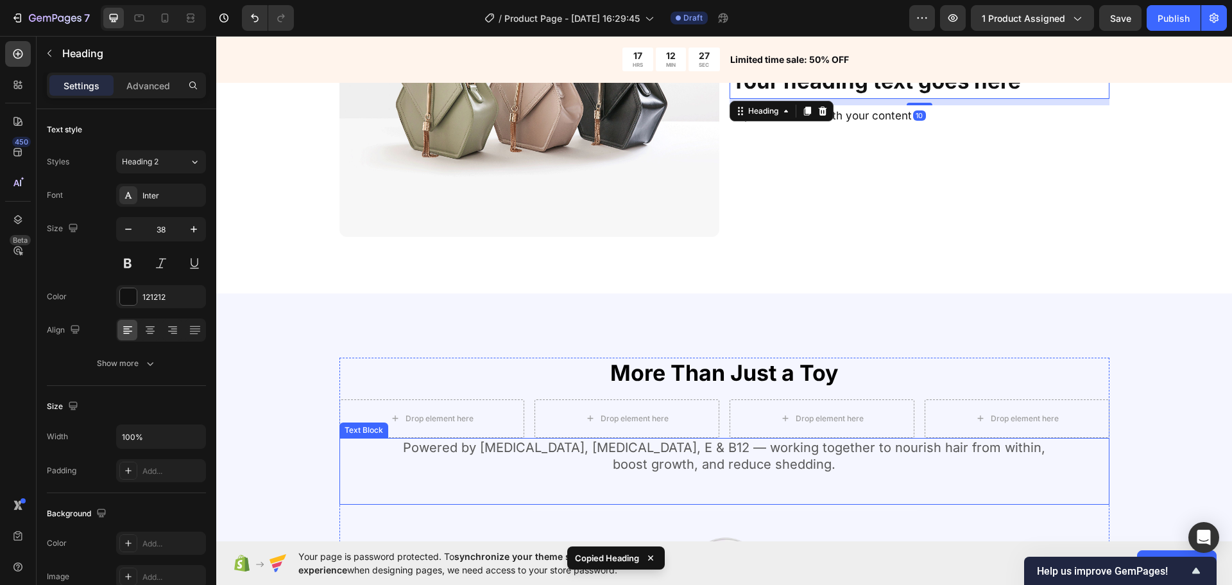
click at [440, 430] on div "Drop element here" at bounding box center [431, 418] width 185 height 38
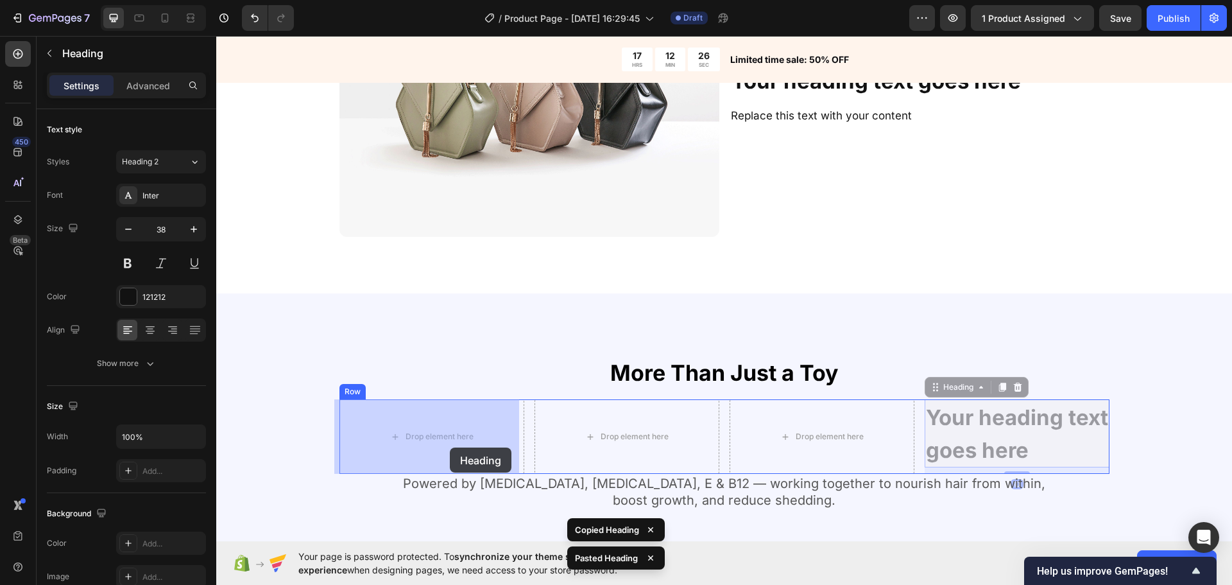
drag, startPoint x: 930, startPoint y: 388, endPoint x: 450, endPoint y: 447, distance: 483.6
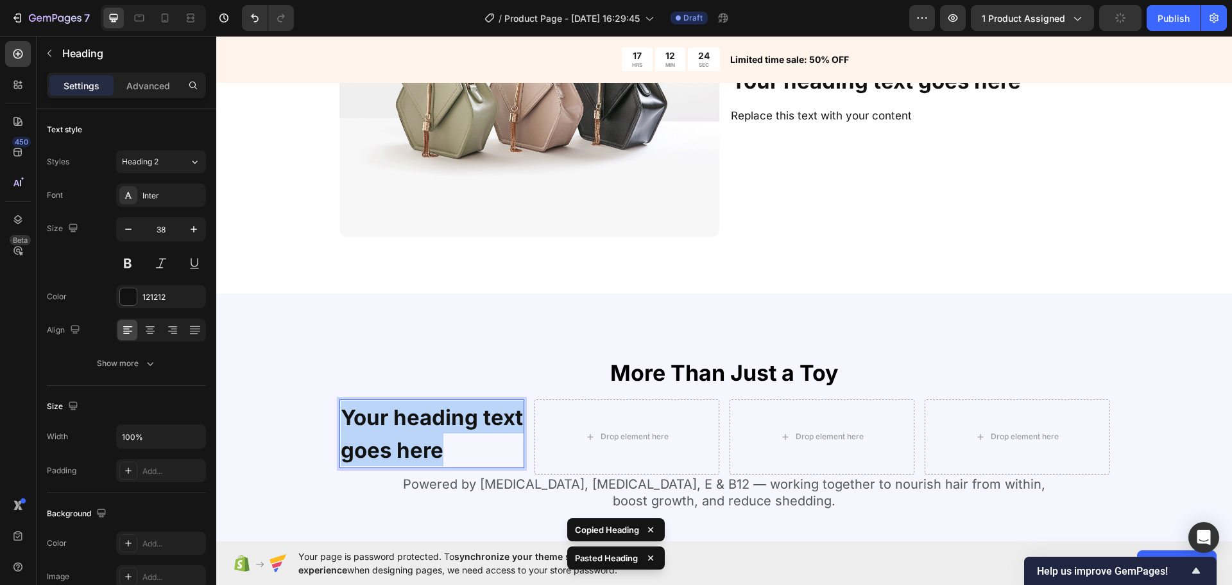
click at [465, 407] on strong "Your heading text goes here" at bounding box center [432, 433] width 182 height 58
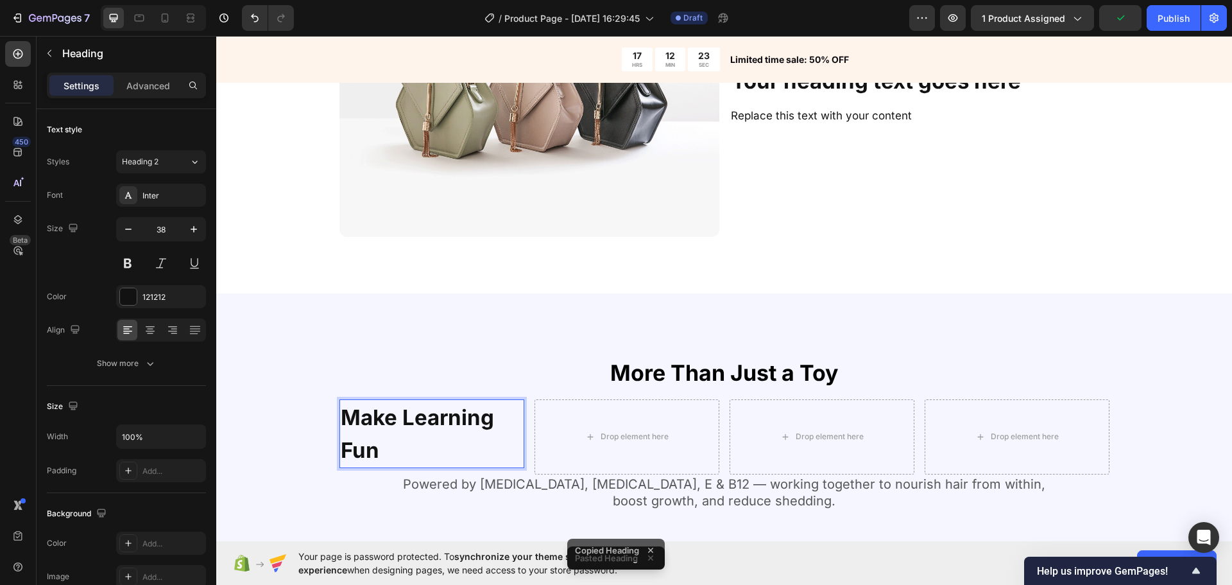
click at [392, 427] on strong "Make Learning Fun" at bounding box center [417, 433] width 153 height 58
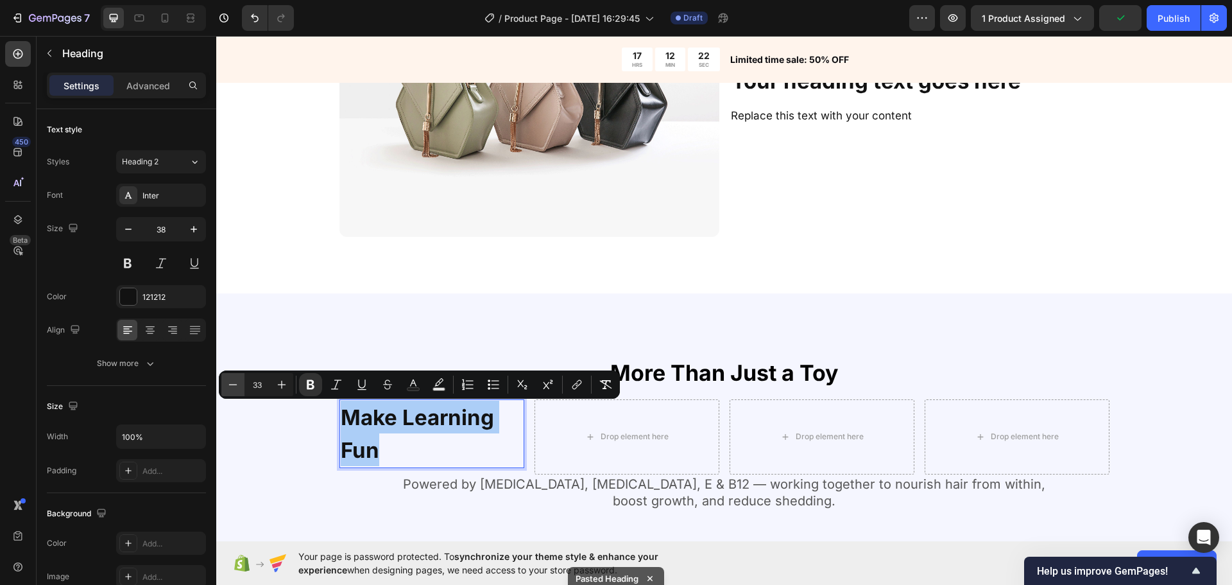
click at [234, 377] on button "Minus" at bounding box center [232, 384] width 23 height 23
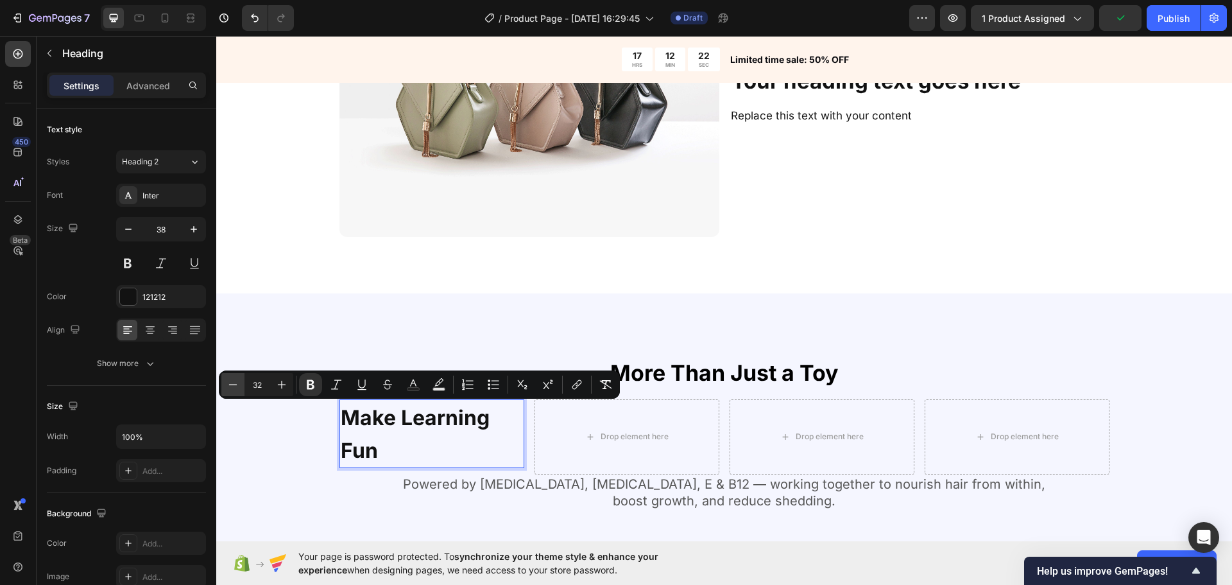
click at [234, 377] on button "Minus" at bounding box center [232, 384] width 23 height 23
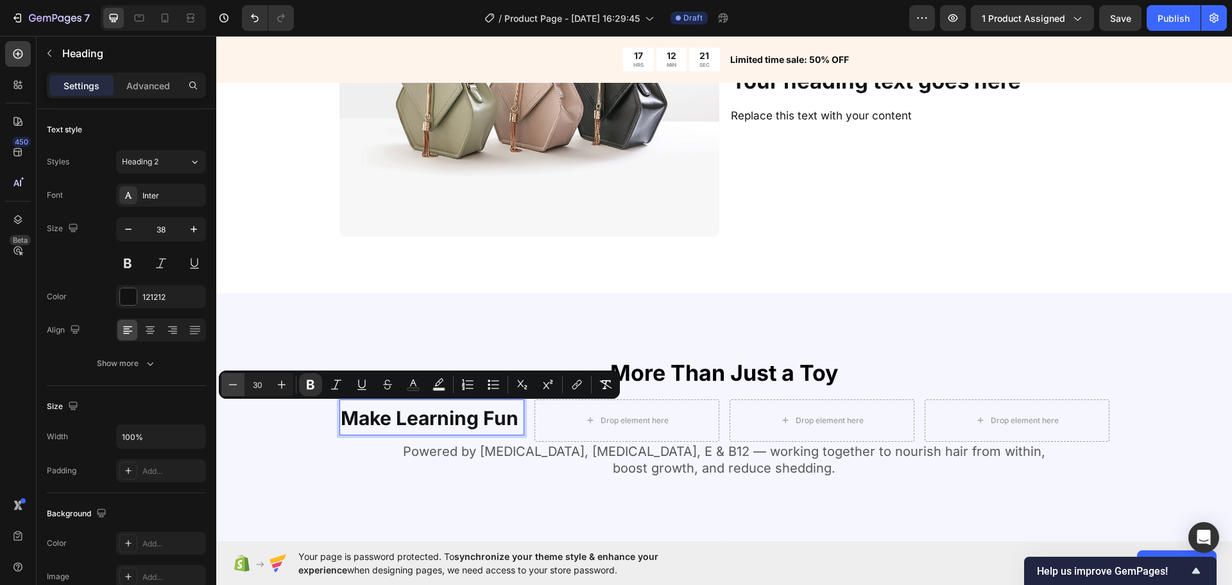
click at [234, 377] on button "Minus" at bounding box center [232, 384] width 23 height 23
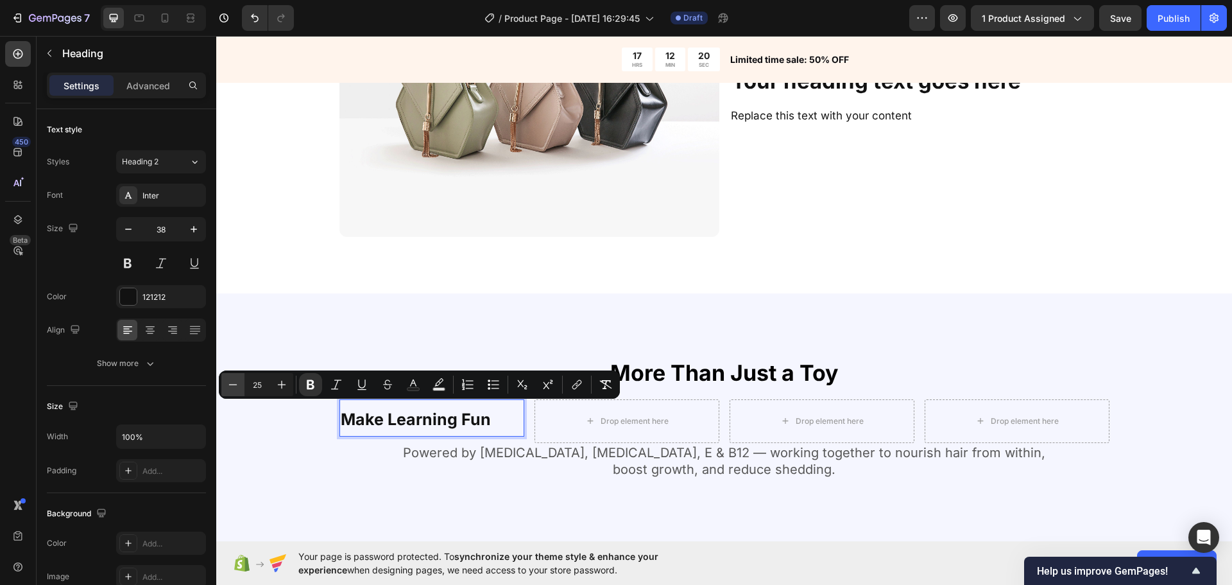
click at [234, 377] on button "Minus" at bounding box center [232, 384] width 23 height 23
type input "24"
click at [155, 327] on div at bounding box center [150, 330] width 20 height 21
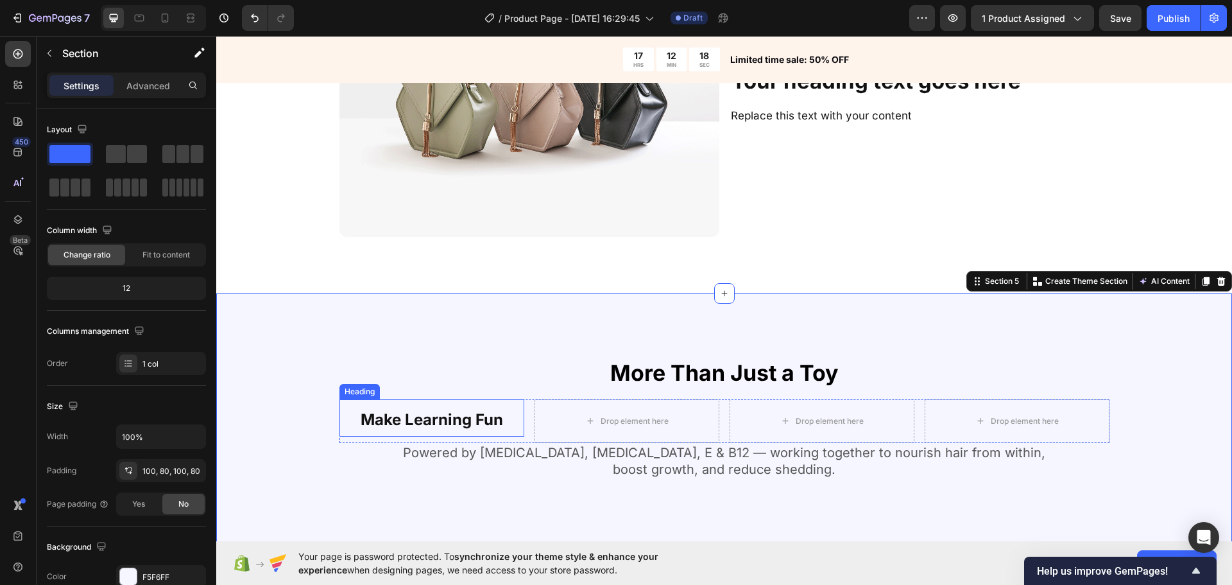
click at [434, 408] on p "⁠⁠⁠⁠⁠⁠⁠ Make Learning Fun" at bounding box center [432, 417] width 182 height 35
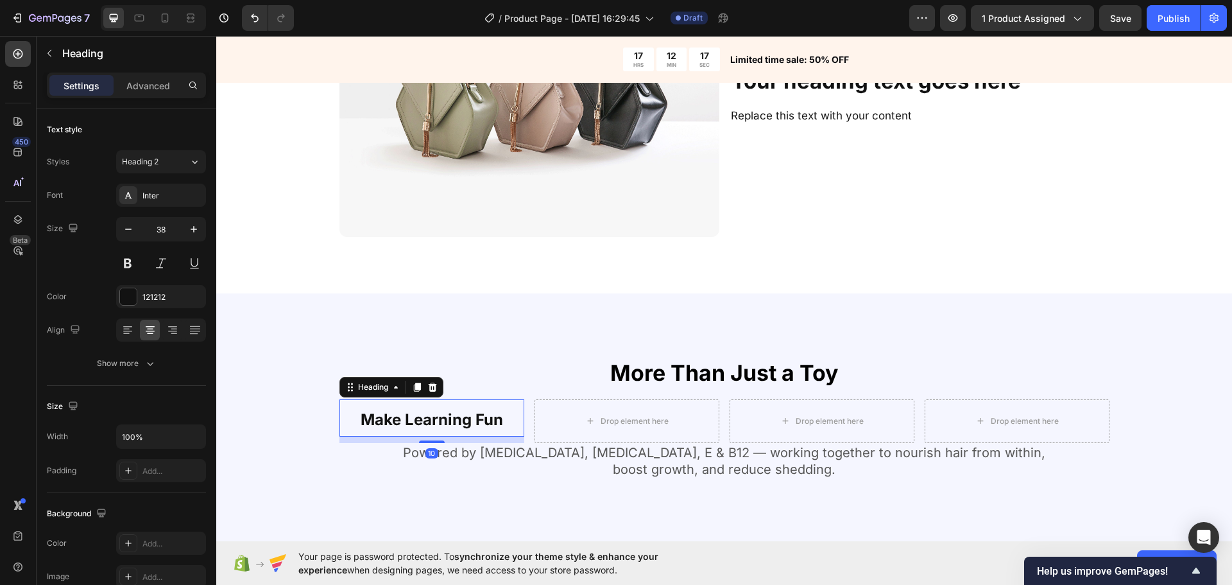
click at [527, 455] on p "Powered by [MEDICAL_DATA], [MEDICAL_DATA], E & B12 — working together to nouris…" at bounding box center [724, 460] width 767 height 33
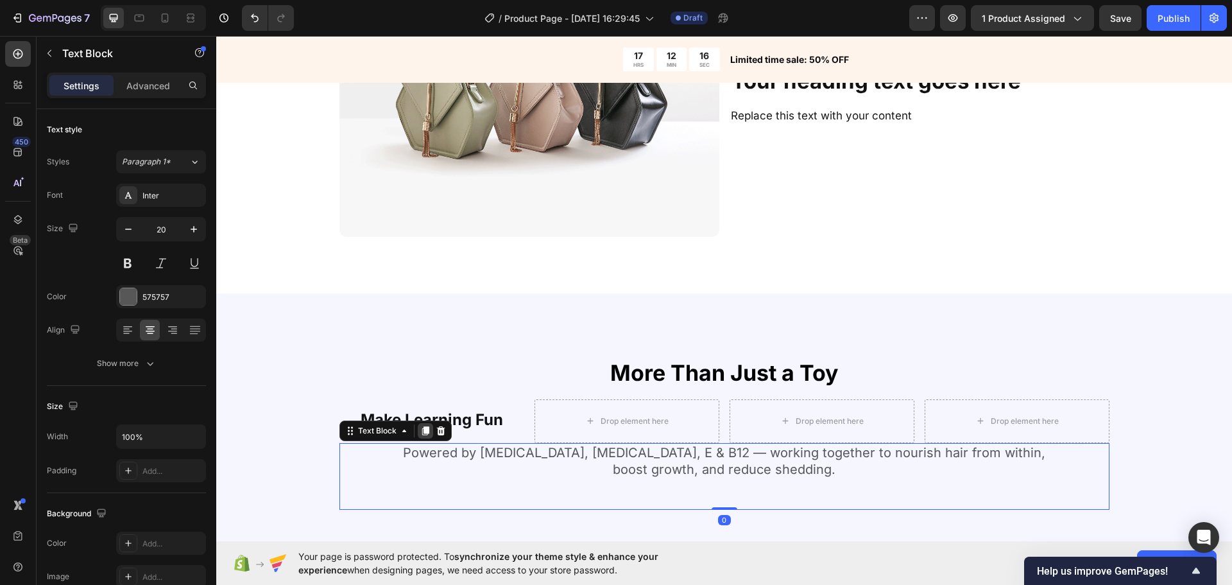
click at [423, 437] on div at bounding box center [425, 430] width 15 height 15
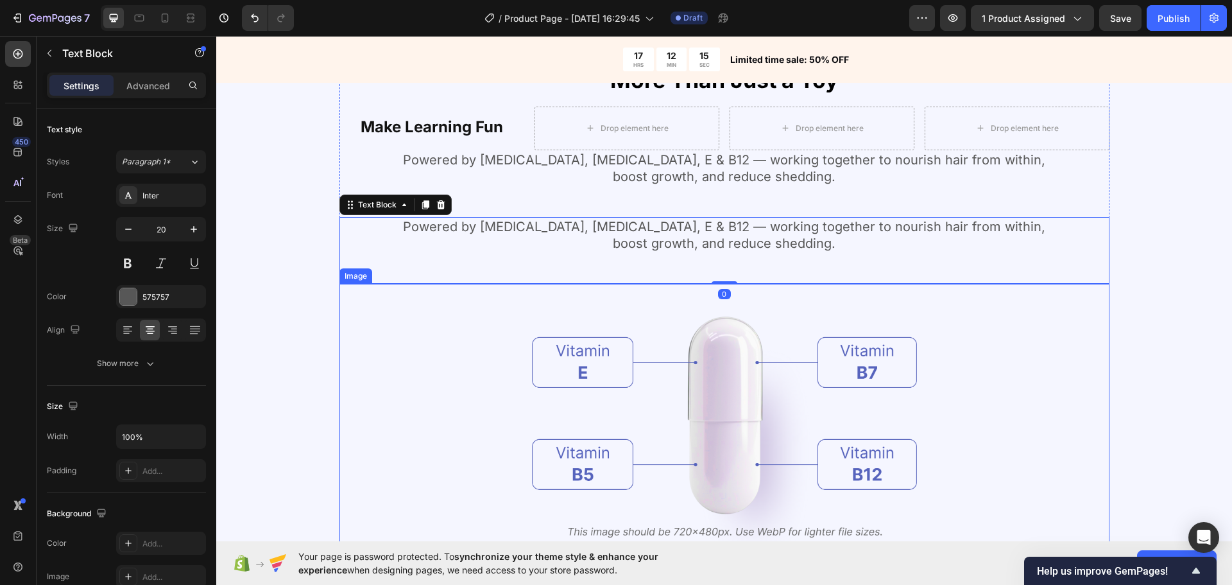
scroll to position [1335, 0]
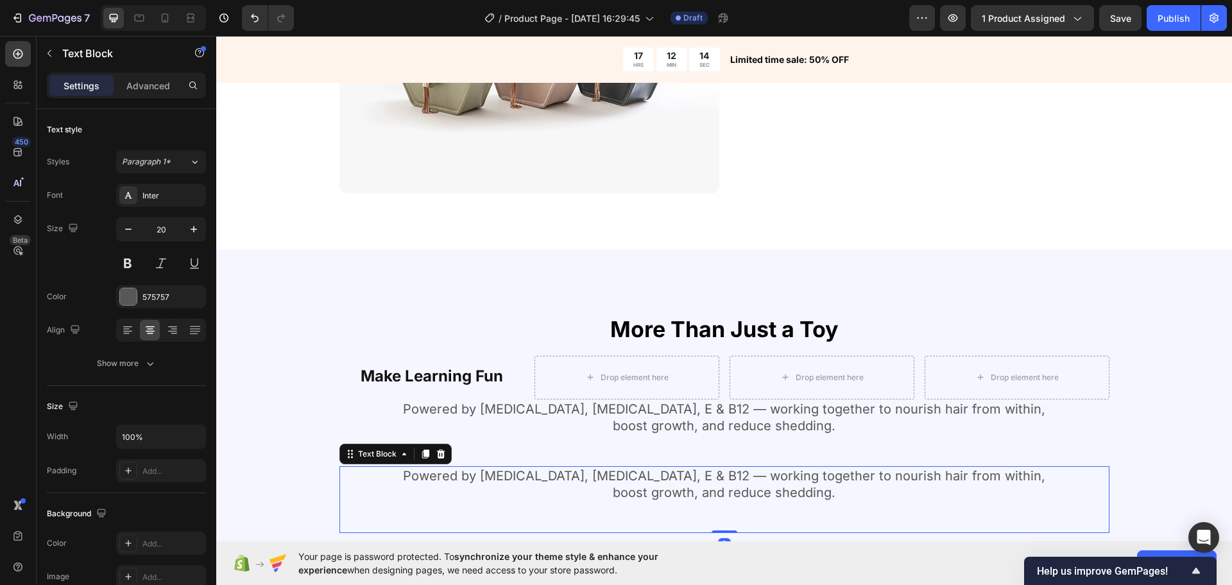
click at [436, 454] on icon at bounding box center [440, 453] width 8 height 9
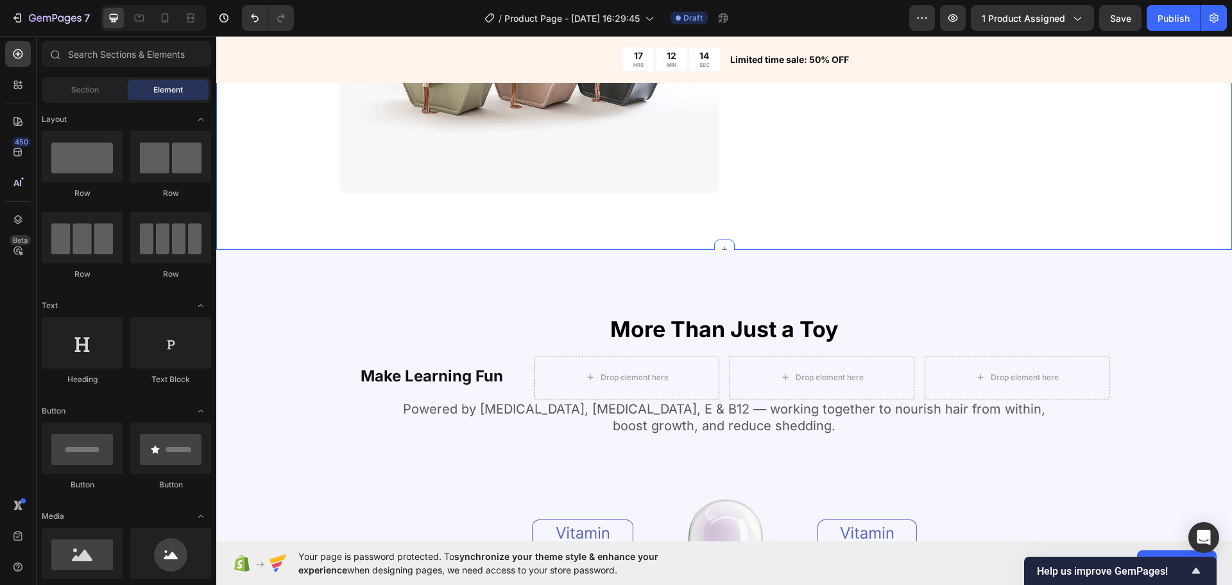
scroll to position [950, 0]
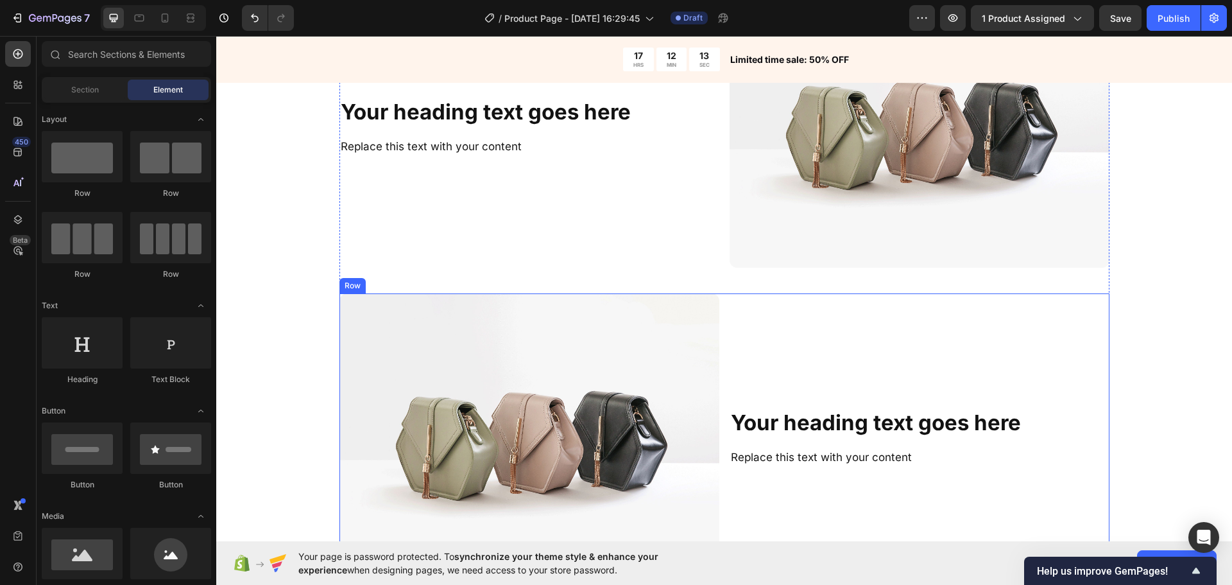
click at [789, 456] on span "Replace this text with your content" at bounding box center [821, 456] width 181 height 13
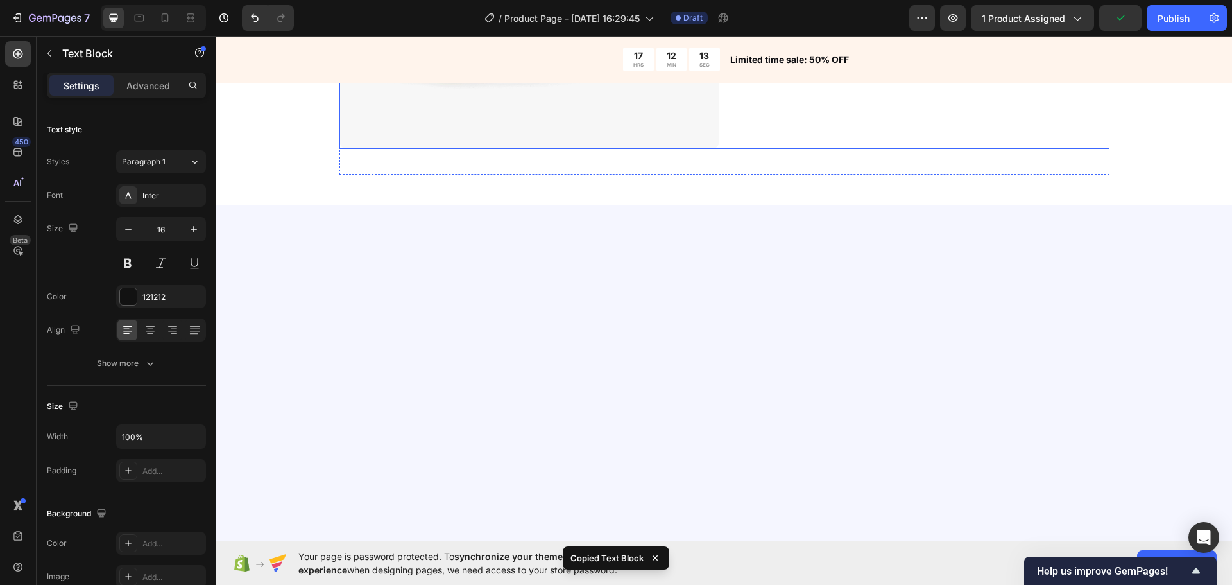
scroll to position [1399, 0]
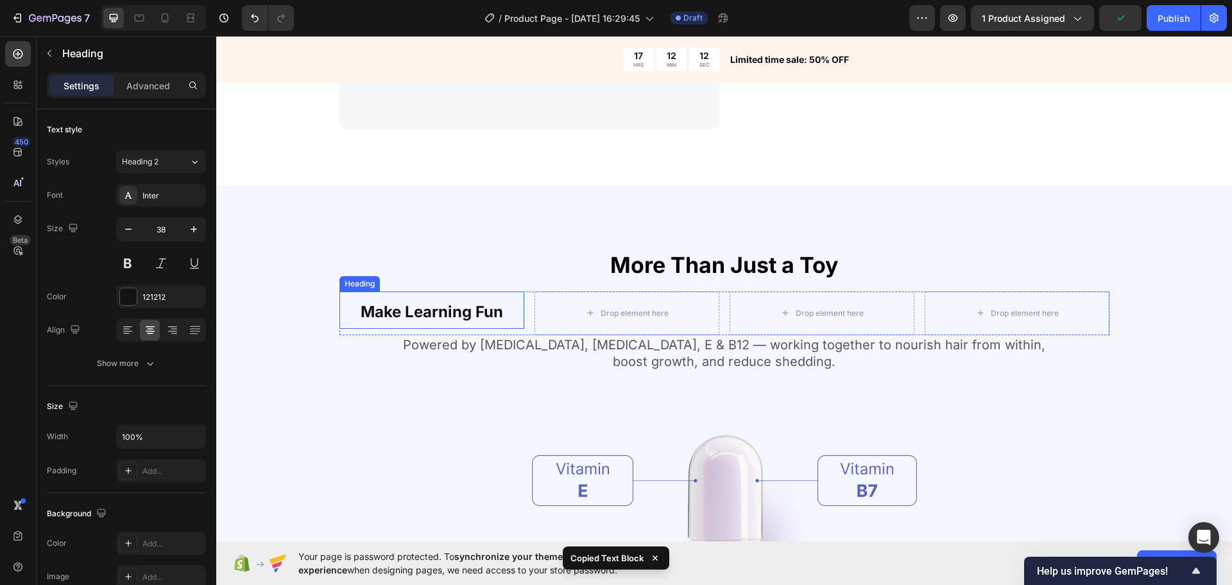
click at [488, 314] on strong "Make Learning Fun" at bounding box center [432, 311] width 142 height 19
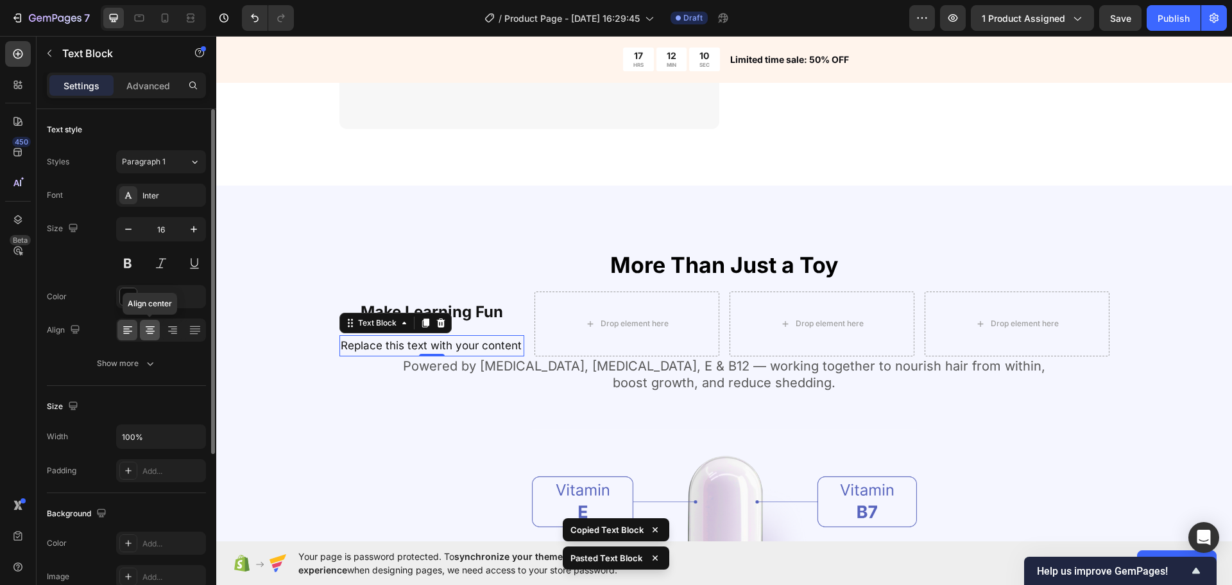
click at [148, 334] on icon at bounding box center [150, 329] width 13 height 13
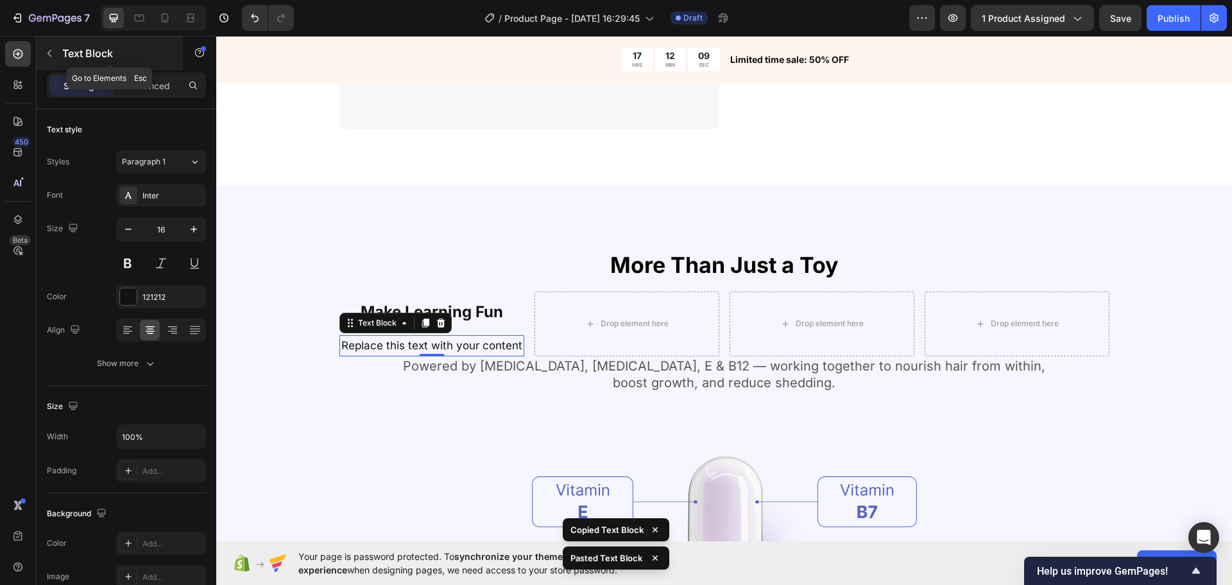
click at [47, 54] on icon "button" at bounding box center [49, 53] width 10 height 10
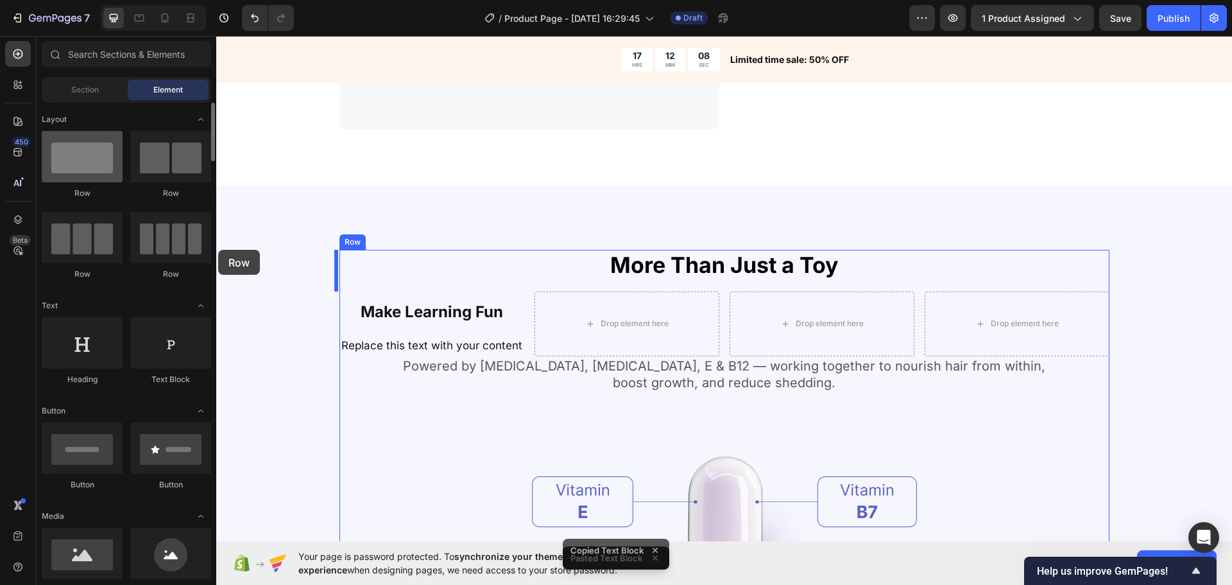
drag, startPoint x: 92, startPoint y: 155, endPoint x: 99, endPoint y: 166, distance: 13.5
click at [99, 153] on div at bounding box center [82, 156] width 81 height 51
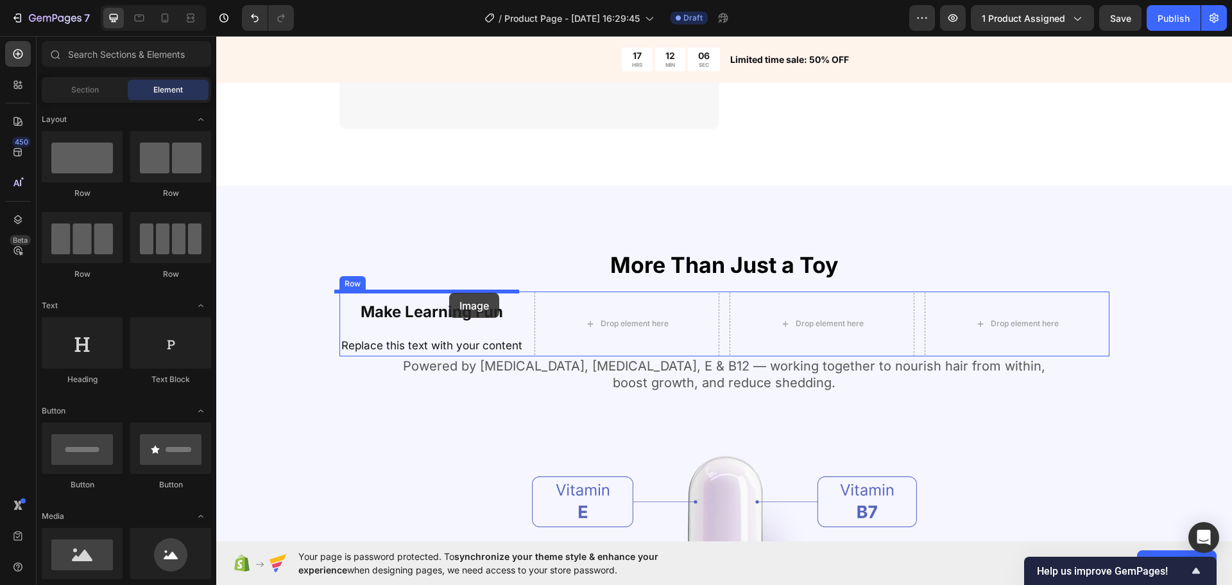
drag, startPoint x: 413, startPoint y: 543, endPoint x: 449, endPoint y: 293, distance: 252.8
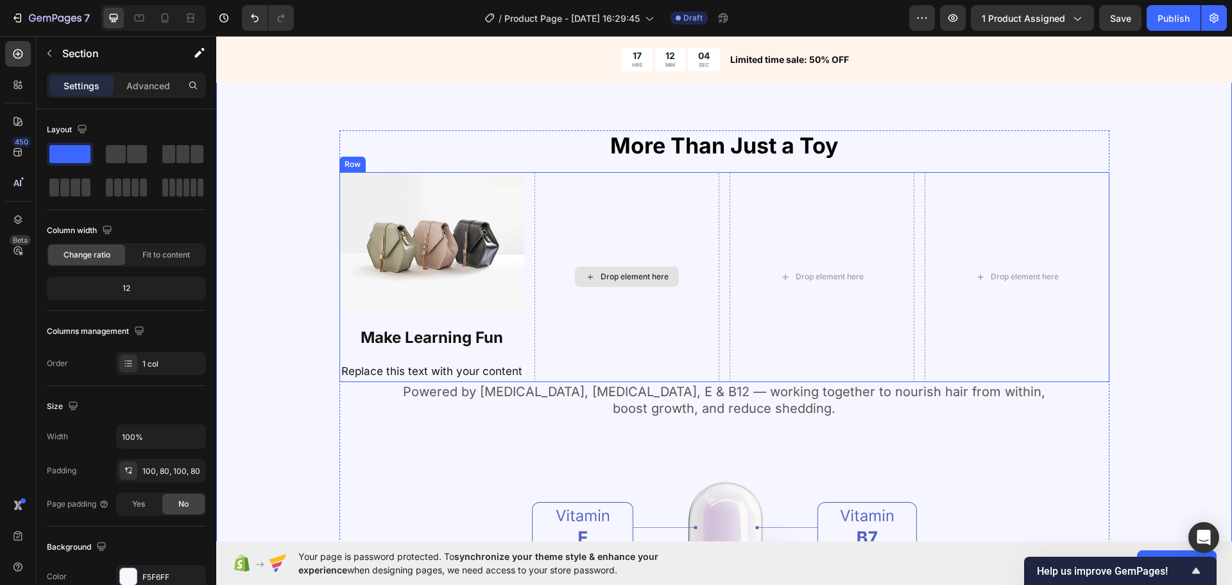
scroll to position [1528, 0]
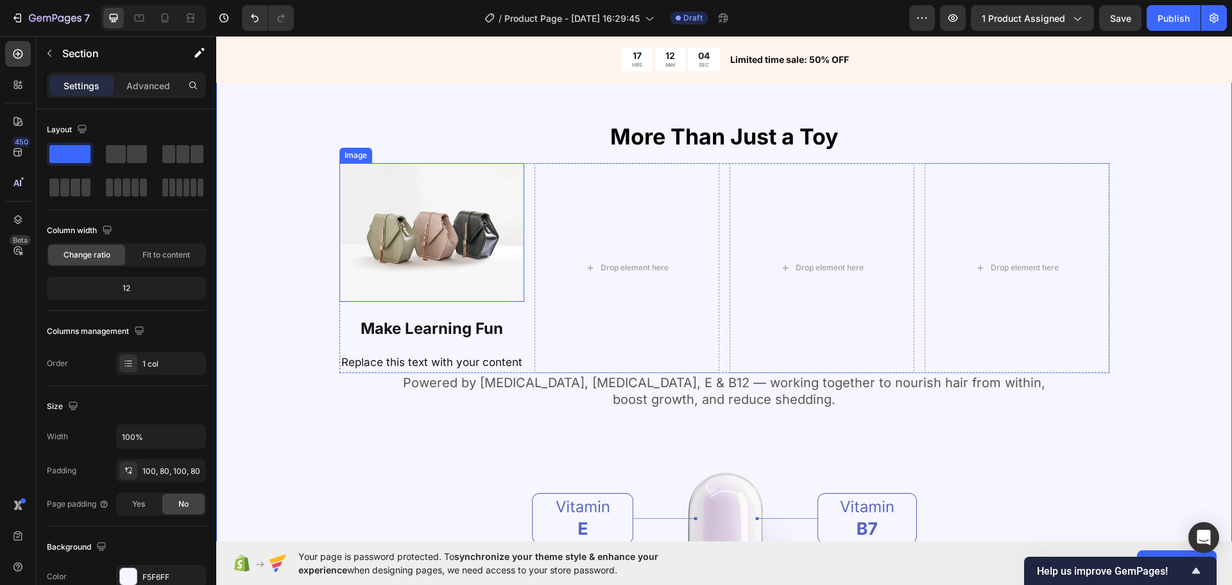
click at [463, 264] on img at bounding box center [431, 232] width 185 height 139
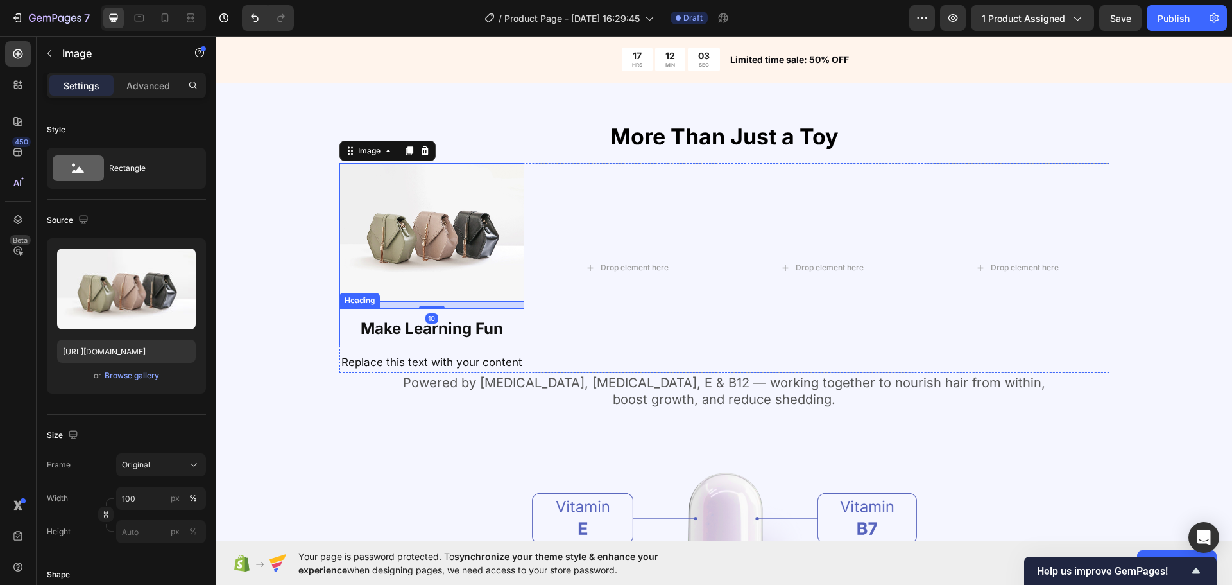
click at [470, 330] on strong "Make Learning Fun" at bounding box center [432, 328] width 142 height 19
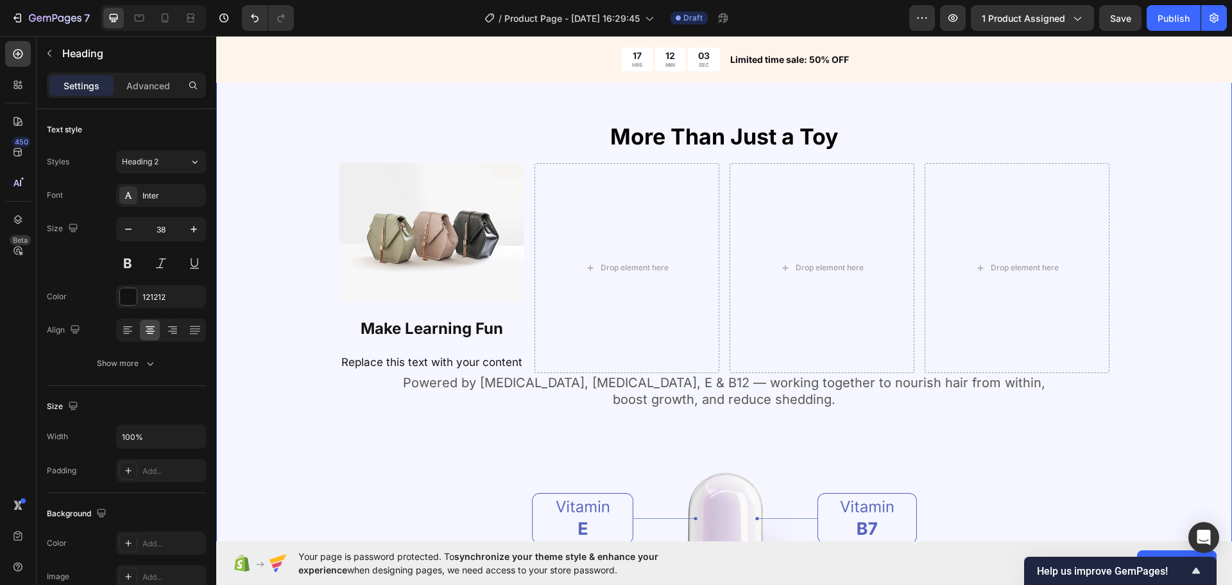
click at [305, 247] on div "More Than Just a Toy Heading Image Make Learning Fun Heading Replace this text …" at bounding box center [724, 468] width 913 height 695
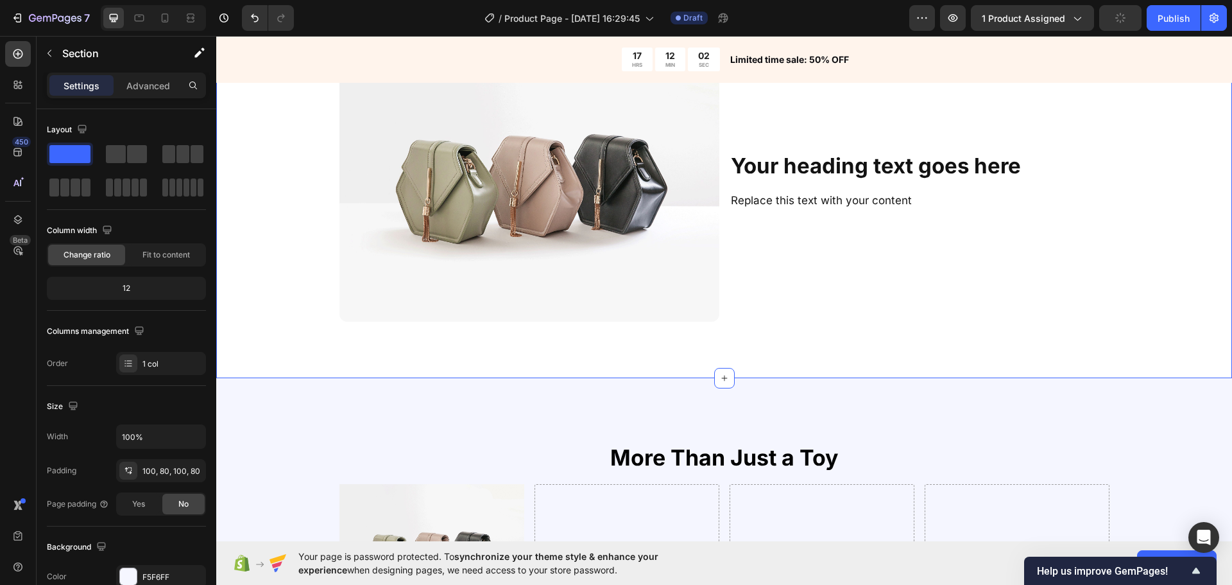
click at [317, 332] on div "Your heading text goes here Heading Replace this text with your content Text Bl…" at bounding box center [724, 41] width 1016 height 631
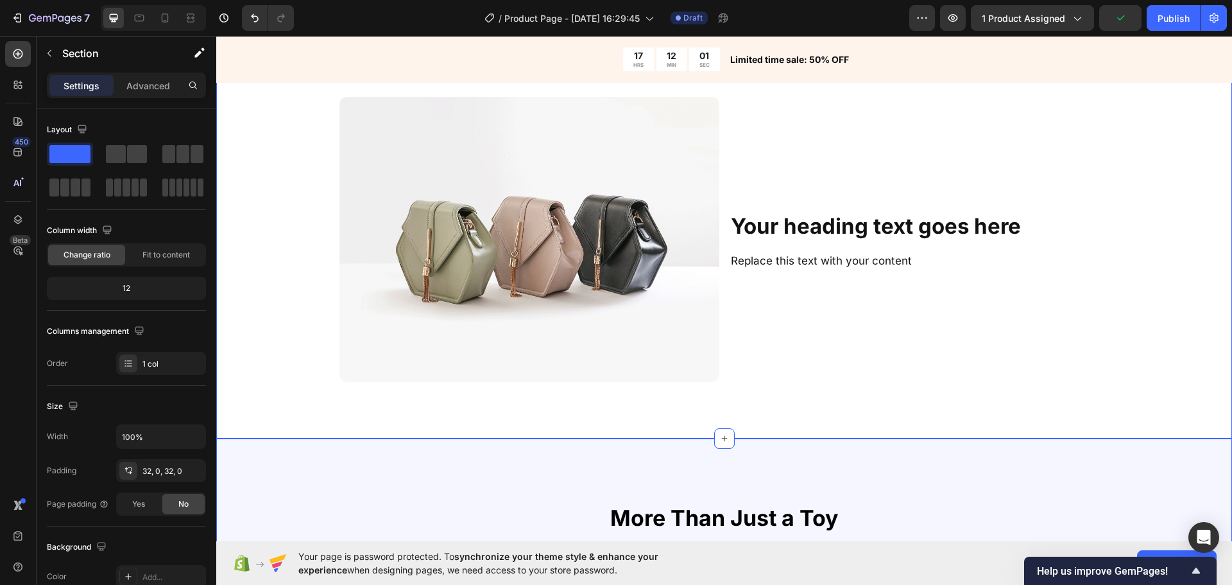
scroll to position [1271, 0]
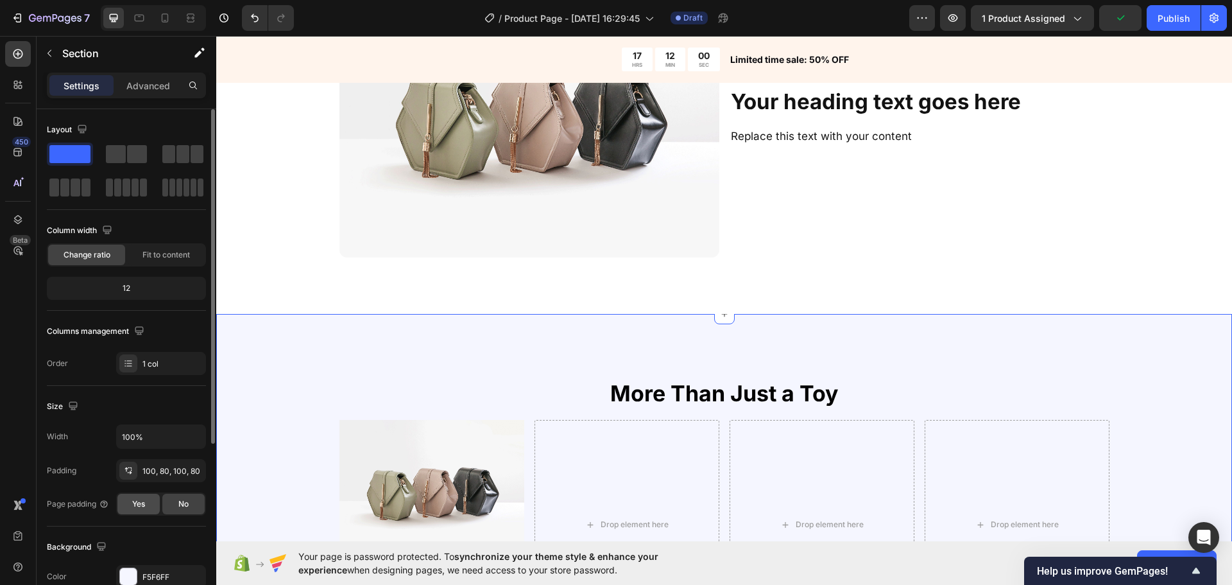
scroll to position [128, 0]
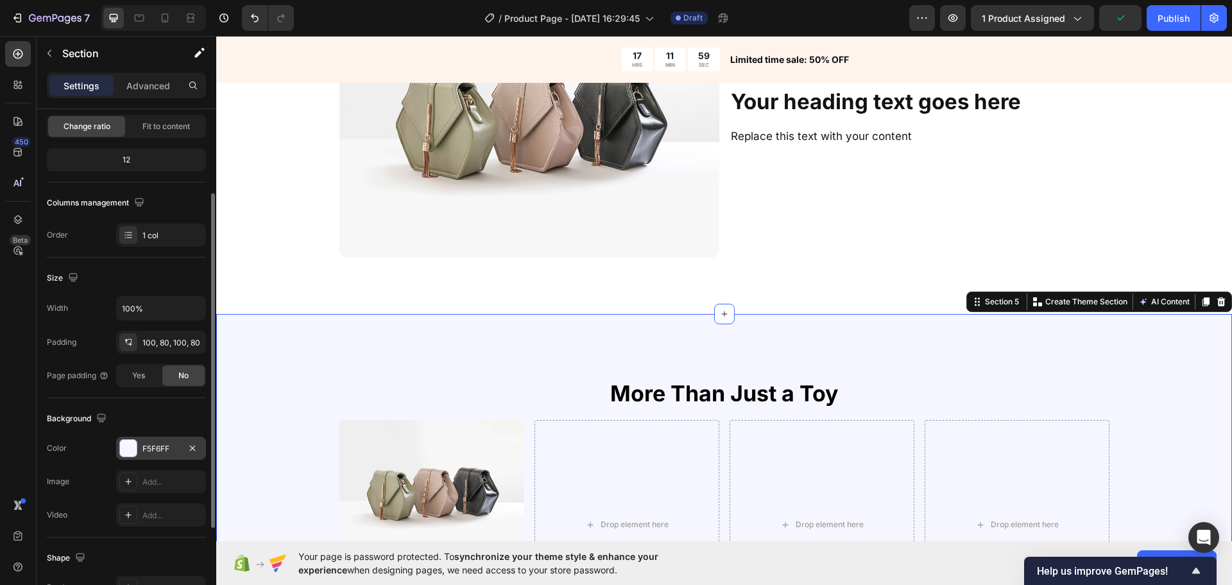
click at [167, 443] on div "F5F6FF" at bounding box center [160, 449] width 37 height 12
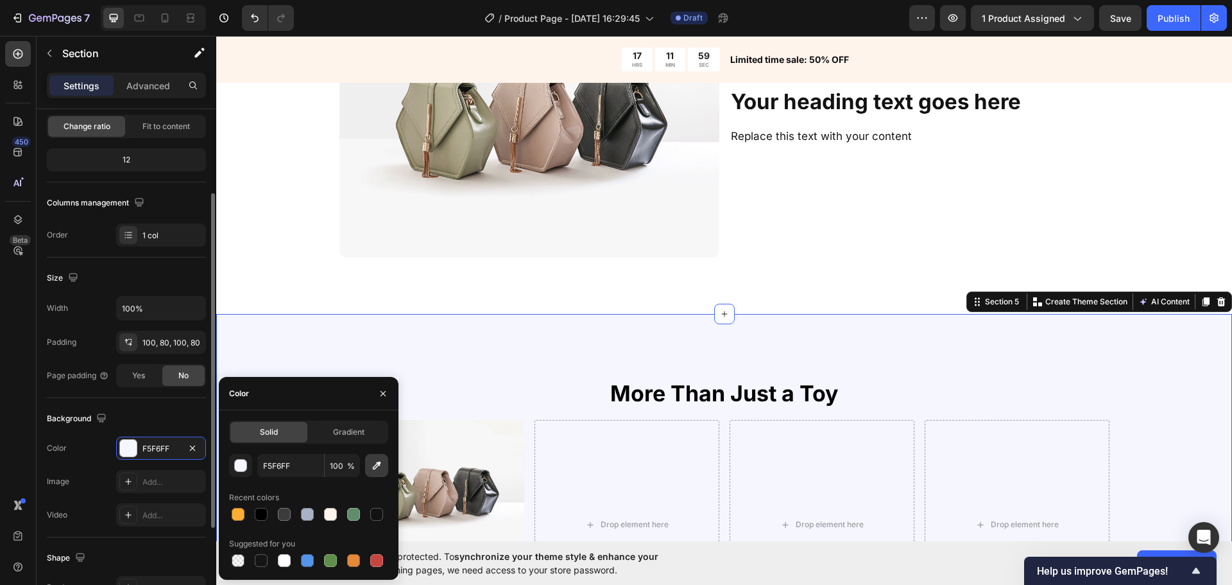
click at [373, 456] on div "Solid Gradient F5F6FF 100 % Recent colors Suggested for you" at bounding box center [308, 494] width 159 height 149
click at [383, 459] on button "button" at bounding box center [376, 465] width 23 height 23
type input "FFF4EC"
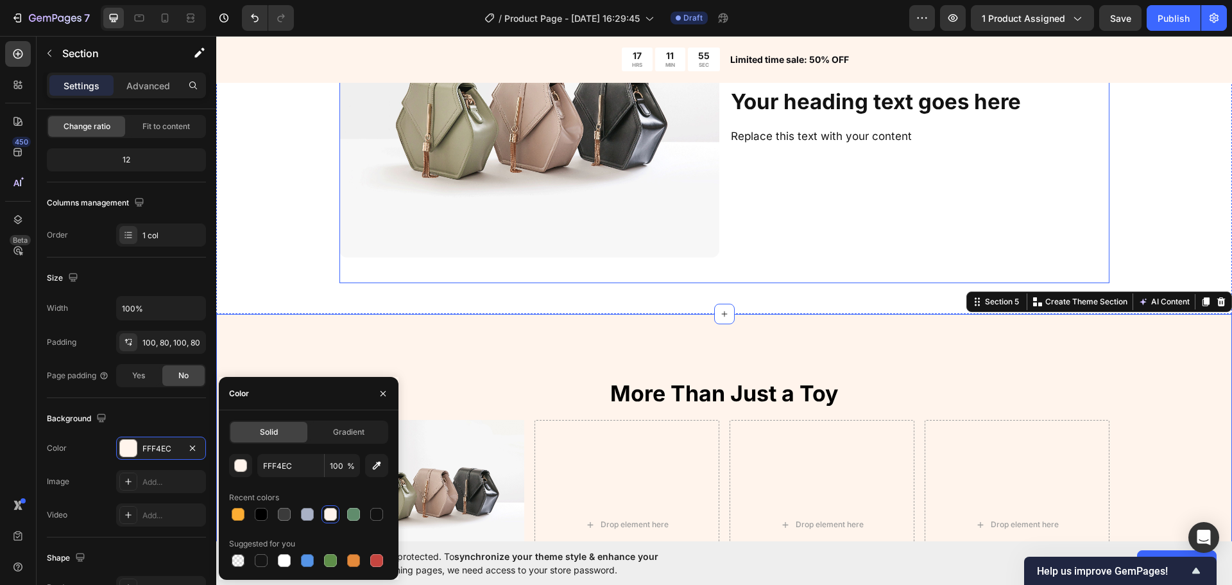
click at [477, 216] on img at bounding box center [529, 114] width 380 height 285
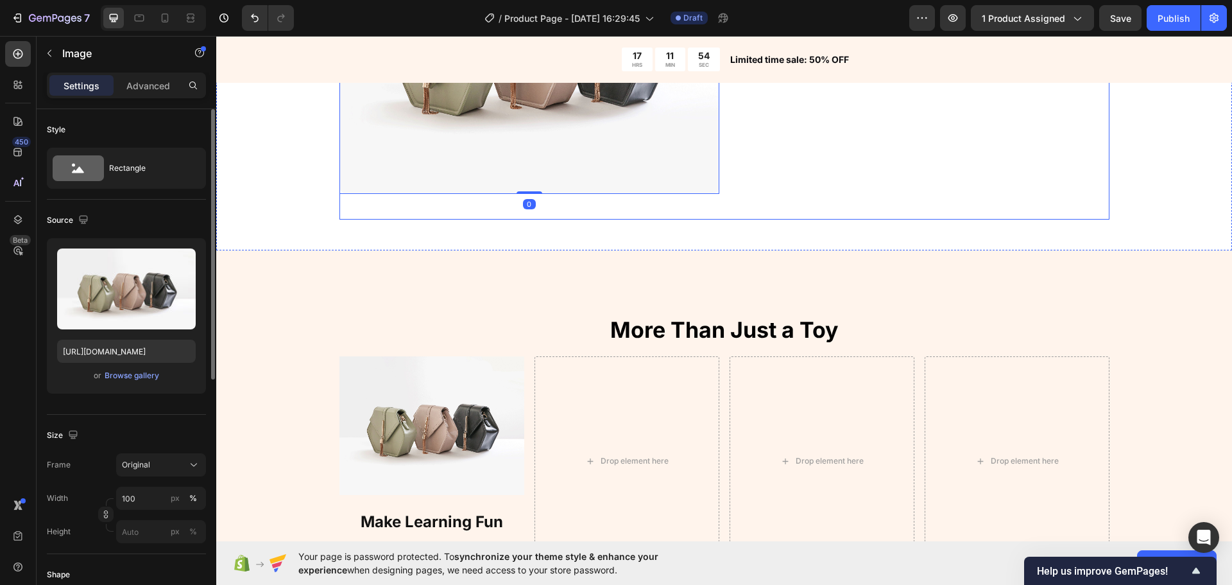
scroll to position [1335, 0]
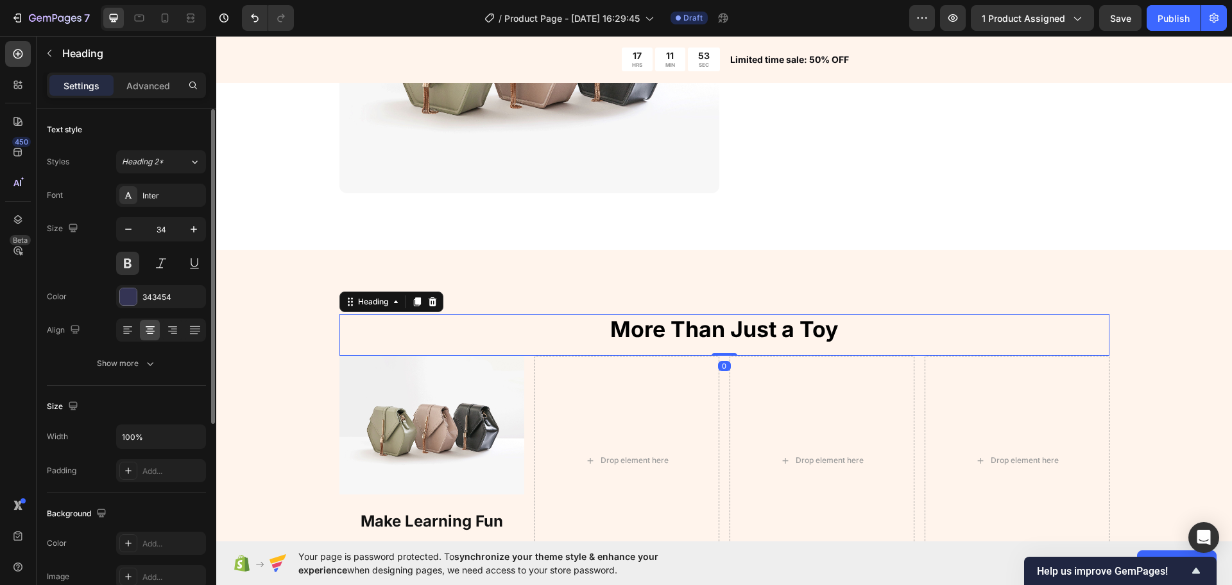
click at [717, 338] on span "More Than Just a Toy" at bounding box center [724, 329] width 228 height 26
click at [826, 337] on span "More Than Just a Toy" at bounding box center [724, 329] width 228 height 26
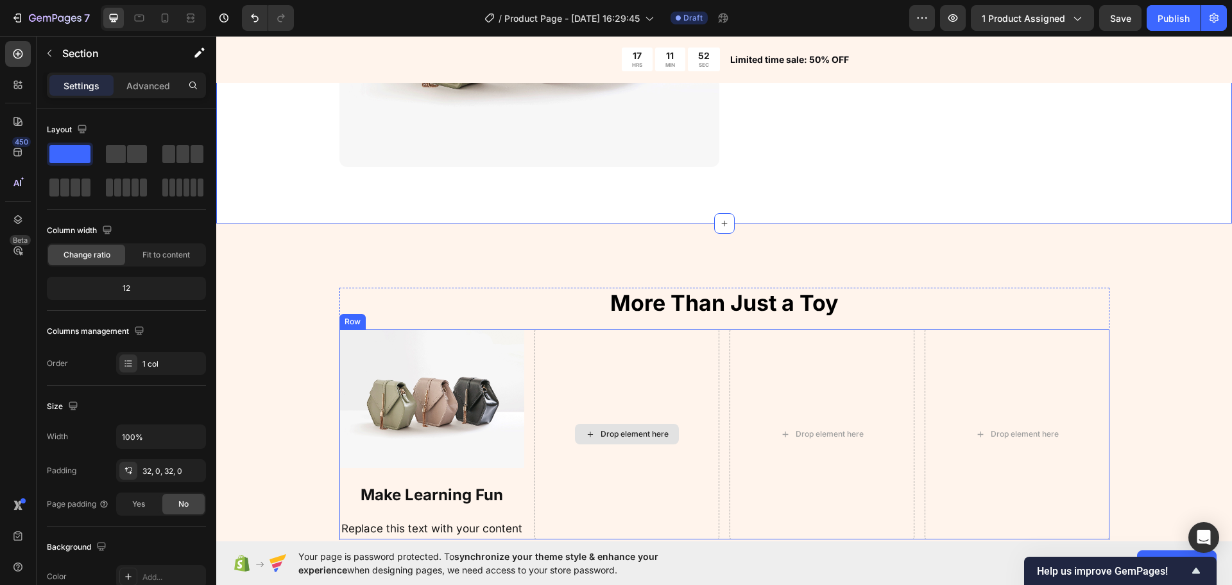
scroll to position [1464, 0]
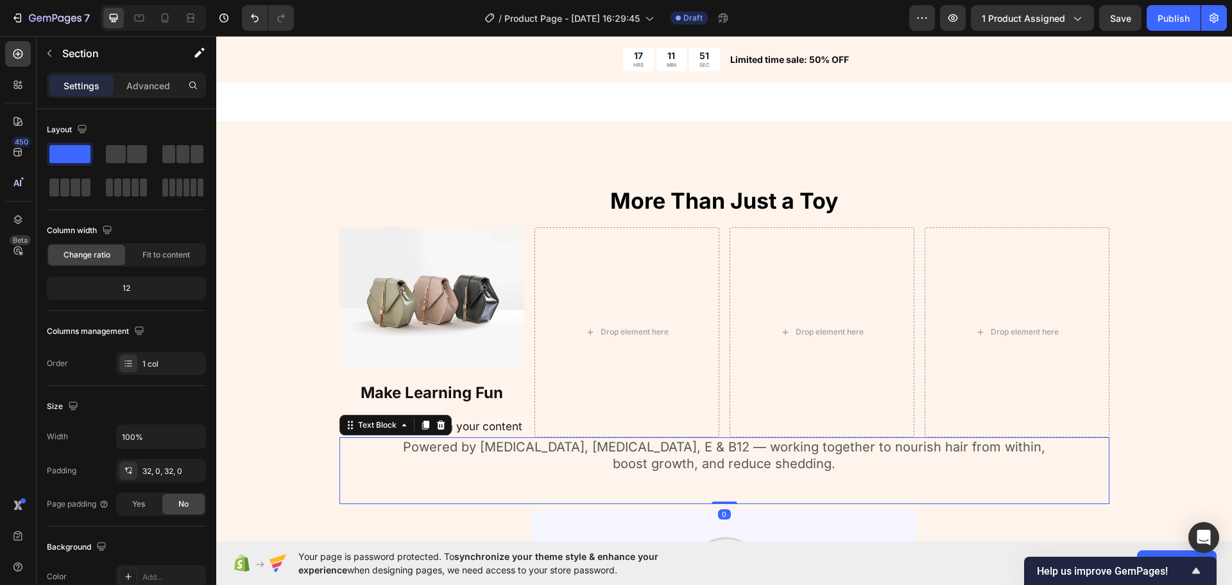
click at [499, 470] on p "Powered by [MEDICAL_DATA], [MEDICAL_DATA], E & B12 — working together to nouris…" at bounding box center [724, 454] width 767 height 33
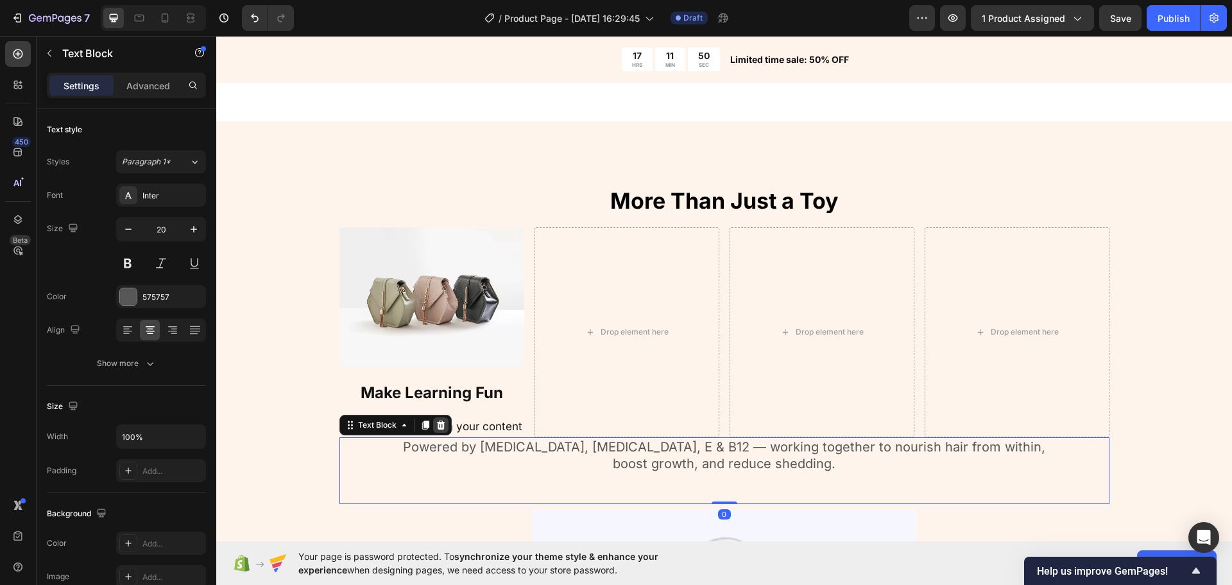
click at [436, 422] on icon at bounding box center [440, 424] width 8 height 9
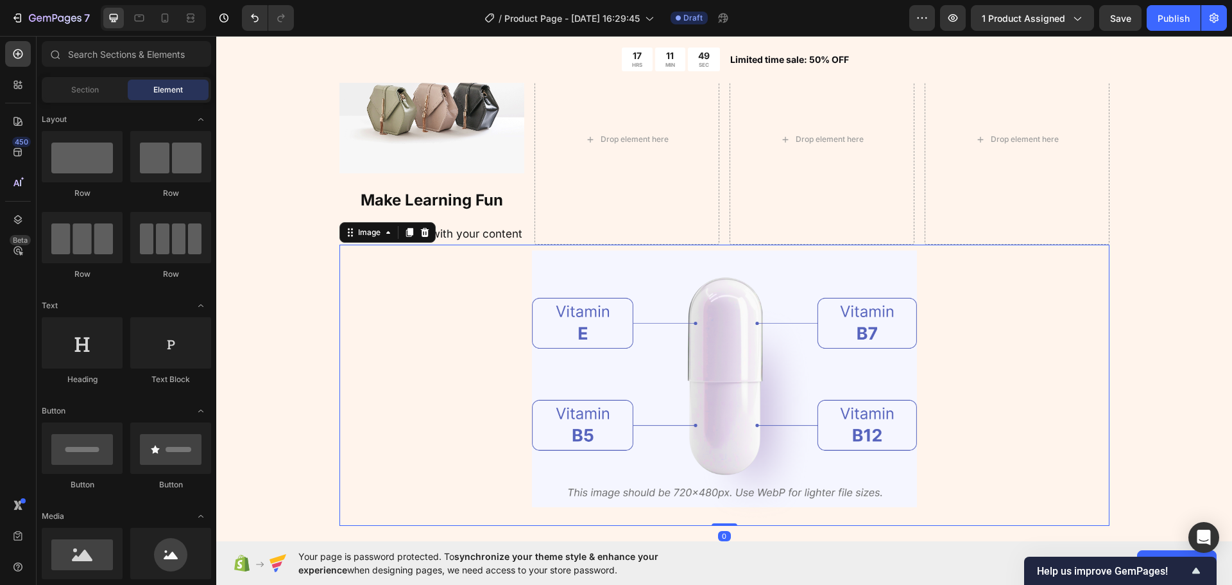
click at [638, 355] on img at bounding box center [724, 384] width 385 height 281
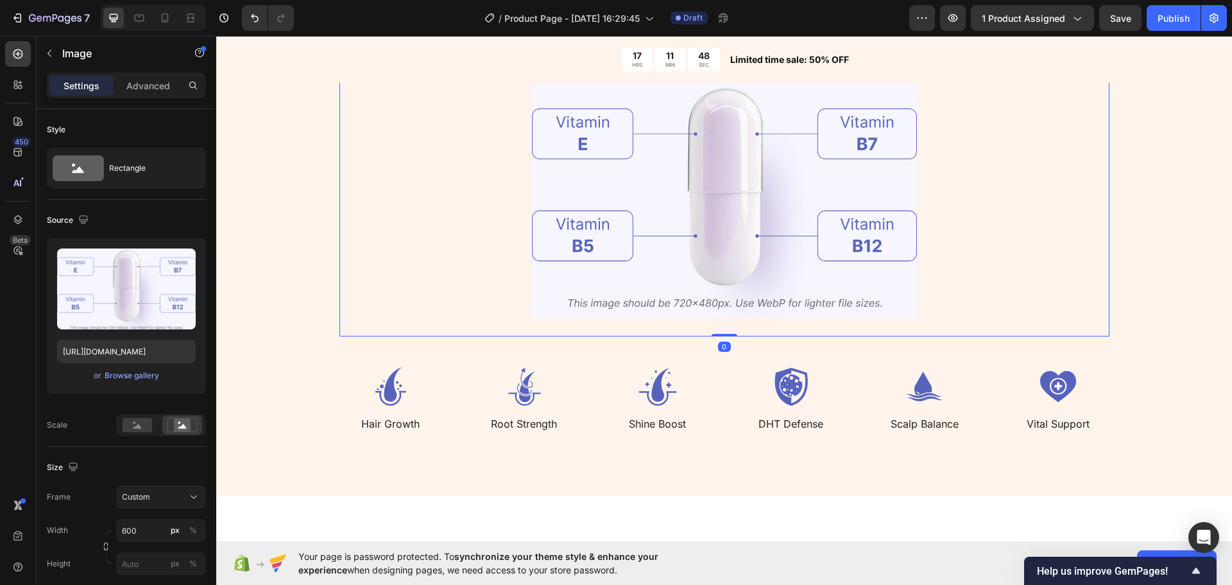
scroll to position [1848, 0]
click at [364, 337] on div "Image Hair Growth Text Block Image Root Strength Text Block Image Shine Boost T…" at bounding box center [724, 381] width 770 height 96
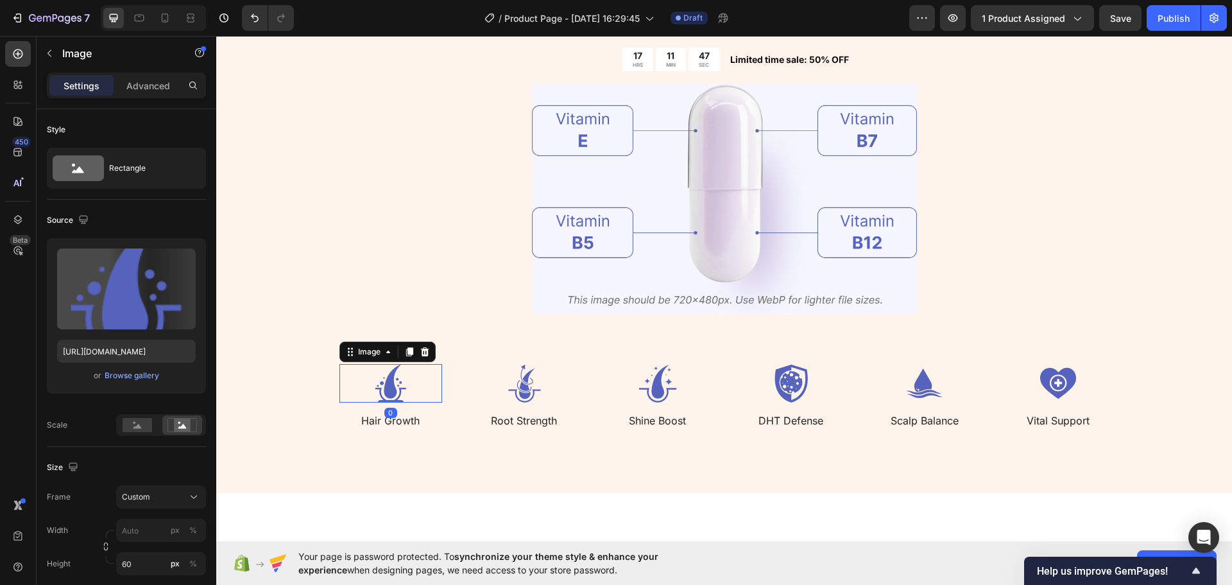
click at [402, 377] on img at bounding box center [390, 383] width 103 height 38
click at [513, 374] on img at bounding box center [524, 383] width 103 height 38
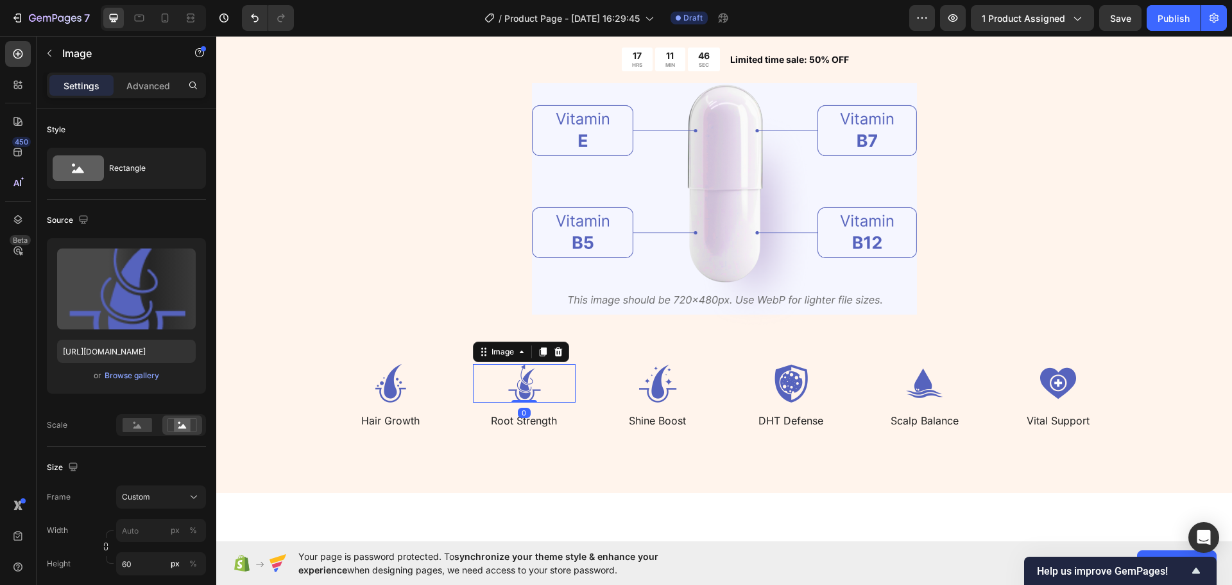
click at [609, 400] on img at bounding box center [657, 383] width 103 height 38
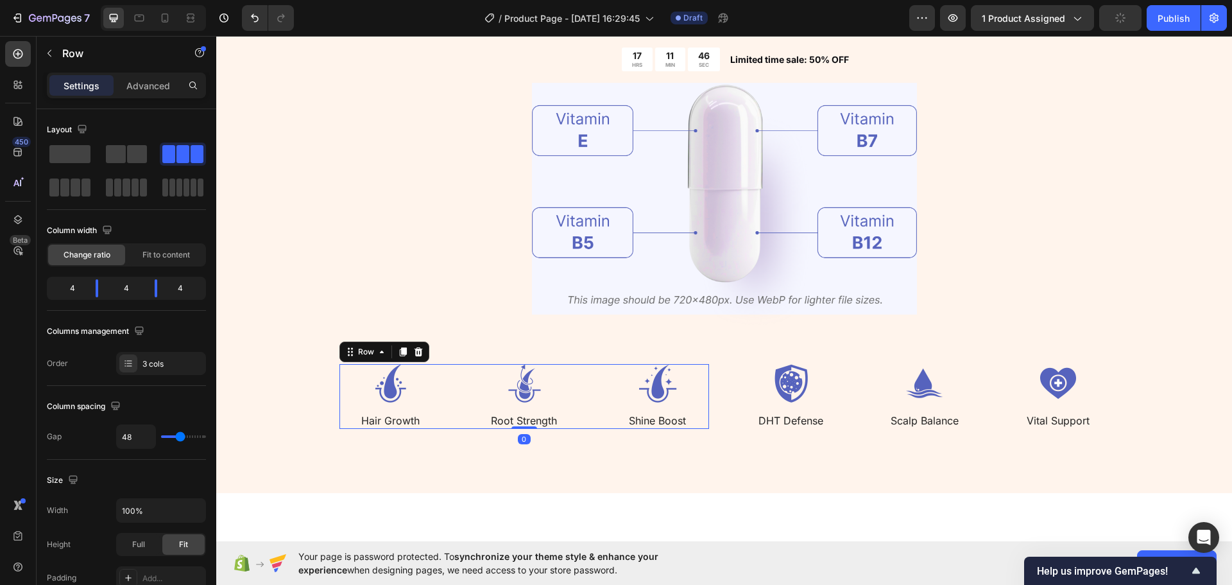
click at [593, 400] on div "Image Hair Growth Text Block Image Root Strength Text Block Image Shine Boost T…" at bounding box center [524, 396] width 370 height 65
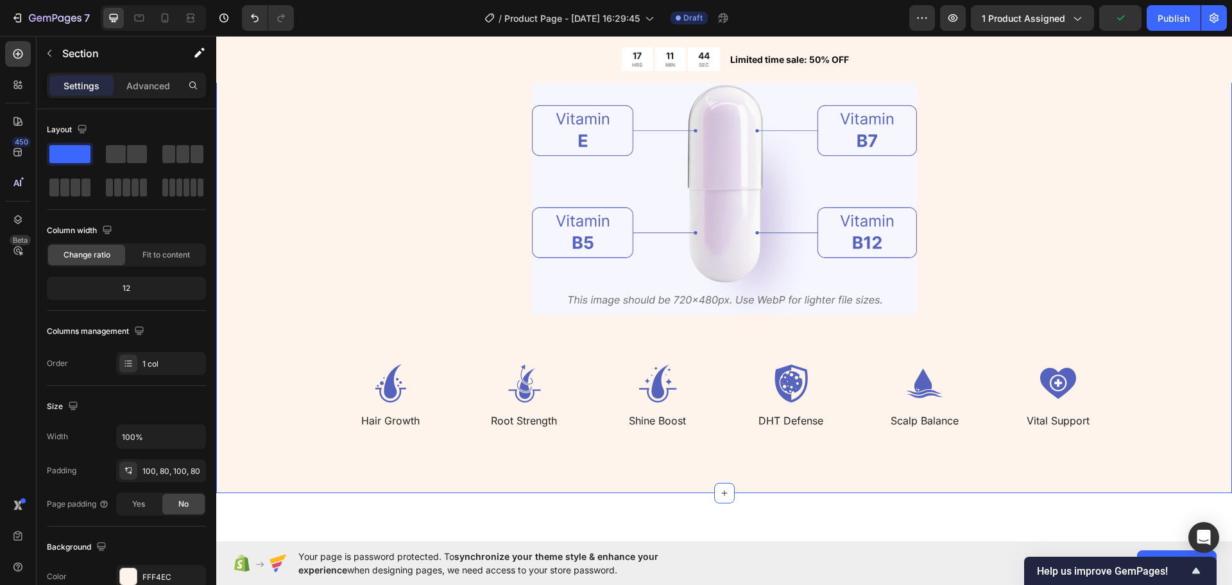
drag, startPoint x: 544, startPoint y: 454, endPoint x: 656, endPoint y: 447, distance: 112.5
click at [543, 454] on div "⁠⁠⁠⁠⁠⁠⁠ More Than Just a Toy Heading Image Make Learning Fun Heading Replace th…" at bounding box center [724, 114] width 1016 height 756
click at [701, 436] on div "⁠⁠⁠⁠⁠⁠⁠ More Than Just a Toy Heading Image Make Learning Fun Heading Replace th…" at bounding box center [724, 114] width 1016 height 756
click at [721, 428] on div "Image Hair Growth Text Block Image Root Strength Text Block Image Shine Boost T…" at bounding box center [724, 381] width 770 height 96
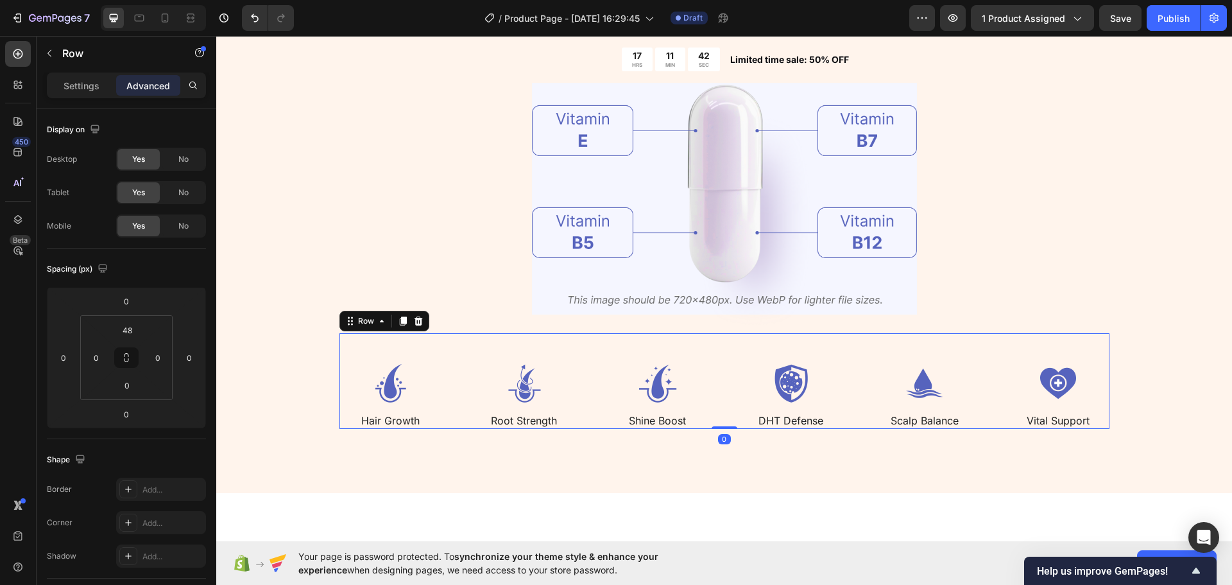
click at [413, 318] on icon at bounding box center [418, 321] width 10 height 10
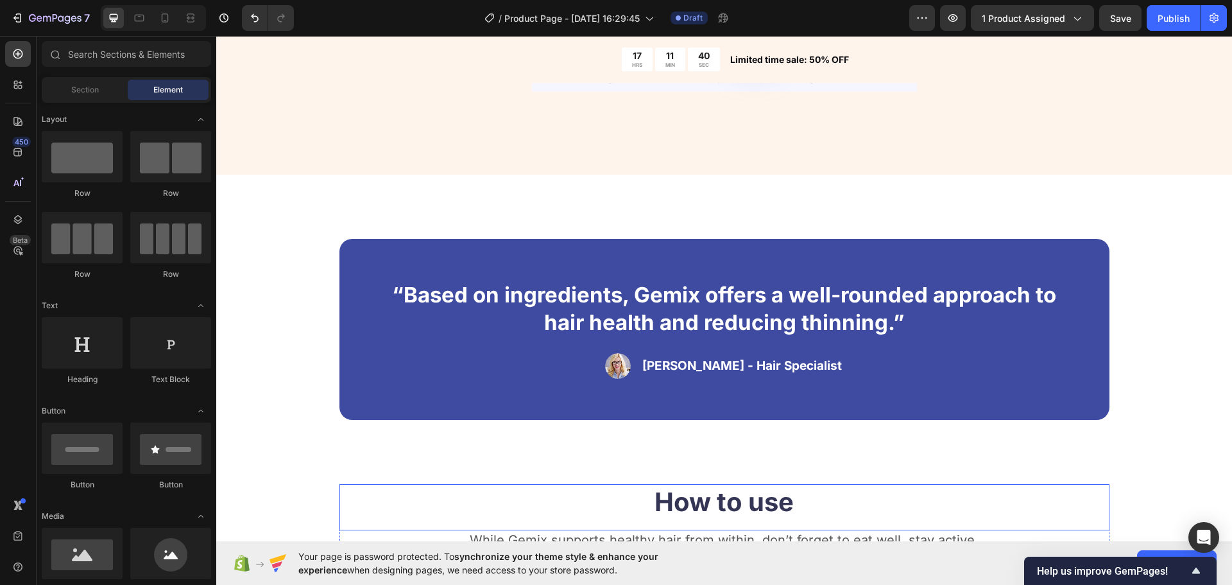
scroll to position [2041, 0]
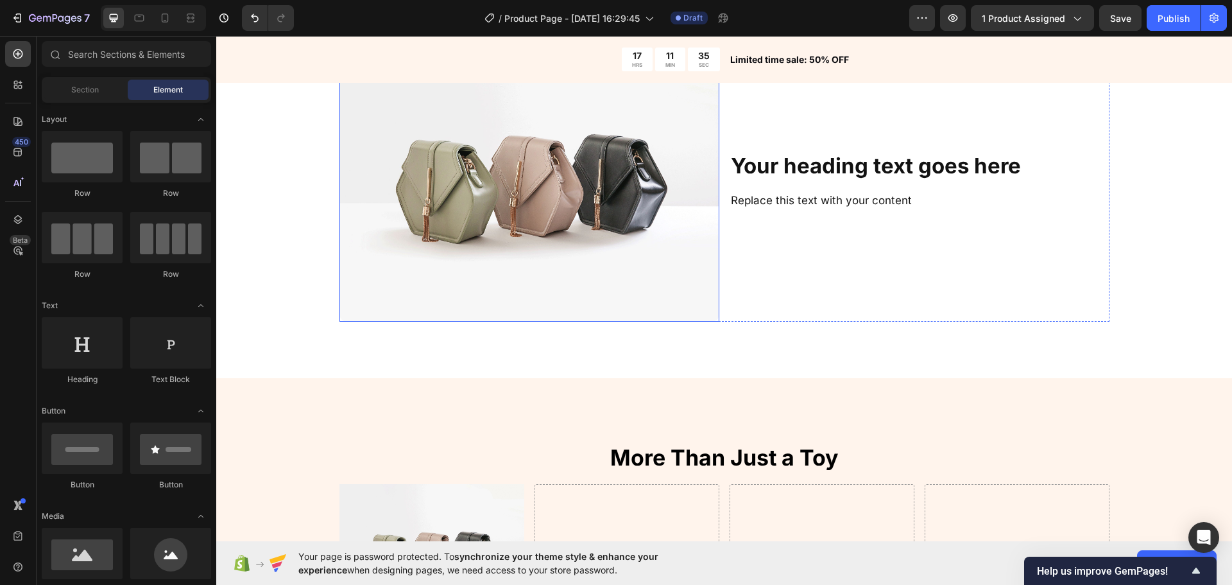
click at [395, 235] on img at bounding box center [529, 179] width 380 height 285
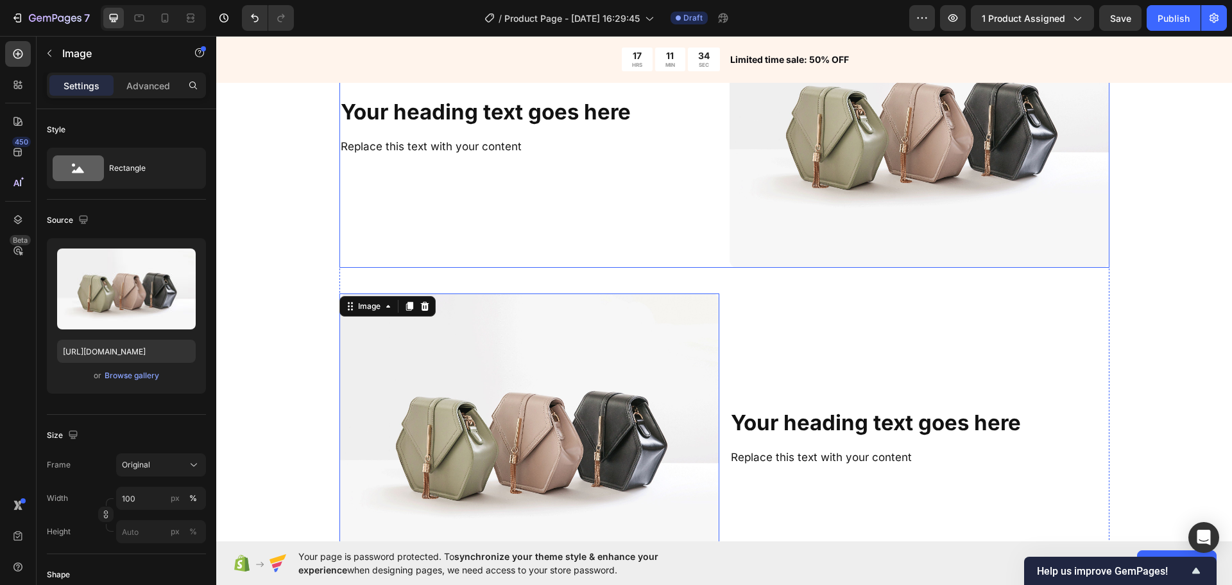
click at [343, 253] on div "Your heading text goes here Heading Replace this text with your content Text Bl…" at bounding box center [529, 125] width 380 height 285
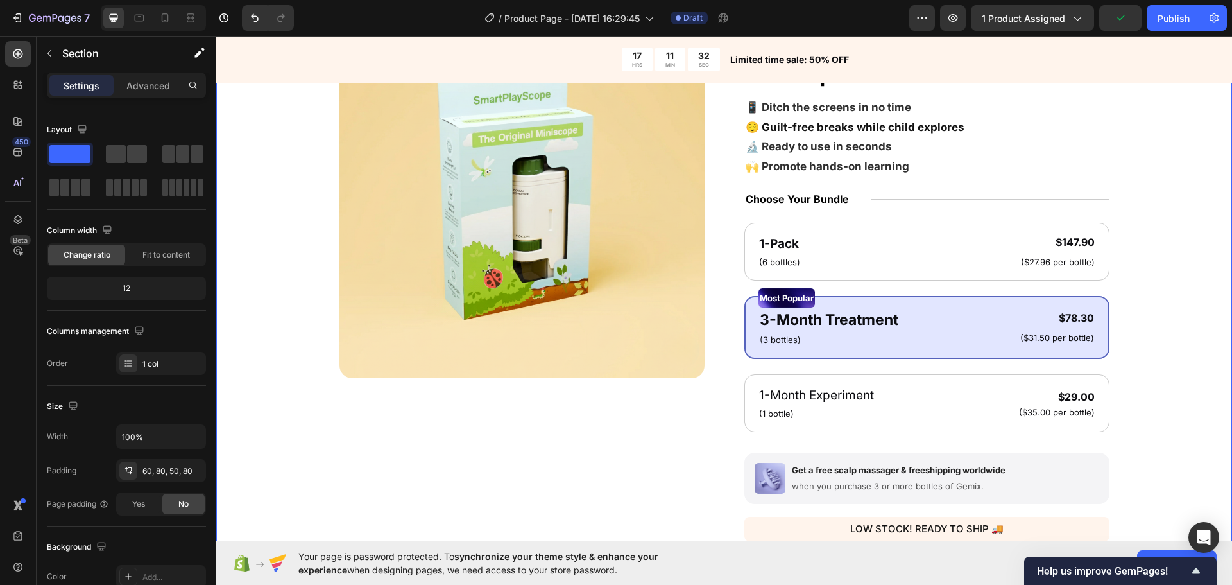
scroll to position [116, 0]
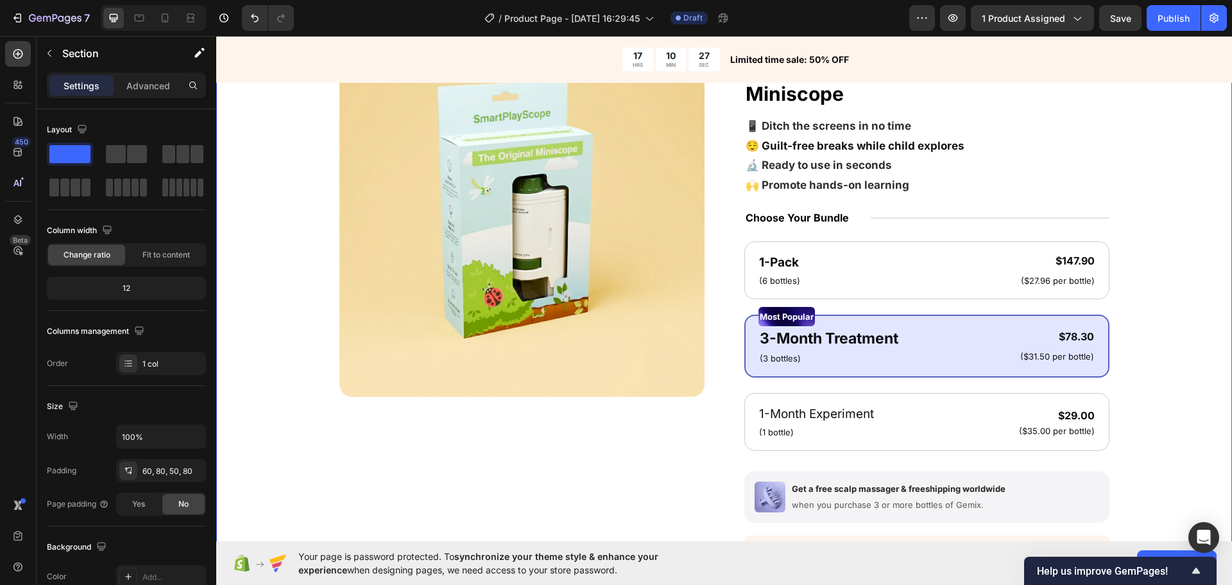
click at [314, 452] on div "Product Images Icon Icon Icon Icon Icon Icon List 4.7/5 (26,223 reviews) Text B…" at bounding box center [724, 397] width 913 height 733
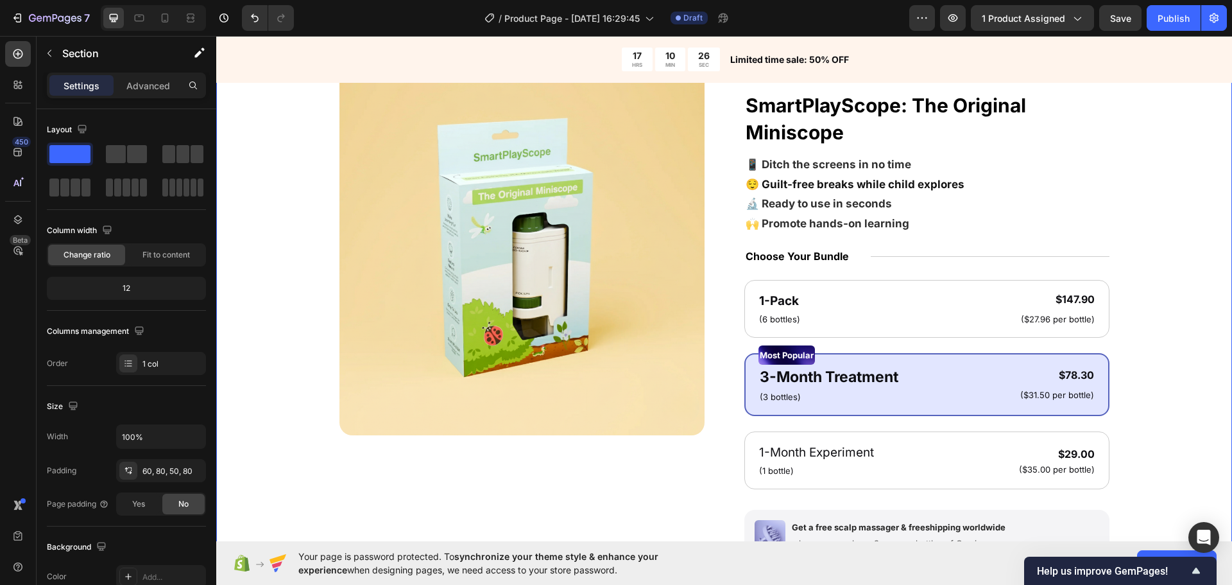
scroll to position [0, 0]
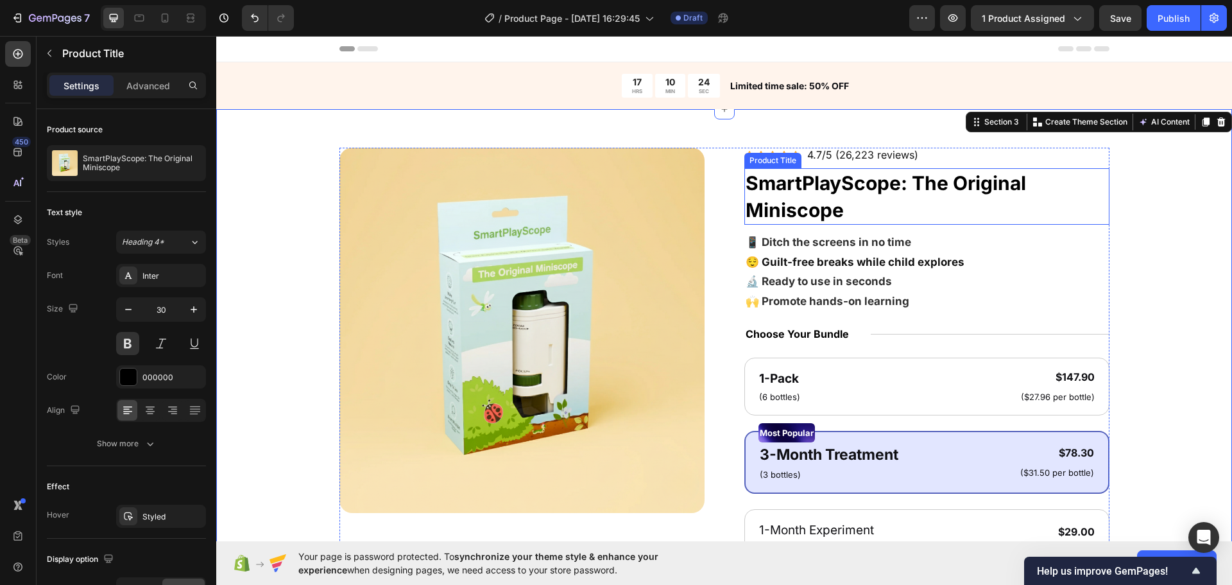
click at [937, 192] on h1 "SmartPlayScope: The Original Miniscope" at bounding box center [926, 196] width 365 height 56
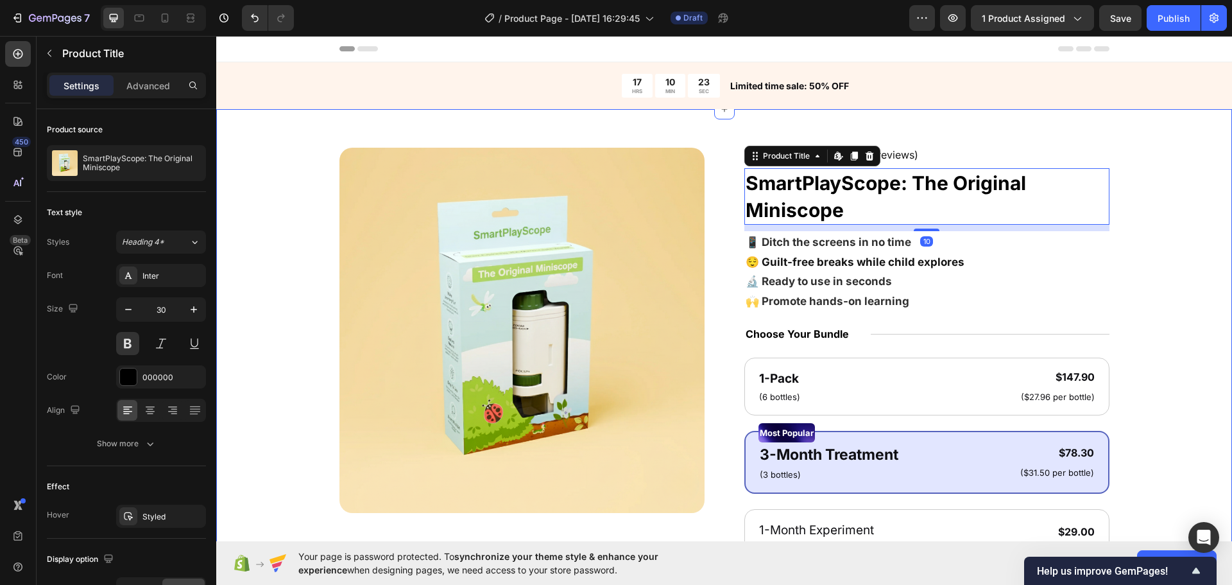
click at [1123, 221] on div "Product Images Icon Icon Icon Icon Icon Icon List 4.7/5 (26,223 reviews) Text B…" at bounding box center [724, 514] width 913 height 733
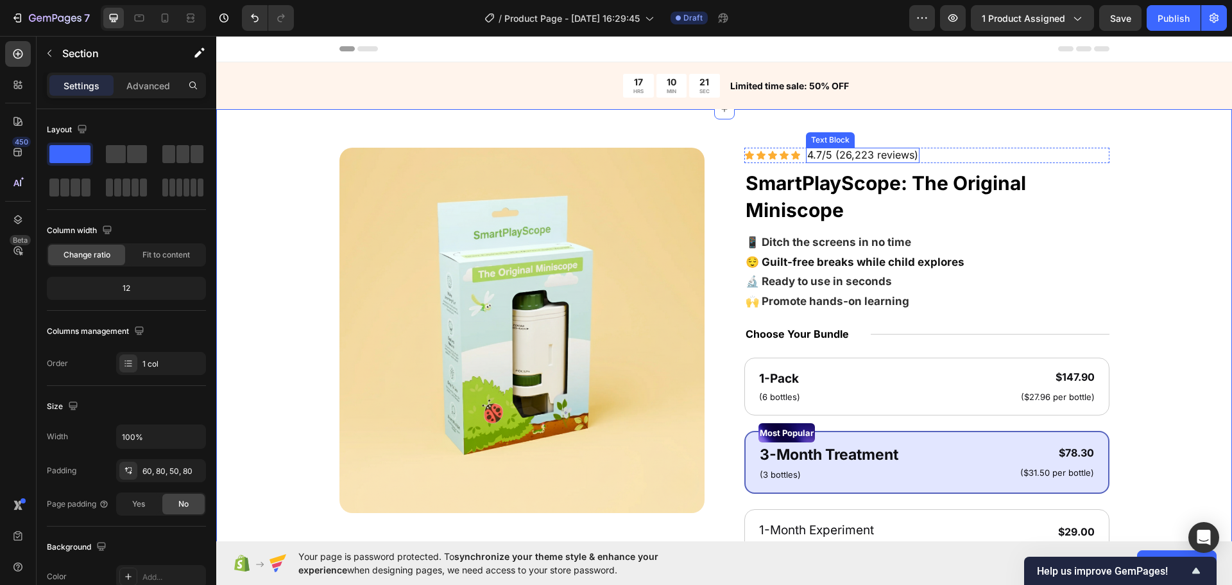
click at [824, 146] on div "Product Images Icon Icon Icon Icon Icon Icon List 4.7/5 (26,223 reviews) Text B…" at bounding box center [724, 511] width 1016 height 804
click at [836, 154] on span "4.7/5 (26,223 reviews)" at bounding box center [862, 154] width 111 height 13
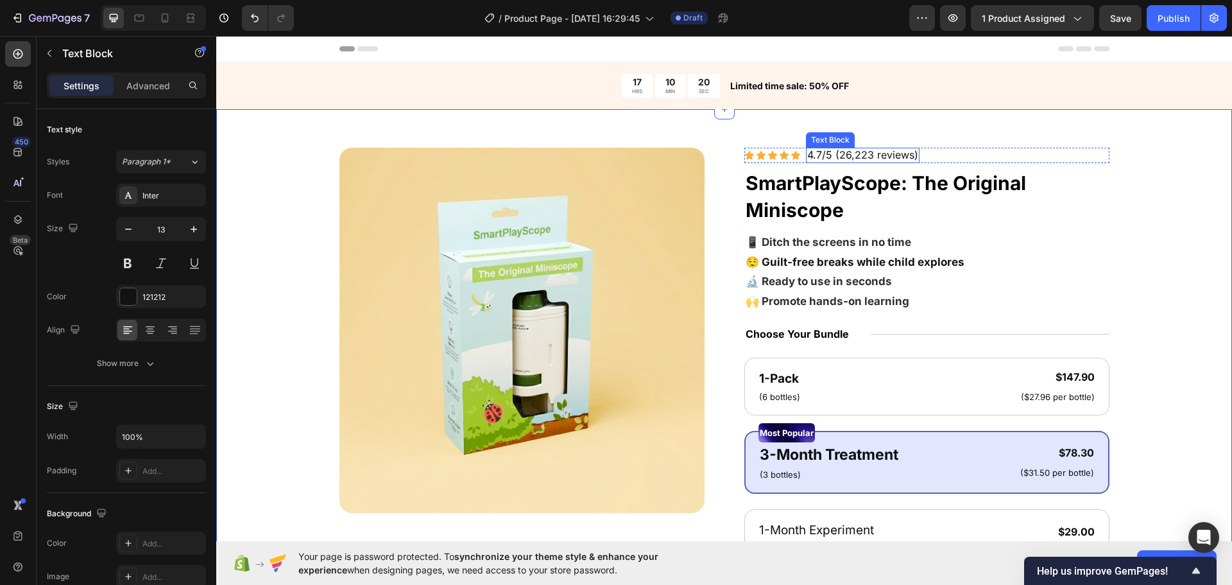
click at [836, 154] on span "4.7/5 (26,223 reviews)" at bounding box center [862, 154] width 111 height 13
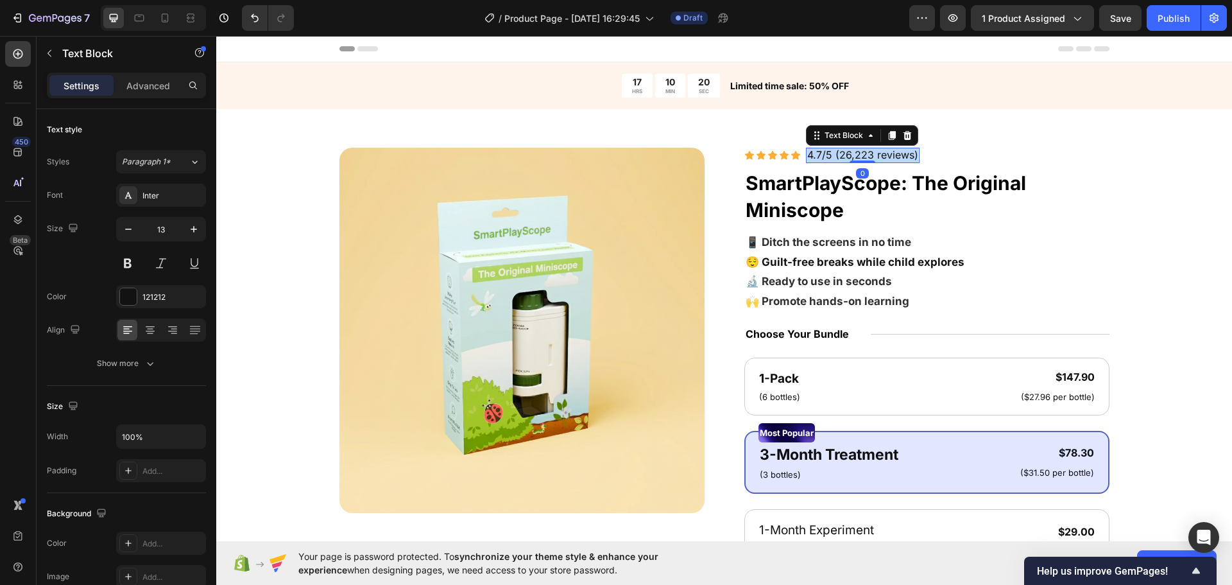
click at [836, 154] on span "4.7/5 (26,223 reviews)" at bounding box center [862, 154] width 111 height 13
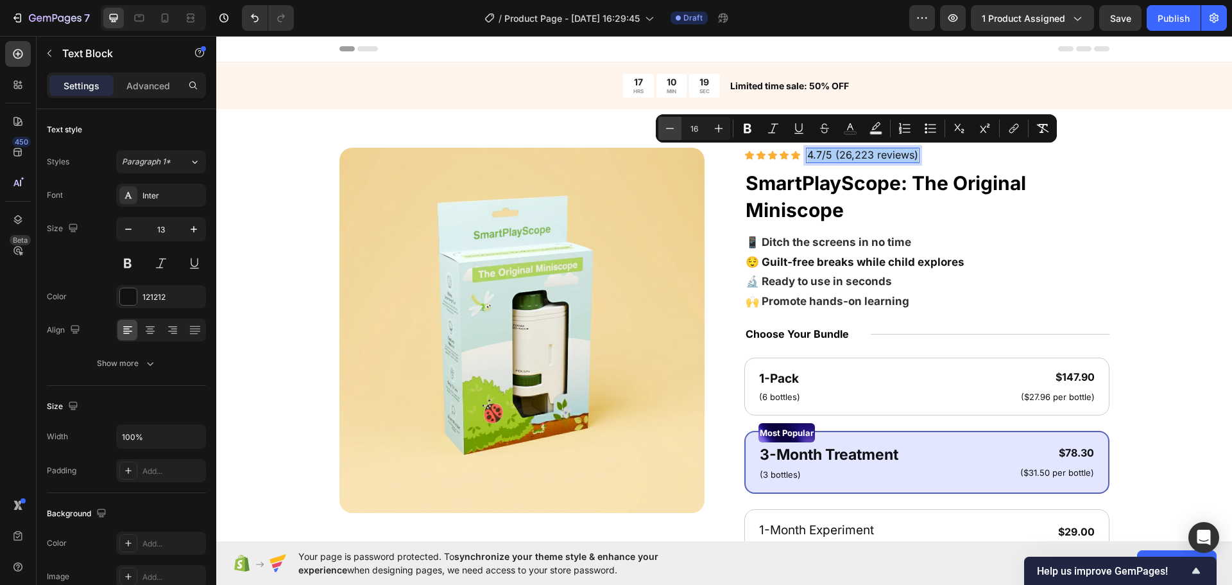
click at [663, 128] on button "Minus" at bounding box center [669, 128] width 23 height 23
type input "15"
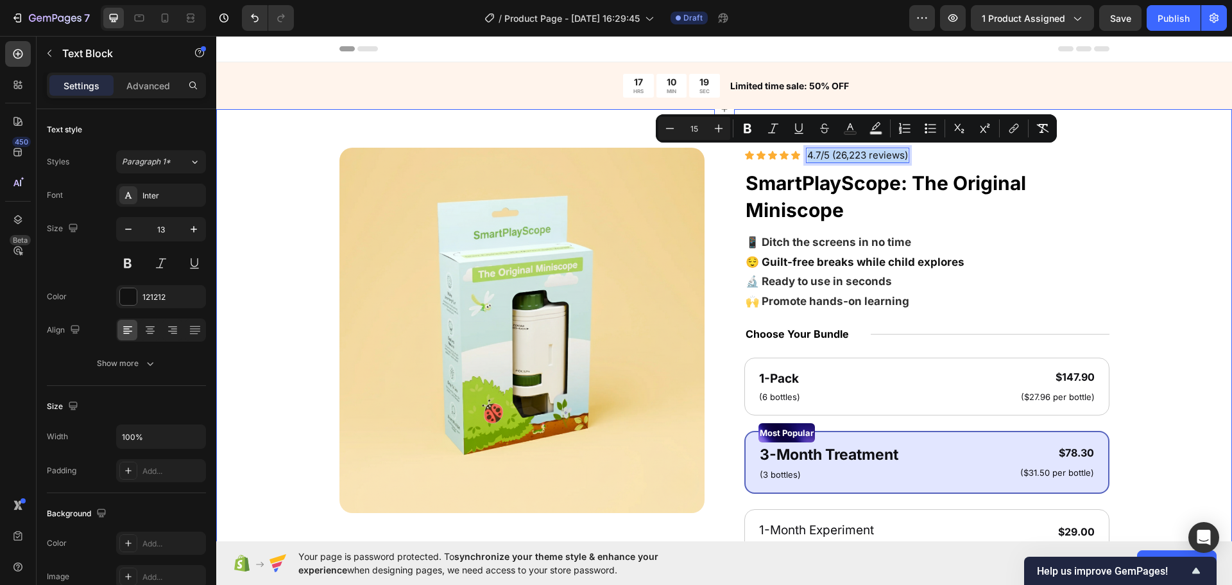
click at [597, 129] on div "Product Images Icon Icon Icon Icon Icon Icon List 4.7/5 (26,223 reviews) Text B…" at bounding box center [724, 511] width 1016 height 804
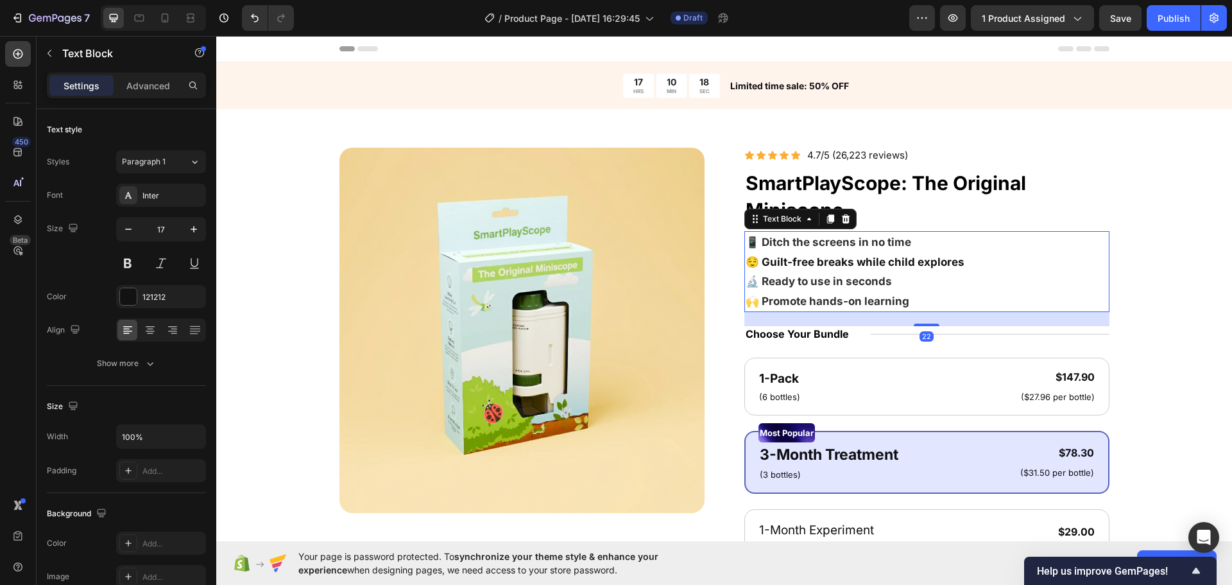
click at [1030, 294] on p "😌 Guilt-free breaks while child explores 🔬 Ready to use in seconds 🙌 Promote ha…" at bounding box center [927, 281] width 363 height 59
click at [986, 298] on p "😌 Guilt-free breaks while child explores 🔬 Ready to use in seconds 🙌 Promote ha…" at bounding box center [927, 281] width 363 height 59
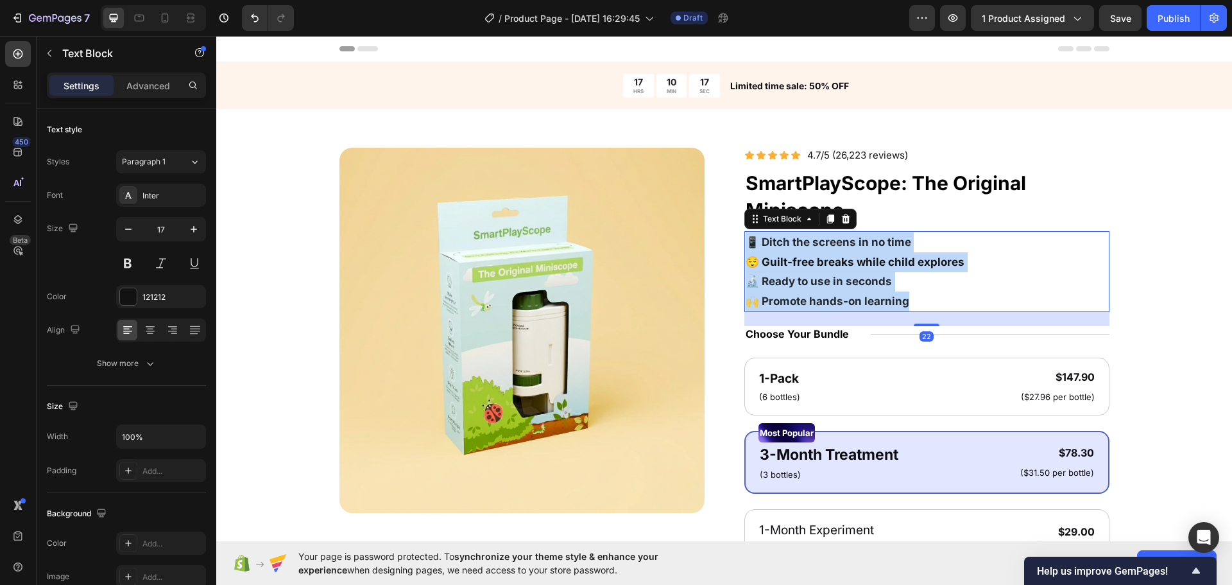
drag, startPoint x: 972, startPoint y: 298, endPoint x: 708, endPoint y: 215, distance: 276.4
click at [668, 201] on div "Product Images Icon Icon Icon Icon Icon Icon List 4.7/5 (26,223 reviews) Text B…" at bounding box center [724, 514] width 770 height 733
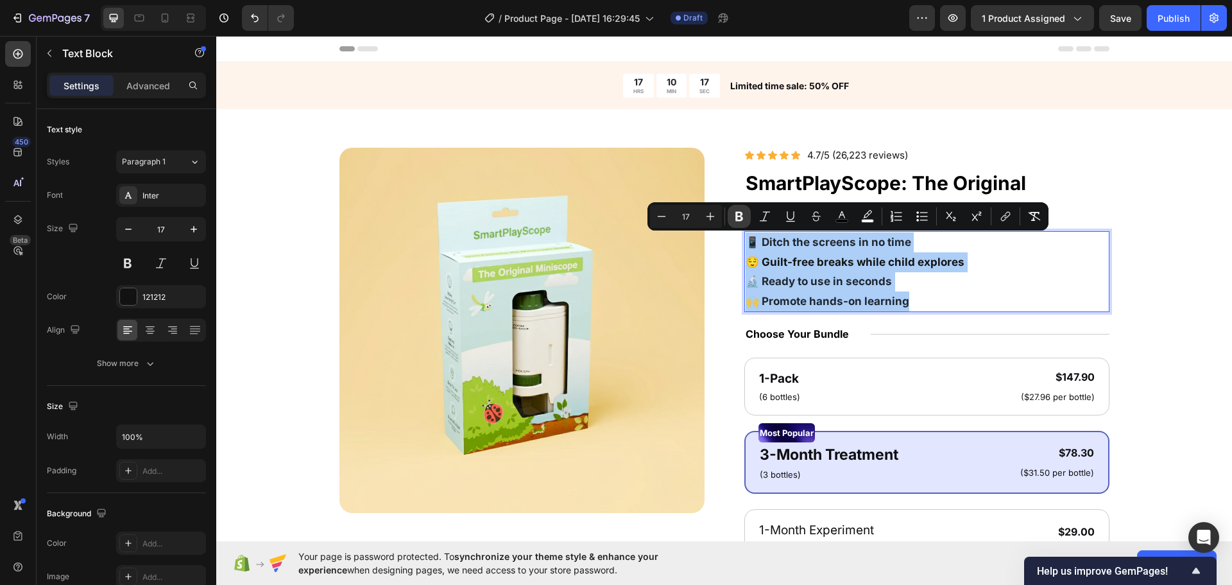
click at [738, 216] on icon "Editor contextual toolbar" at bounding box center [739, 217] width 8 height 10
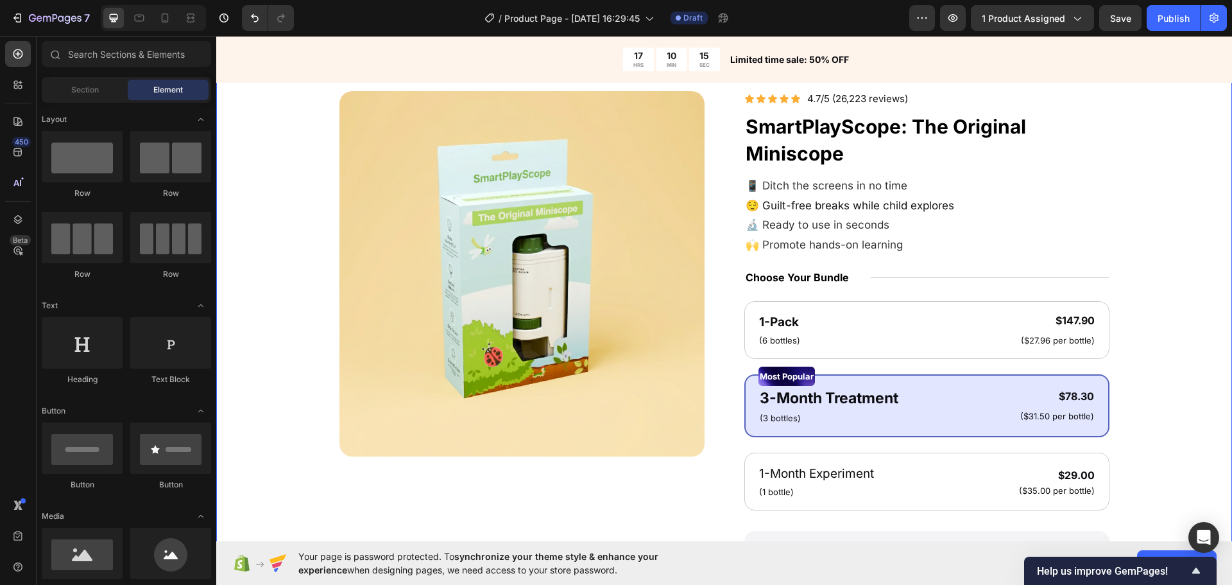
click at [1131, 369] on div "Product Images Icon Icon Icon Icon Icon Icon List 4.7/5 (26,223 reviews) Text B…" at bounding box center [724, 457] width 913 height 733
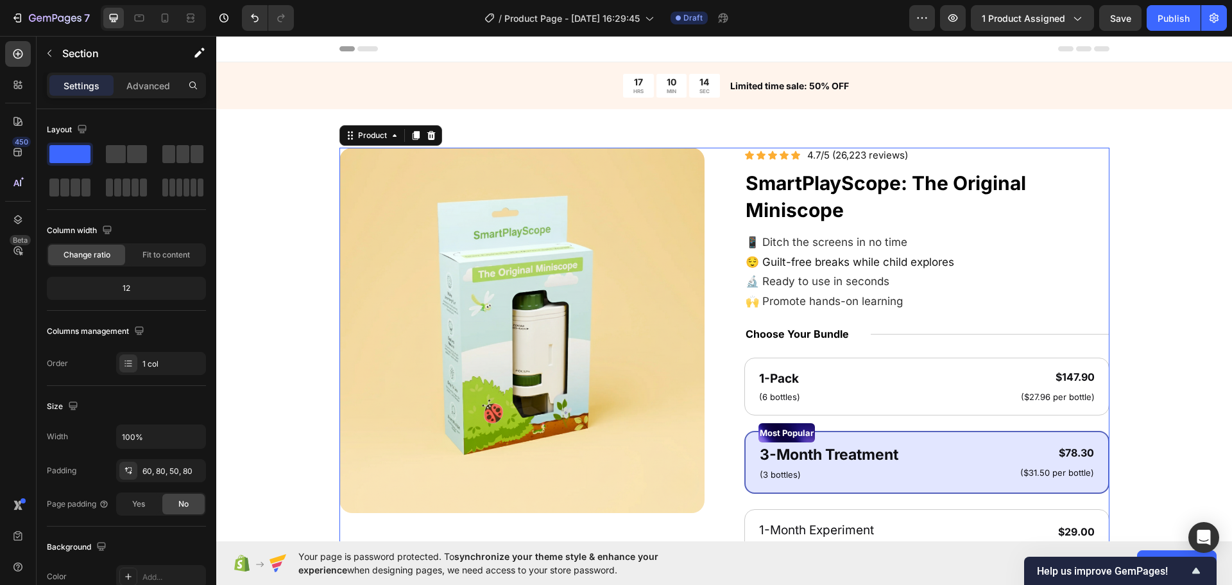
click at [923, 316] on div "Icon Icon Icon Icon Icon Icon List 4.7/5 (26,223 reviews) Text Block Row SmartP…" at bounding box center [926, 514] width 365 height 733
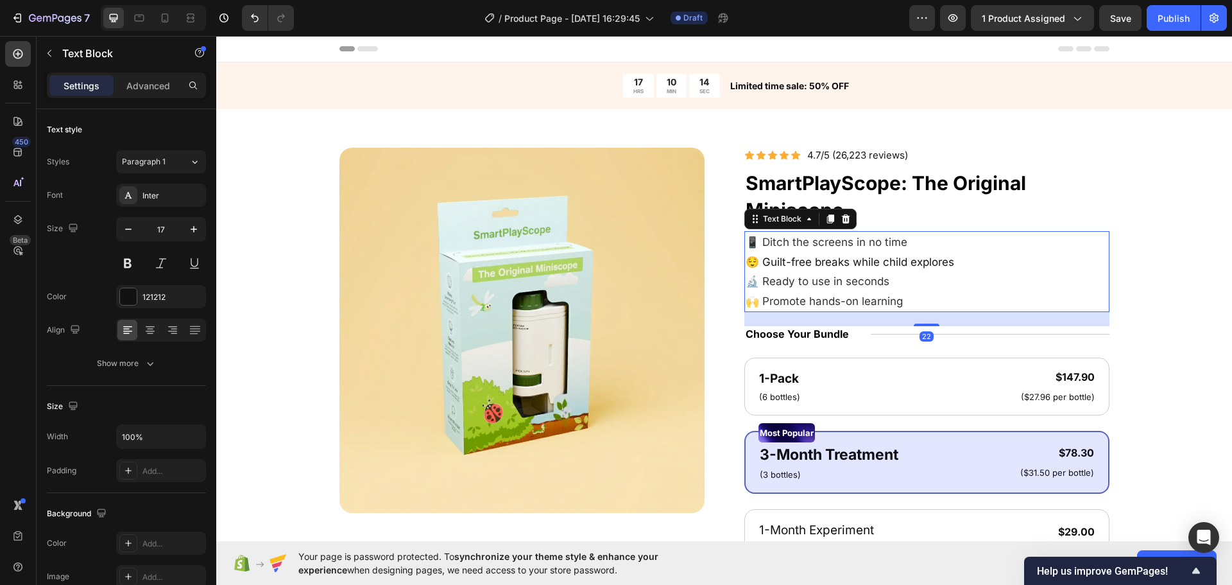
click at [912, 289] on p "😌 Guilt-free breaks while child explores 🔬 Ready to use in seconds 🙌 Promote ha…" at bounding box center [927, 281] width 363 height 59
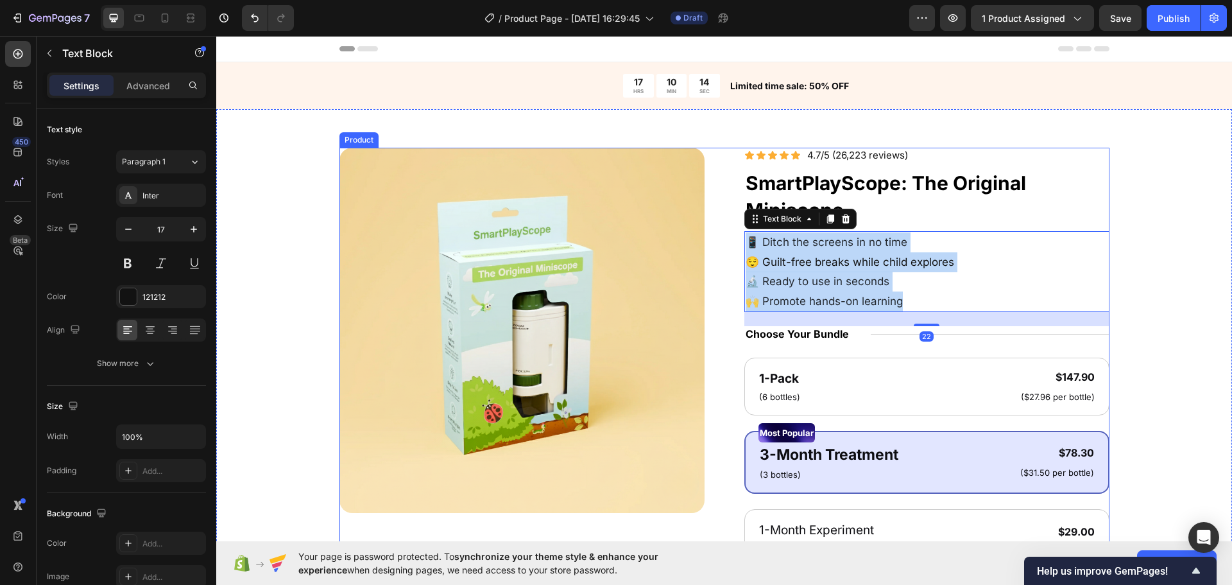
drag, startPoint x: 933, startPoint y: 298, endPoint x: 713, endPoint y: 227, distance: 230.7
click at [661, 220] on div "Product Images Icon Icon Icon Icon Icon Icon List 4.7/5 (26,223 reviews) Text B…" at bounding box center [724, 514] width 770 height 733
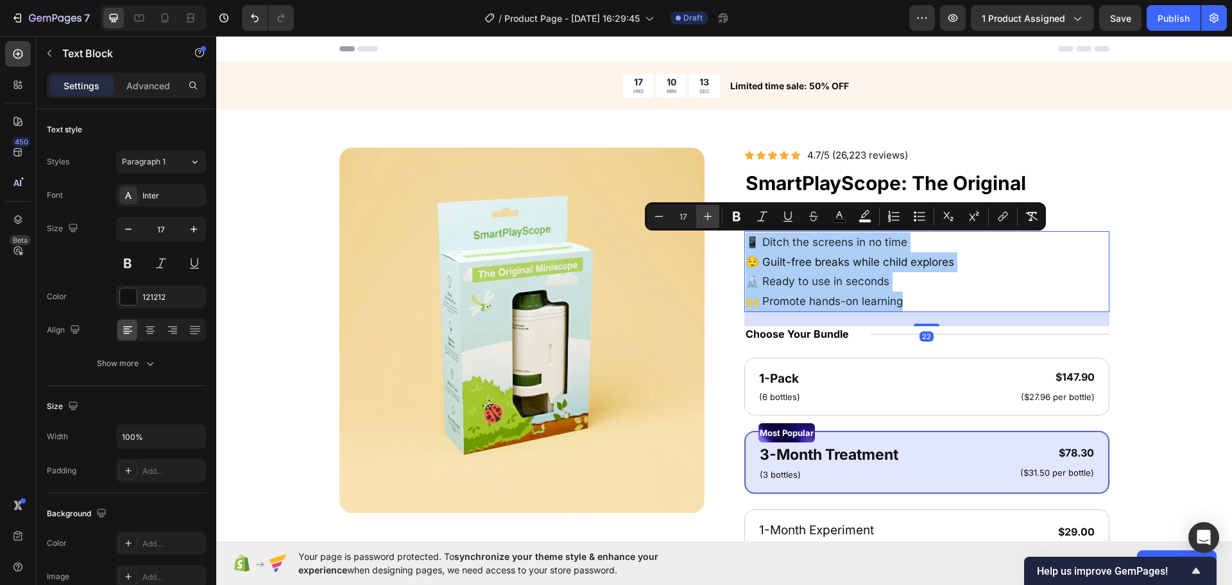
click at [703, 216] on icon "Editor contextual toolbar" at bounding box center [707, 216] width 13 height 13
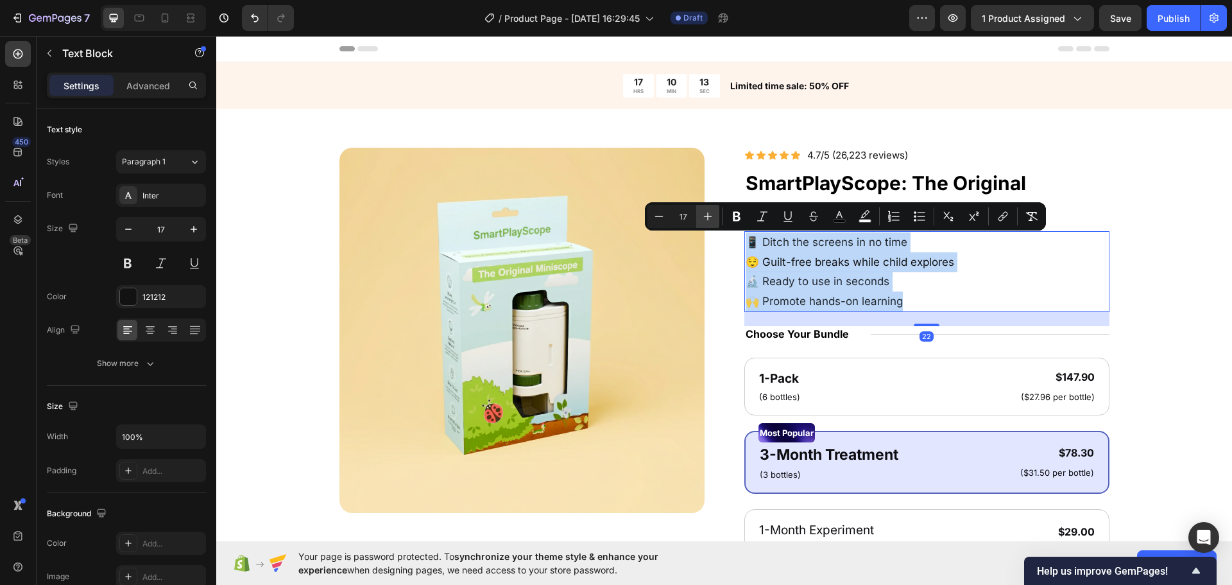
type input "18"
click at [1154, 325] on div "Product Images Icon Icon Icon Icon Icon Icon List 4.7/5 (26,223 reviews) Text B…" at bounding box center [724, 514] width 913 height 733
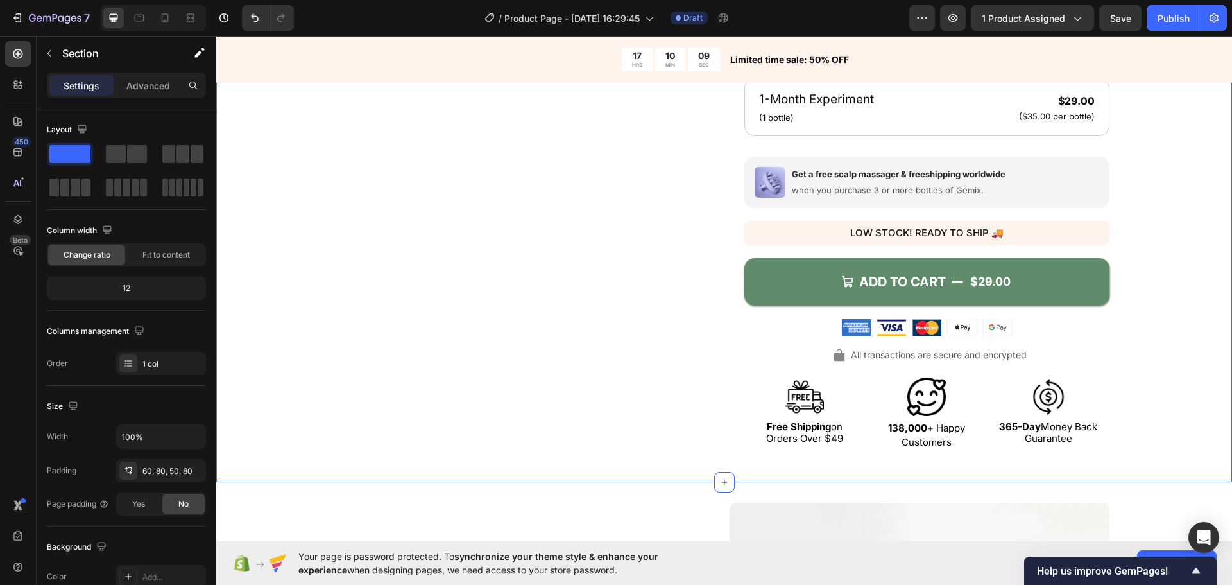
scroll to position [385, 0]
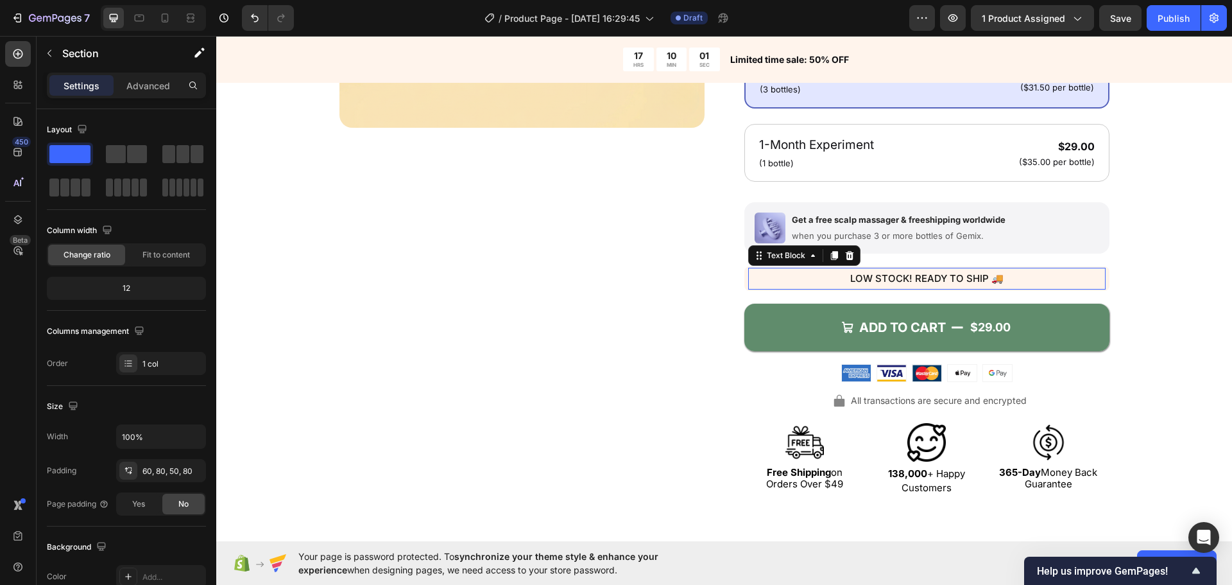
click at [924, 281] on span "LOW STOCK! READY TO SHIP 🚚" at bounding box center [926, 278] width 153 height 12
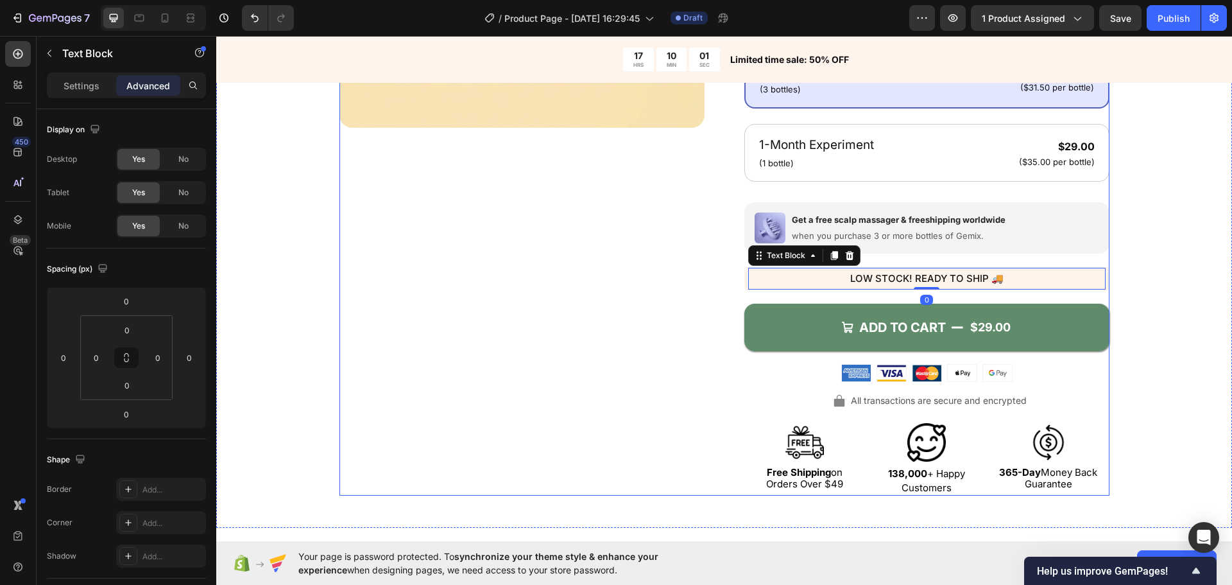
click at [514, 329] on div "Product Images" at bounding box center [521, 129] width 365 height 733
drag, startPoint x: 1055, startPoint y: 283, endPoint x: 1062, endPoint y: 286, distance: 7.2
click at [1059, 285] on p "LOW STOCK! READY TO SHIP 🚚" at bounding box center [926, 278] width 355 height 19
click at [1063, 287] on p "LOW STOCK! READY TO SHIP 🚚" at bounding box center [926, 278] width 355 height 19
click at [1065, 291] on div "LOW STOCK! READY TO SHIP 🚚 Text Block 0 Row" at bounding box center [926, 278] width 365 height 24
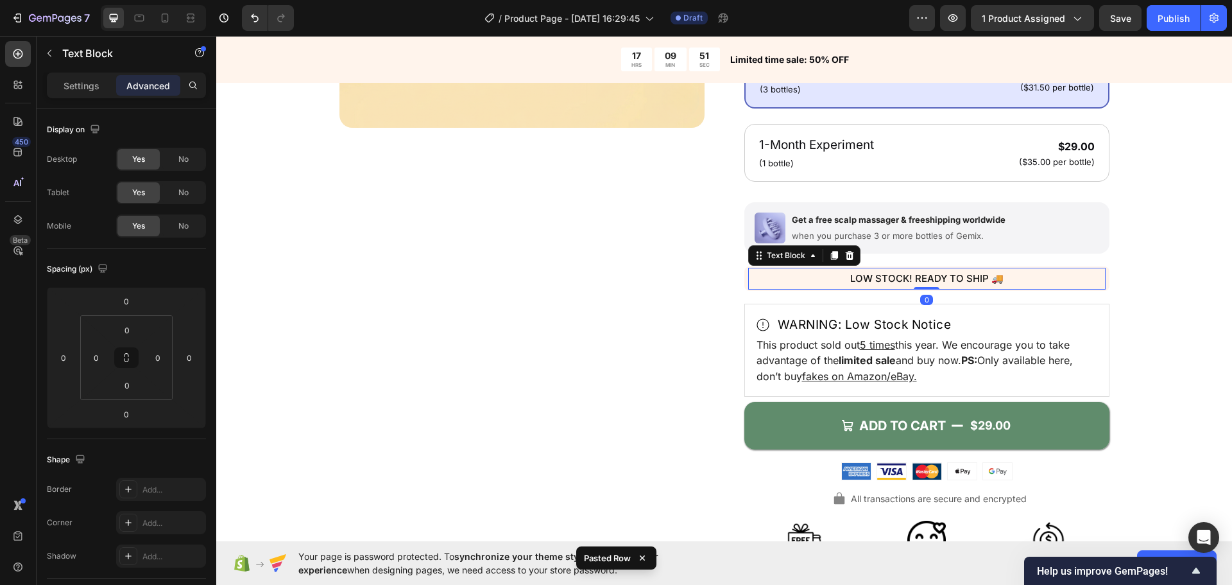
click at [1061, 286] on p "LOW STOCK! READY TO SHIP 🚚" at bounding box center [926, 278] width 355 height 19
click at [849, 255] on icon at bounding box center [849, 255] width 10 height 10
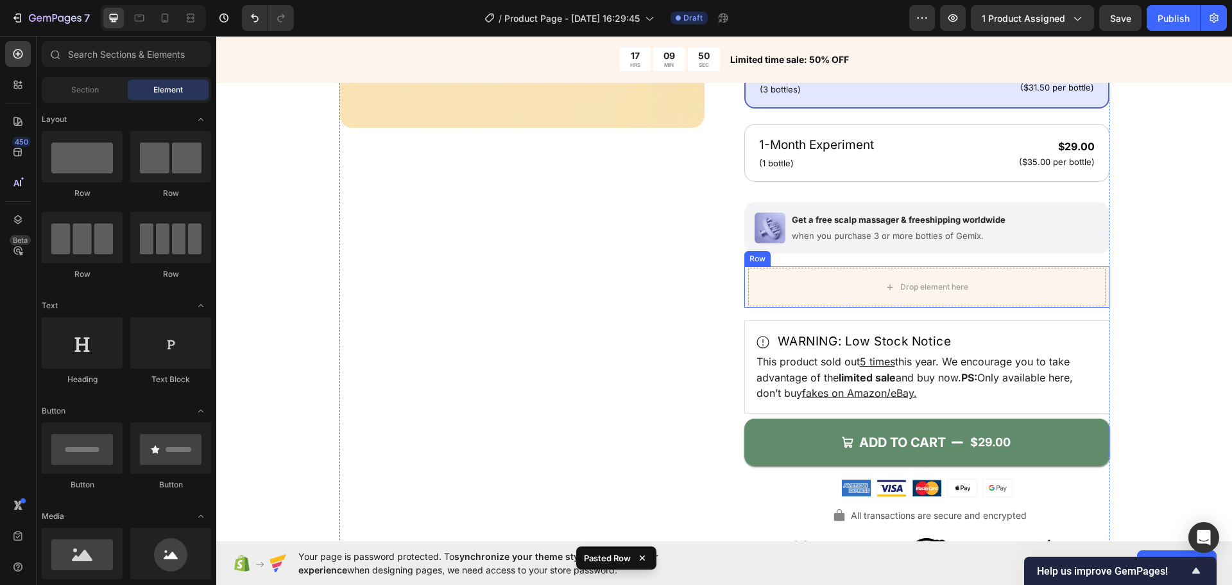
click at [923, 275] on div "Drop element here" at bounding box center [926, 287] width 357 height 38
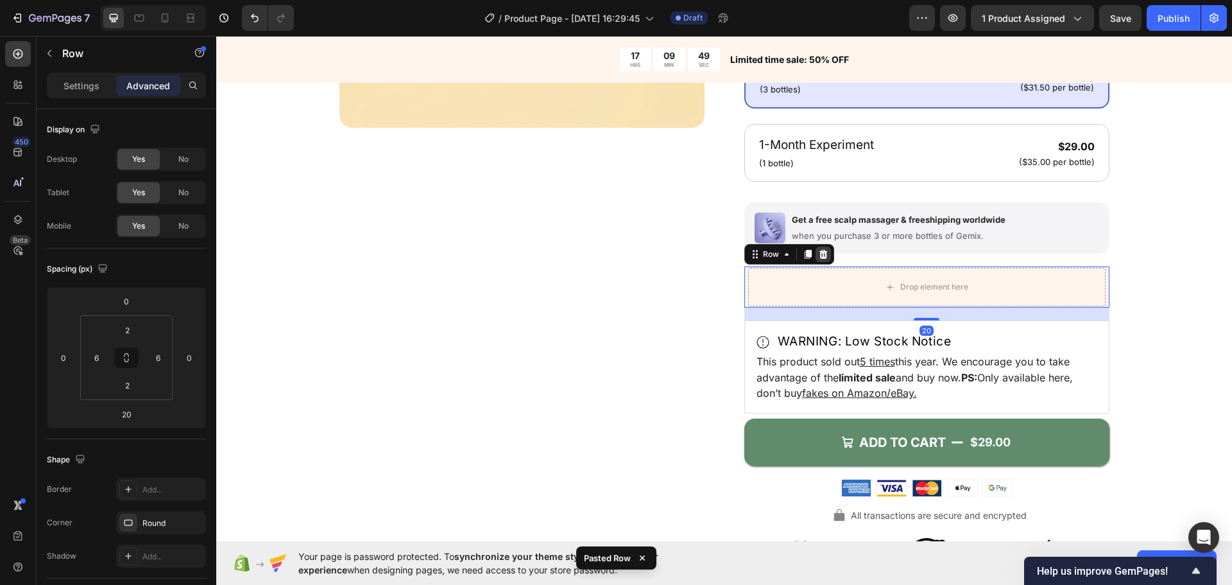
click at [819, 253] on icon at bounding box center [823, 254] width 8 height 9
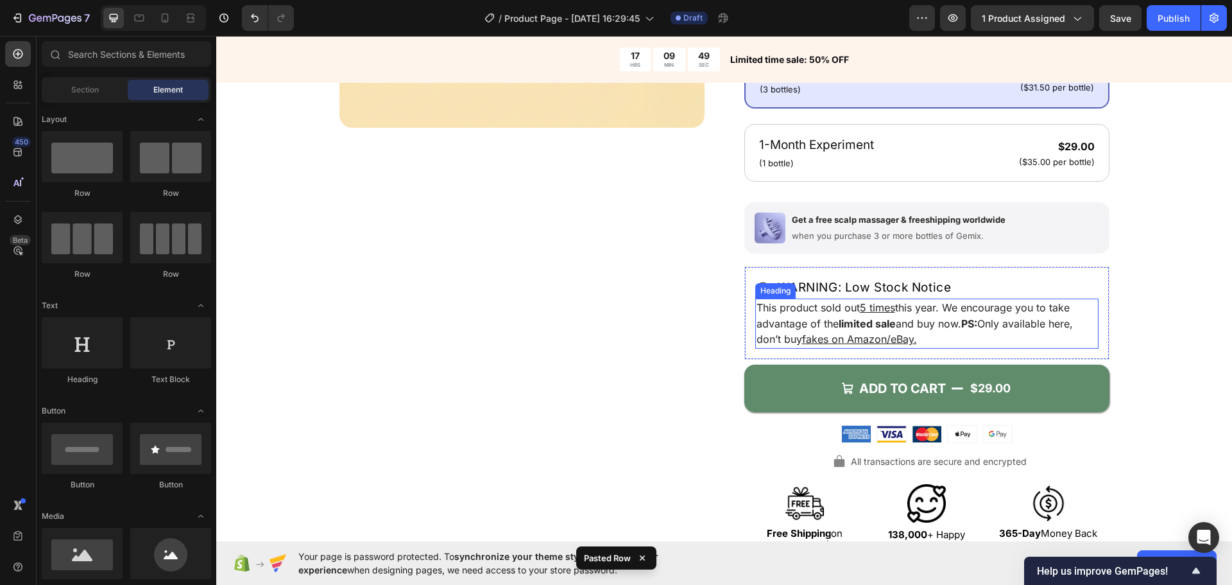
click at [933, 323] on span "This product sold out 5 times this year. We encourage you to take advantage of …" at bounding box center [914, 323] width 316 height 44
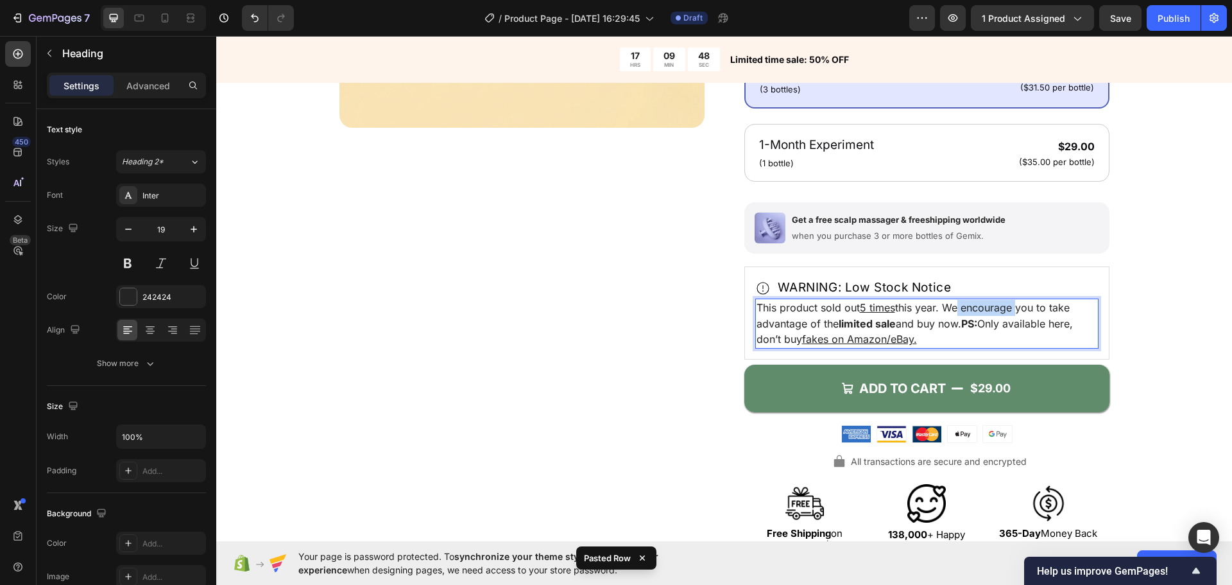
drag, startPoint x: 969, startPoint y: 306, endPoint x: 1013, endPoint y: 308, distance: 43.7
click at [1013, 308] on span "This product sold out 5 times this year. We encourage you to take advantage of …" at bounding box center [914, 323] width 316 height 44
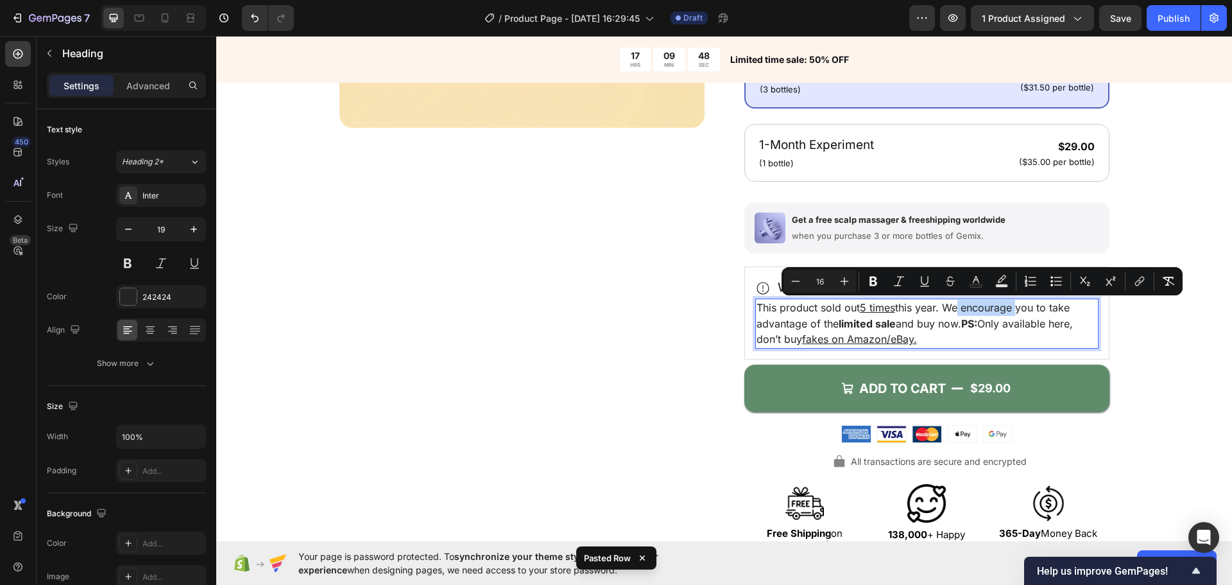
click at [1013, 308] on span "This product sold out 5 times this year. We encourage you to take advantage of …" at bounding box center [914, 323] width 316 height 44
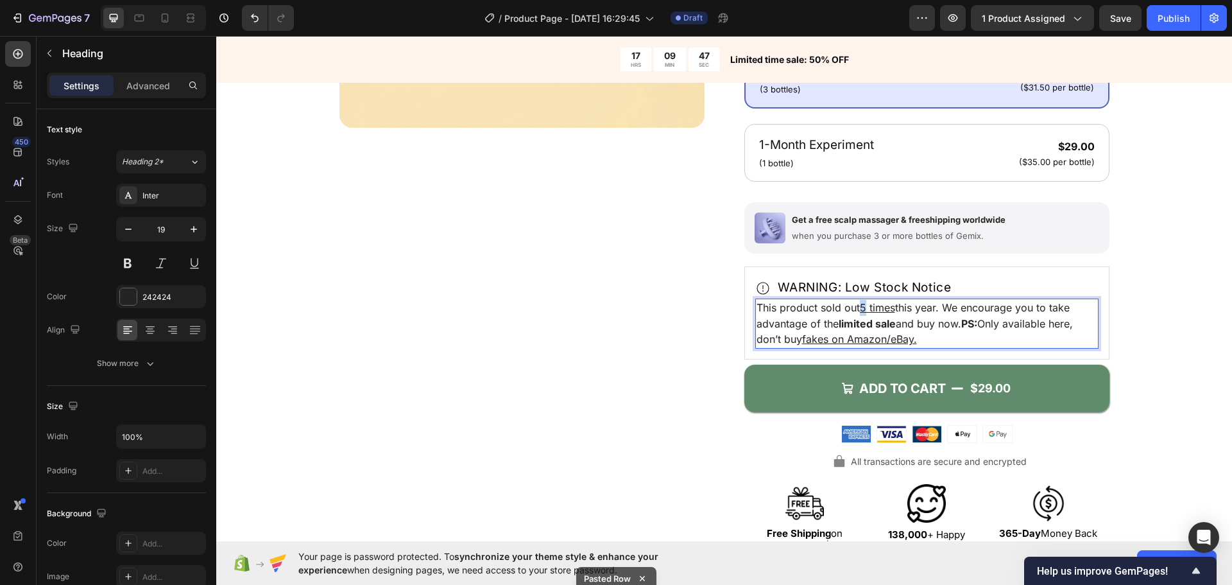
click at [860, 309] on u "5 times" at bounding box center [877, 307] width 35 height 13
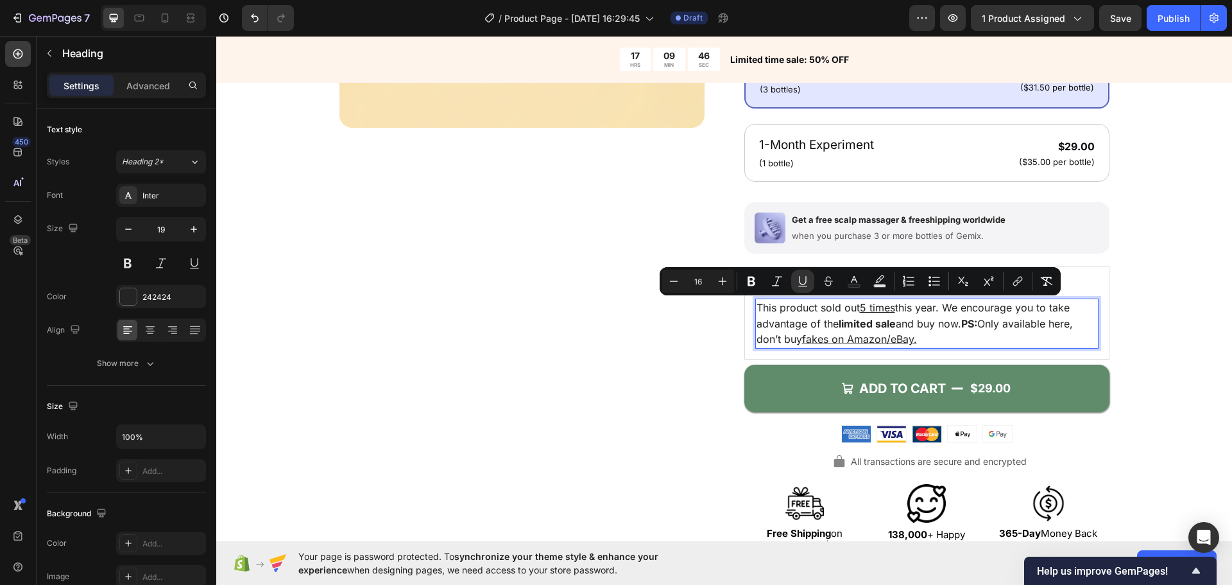
click at [911, 316] on span "This product sold out 5 times this year. We encourage you to take advantage of …" at bounding box center [914, 323] width 316 height 44
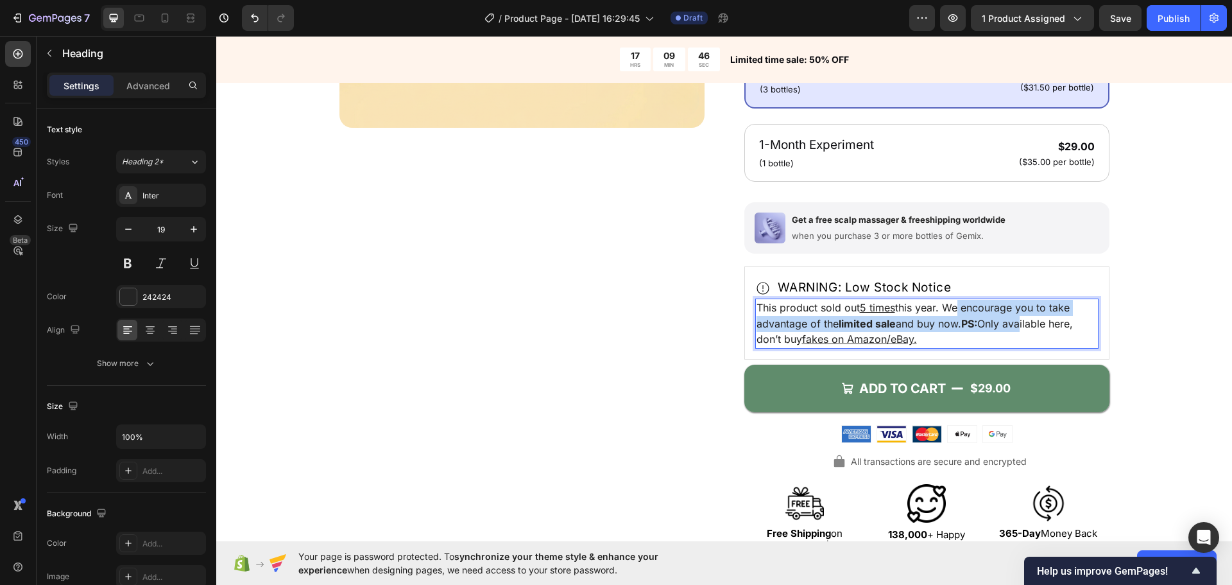
drag, startPoint x: 962, startPoint y: 312, endPoint x: 1021, endPoint y: 316, distance: 58.5
click at [1021, 316] on p "This product sold out 5 times this year. We encourage you to take advantage of …" at bounding box center [926, 323] width 341 height 47
click at [1014, 316] on p "This product sold out 5 times this year. We encourage you to take advantage of …" at bounding box center [926, 323] width 341 height 47
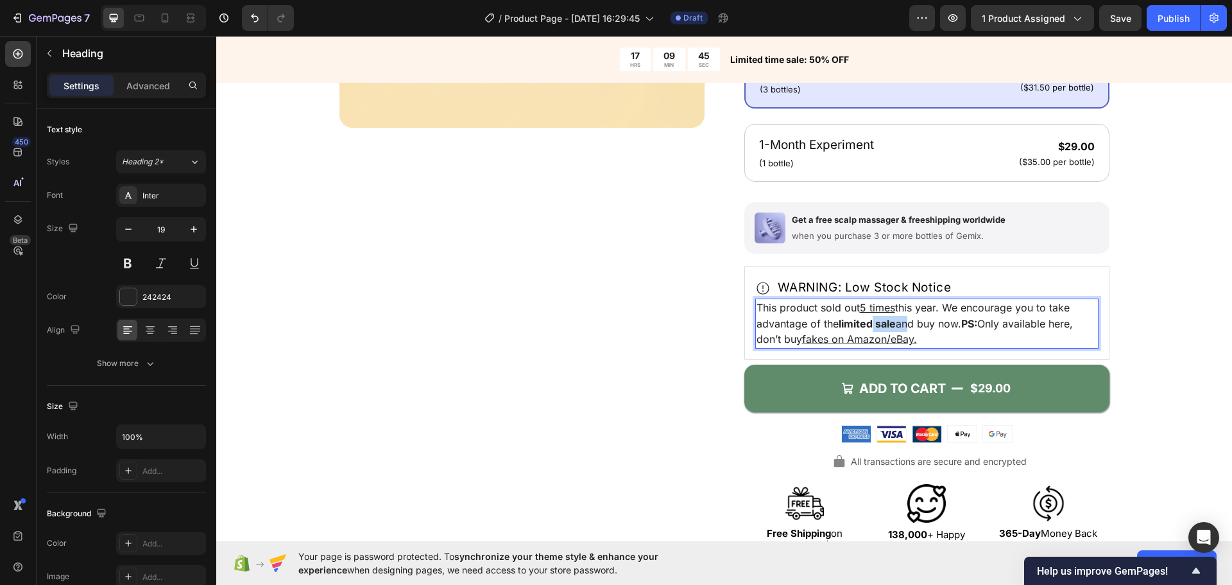
drag, startPoint x: 870, startPoint y: 323, endPoint x: 903, endPoint y: 326, distance: 32.8
click at [903, 326] on span "This product sold out 5 times this year. We encourage you to take advantage of …" at bounding box center [914, 323] width 316 height 44
drag, startPoint x: 935, startPoint y: 323, endPoint x: 957, endPoint y: 323, distance: 22.5
click at [957, 323] on span "This product sold out 5 times this year. We encourage you to take advantage of …" at bounding box center [914, 323] width 316 height 44
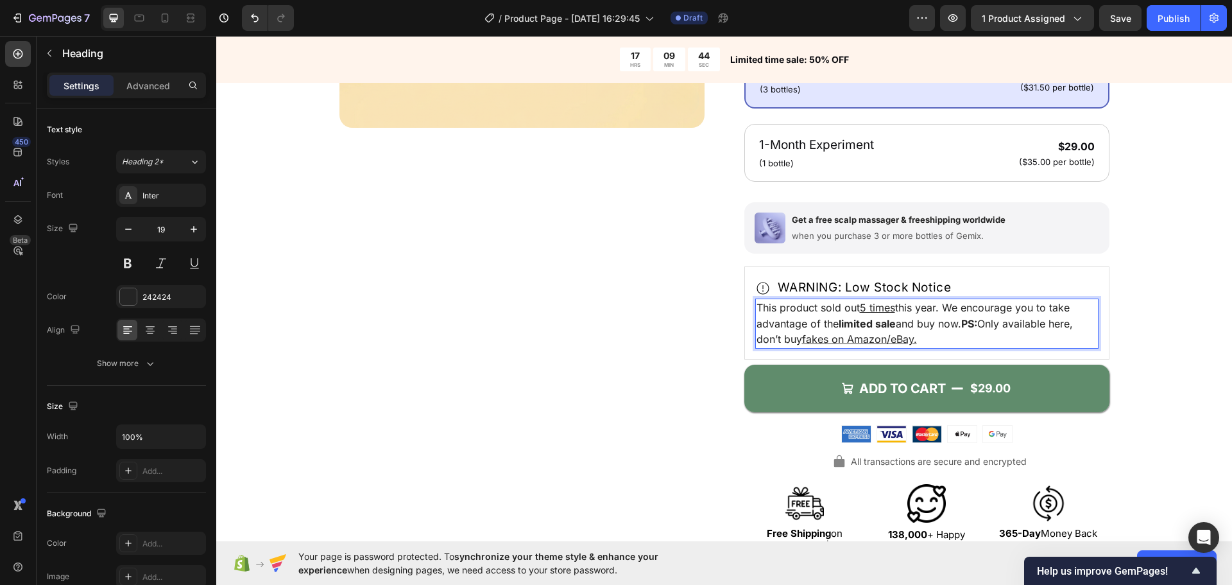
click at [964, 323] on strong "PS:" at bounding box center [969, 323] width 16 height 13
drag, startPoint x: 962, startPoint y: 321, endPoint x: 992, endPoint y: 329, distance: 31.3
click at [988, 329] on span "This product sold out 5 times this year. We encourage you to take advantage of …" at bounding box center [914, 323] width 316 height 44
click at [993, 329] on span "This product sold out 5 times this year. We encourage you to take advantage of …" at bounding box center [914, 323] width 316 height 44
click at [968, 325] on strong "PS:" at bounding box center [969, 323] width 16 height 13
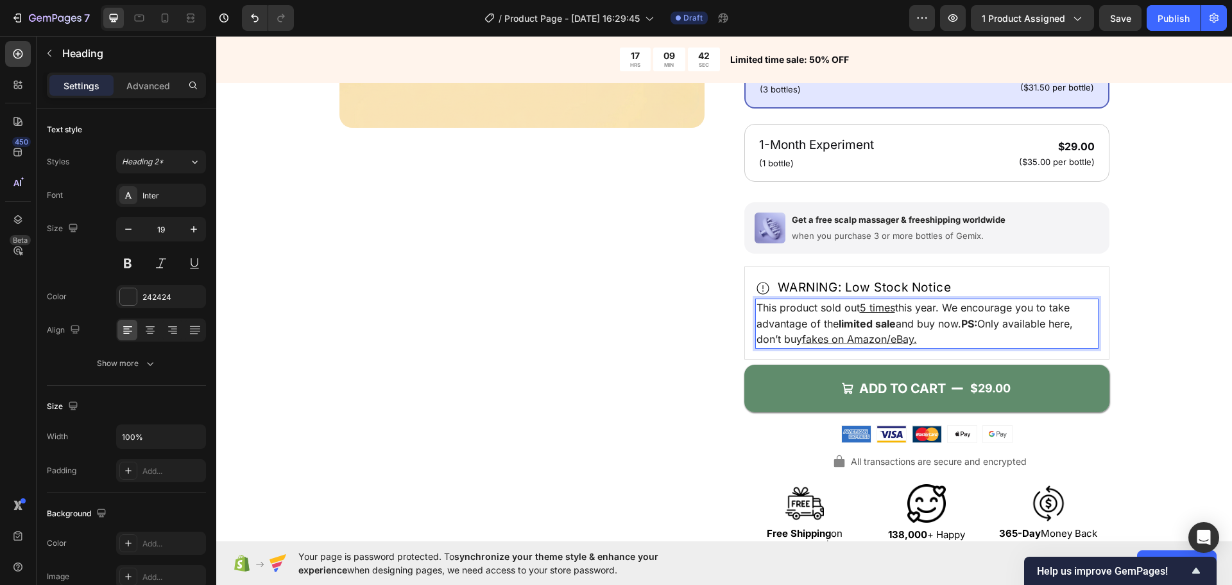
click at [687, 328] on div "Product Images" at bounding box center [521, 160] width 365 height 794
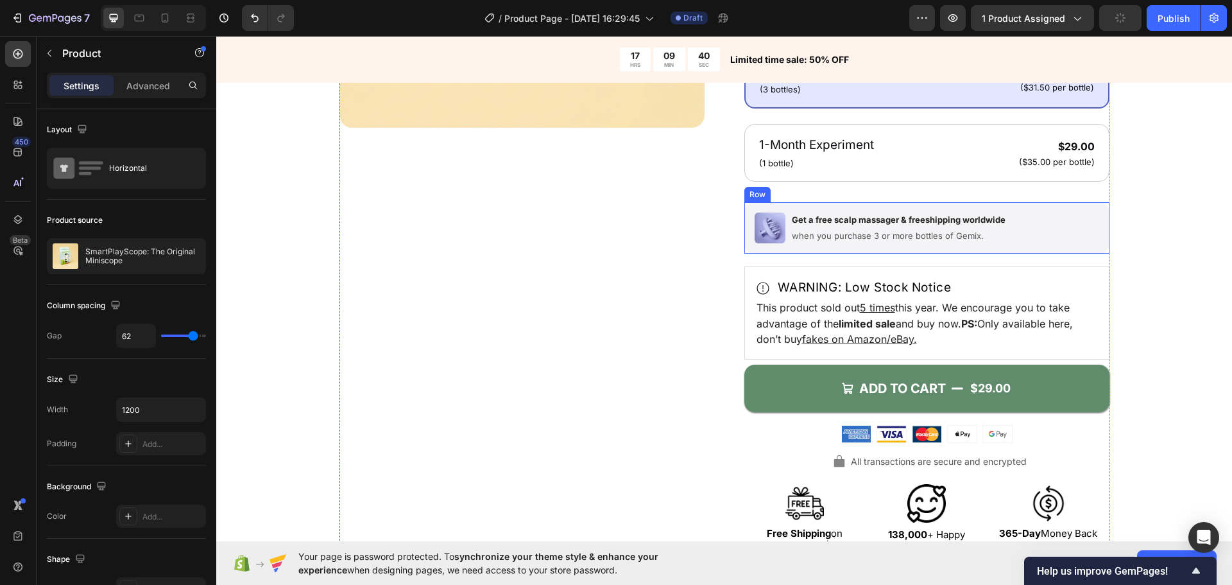
click at [749, 249] on div "Image Get a free scalp massager & freeshipping worldwide Text Block when you pu…" at bounding box center [926, 227] width 365 height 51
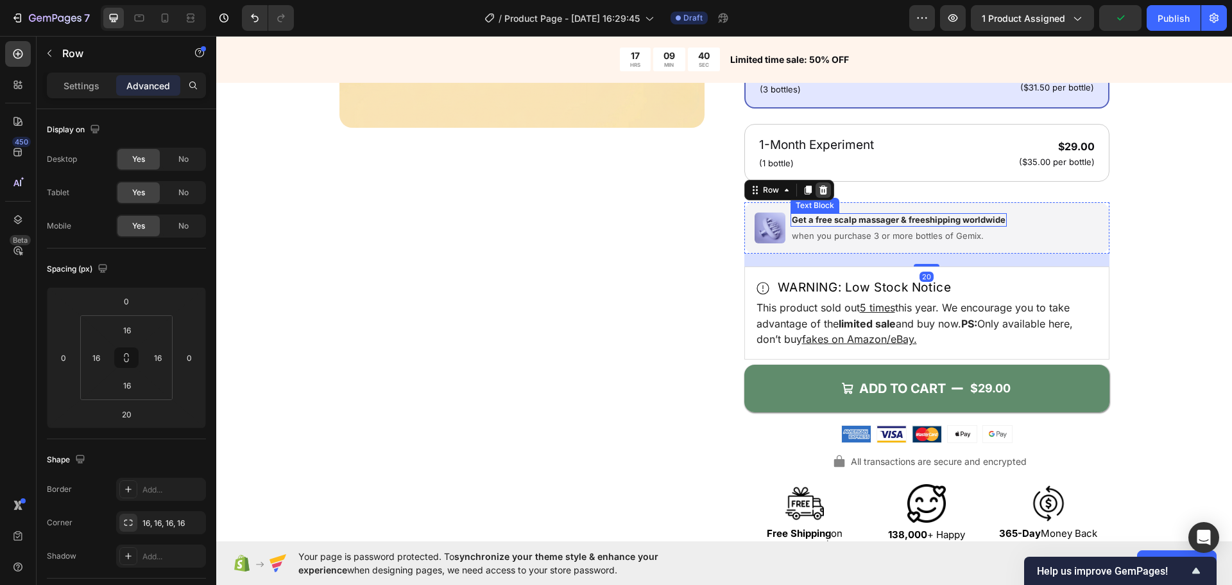
click at [824, 196] on div "Row" at bounding box center [789, 190] width 90 height 21
click at [815, 192] on div at bounding box center [822, 189] width 15 height 15
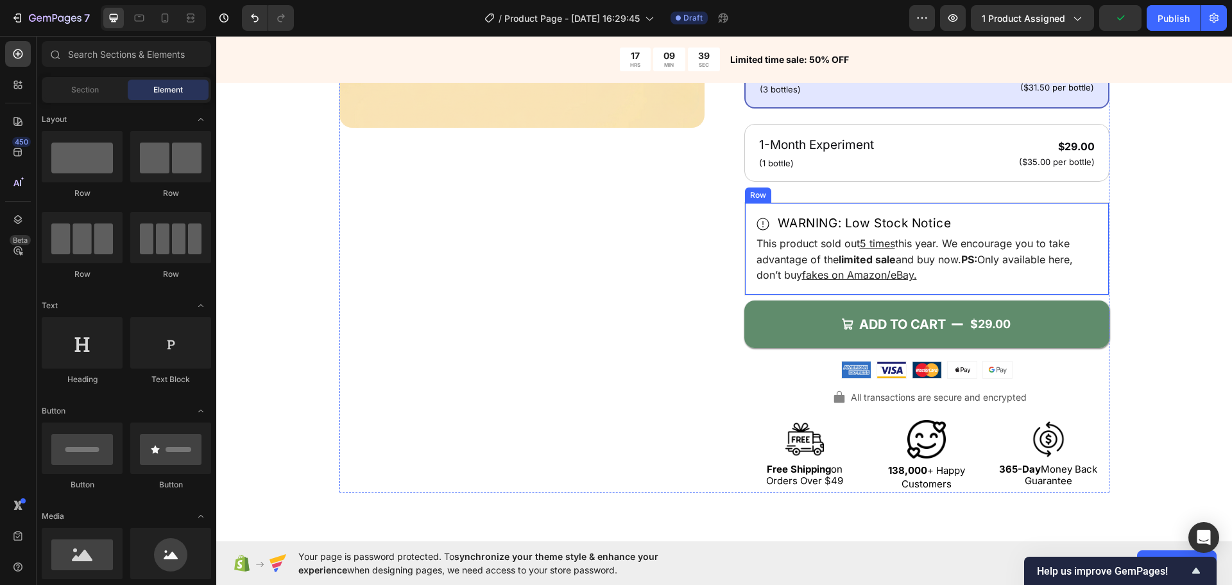
click at [674, 219] on div "Product Images" at bounding box center [521, 128] width 365 height 730
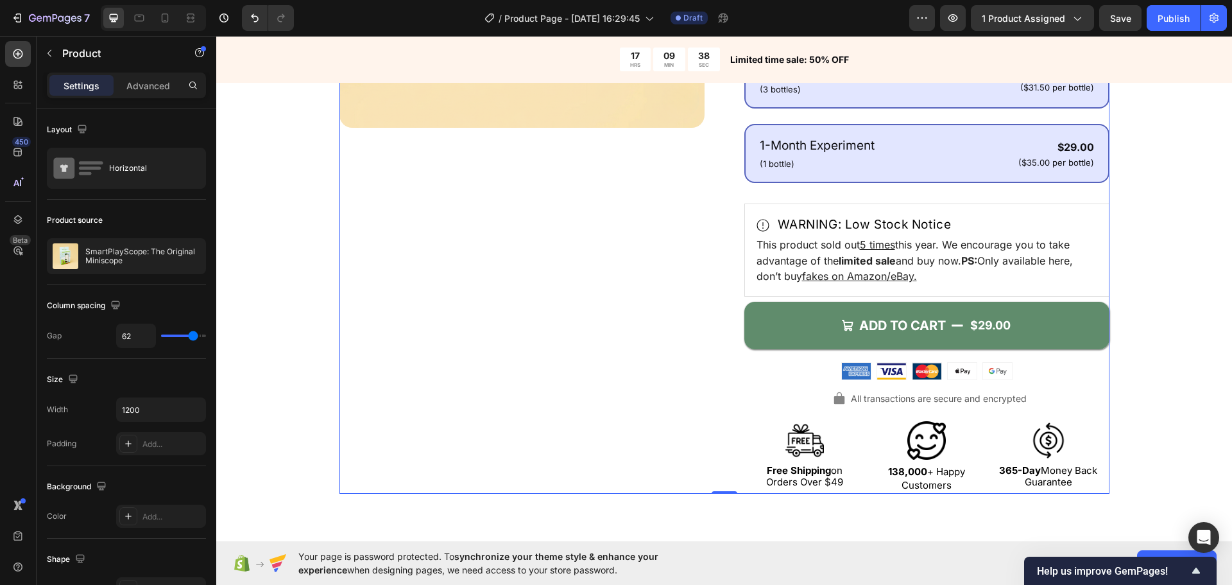
click at [769, 180] on div "1-Month Experiment Text Block (1 bottle) Text Block $29.00 Product Price Produc…" at bounding box center [926, 153] width 365 height 59
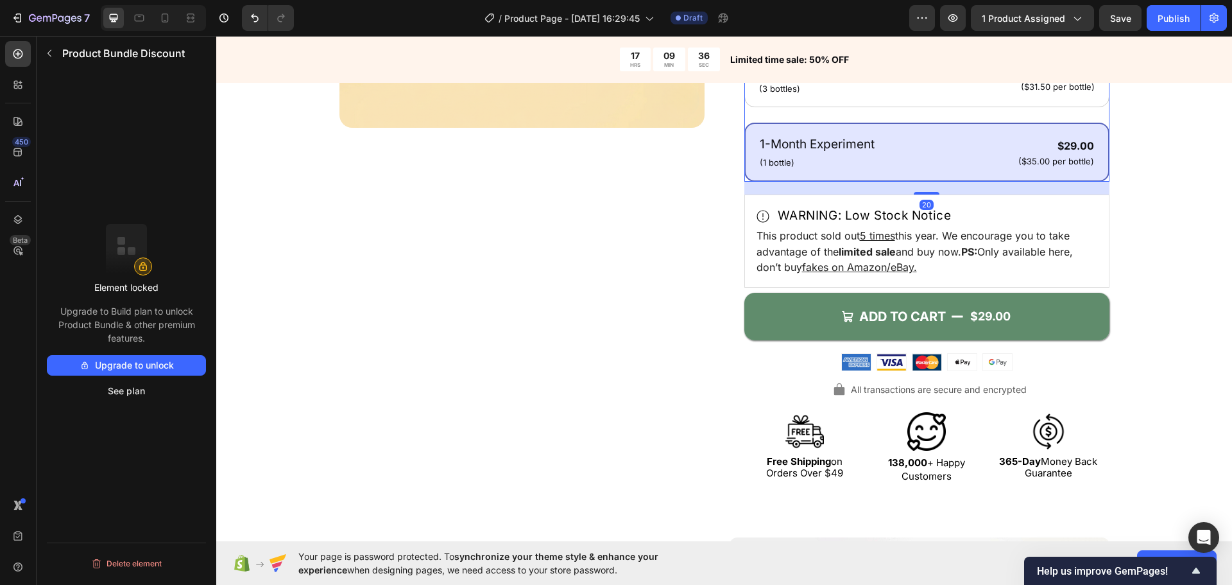
drag, startPoint x: 926, startPoint y: 201, endPoint x: 935, endPoint y: 194, distance: 12.3
click at [935, 182] on div "20" at bounding box center [926, 182] width 365 height 0
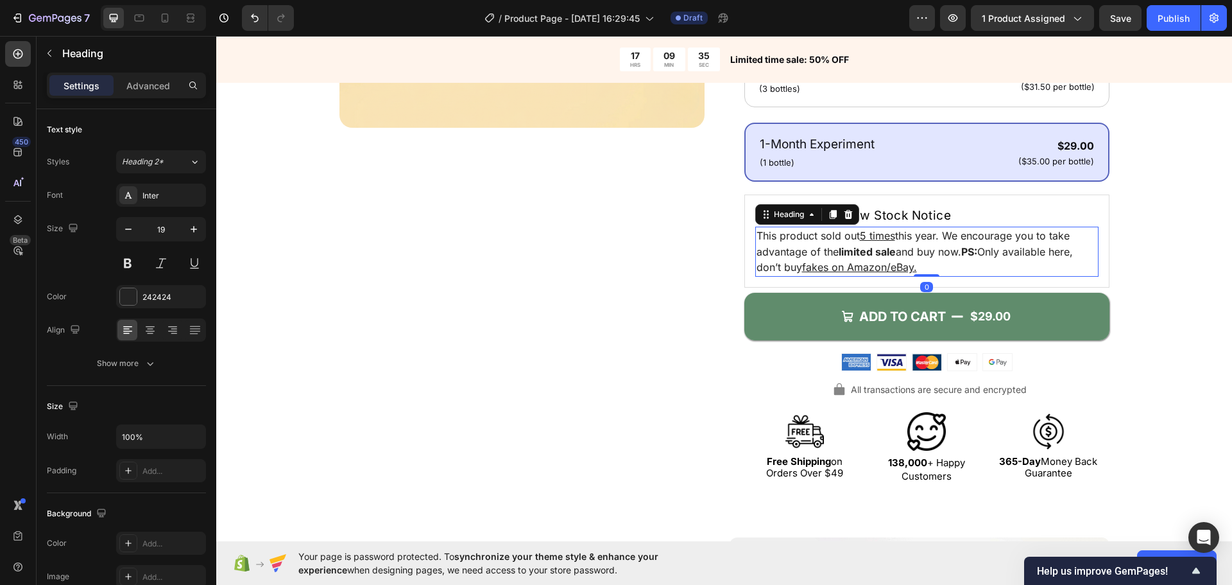
click at [994, 273] on p "⁠⁠⁠⁠⁠⁠⁠ This product sold out 5 times this year. We encourage you to take advan…" at bounding box center [926, 251] width 341 height 47
click at [1013, 289] on div "Icon Icon Icon Icon Icon Icon List 4.7/5 (26,223 reviews) Text Block Row SmartP…" at bounding box center [926, 124] width 365 height 722
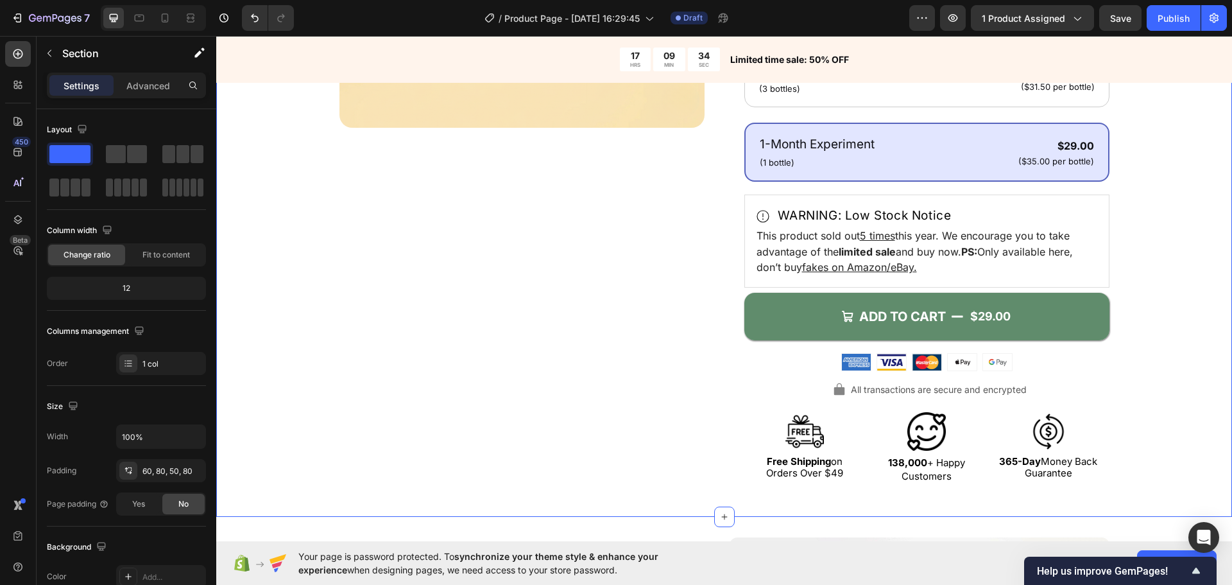
click at [1116, 297] on div "Product Images Icon Icon Icon Icon Icon Icon List 4.7/5 (26,223 reviews) Text B…" at bounding box center [724, 124] width 913 height 722
click at [1037, 285] on div "WARNING: Low Stock Notice Item List ⁠⁠⁠⁠⁠⁠⁠ This product sold out 5 times this …" at bounding box center [926, 240] width 365 height 93
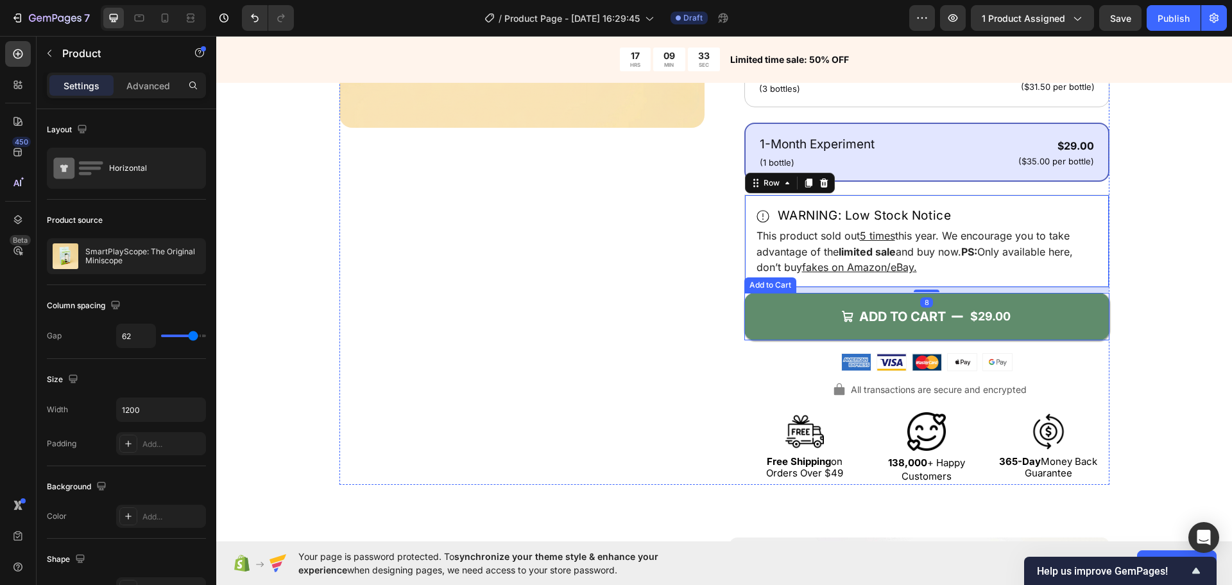
click at [692, 344] on div "Product Images" at bounding box center [521, 124] width 365 height 722
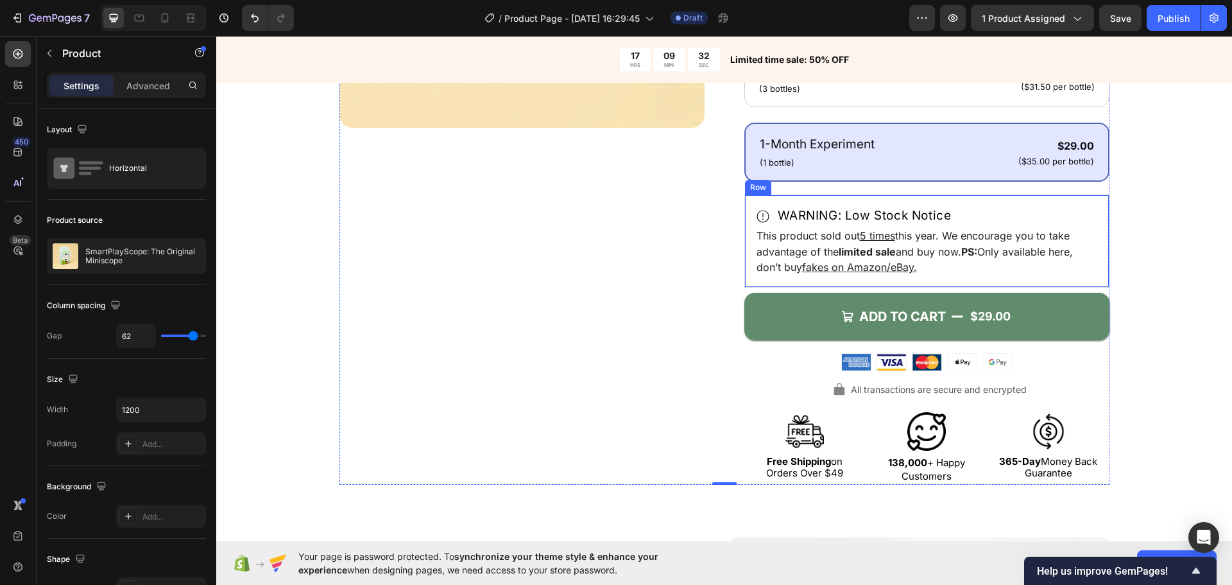
click at [830, 284] on div "WARNING: Low Stock Notice Item List ⁠⁠⁠⁠⁠⁠⁠ This product sold out 5 times this …" at bounding box center [926, 240] width 365 height 93
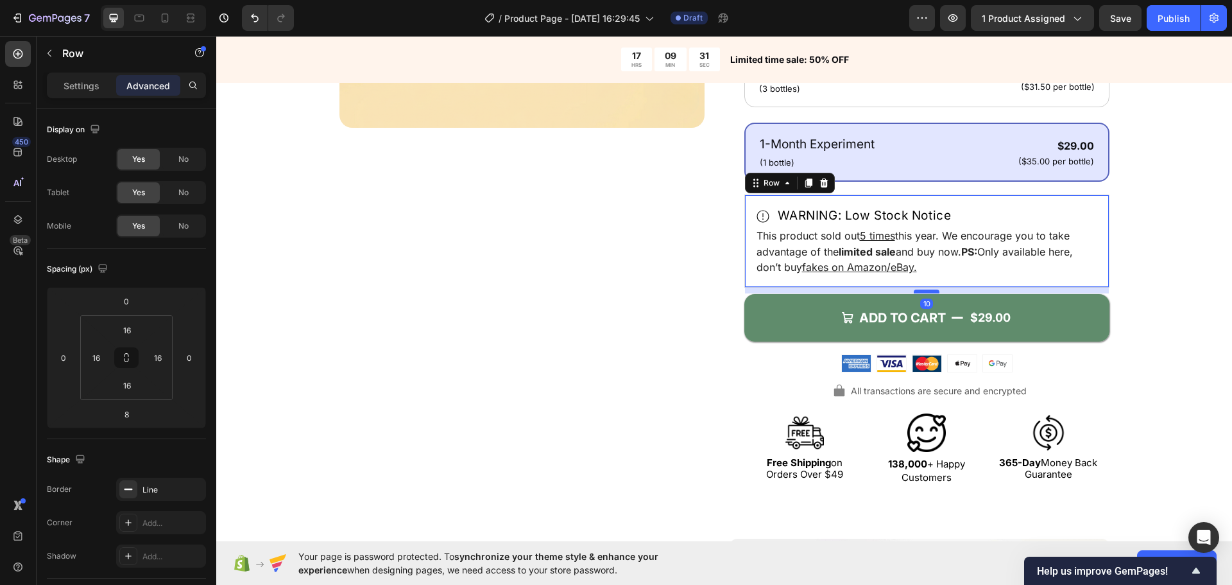
click at [930, 290] on div at bounding box center [927, 291] width 26 height 4
type input "10"
click at [782, 309] on button "ADD TO CART $29.00" at bounding box center [926, 317] width 365 height 47
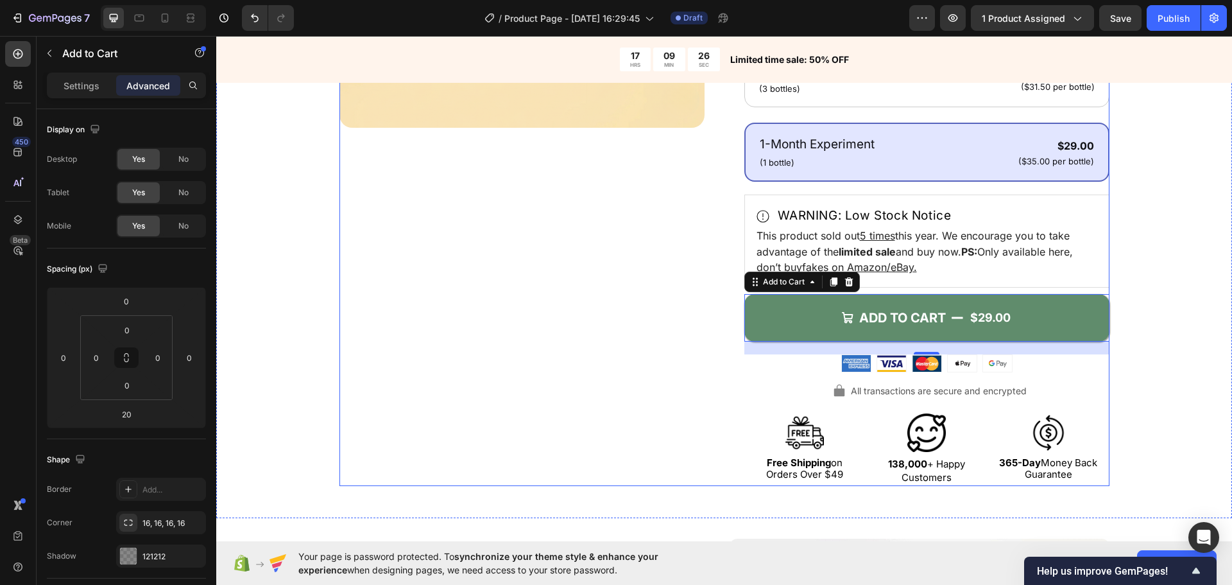
click at [601, 428] on div "Product Images" at bounding box center [521, 125] width 365 height 724
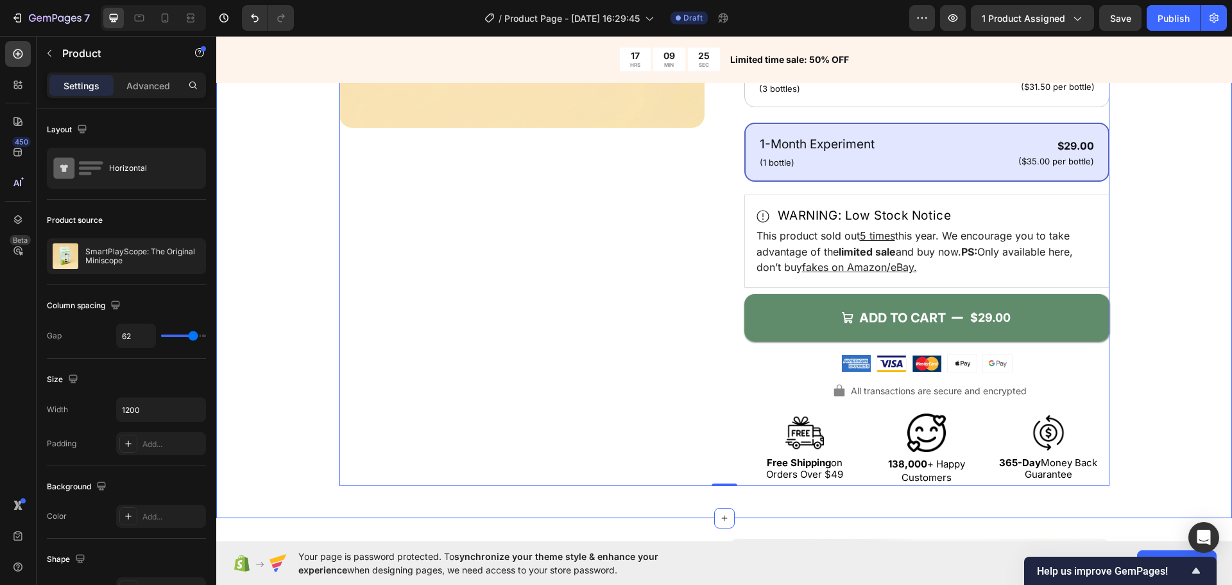
drag, startPoint x: 303, startPoint y: 345, endPoint x: 287, endPoint y: 339, distance: 17.0
click at [303, 345] on div "Product Images Icon Icon Icon Icon Icon Icon List 4.7/5 (26,223 reviews) Text B…" at bounding box center [724, 125] width 913 height 724
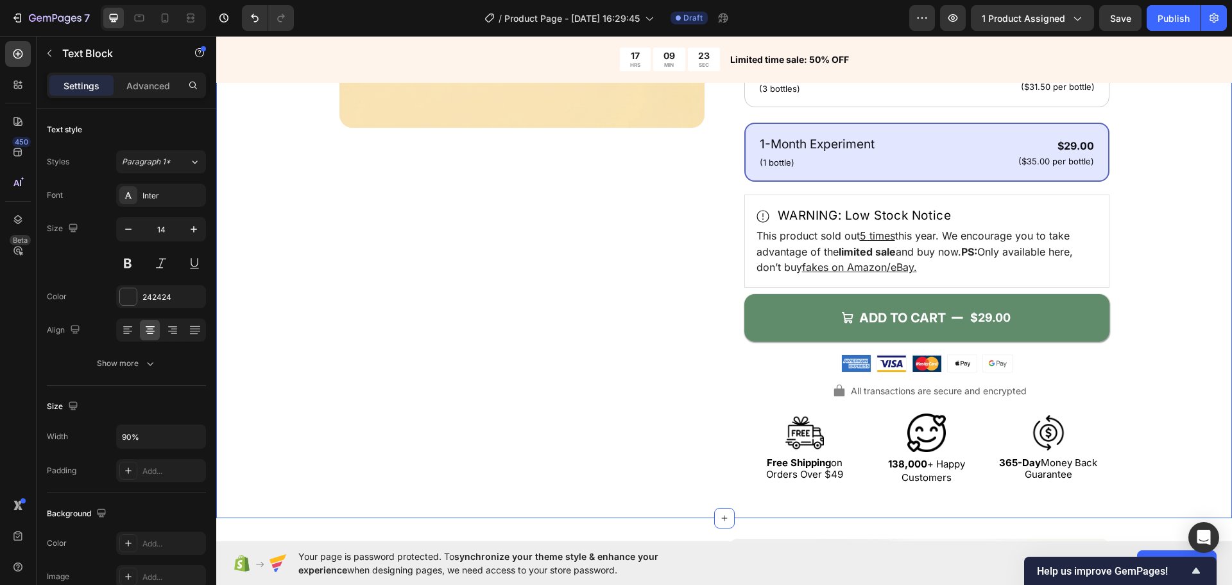
click at [790, 468] on span "Free Shipping on Orders Over $49" at bounding box center [804, 468] width 77 height 24
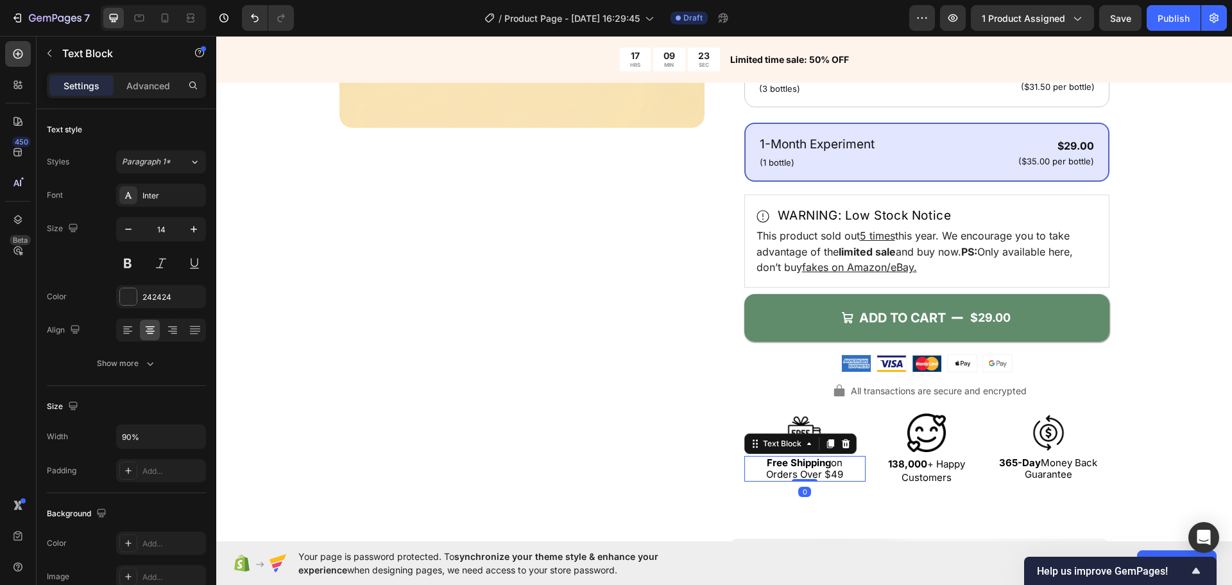
drag, startPoint x: 811, startPoint y: 479, endPoint x: 819, endPoint y: 480, distance: 7.8
click at [811, 479] on div at bounding box center [805, 480] width 26 height 3
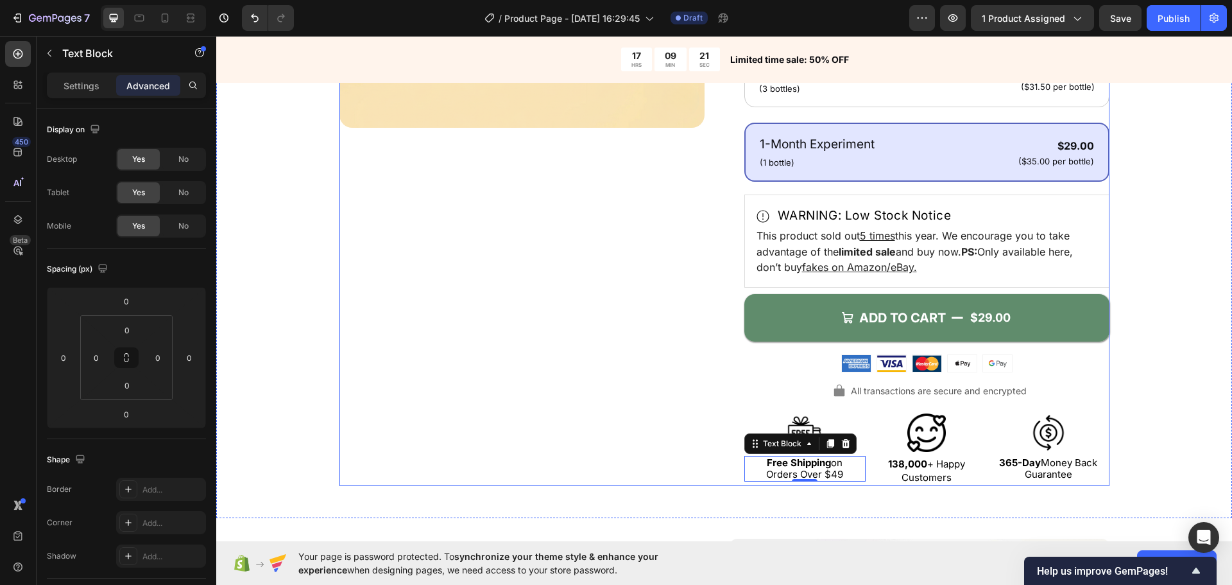
click at [438, 436] on div "Product Images" at bounding box center [521, 125] width 365 height 724
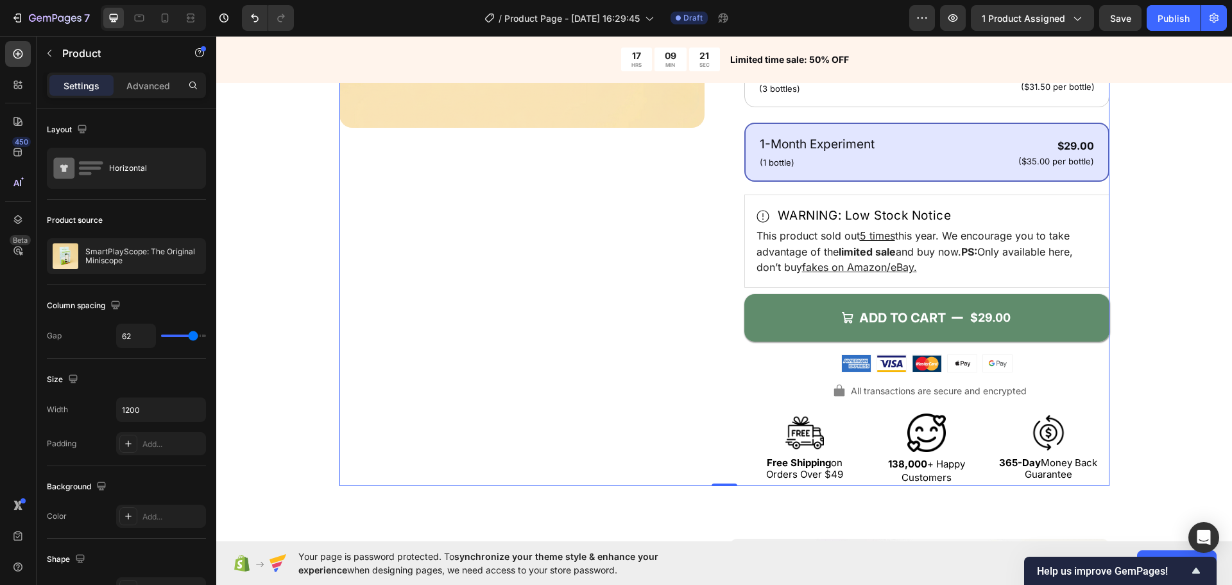
click at [283, 417] on div "Product Images Icon Icon Icon Icon Icon Icon List 4.7/5 (26,223 reviews) Text B…" at bounding box center [724, 125] width 913 height 724
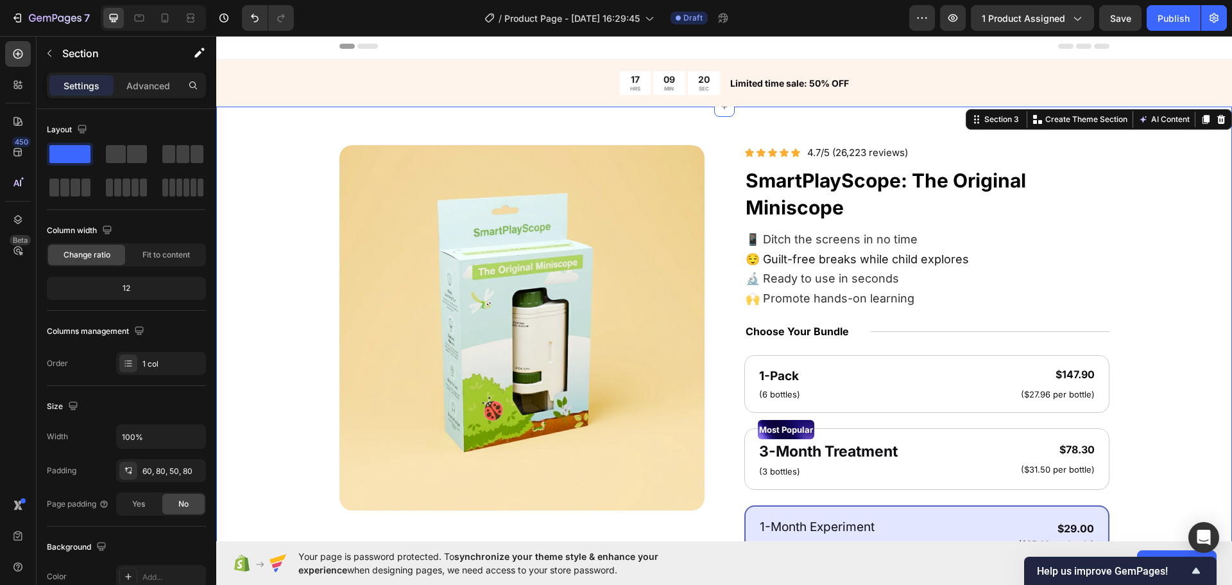
scroll to position [0, 0]
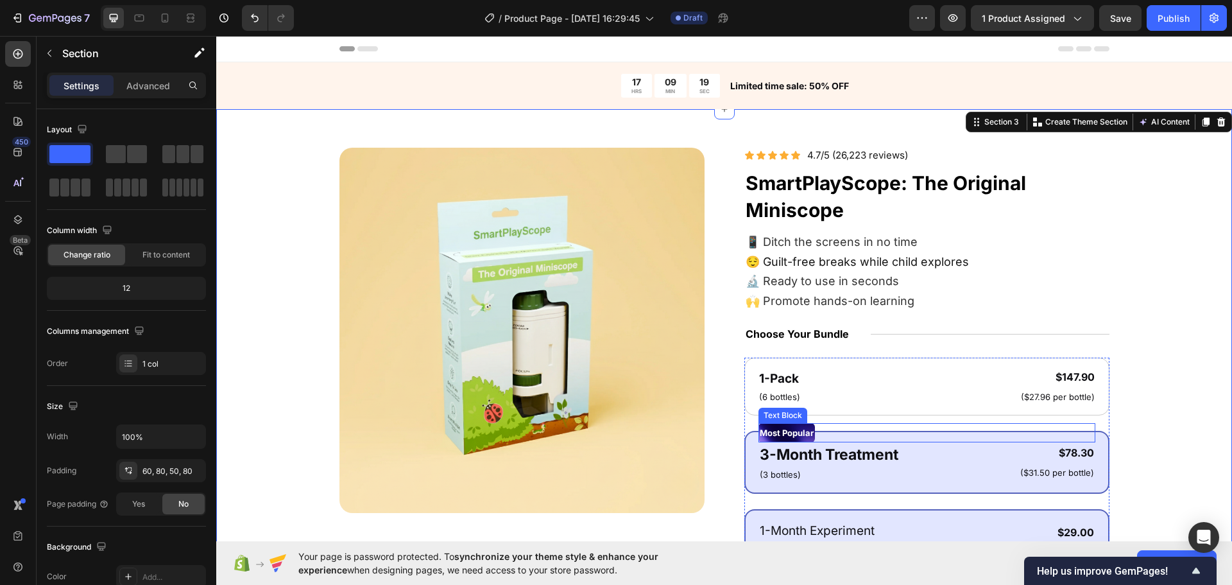
click at [760, 432] on p "Most Popular" at bounding box center [787, 432] width 54 height 17
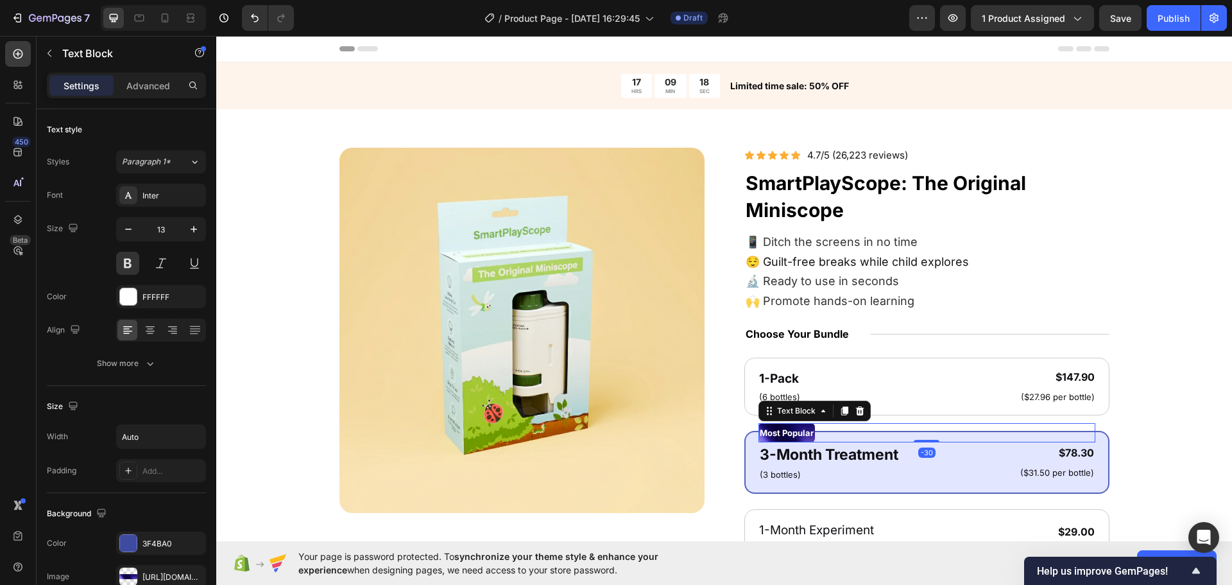
click at [762, 430] on p "Most Popular" at bounding box center [787, 432] width 54 height 17
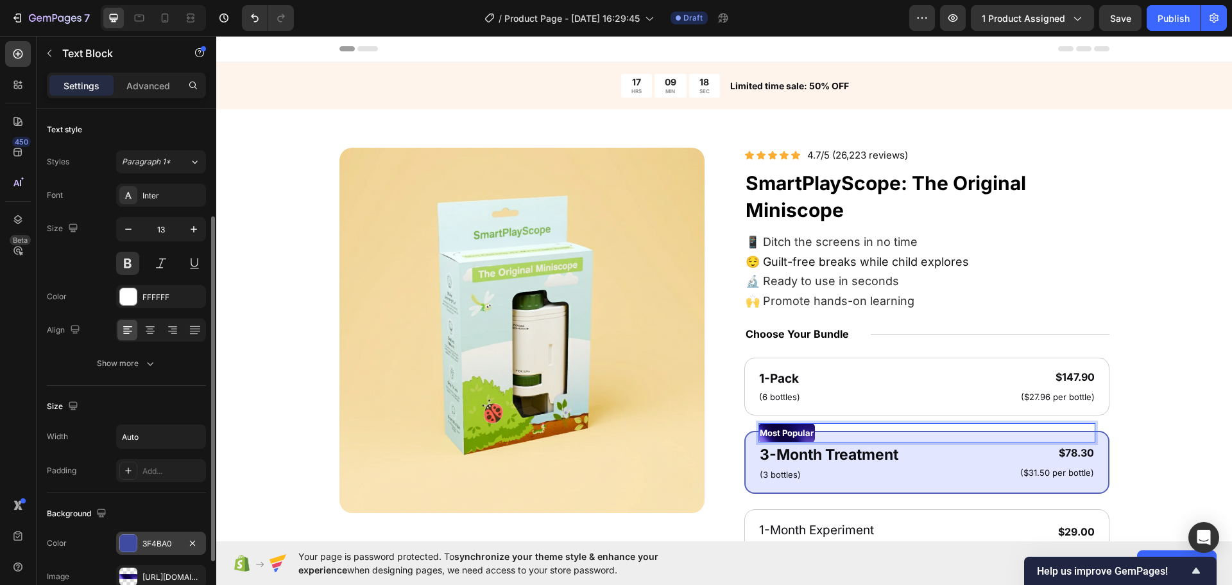
scroll to position [64, 0]
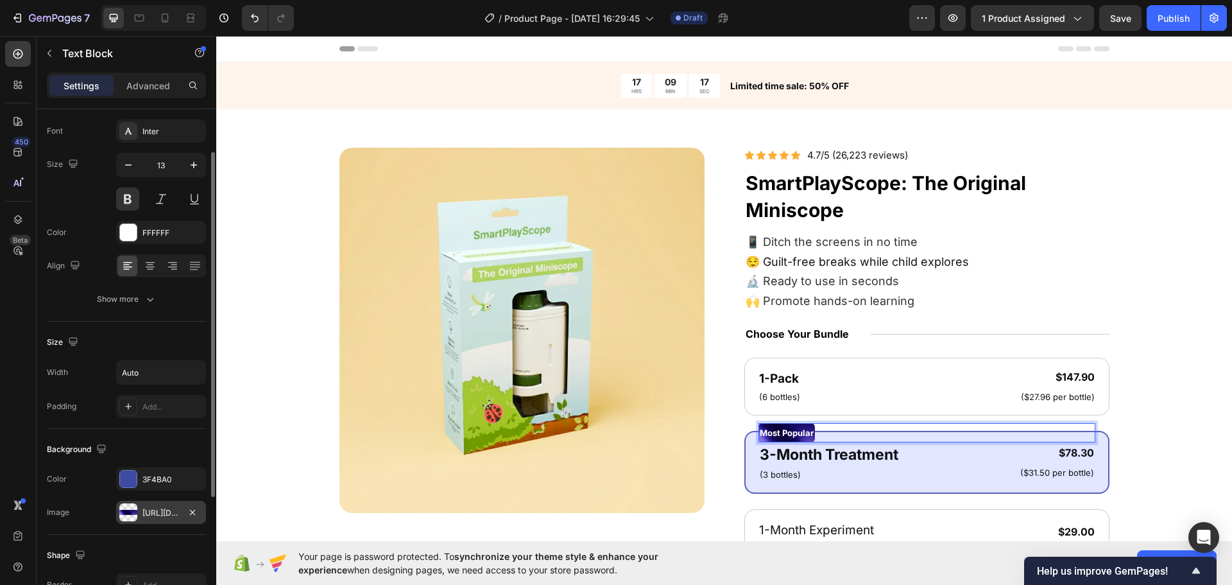
click at [150, 515] on div "[URL][DOMAIN_NAME]" at bounding box center [160, 513] width 37 height 12
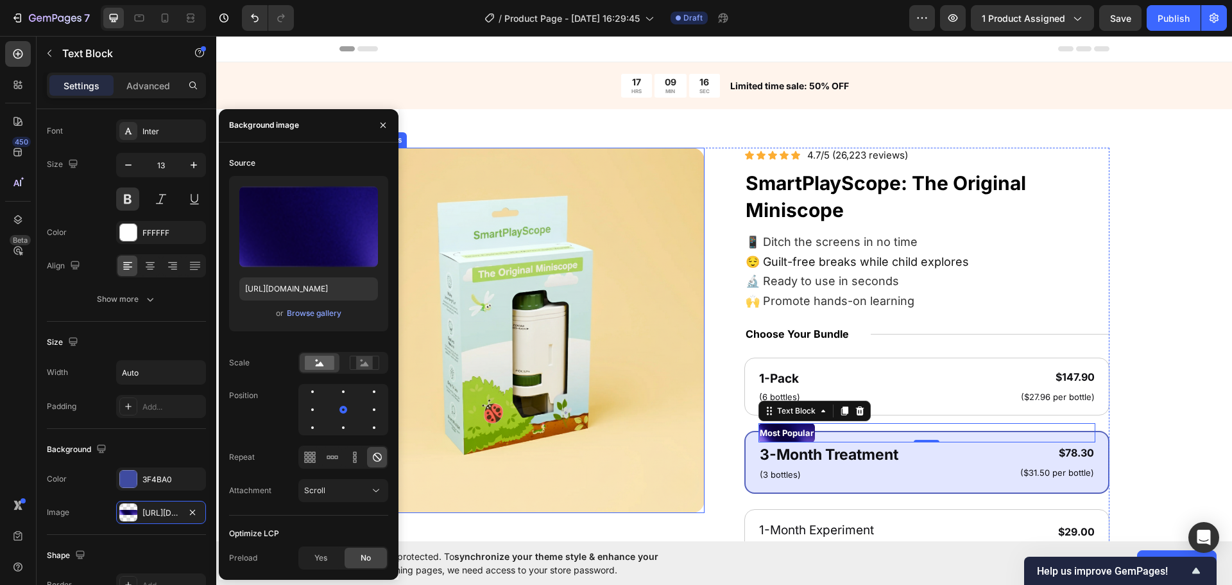
click at [485, 205] on img at bounding box center [521, 330] width 365 height 365
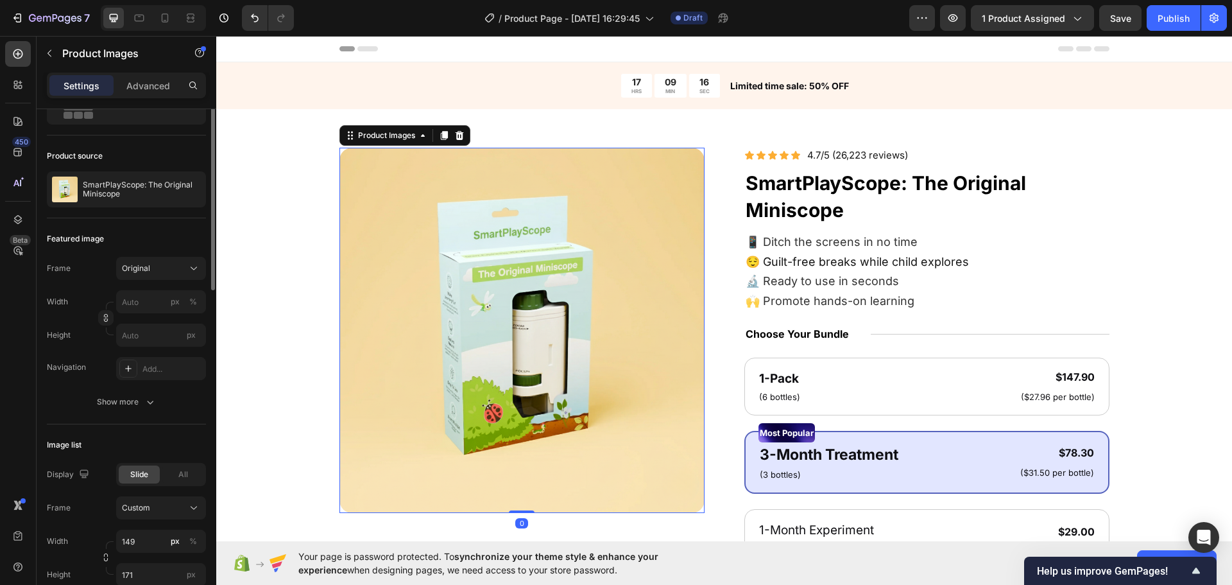
scroll to position [0, 0]
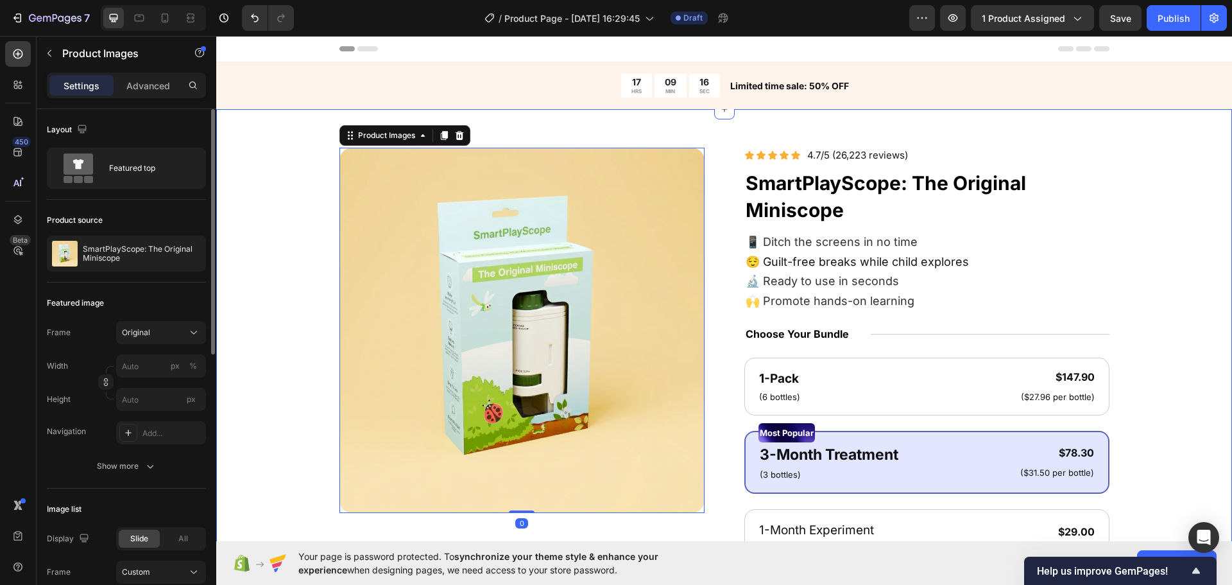
click at [275, 271] on div "Product Images 0 Icon Icon Icon Icon Icon Icon List 4.7/5 (26,223 reviews) Text…" at bounding box center [724, 510] width 913 height 724
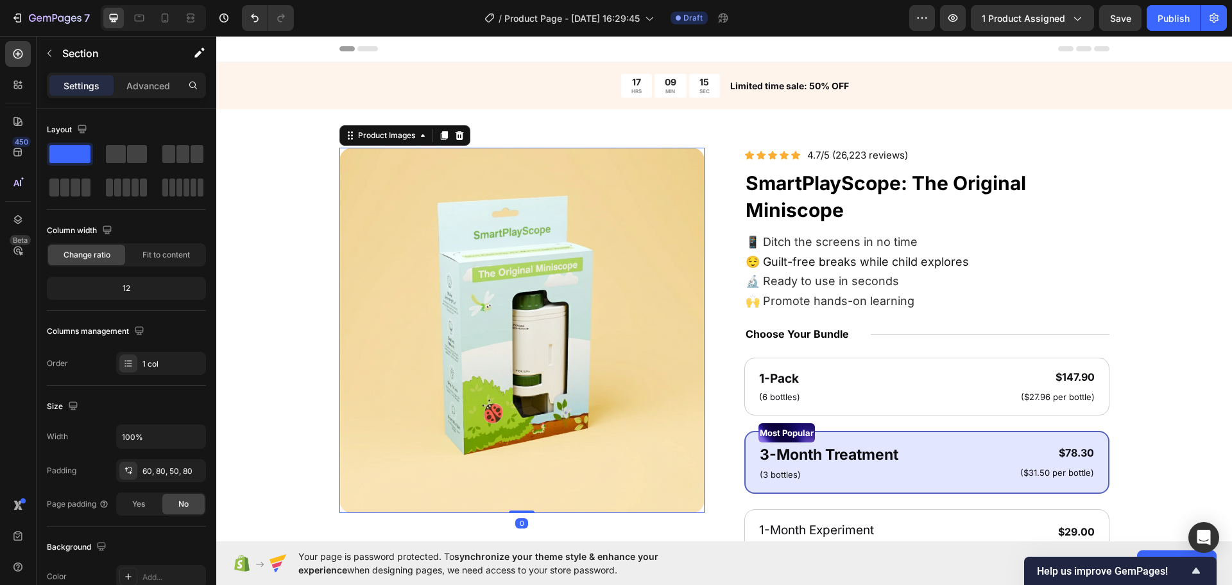
click at [350, 325] on img at bounding box center [521, 330] width 365 height 365
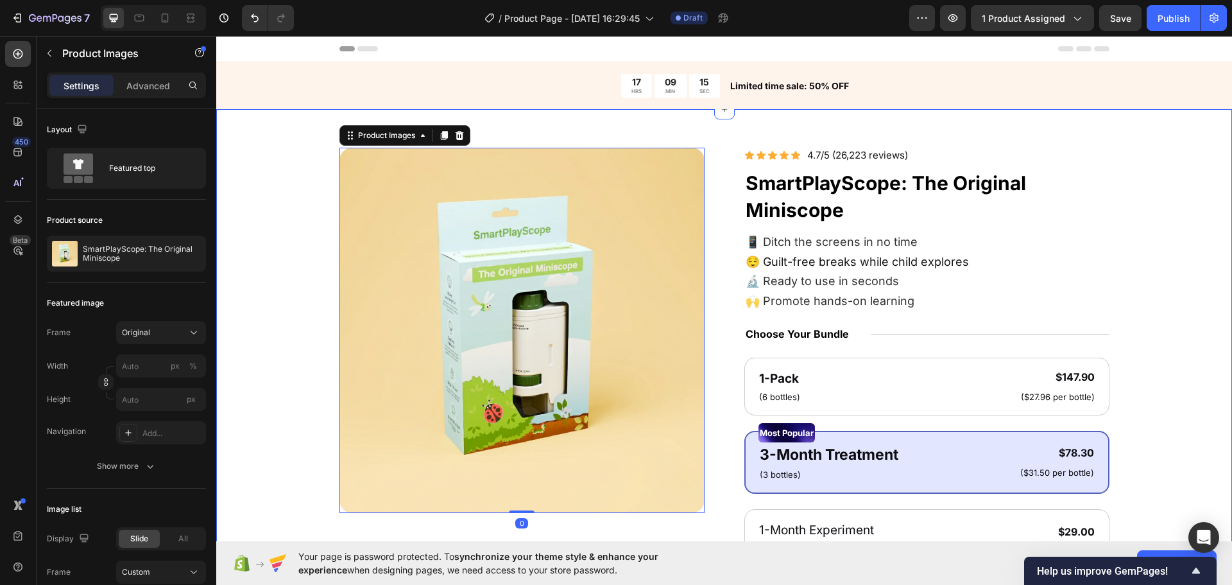
click at [283, 308] on div "Product Images 0 Icon Icon Icon Icon Icon Icon List 4.7/5 (26,223 reviews) Text…" at bounding box center [724, 510] width 913 height 724
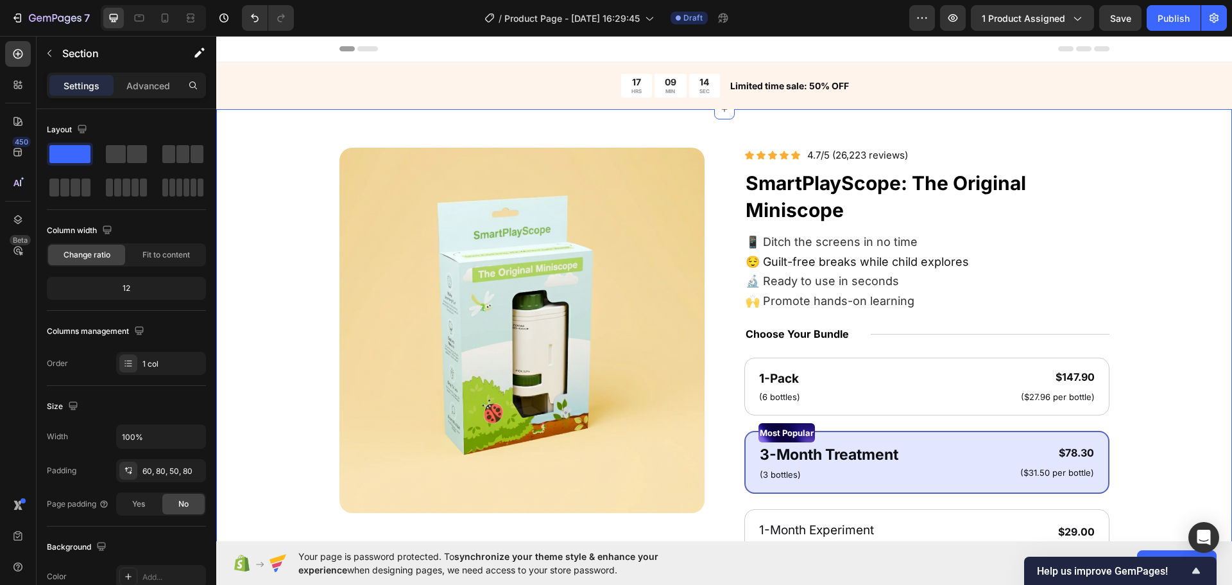
click at [282, 286] on div "Product Images Icon Icon Icon Icon Icon Icon List 4.7/5 (26,223 reviews) Text B…" at bounding box center [724, 510] width 913 height 724
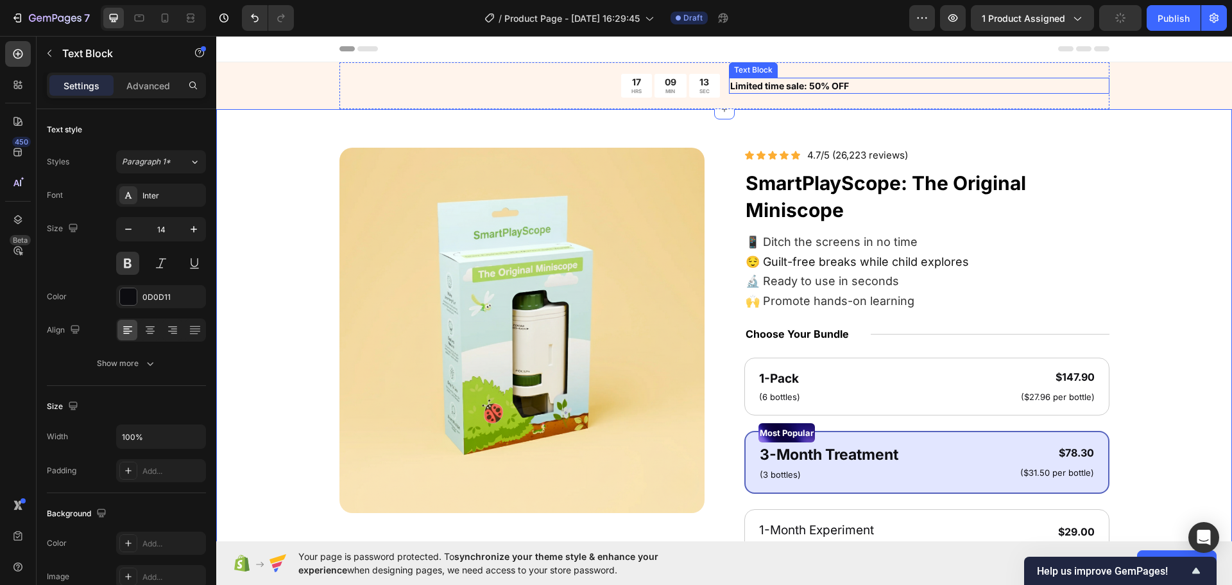
click at [741, 85] on p "Limited time sale: 50% OFF" at bounding box center [919, 85] width 378 height 13
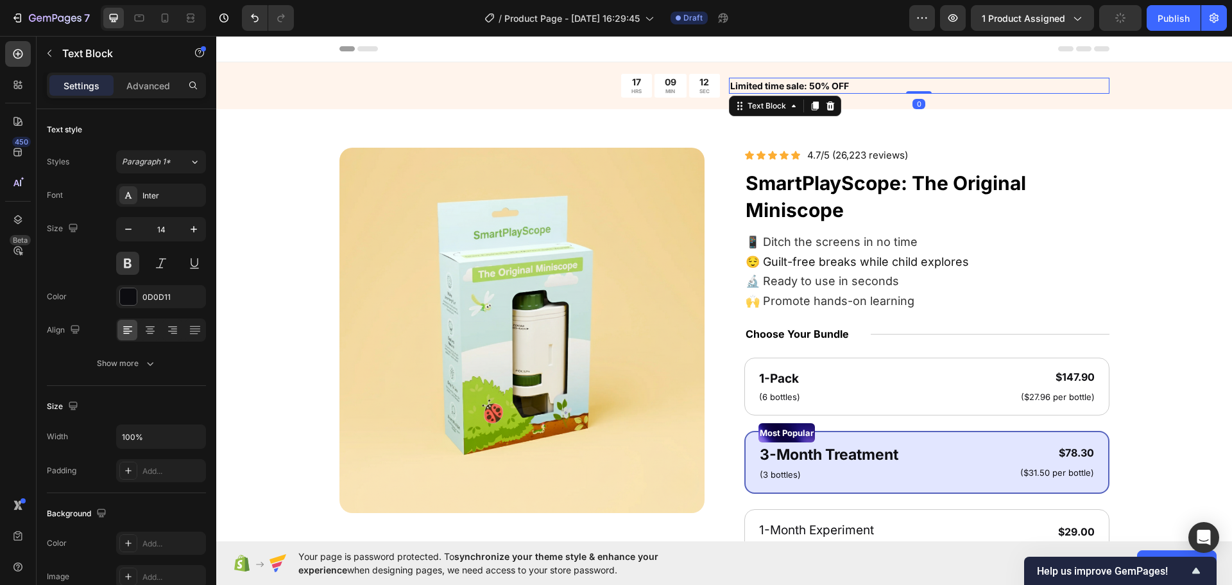
click at [741, 85] on p "Limited time sale: 50% OFF" at bounding box center [919, 85] width 378 height 13
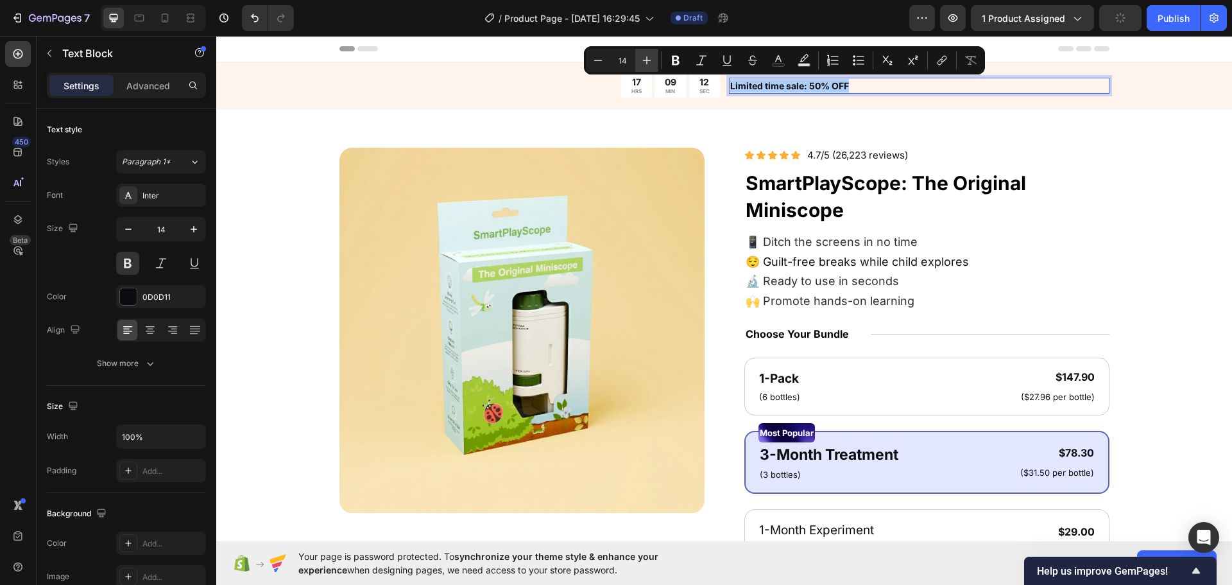
click at [650, 61] on icon "Editor contextual toolbar" at bounding box center [646, 60] width 13 height 13
type input "15"
click at [411, 158] on img at bounding box center [521, 330] width 365 height 365
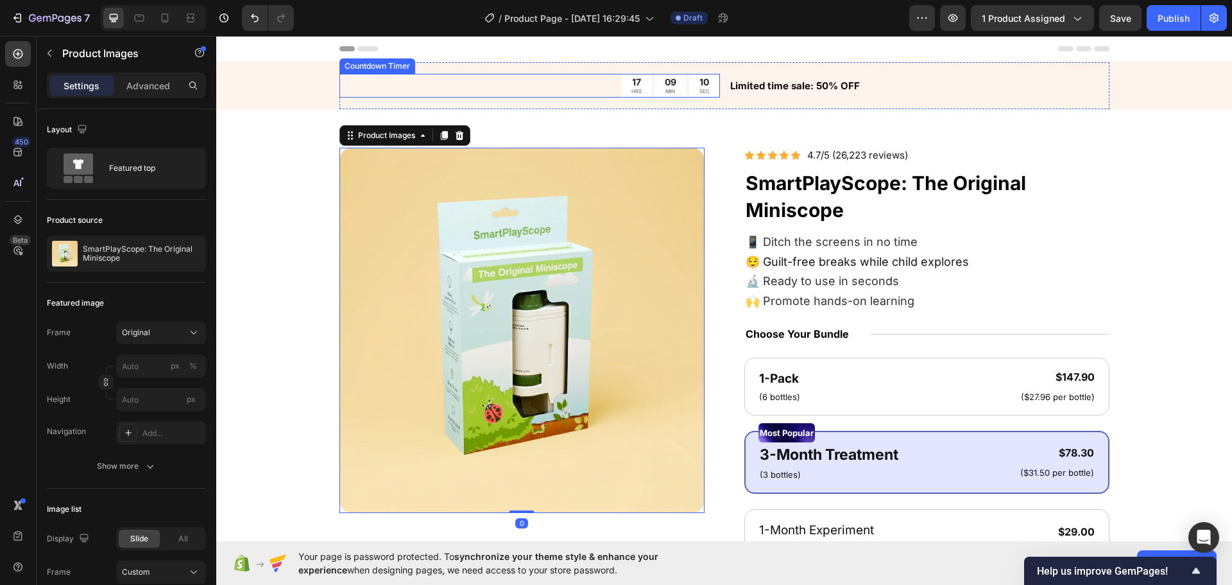
click at [631, 81] on div "17" at bounding box center [636, 82] width 10 height 12
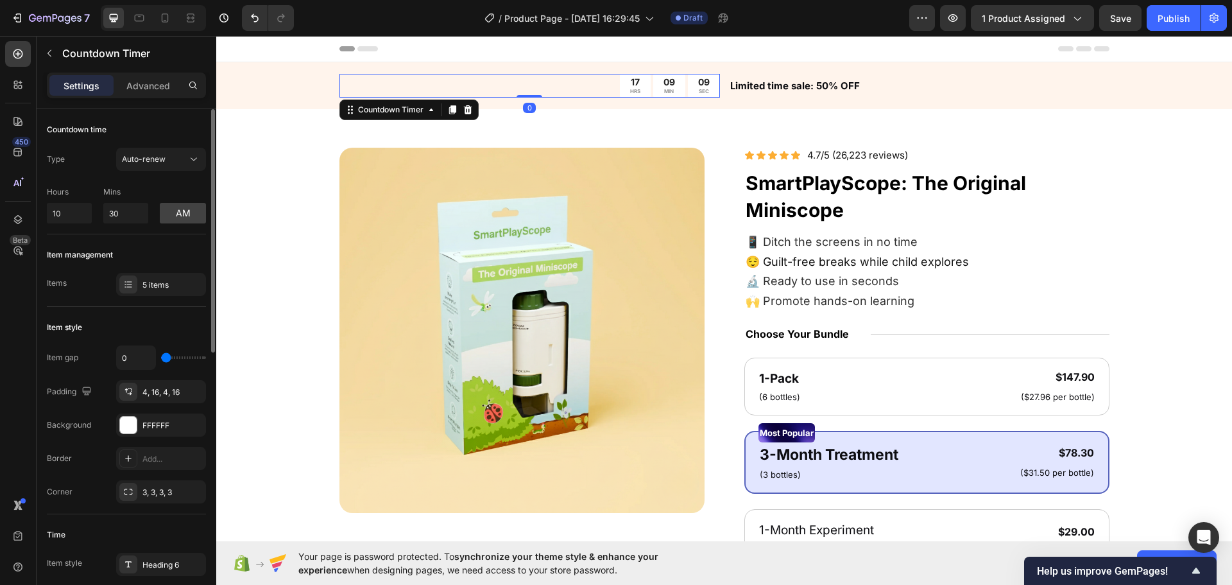
type input "2"
type input "4"
type input "9"
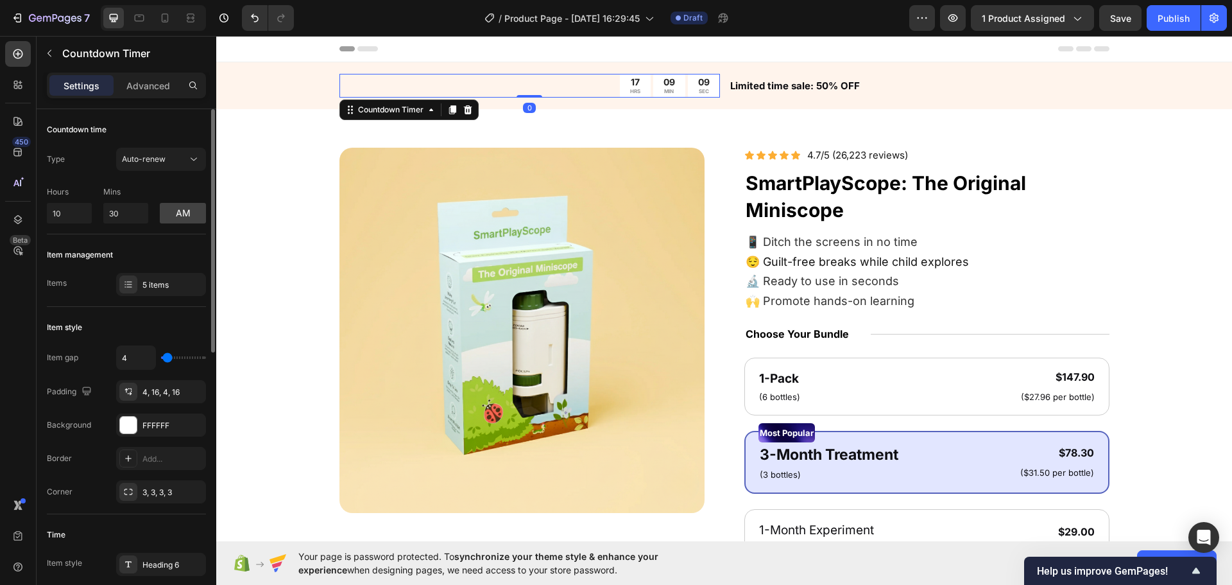
type input "9"
type input "11"
type input "13"
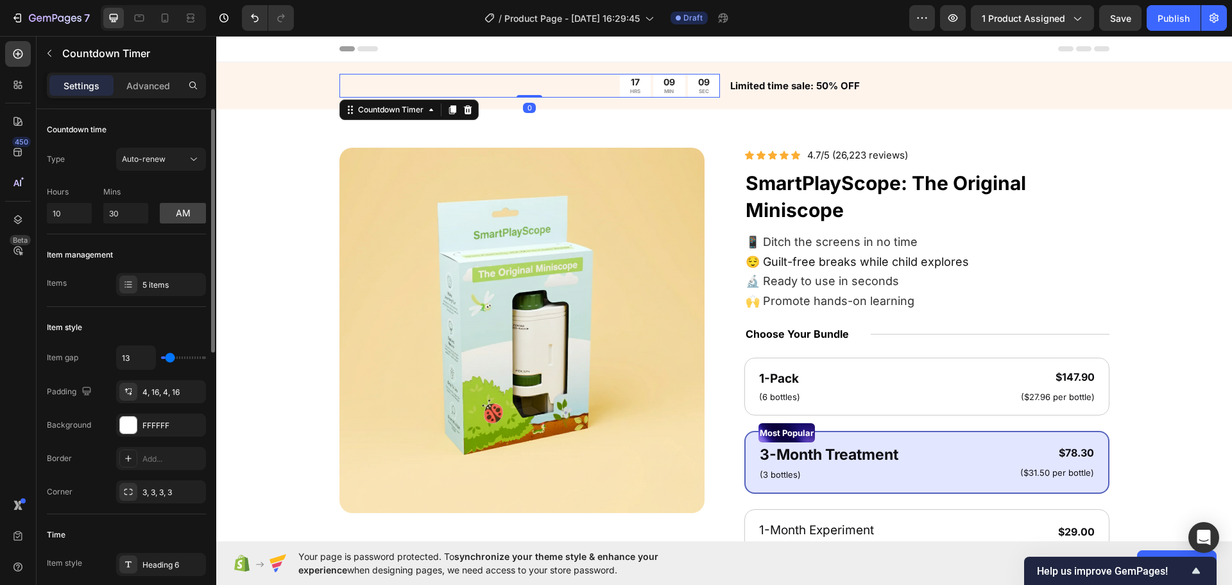
type input "18"
type input "20"
type input "22"
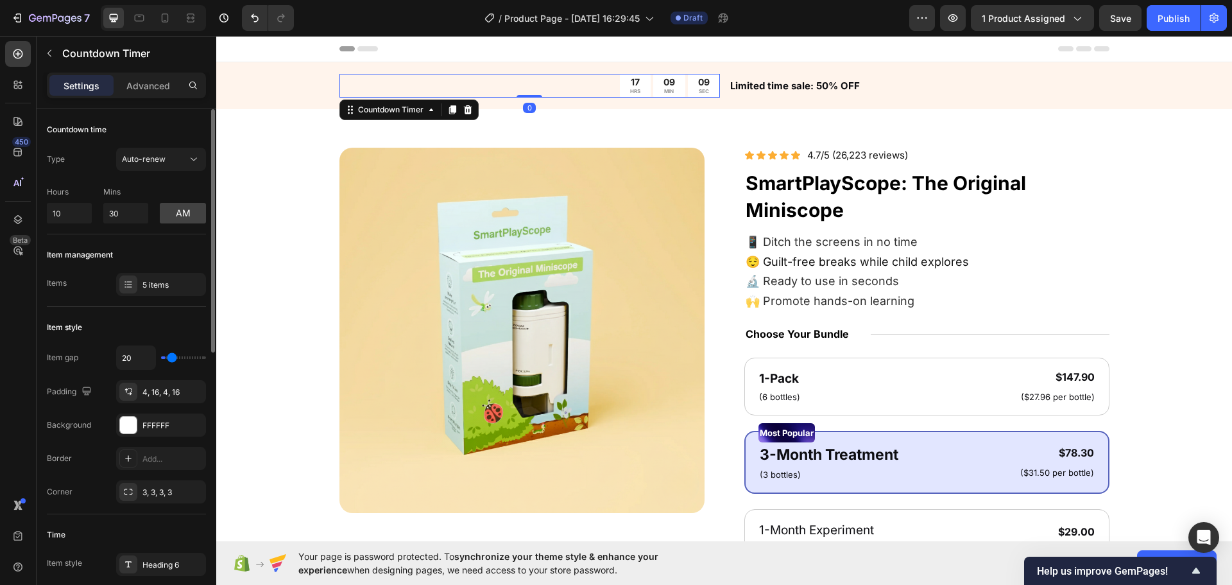
type input "22"
type input "27"
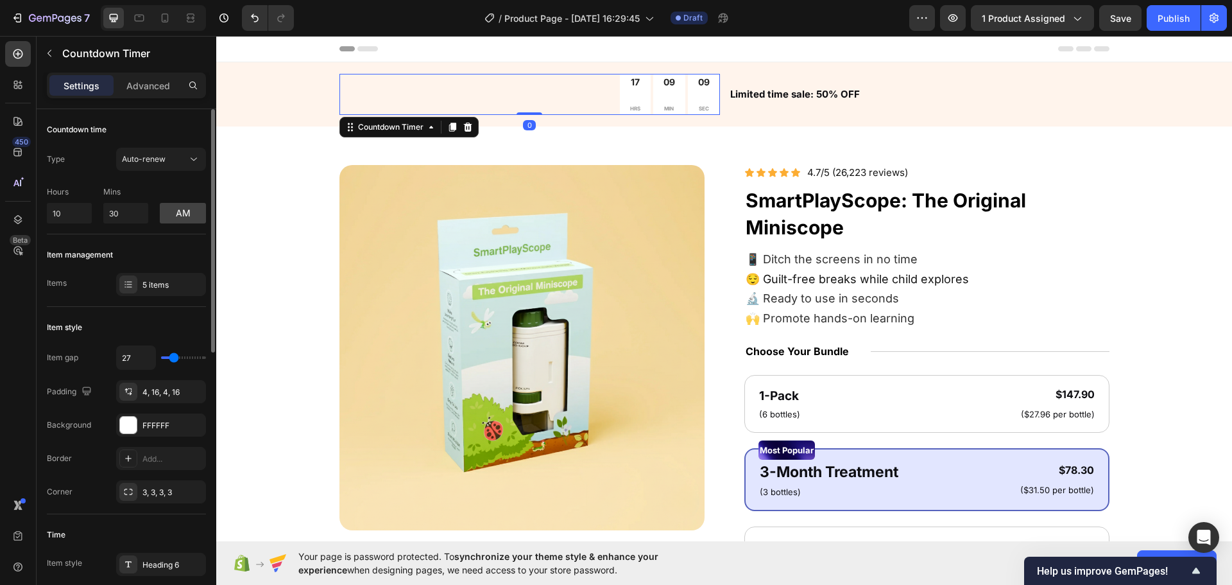
type input "24"
type input "0"
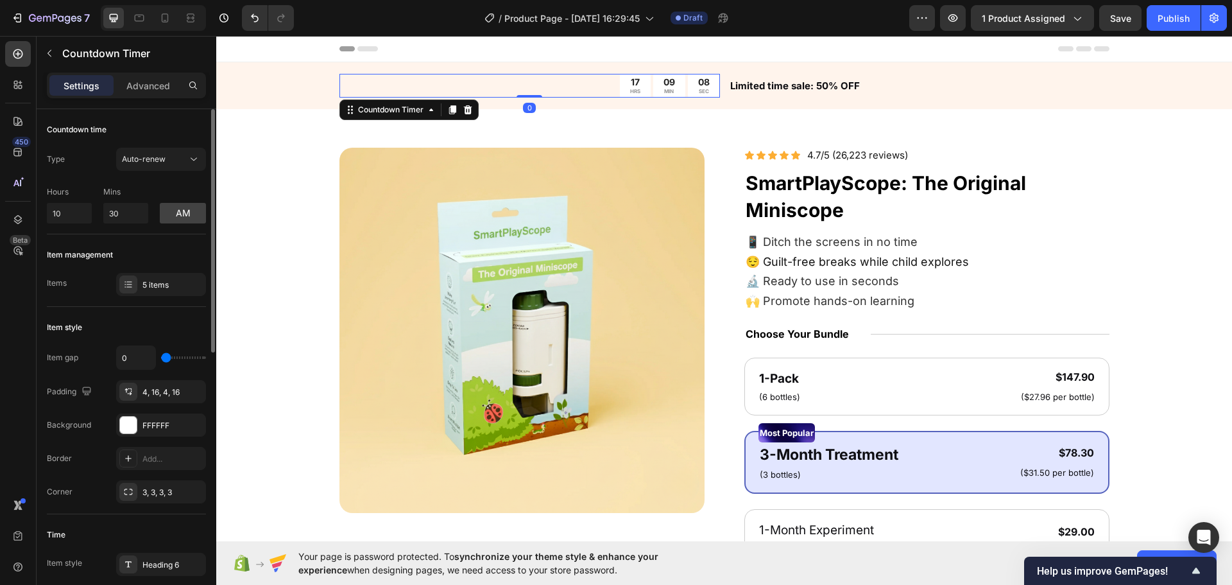
drag, startPoint x: 167, startPoint y: 361, endPoint x: 154, endPoint y: 354, distance: 14.3
click at [161, 356] on input "range" at bounding box center [183, 357] width 45 height 3
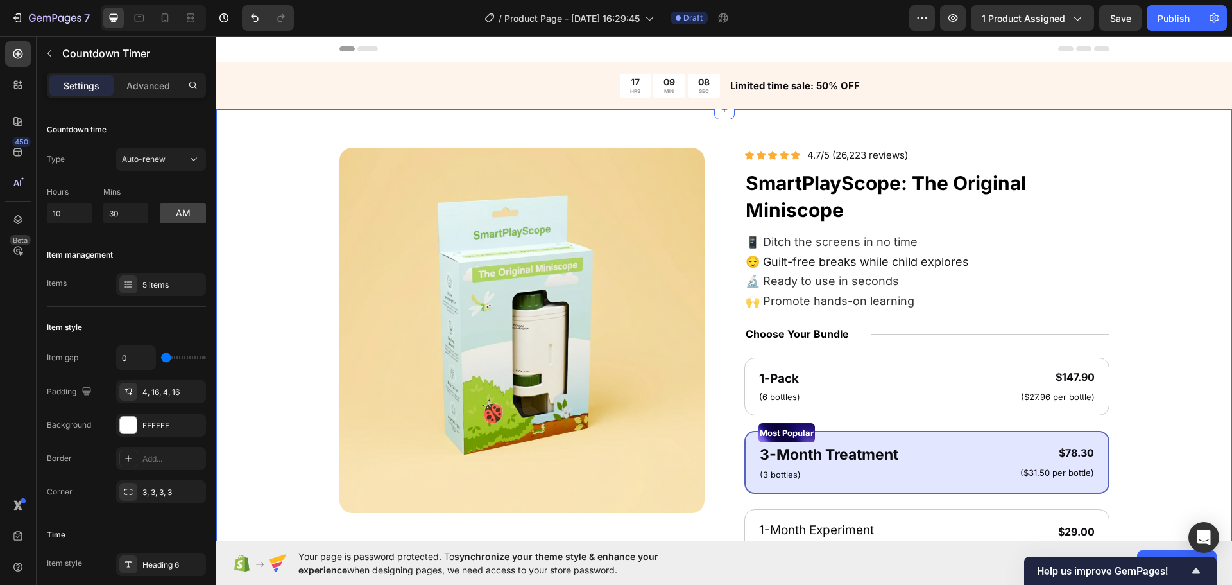
click at [248, 303] on div "Product Images Icon Icon Icon Icon Icon Icon List 4.7/5 (26,223 reviews) Text B…" at bounding box center [724, 506] width 1016 height 794
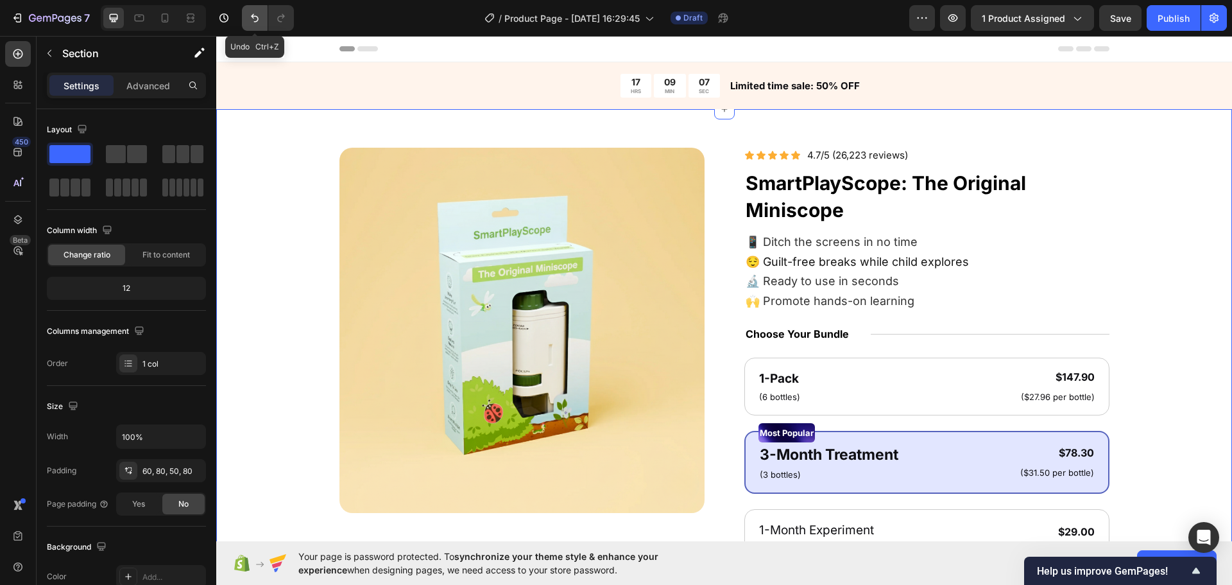
click at [254, 13] on icon "Undo/Redo" at bounding box center [254, 18] width 13 height 13
click at [290, 17] on button "Undo/Redo" at bounding box center [281, 18] width 26 height 26
click at [245, 204] on div "Product Images Icon Icon Icon Icon Icon Icon List 4.7/5 (26,223 reviews) Text B…" at bounding box center [724, 506] width 1016 height 794
click at [297, 214] on div "Product Images Icon Icon Icon Icon Icon Icon List 4.7/5 (26,223 reviews) Text B…" at bounding box center [724, 510] width 913 height 724
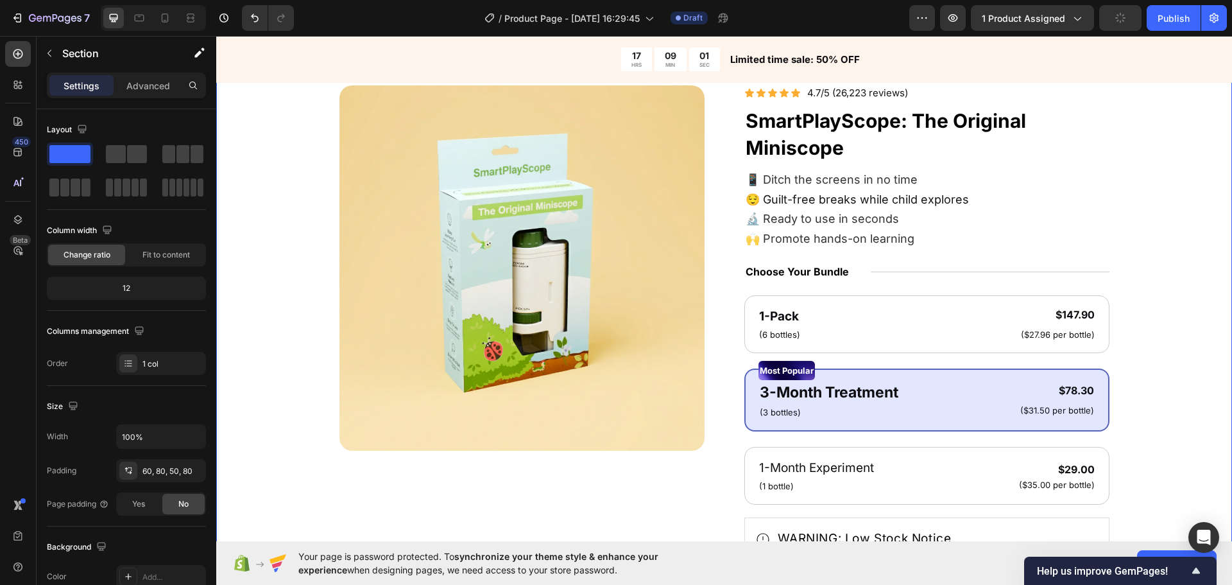
scroll to position [64, 0]
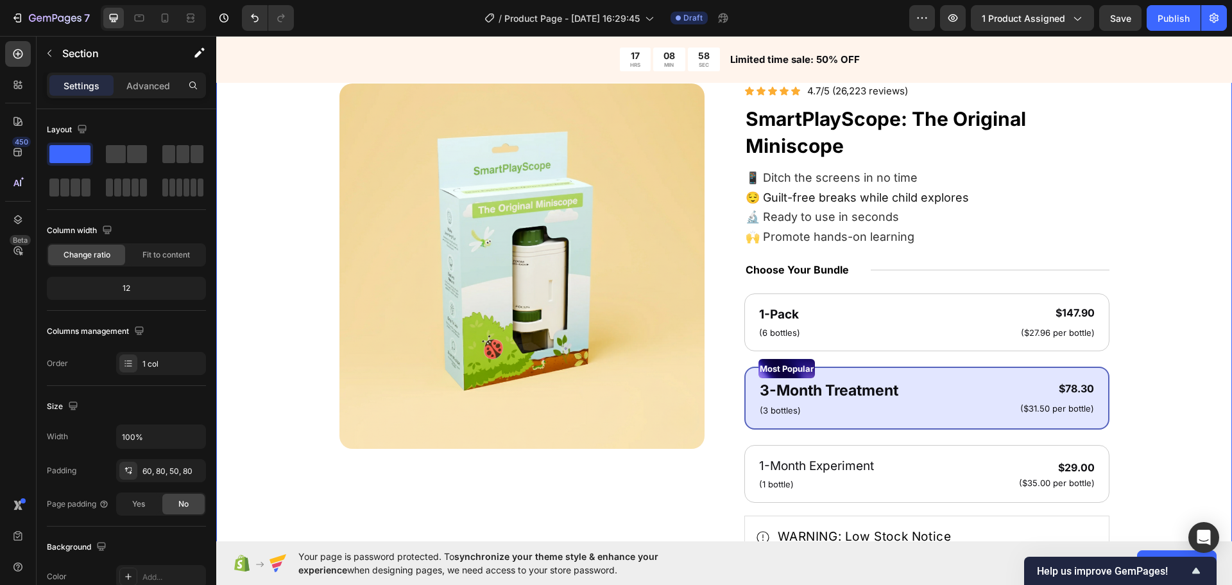
click at [309, 197] on div "Product Images Icon Icon Icon Icon Icon Icon List 4.7/5 (26,223 reviews) Text B…" at bounding box center [724, 445] width 913 height 724
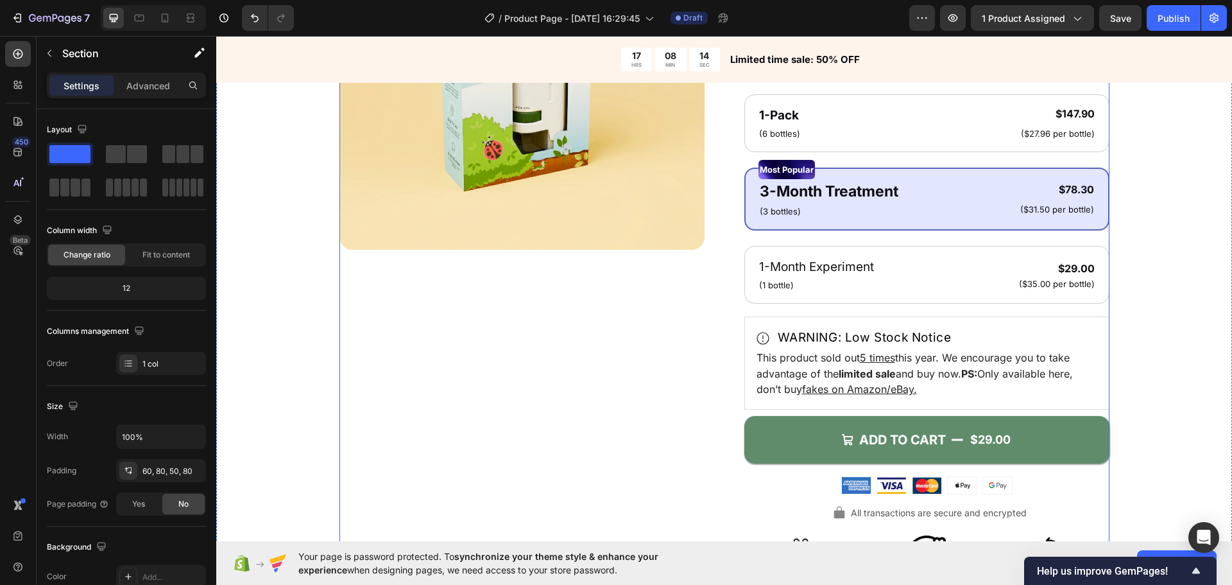
scroll to position [257, 0]
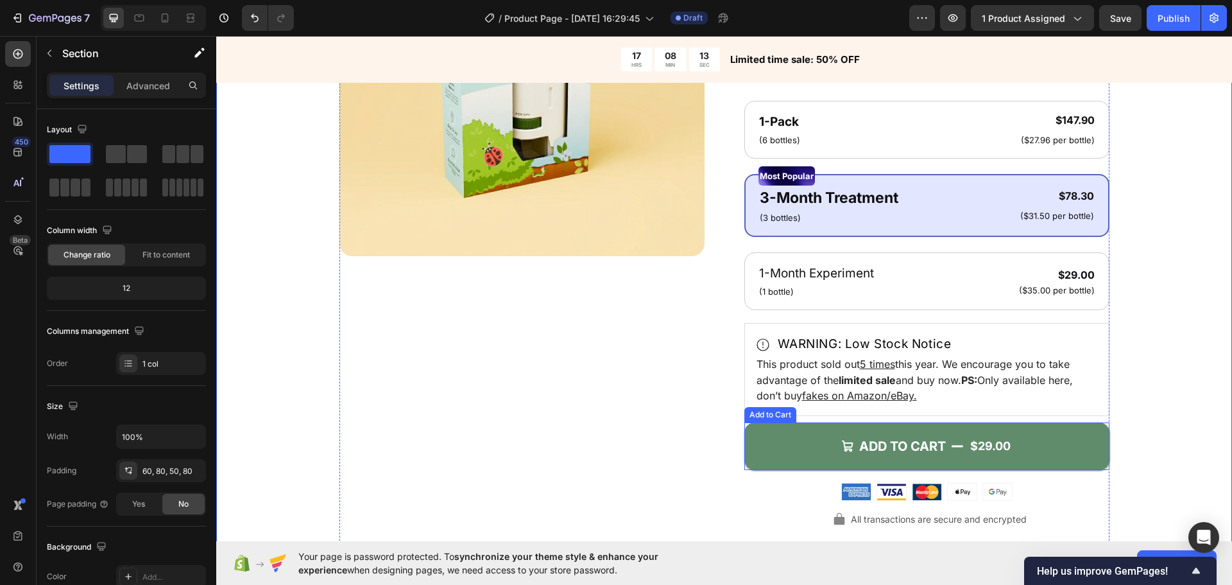
click at [762, 436] on button "ADD TO CART $29.00" at bounding box center [926, 445] width 365 height 47
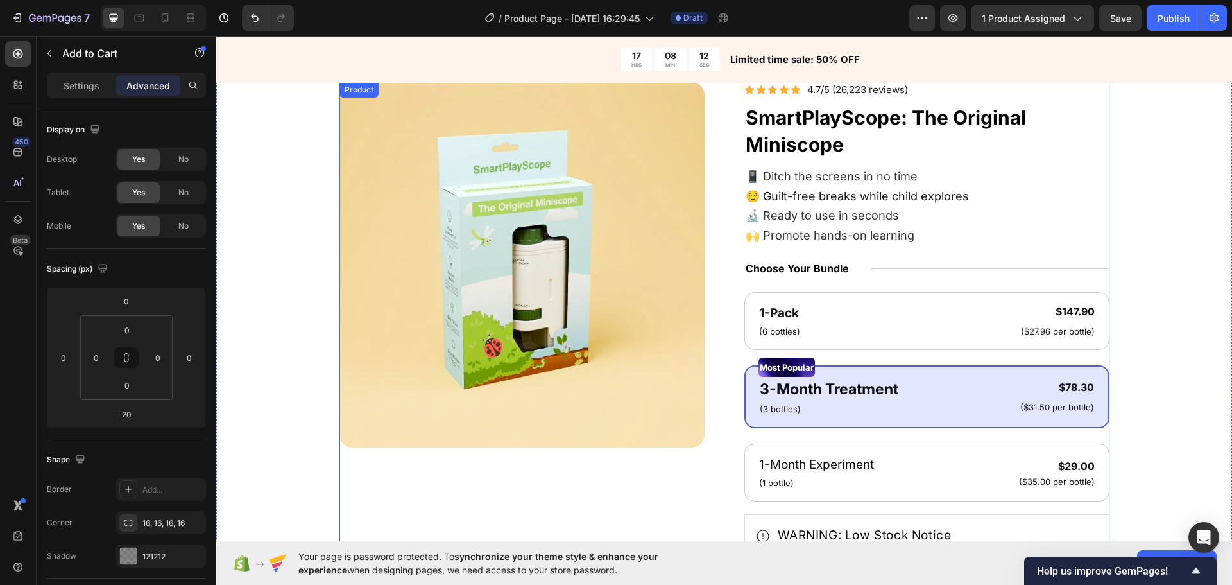
scroll to position [64, 0]
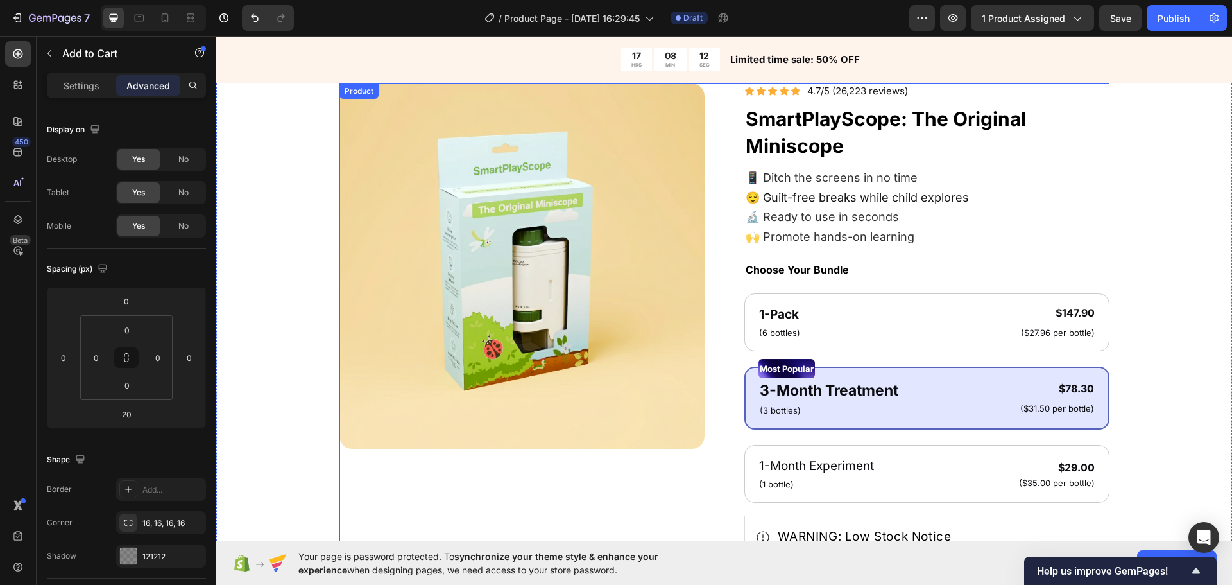
click at [658, 420] on img at bounding box center [521, 265] width 365 height 365
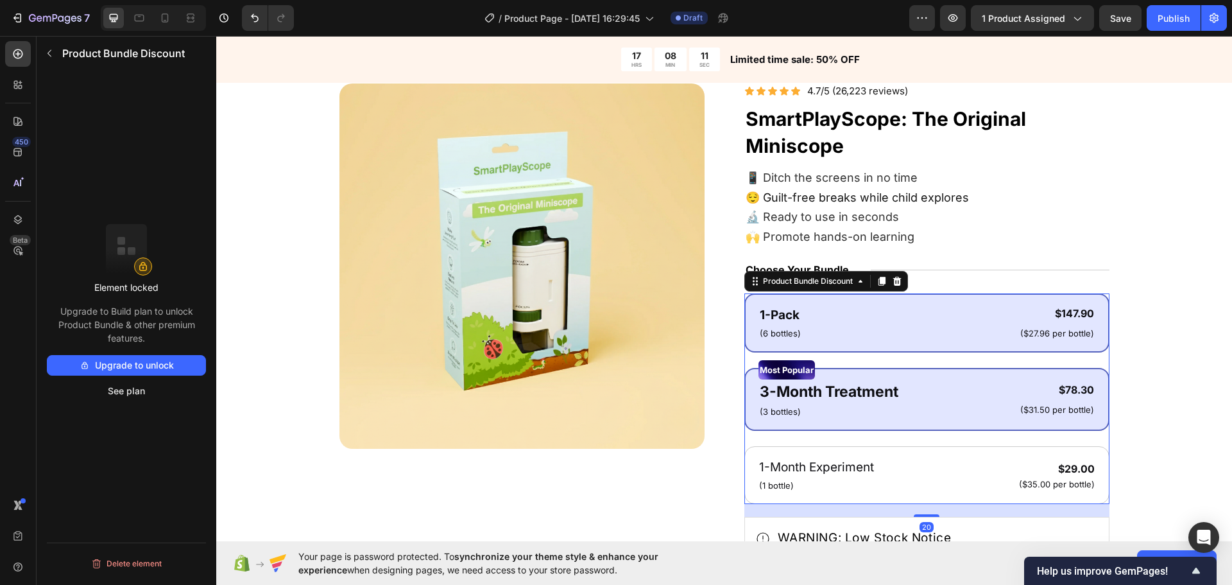
click at [831, 349] on div "1-Pack Text Block (6 bottles) Text Block $147.90 Product Price Product Price ($…" at bounding box center [926, 322] width 365 height 59
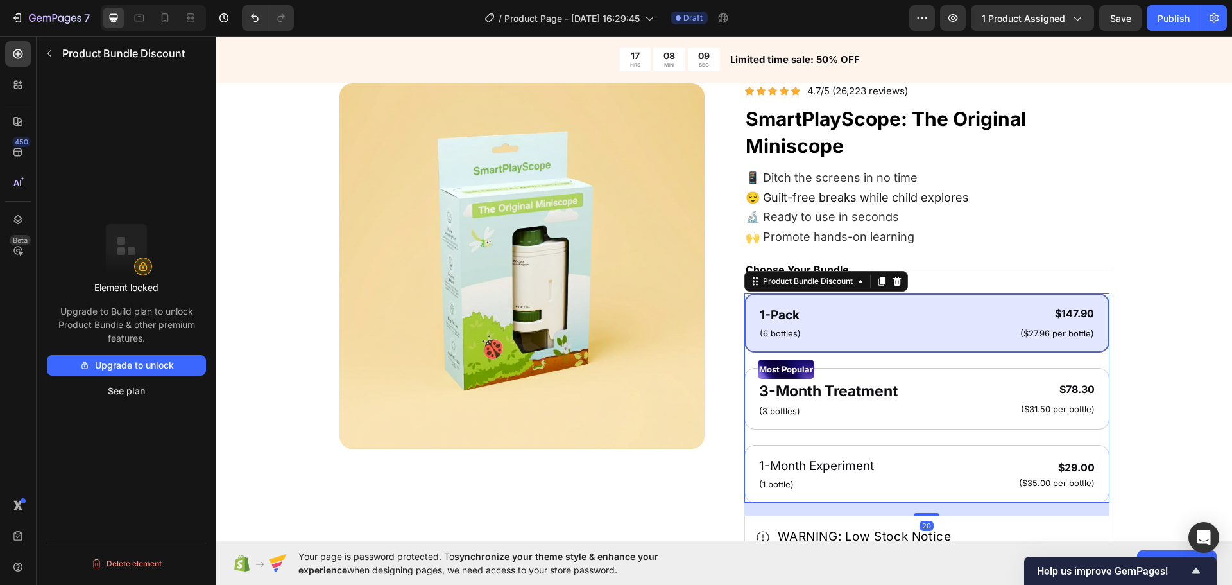
drag, startPoint x: 347, startPoint y: 421, endPoint x: 264, endPoint y: 305, distance: 142.6
click at [264, 304] on div "Product Images Icon Icon Icon Icon Icon Icon List 4.7/5 (26,223 reviews) Text B…" at bounding box center [724, 442] width 1016 height 794
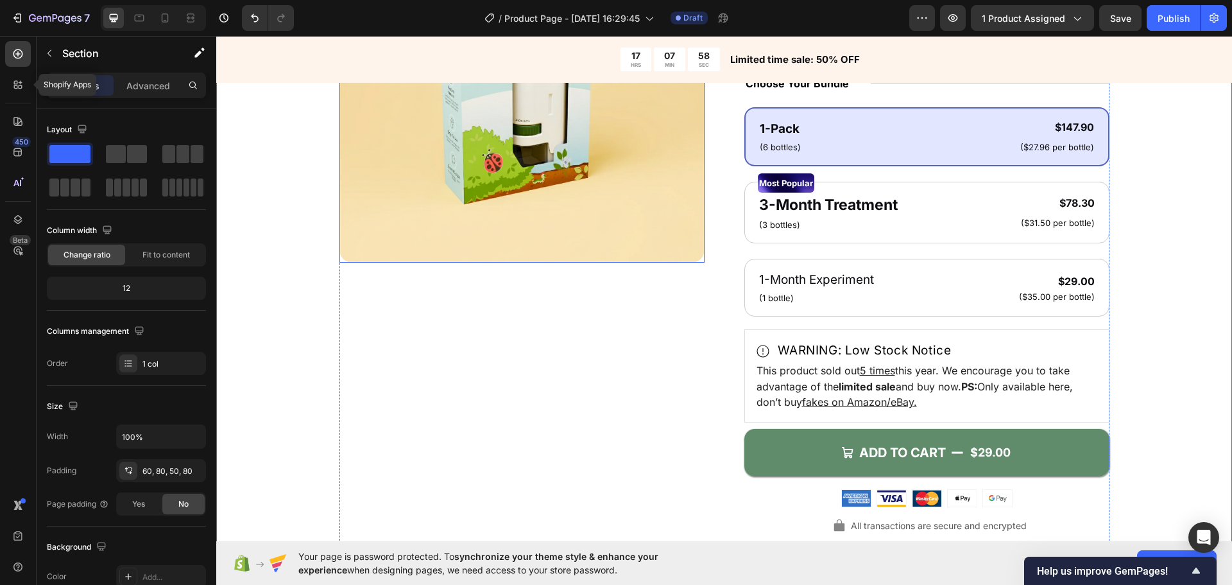
scroll to position [257, 0]
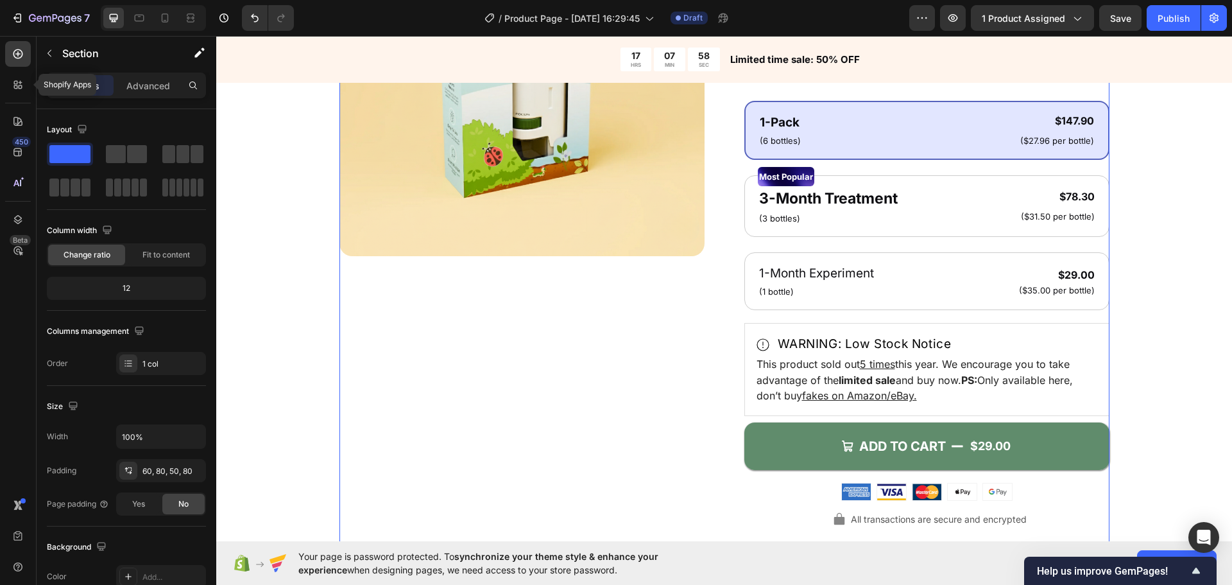
click at [682, 338] on div "Product Images" at bounding box center [521, 253] width 365 height 724
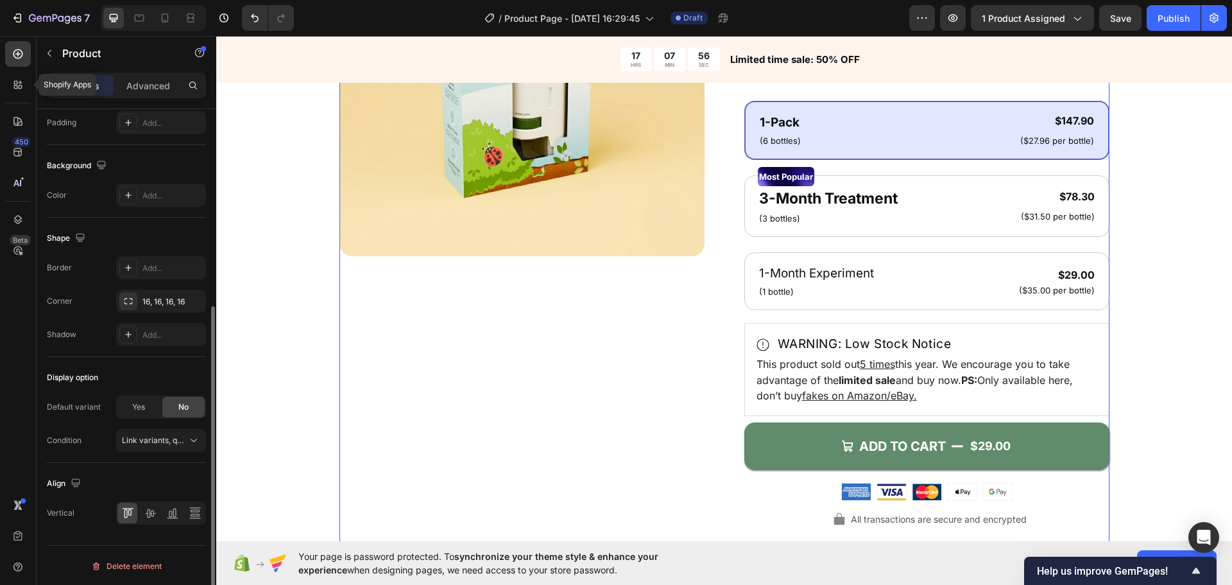
scroll to position [322, 0]
click at [150, 373] on div "Display option" at bounding box center [126, 376] width 159 height 21
click at [185, 437] on span "Link variants, quantity <br> between same products" at bounding box center [216, 439] width 189 height 10
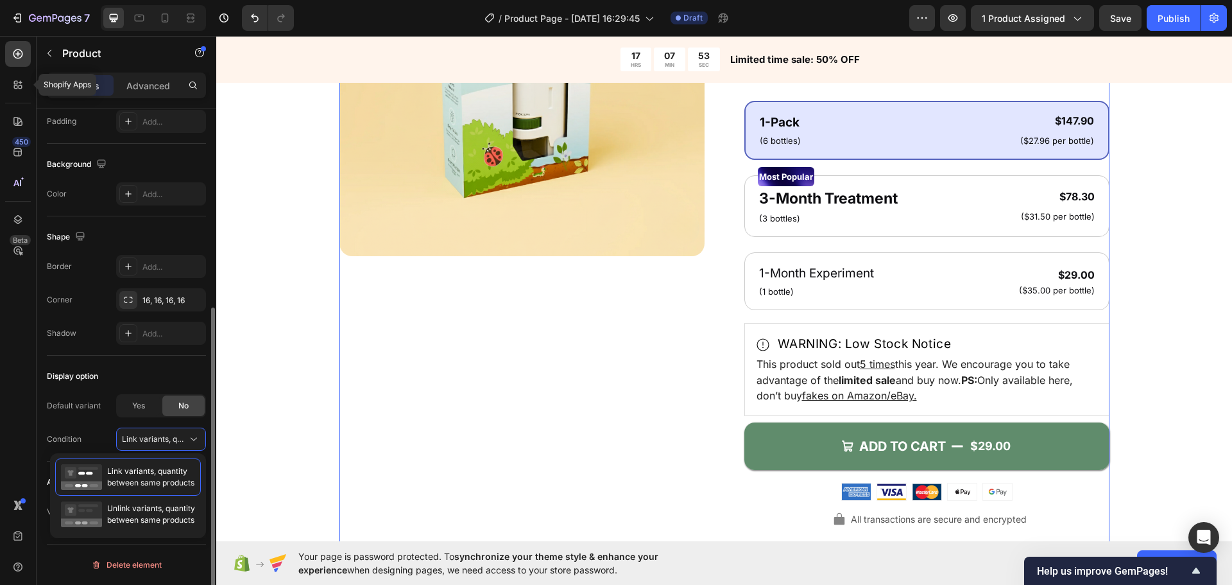
click at [168, 368] on div "Display option" at bounding box center [126, 376] width 159 height 21
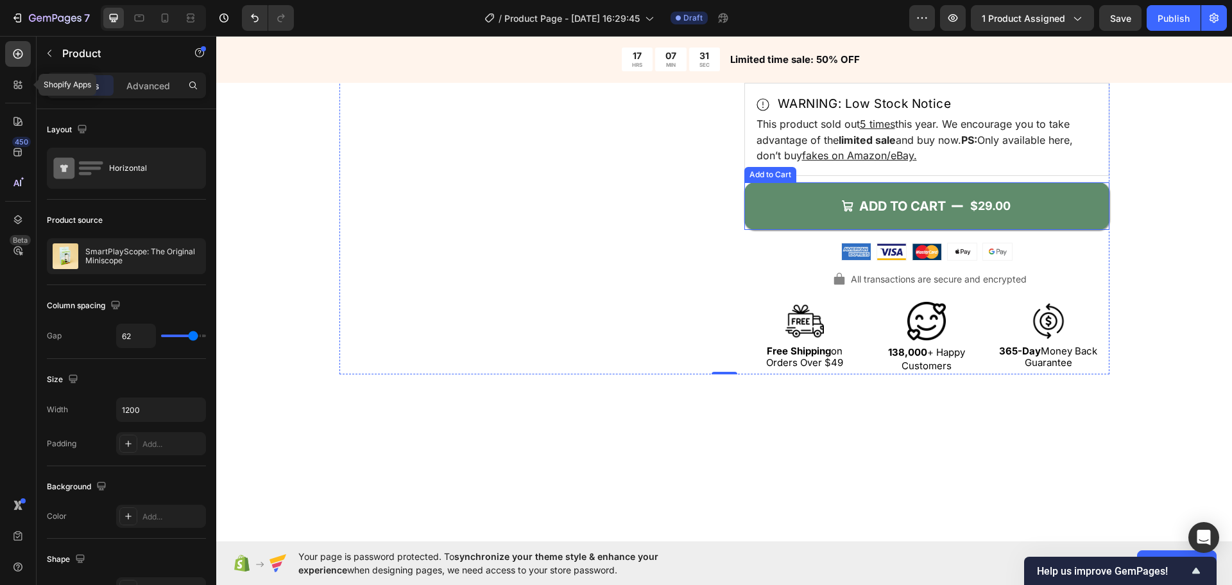
scroll to position [513, 0]
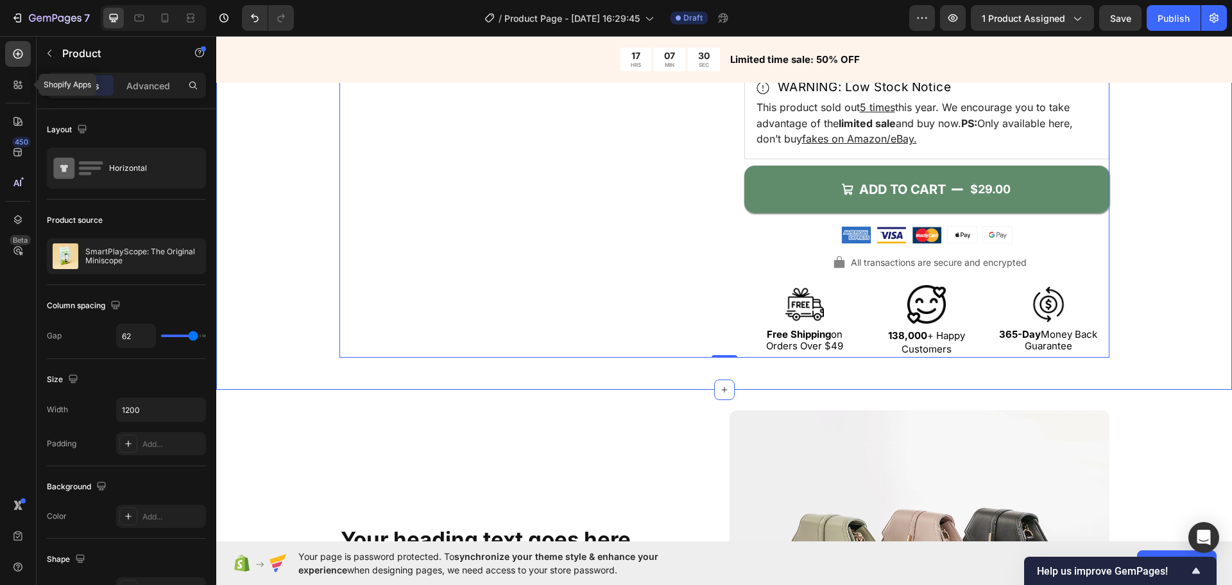
drag, startPoint x: 339, startPoint y: 375, endPoint x: 348, endPoint y: 376, distance: 9.7
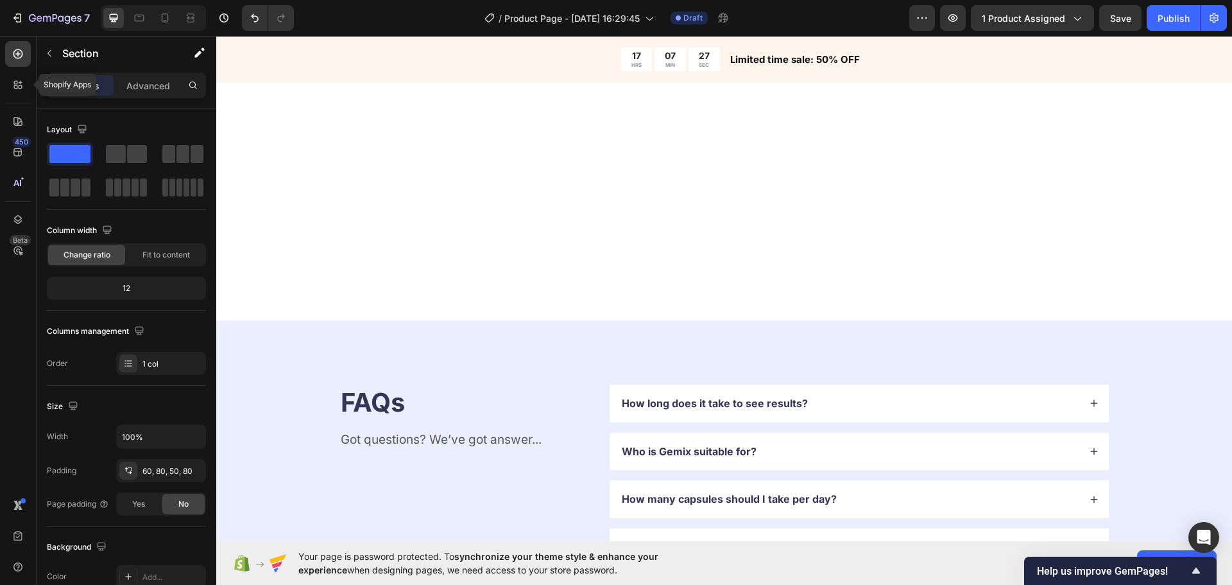
scroll to position [3208, 0]
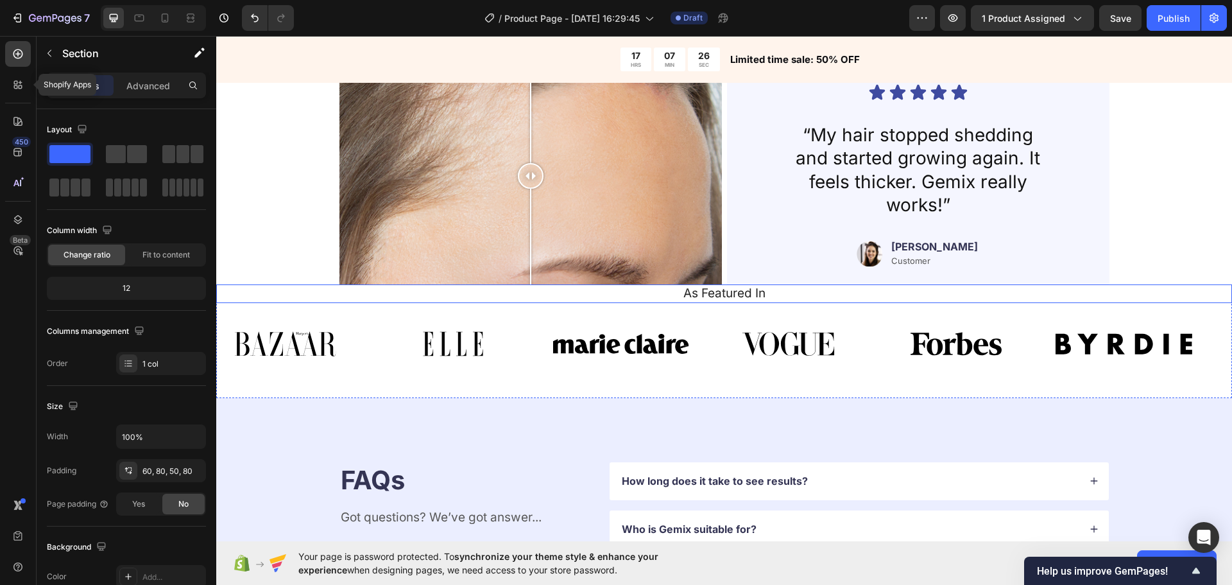
click at [659, 296] on h2 "As Featured In" at bounding box center [724, 293] width 996 height 19
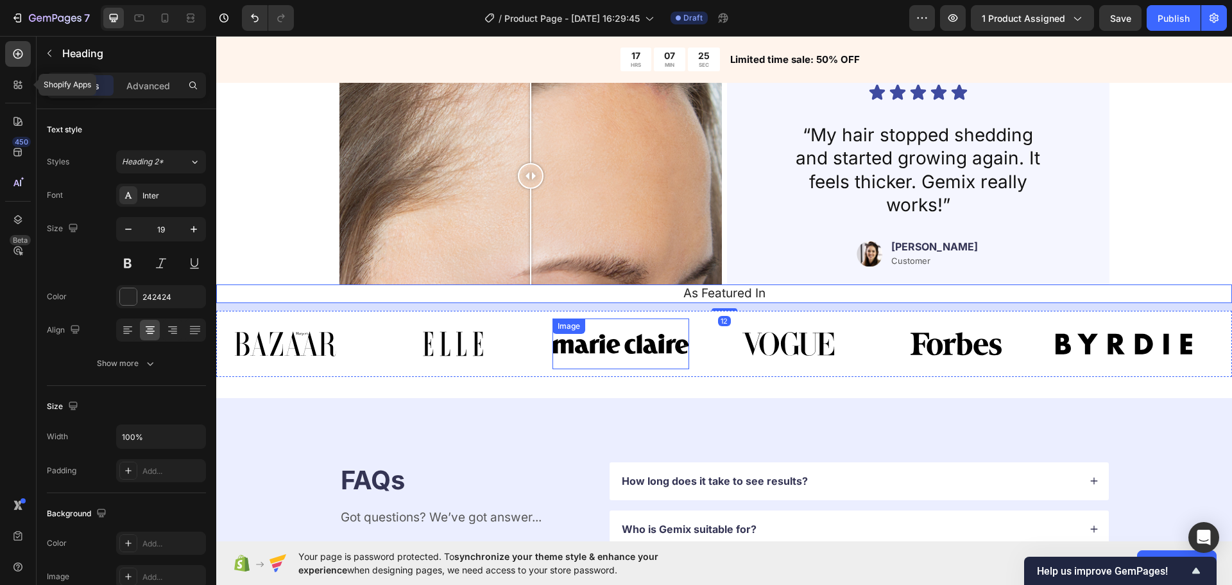
click at [648, 353] on img at bounding box center [620, 343] width 137 height 50
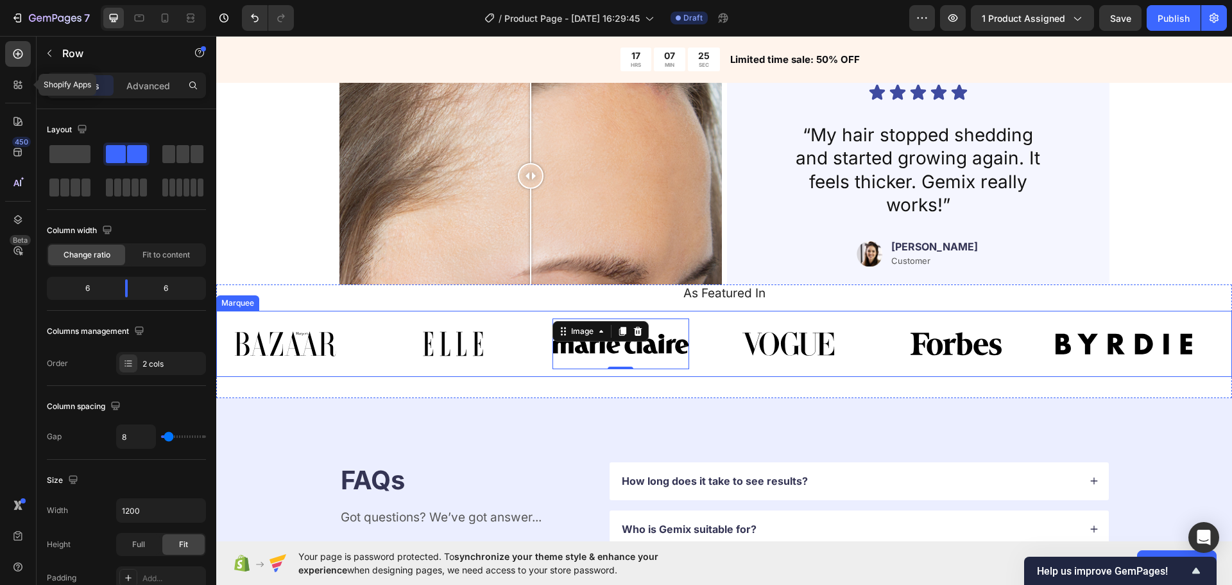
click at [722, 366] on div "1 Day 60 Days Image Comparison Icon Icon Icon Icon Icon Icon List “My hair stop…" at bounding box center [724, 176] width 770 height 382
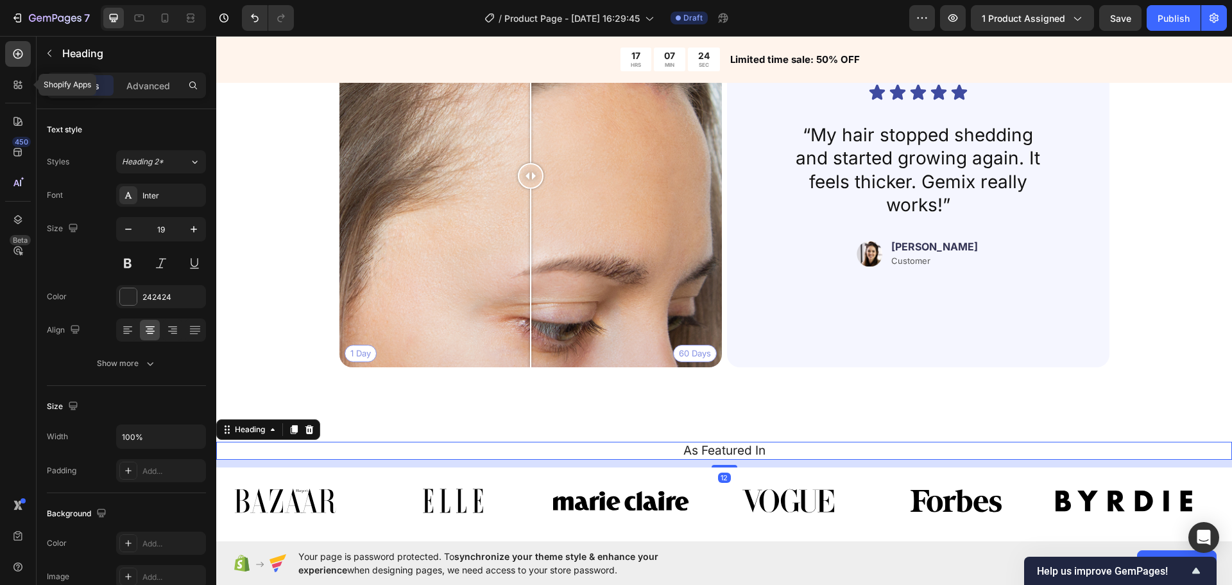
click at [710, 456] on h2 "As Featured In" at bounding box center [724, 450] width 996 height 19
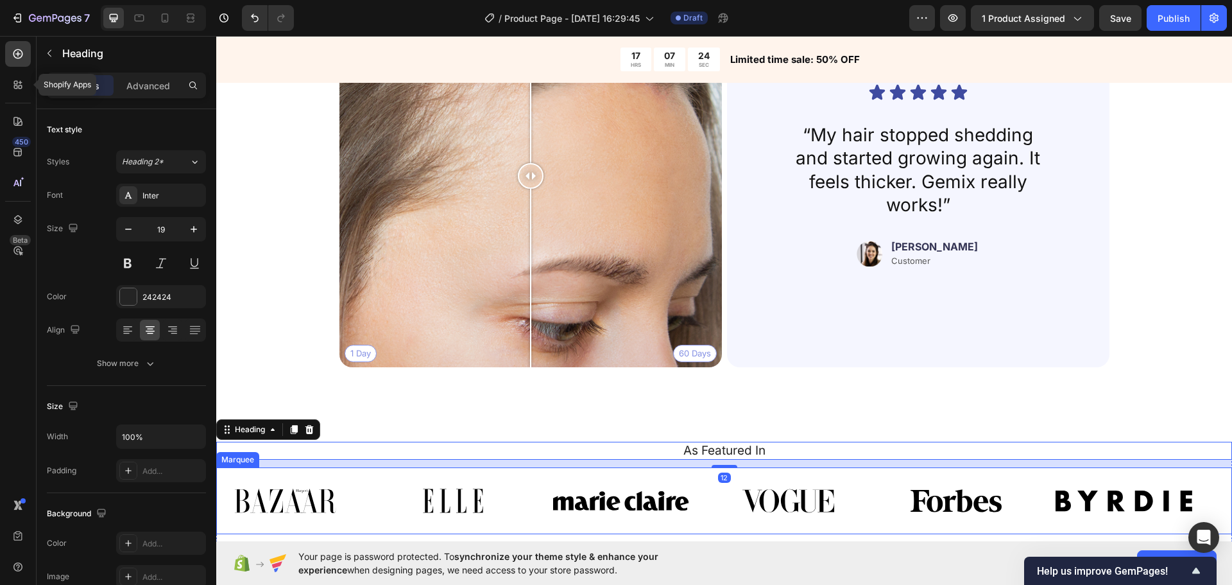
click at [716, 484] on div "Image" at bounding box center [635, 500] width 167 height 50
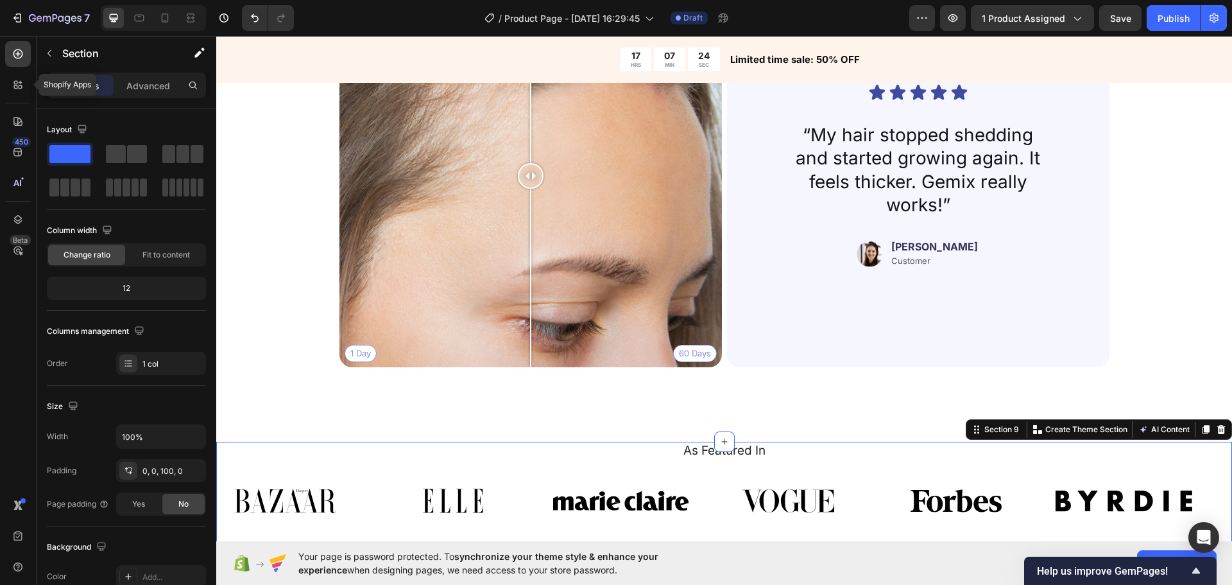
click at [709, 464] on div "As Featured In Heading Image Image Image Image Image Image Image Image Image Im…" at bounding box center [724, 491] width 1016 height 100
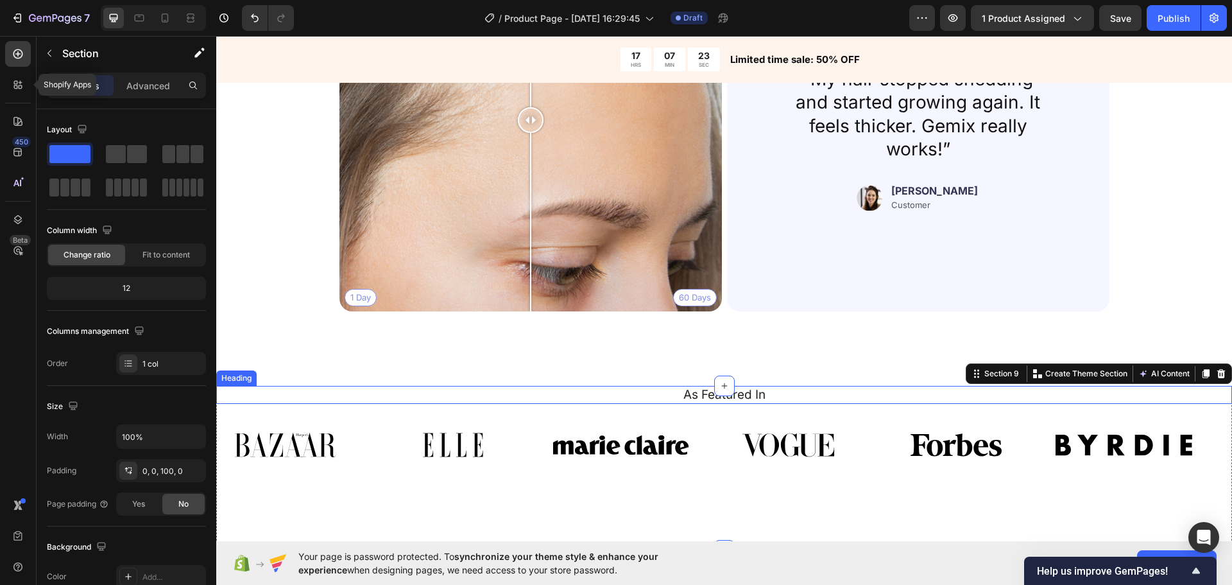
scroll to position [3336, 0]
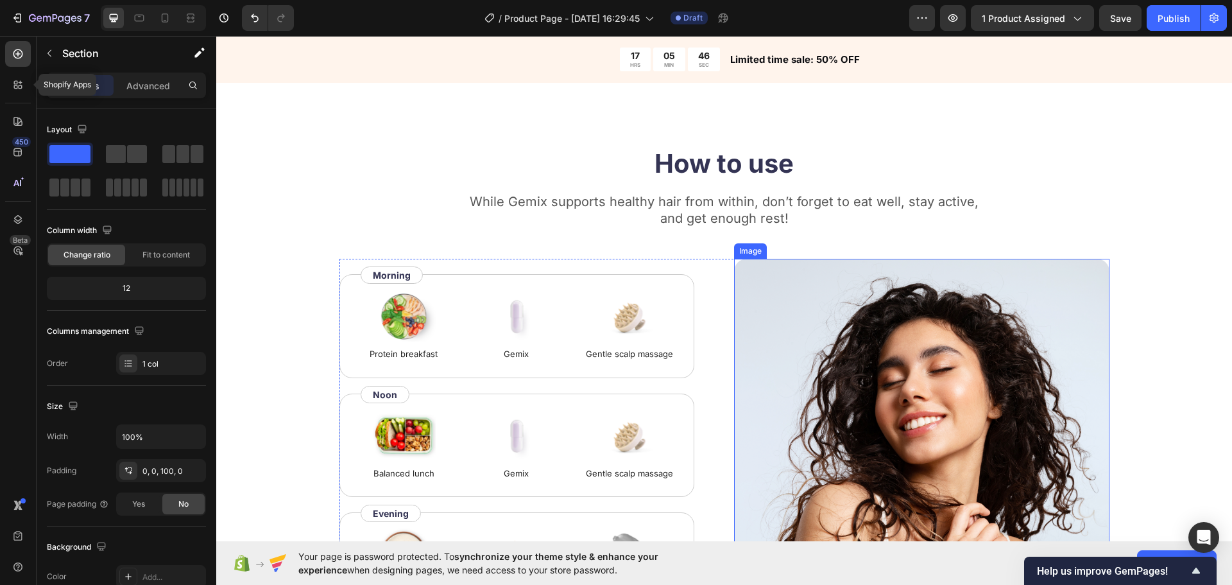
drag, startPoint x: 1025, startPoint y: 370, endPoint x: 1021, endPoint y: 348, distance: 22.3
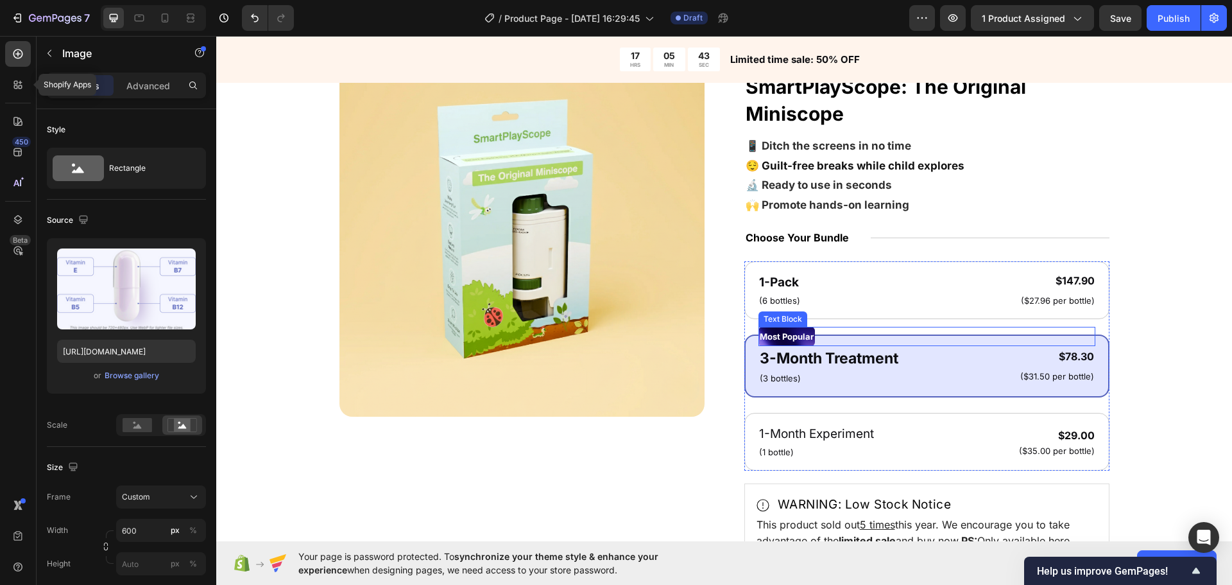
scroll to position [0, 0]
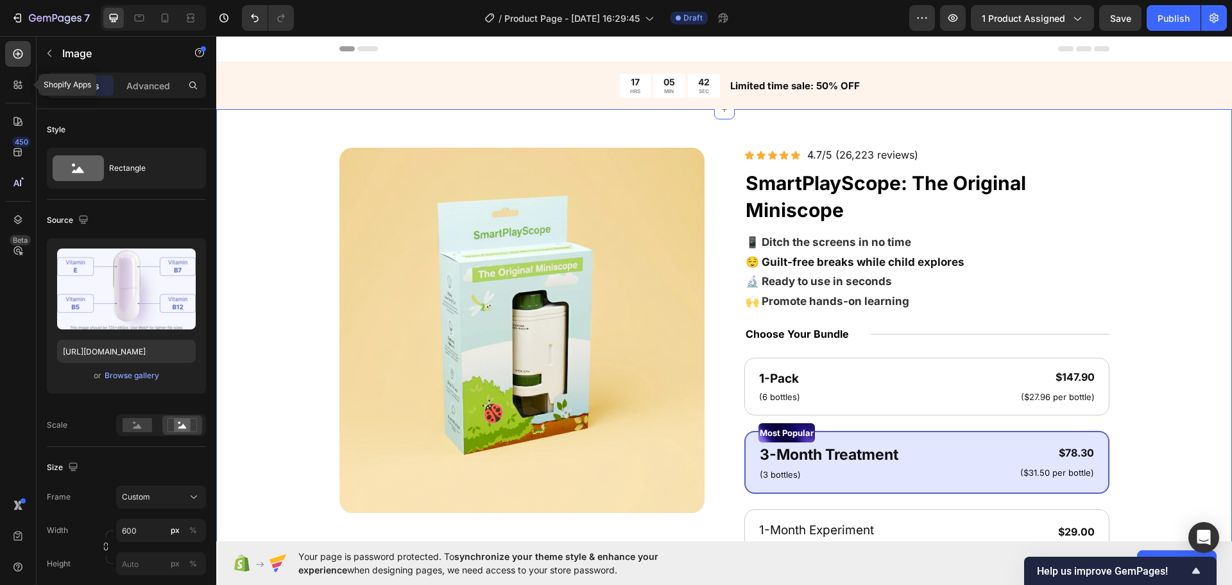
click at [1186, 283] on div "Product Images Icon Icon Icon Icon Icon Icon List 4.7/5 (26,223 reviews) Text B…" at bounding box center [724, 506] width 1016 height 794
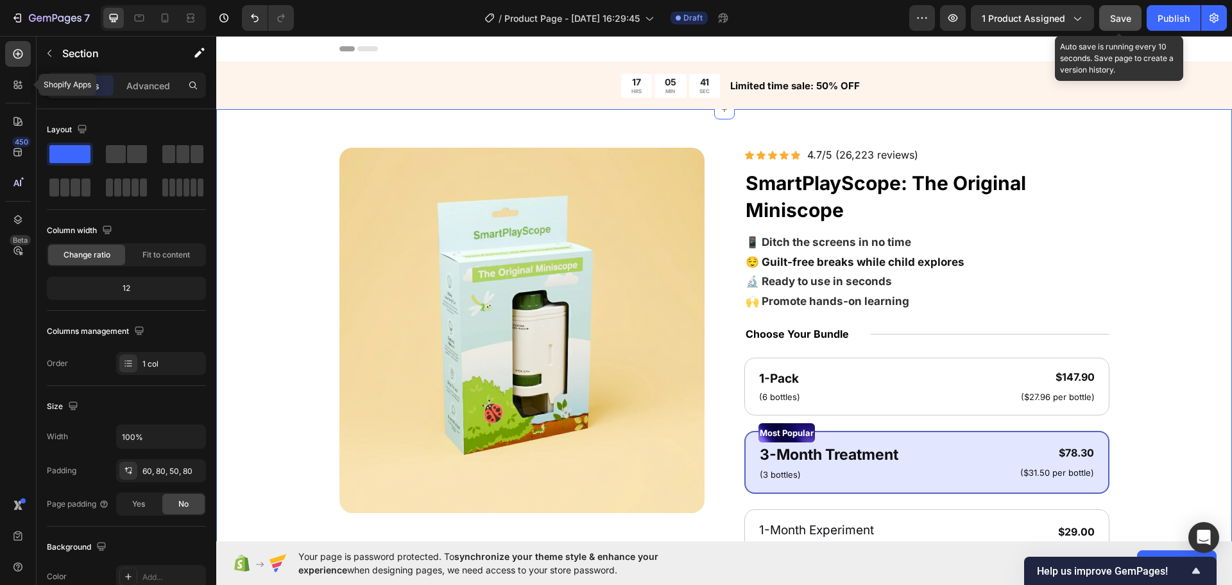
click at [1132, 12] on button "Save" at bounding box center [1120, 18] width 42 height 26
